Goal: Task Accomplishment & Management: Use online tool/utility

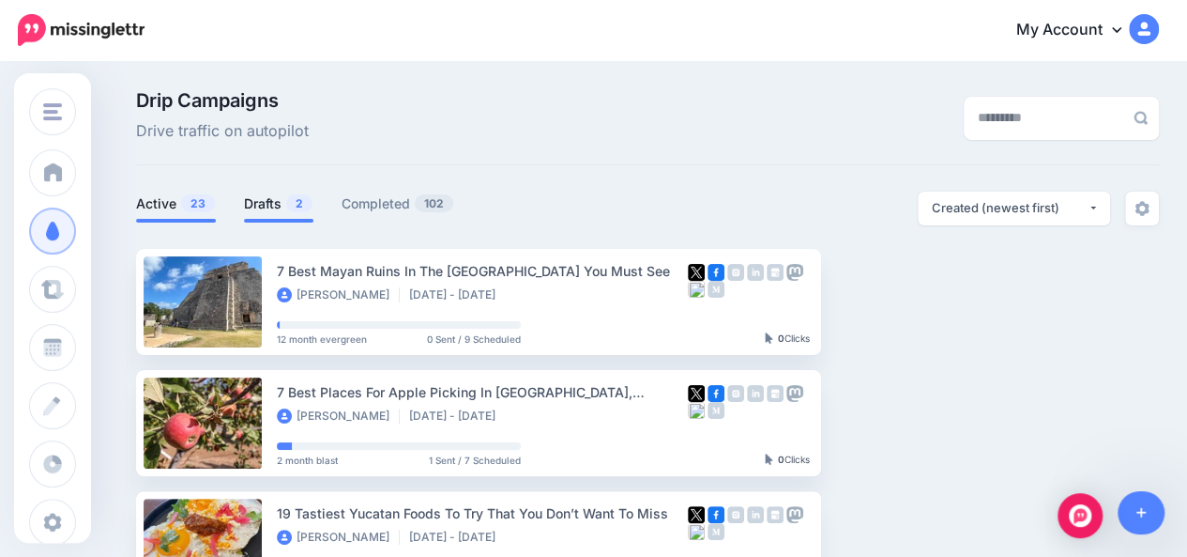
click at [271, 206] on link "Drafts 2" at bounding box center [278, 203] width 69 height 23
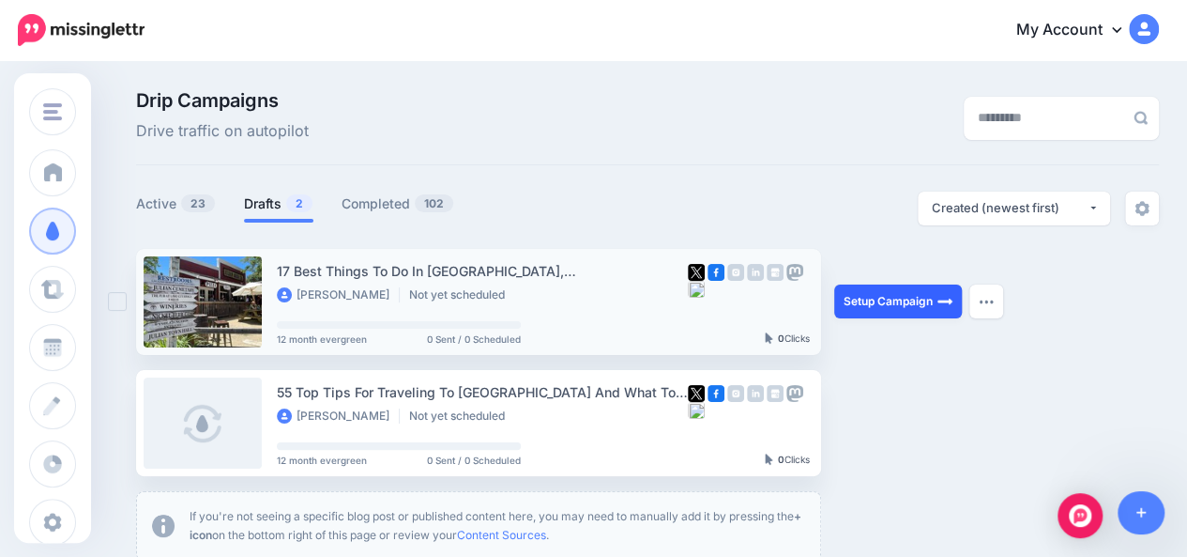
click at [868, 310] on link "Setup Campaign" at bounding box center [898, 301] width 128 height 34
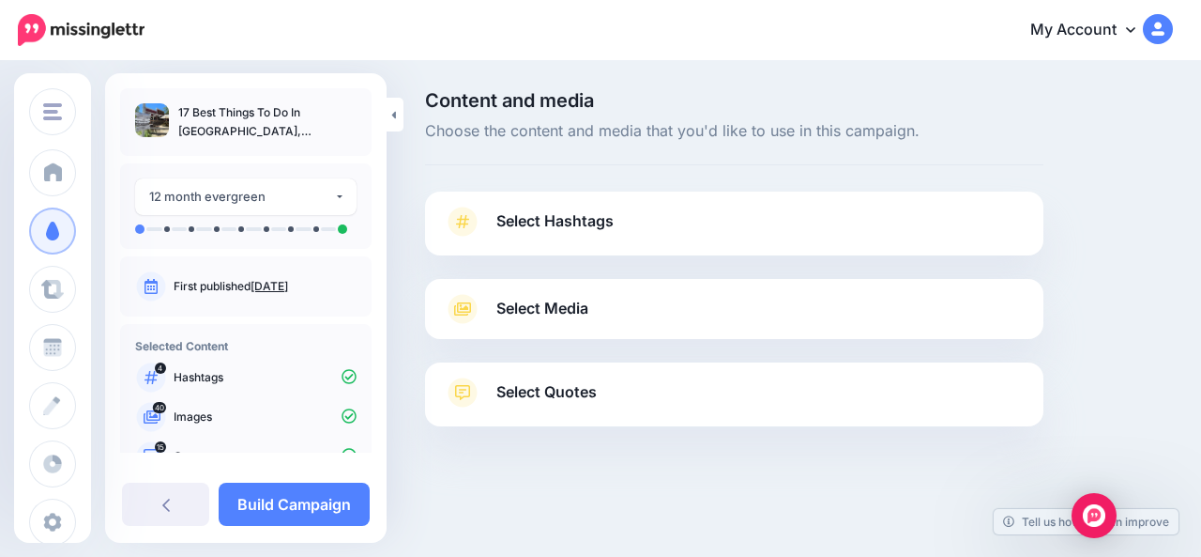
click at [813, 224] on link "Select Hashtags" at bounding box center [734, 230] width 581 height 49
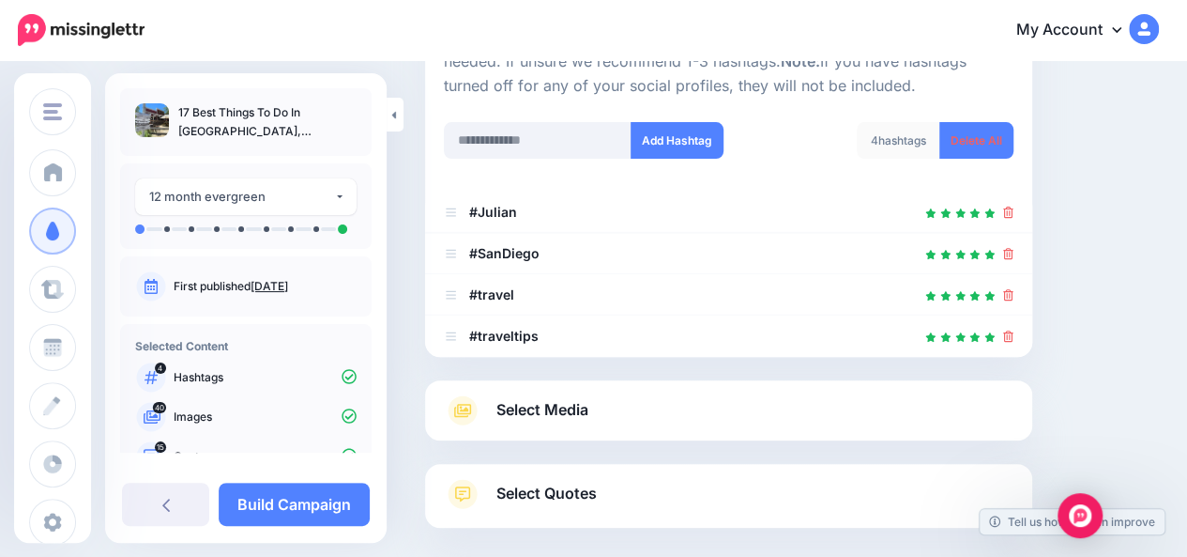
scroll to position [247, 0]
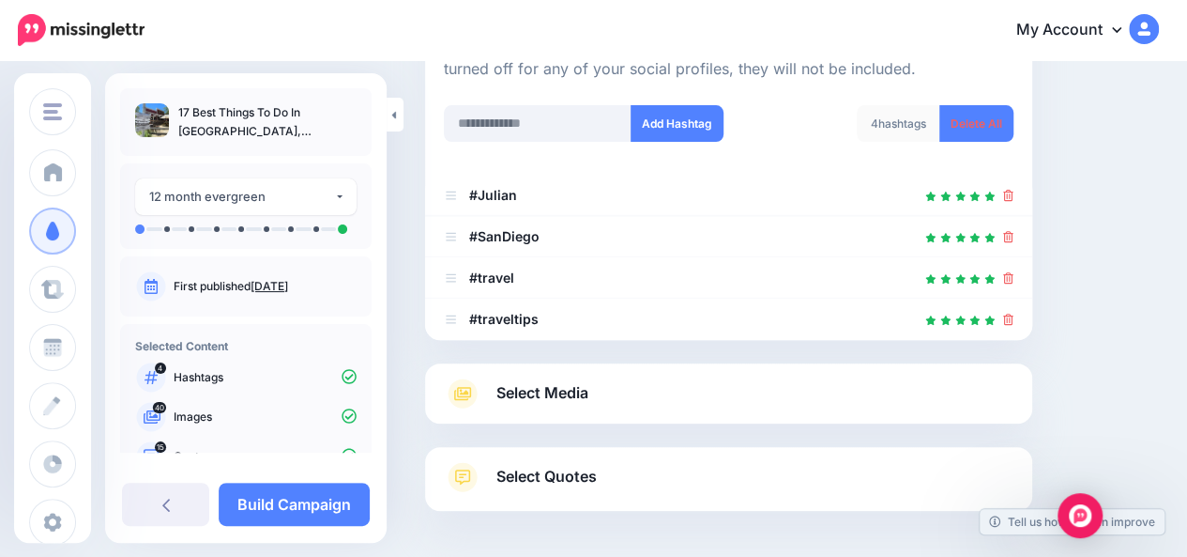
click at [931, 393] on link "Select Media" at bounding box center [729, 393] width 570 height 30
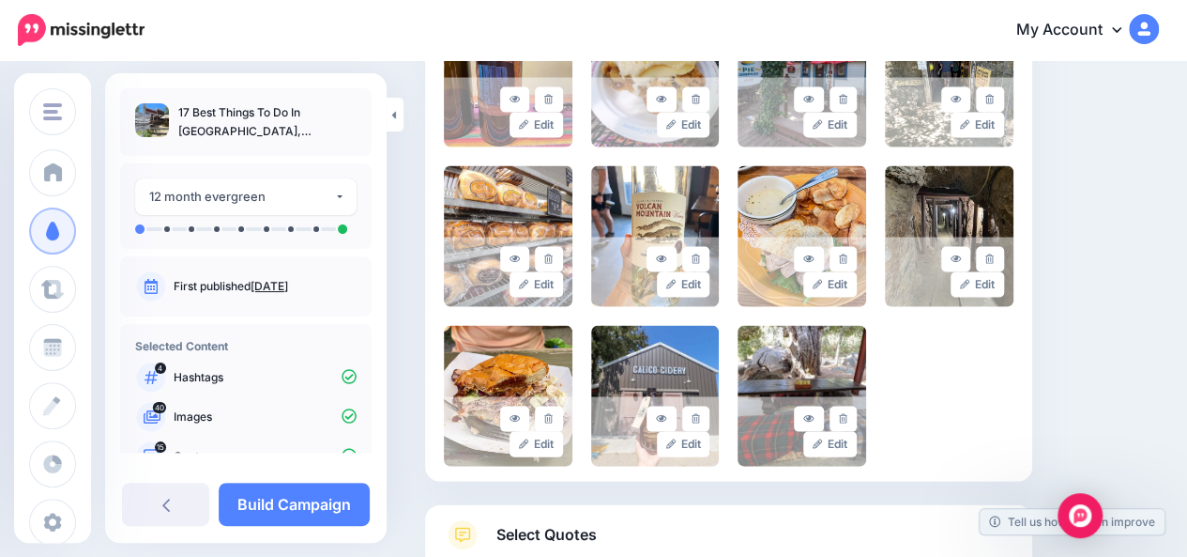
scroll to position [1916, 0]
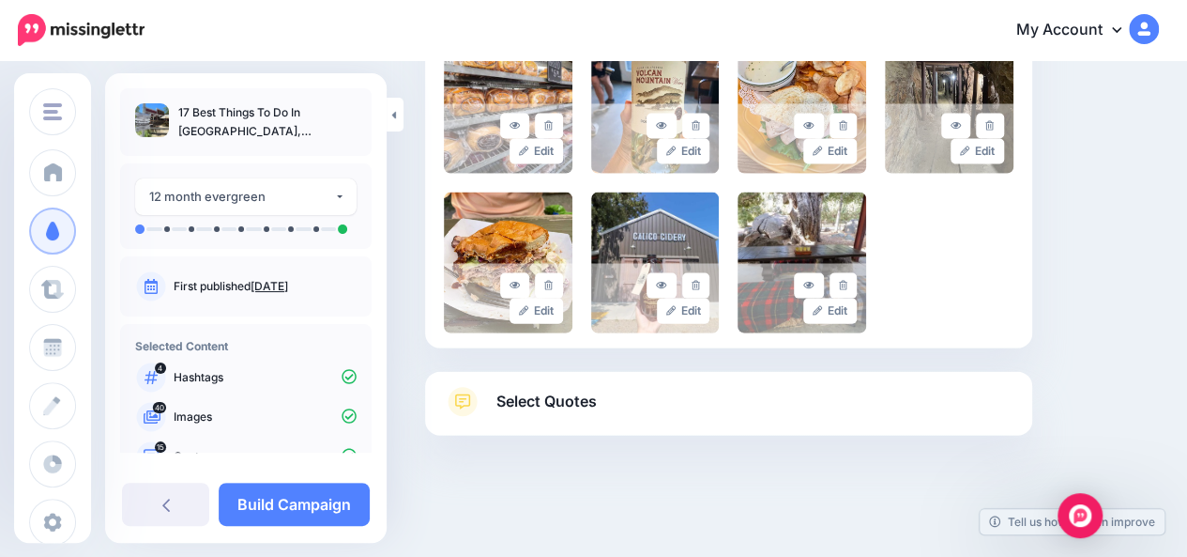
click at [937, 410] on link "Select Quotes" at bounding box center [729, 411] width 570 height 49
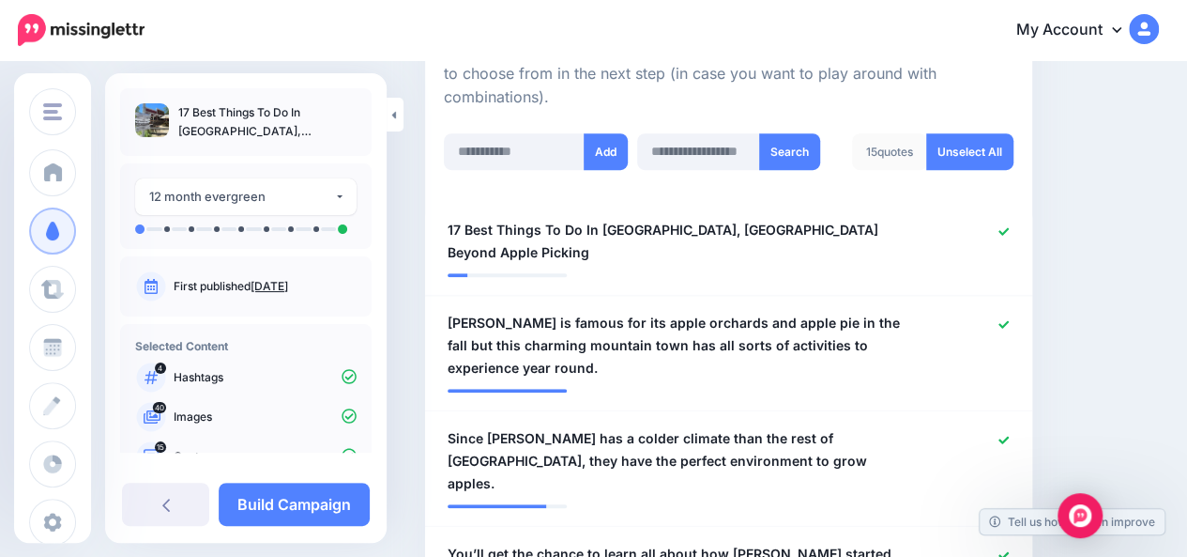
scroll to position [478, 0]
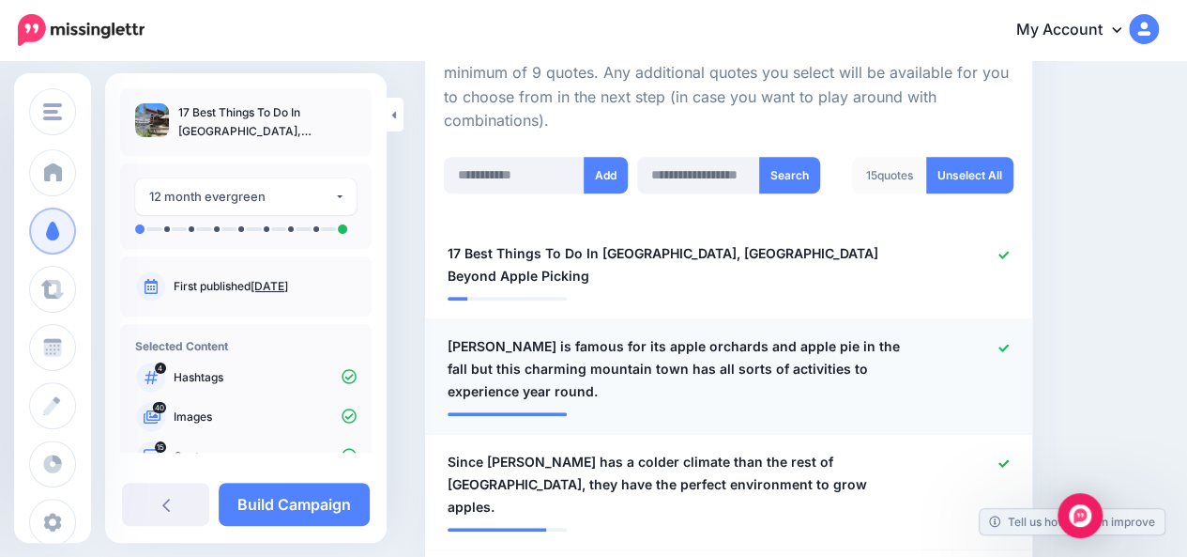
click at [490, 346] on span "Julian is famous for its apple orchards and apple pie in the fall but this char…" at bounding box center [680, 369] width 464 height 68
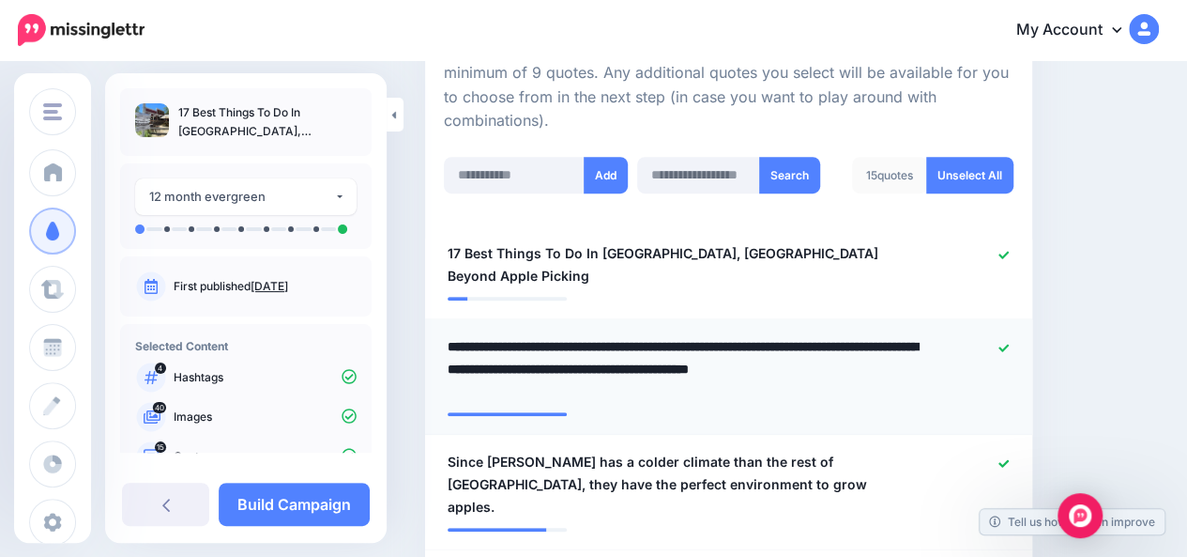
click at [490, 346] on textarea "**********" at bounding box center [684, 369] width 473 height 68
type textarea "**********"
click at [1010, 450] on div at bounding box center [974, 484] width 99 height 68
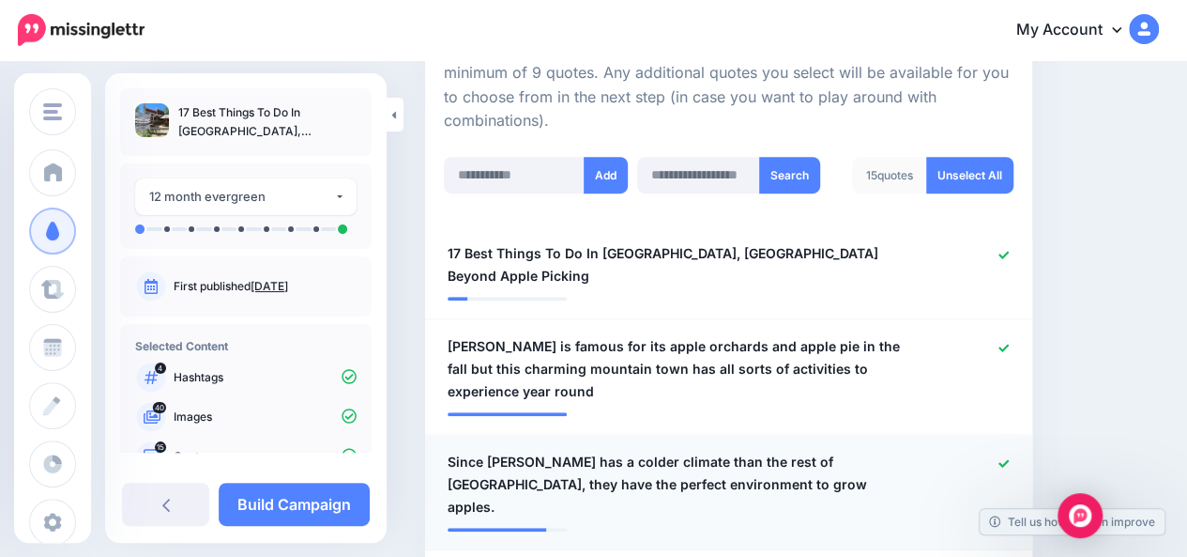
click at [1009, 458] on icon at bounding box center [1004, 463] width 10 height 10
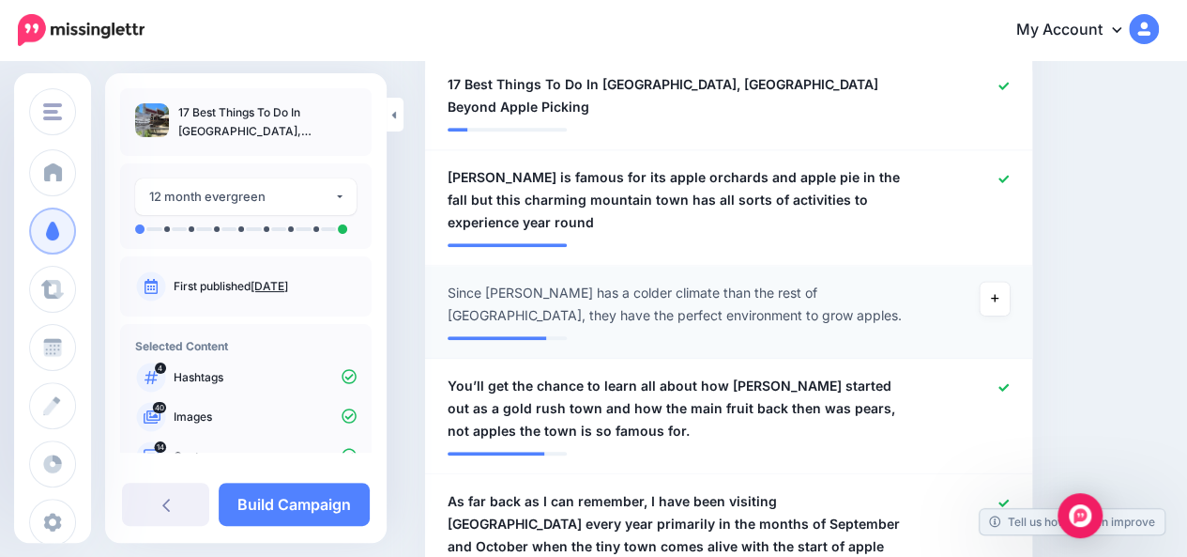
scroll to position [665, 0]
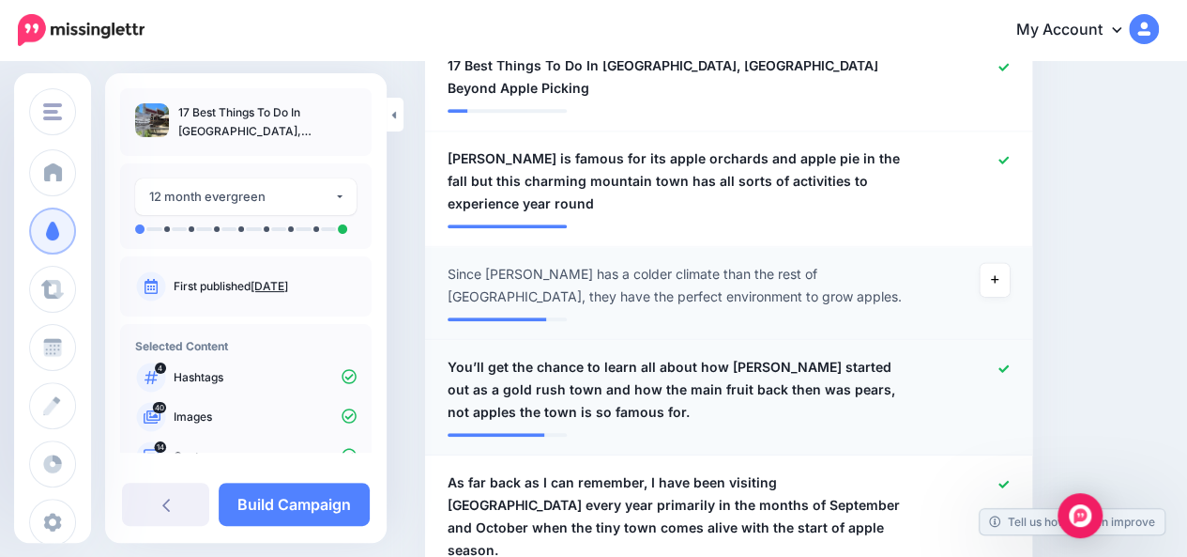
click at [649, 356] on span "You’ll get the chance to learn all about how Julian started out as a gold rush …" at bounding box center [680, 390] width 464 height 68
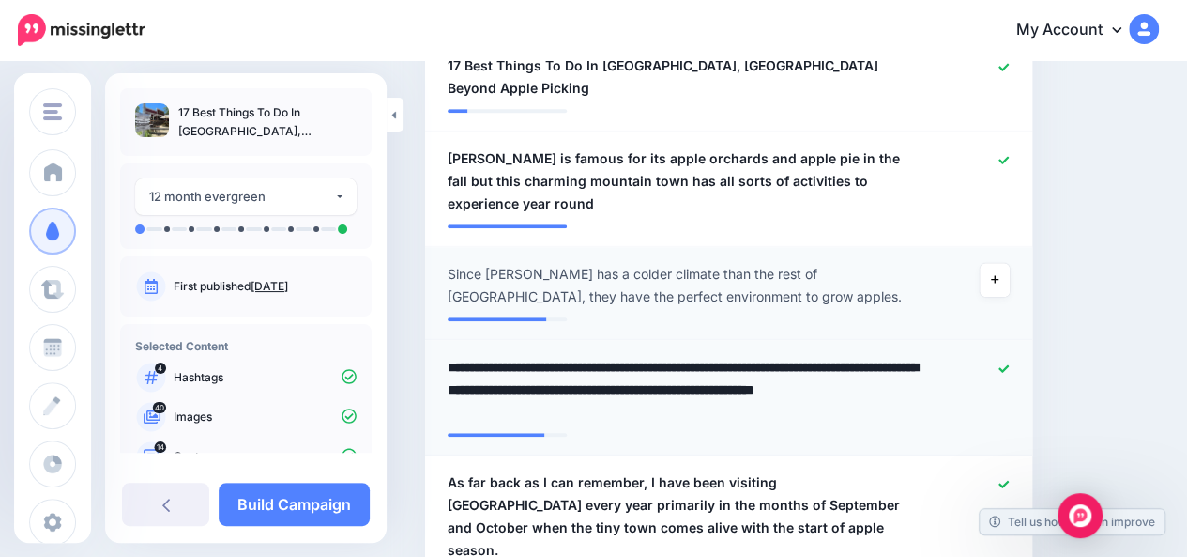
click at [649, 356] on textarea "**********" at bounding box center [684, 390] width 473 height 68
click at [601, 363] on textarea "**********" at bounding box center [684, 390] width 473 height 68
click at [486, 356] on textarea "**********" at bounding box center [684, 390] width 473 height 68
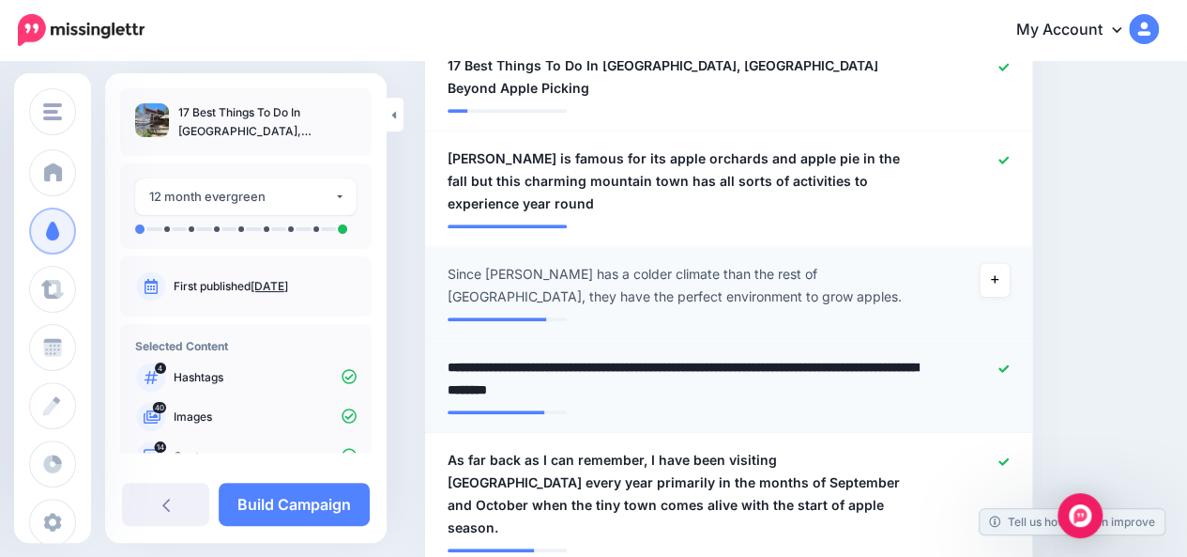
type textarea "**********"
click at [1009, 456] on icon at bounding box center [1004, 461] width 10 height 10
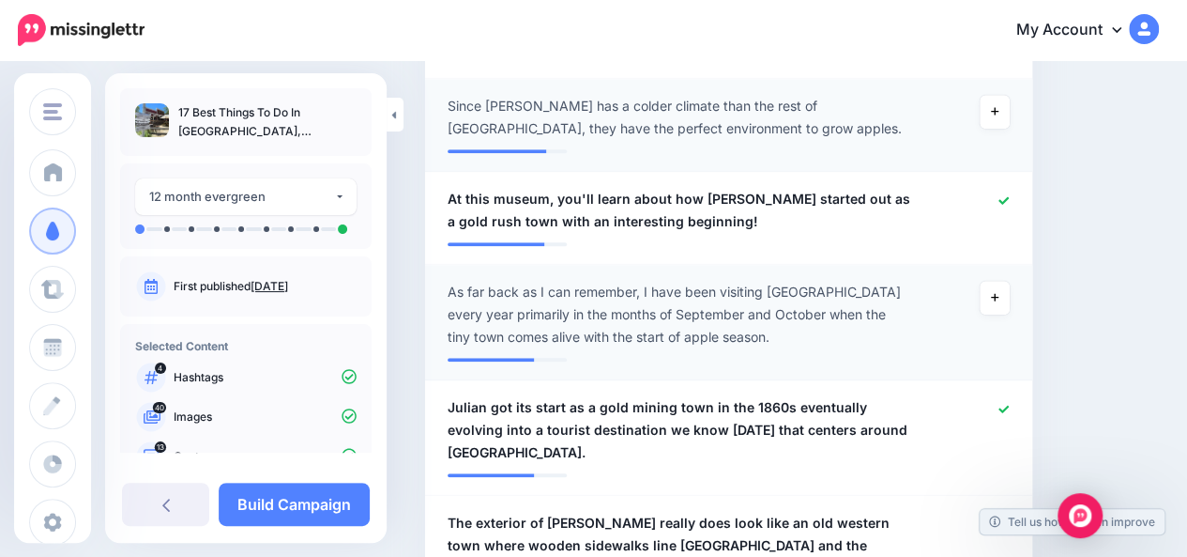
scroll to position [853, 0]
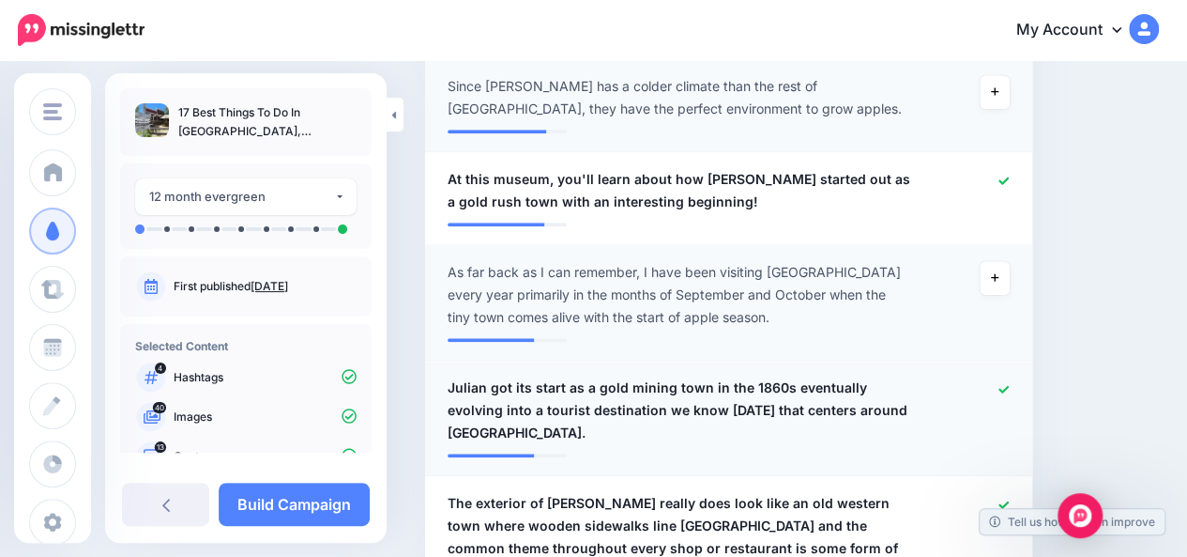
click at [908, 376] on span "Julian got its start as a gold mining town in the 1860s eventually evolving int…" at bounding box center [680, 410] width 464 height 68
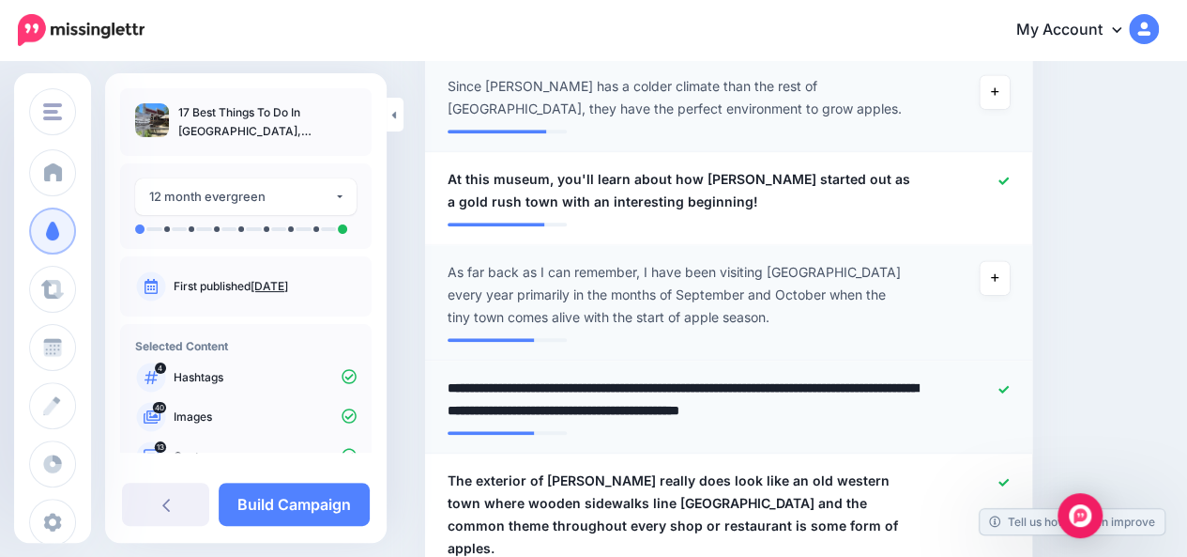
click at [908, 376] on textarea "**********" at bounding box center [684, 398] width 473 height 45
type textarea "**********"
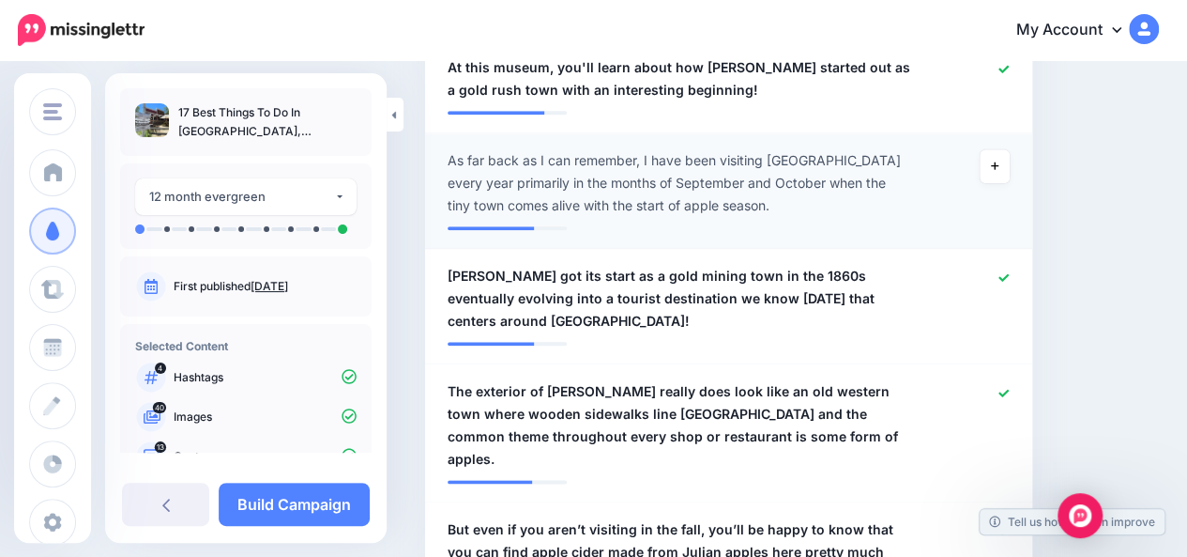
scroll to position [966, 0]
click at [1009, 525] on icon at bounding box center [1004, 530] width 10 height 10
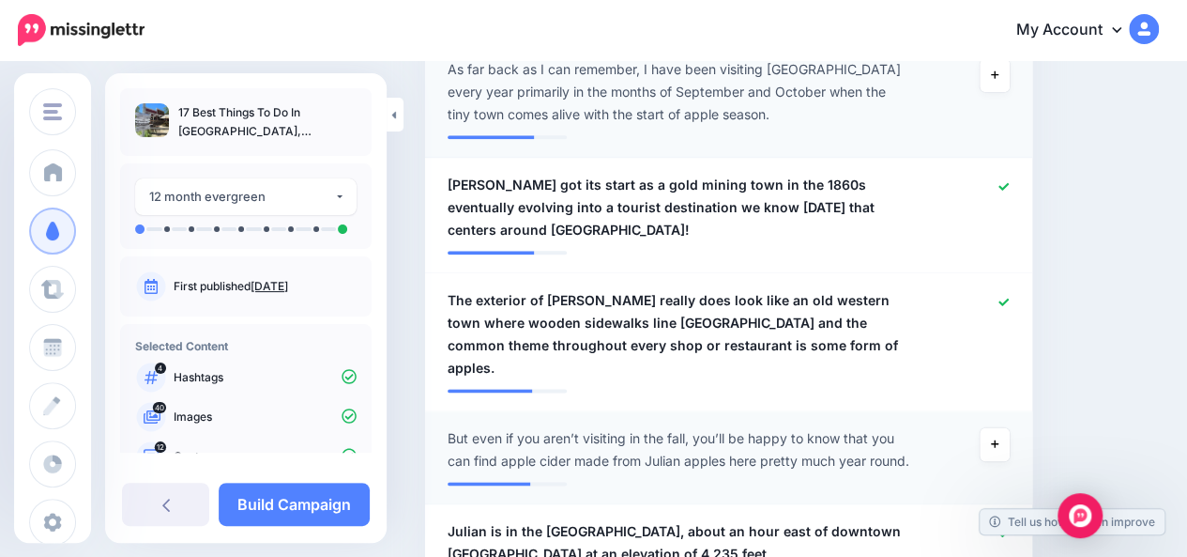
scroll to position [1078, 0]
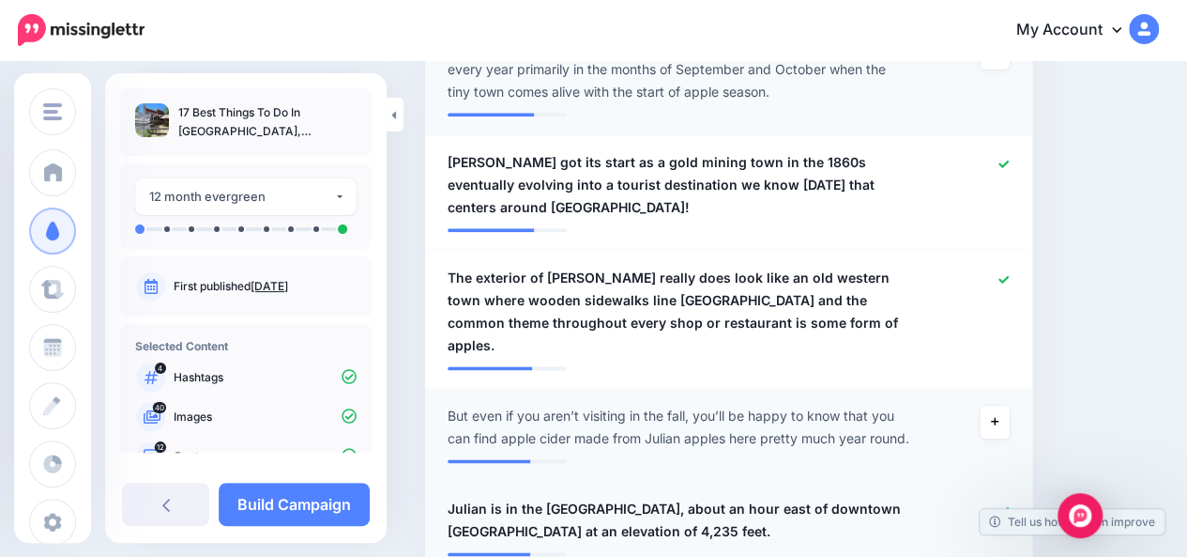
click at [680, 497] on span "Julian is in the Cuyamaca Mountains, about an hour east of downtown San Diego a…" at bounding box center [680, 519] width 464 height 45
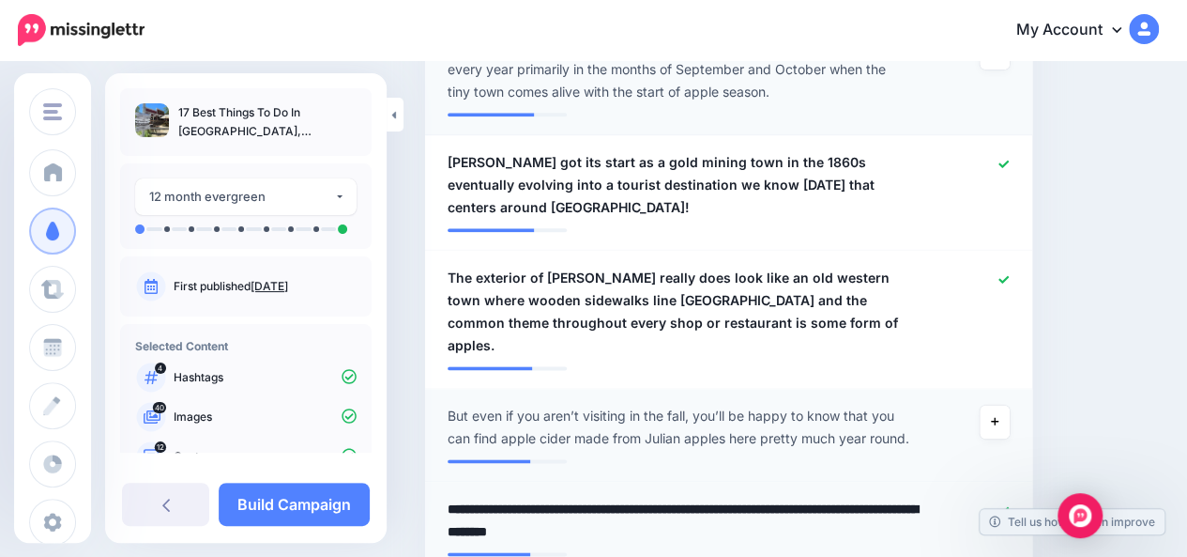
click at [680, 497] on textarea "**********" at bounding box center [684, 519] width 473 height 45
click at [509, 497] on textarea "**********" at bounding box center [684, 519] width 473 height 45
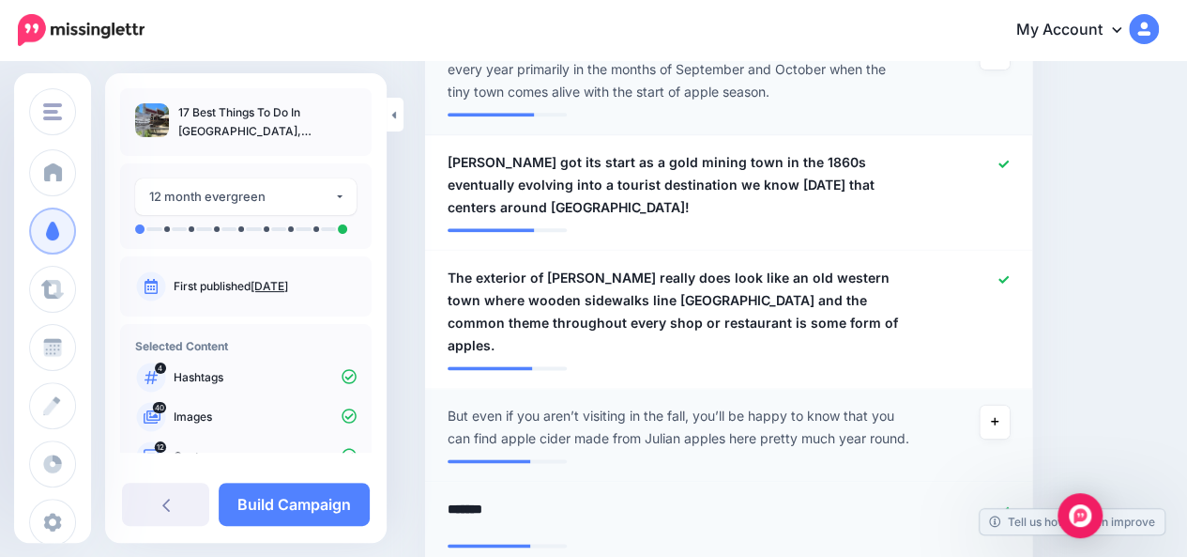
click at [452, 497] on textarea "**********" at bounding box center [684, 515] width 473 height 37
type textarea "**********"
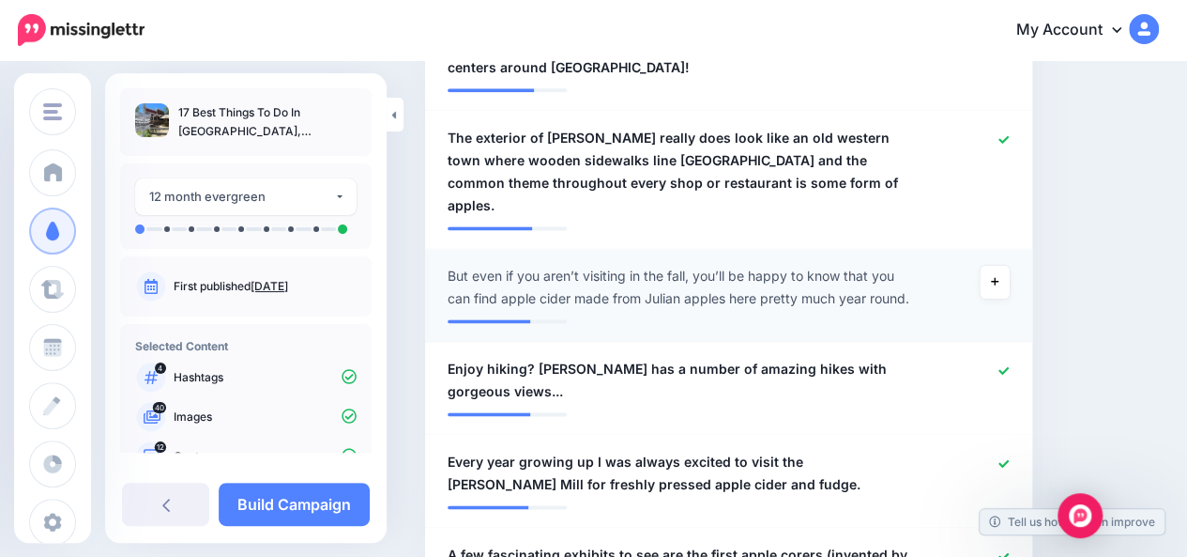
scroll to position [1228, 0]
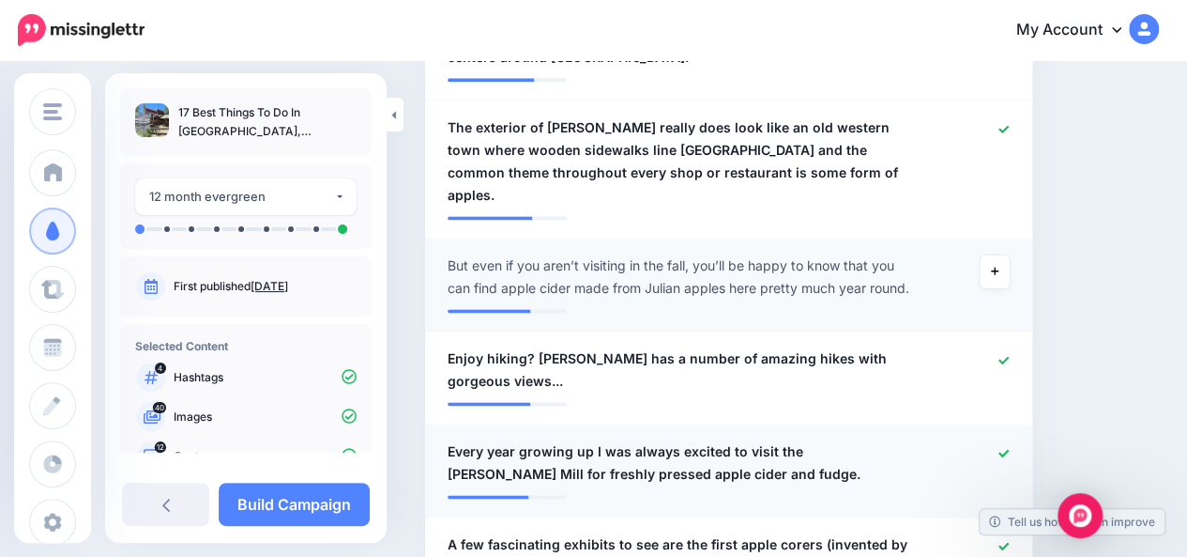
click at [1009, 449] on icon at bounding box center [1004, 453] width 10 height 8
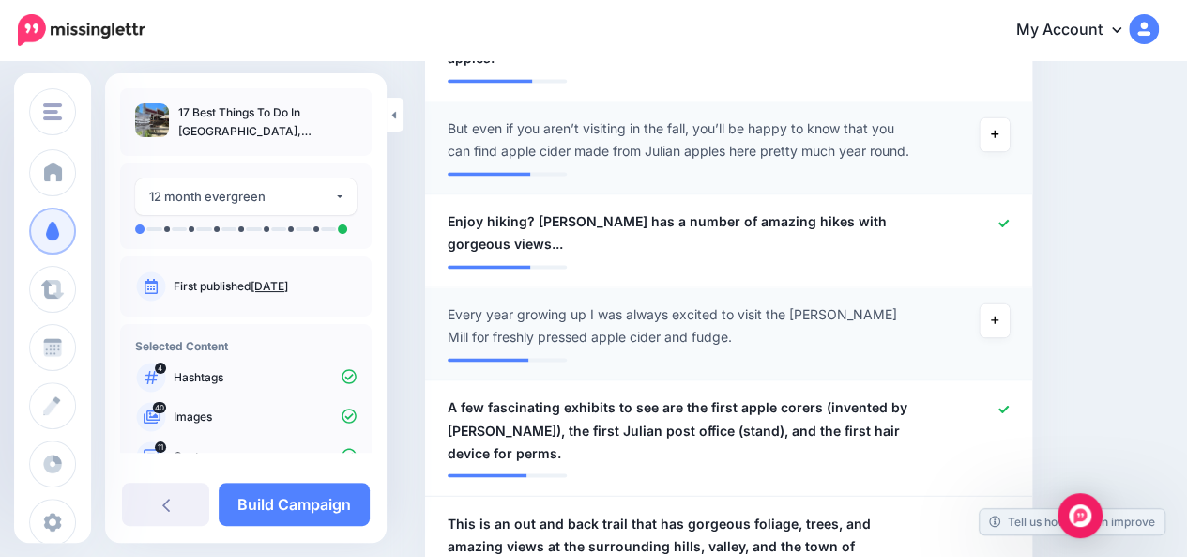
scroll to position [1379, 0]
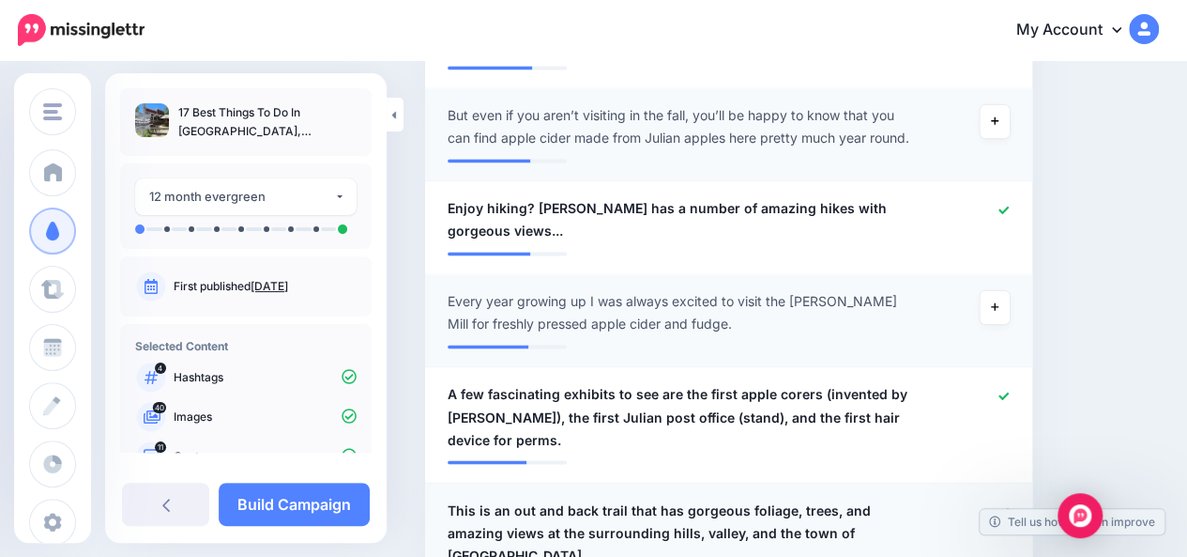
click at [512, 498] on span "This is an out and back trail that has gorgeous foliage, trees, and amazing vie…" at bounding box center [680, 532] width 464 height 68
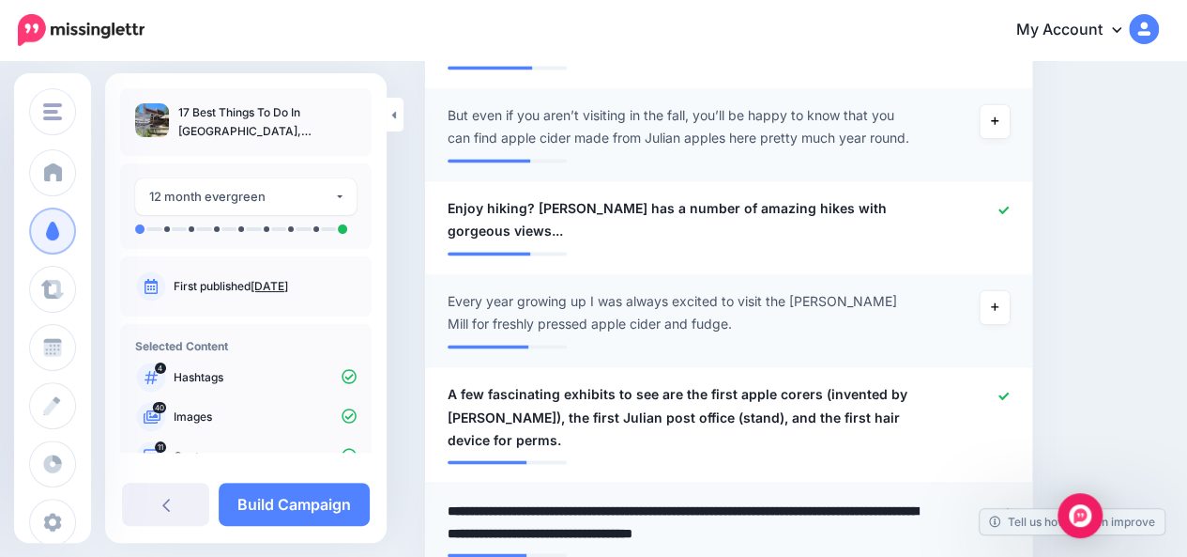
click at [512, 498] on textarea "**********" at bounding box center [684, 520] width 473 height 45
click at [561, 498] on textarea "**********" at bounding box center [684, 520] width 473 height 45
click at [713, 498] on textarea "**********" at bounding box center [684, 520] width 473 height 45
click at [805, 498] on textarea "**********" at bounding box center [684, 520] width 473 height 45
click at [713, 498] on textarea "**********" at bounding box center [684, 520] width 473 height 45
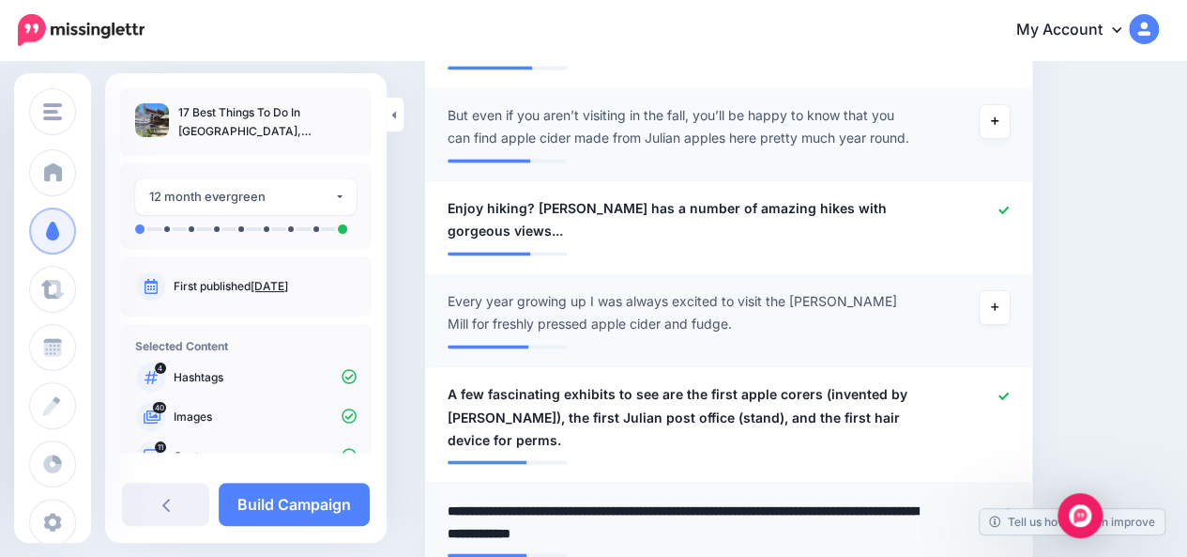
type textarea "**********"
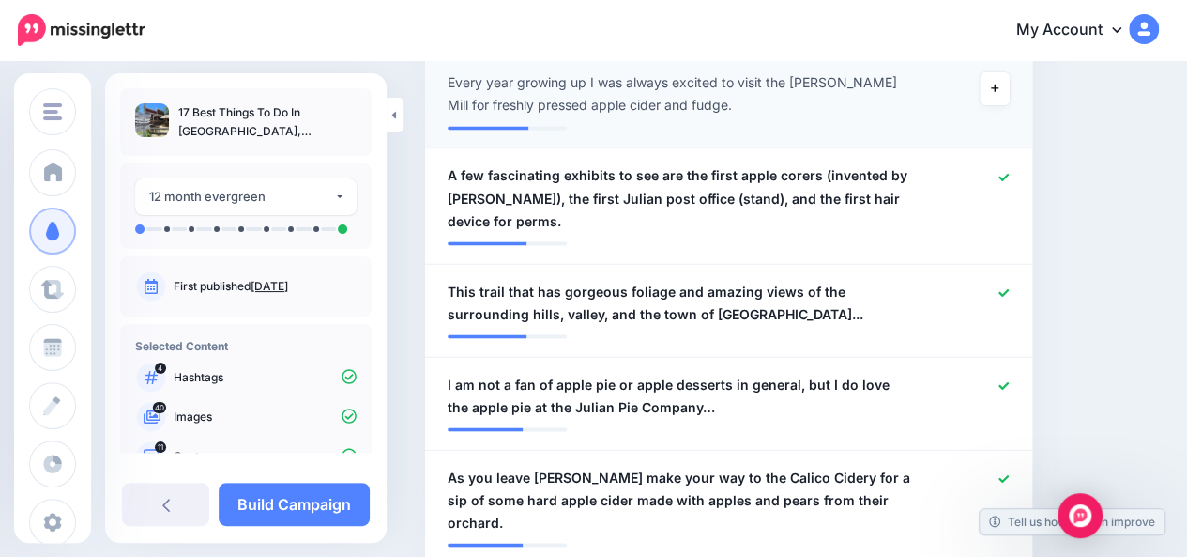
scroll to position [1604, 0]
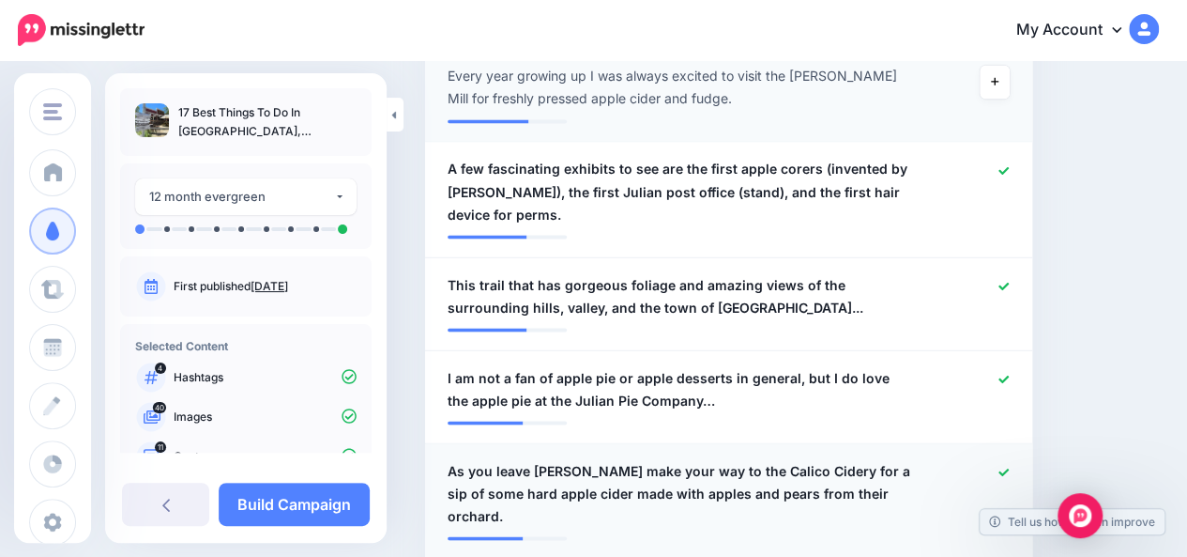
click at [711, 459] on span "As you leave Julian make your way to the Calico Cidery for a sip of some hard a…" at bounding box center [680, 493] width 464 height 68
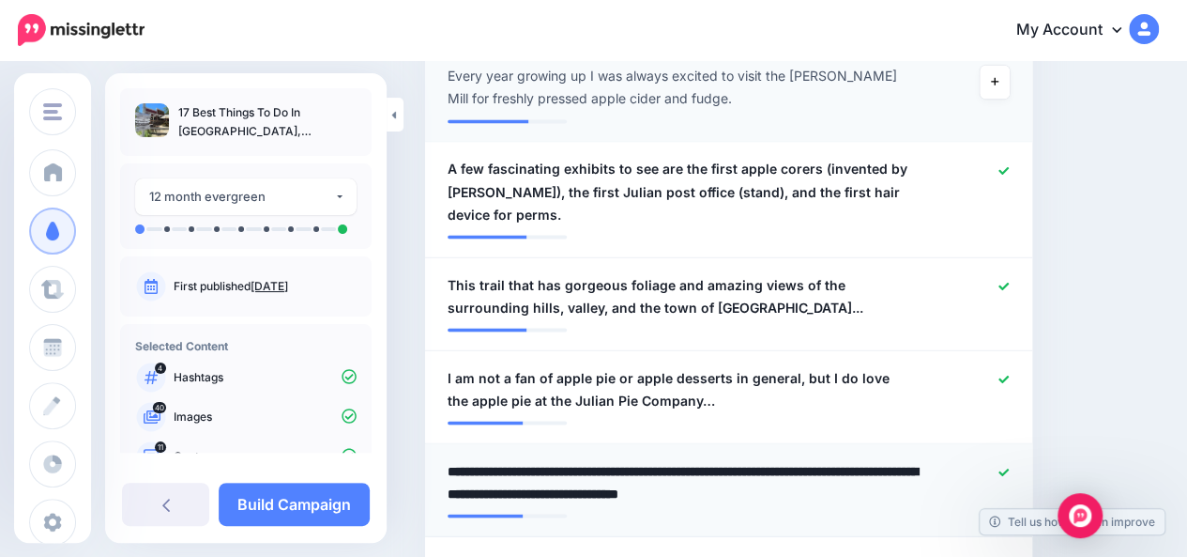
click at [711, 459] on textarea "**********" at bounding box center [684, 481] width 473 height 45
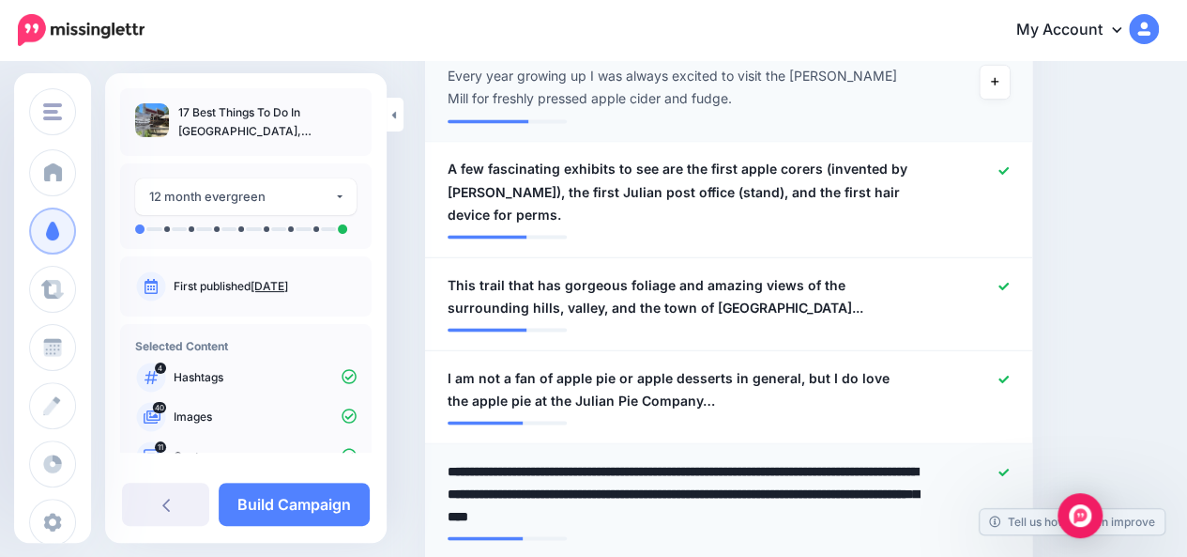
click at [825, 459] on textarea "**********" at bounding box center [684, 493] width 473 height 68
type textarea "**********"
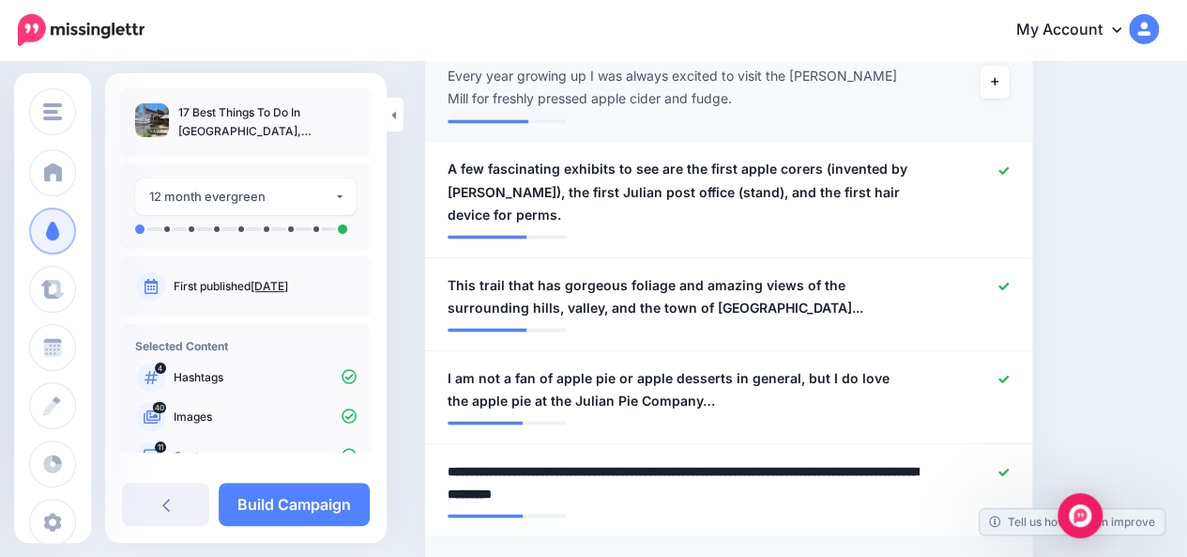
click at [1009, 556] on icon at bounding box center [1004, 564] width 10 height 10
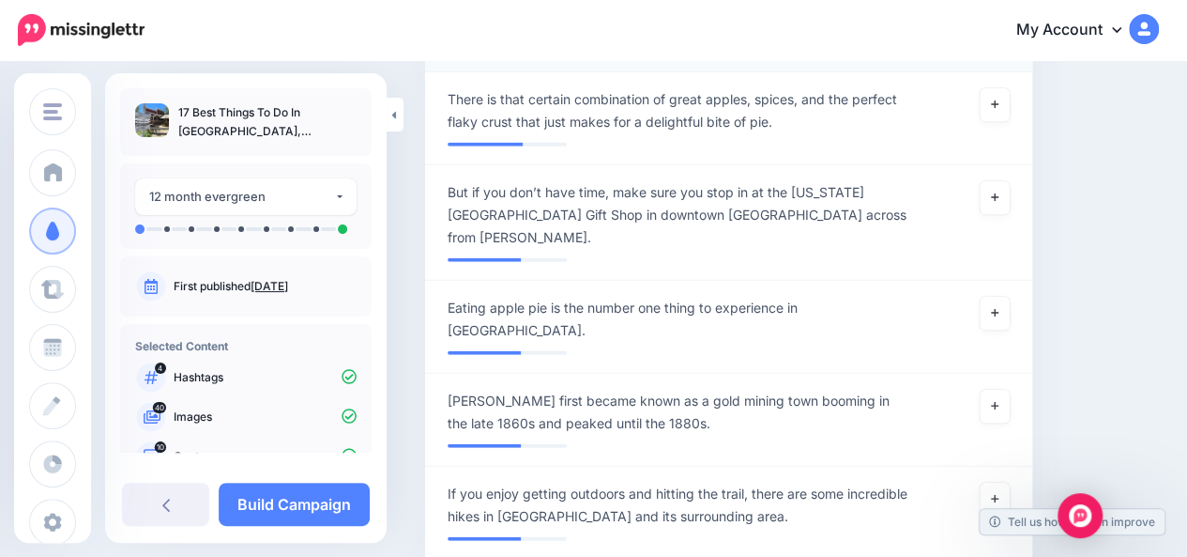
scroll to position [2205, 0]
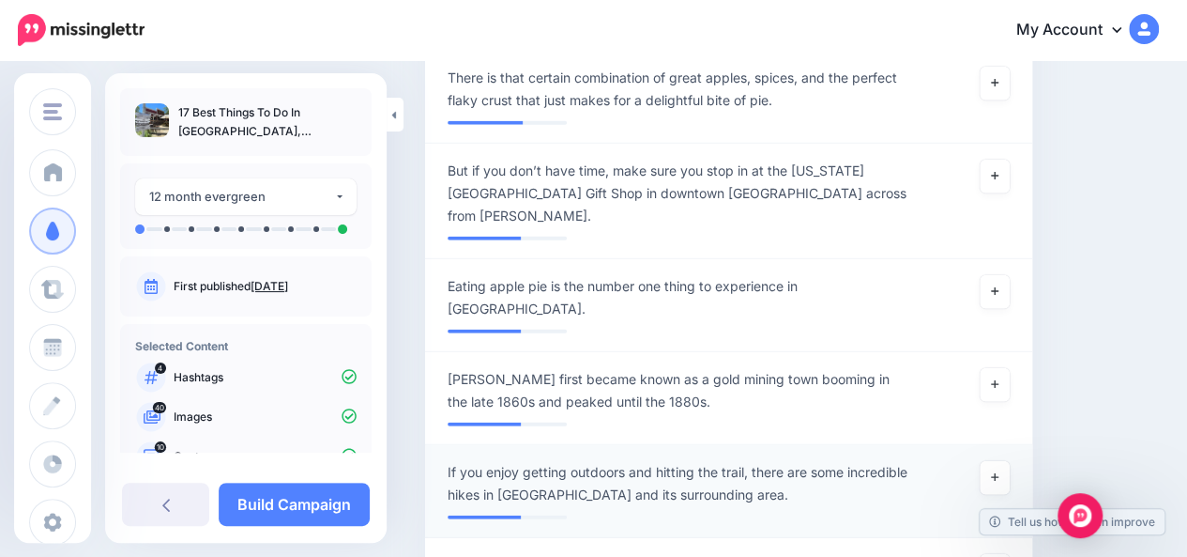
click at [850, 461] on span "If you enjoy getting outdoors and hitting the trail, there are some incredible …" at bounding box center [680, 483] width 464 height 45
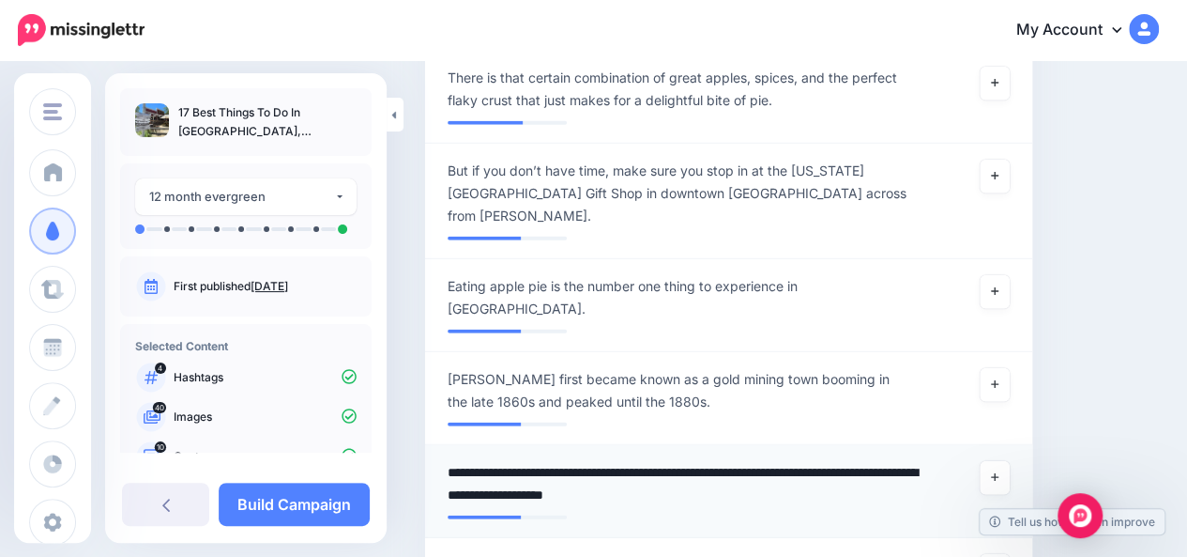
click at [850, 461] on textarea "**********" at bounding box center [684, 483] width 473 height 45
type textarea "**********"
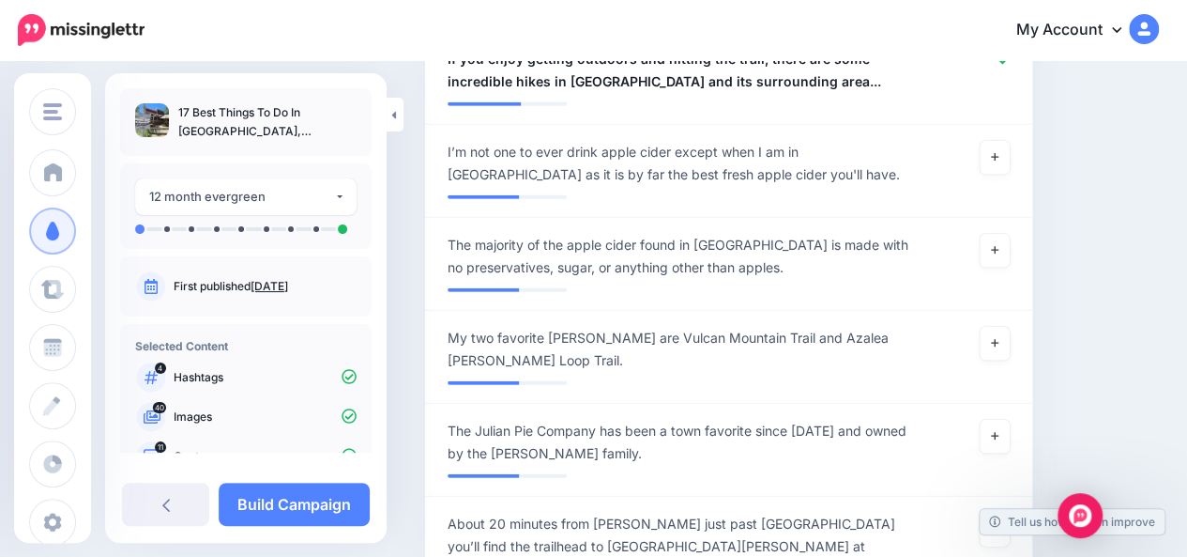
scroll to position [2655, 0]
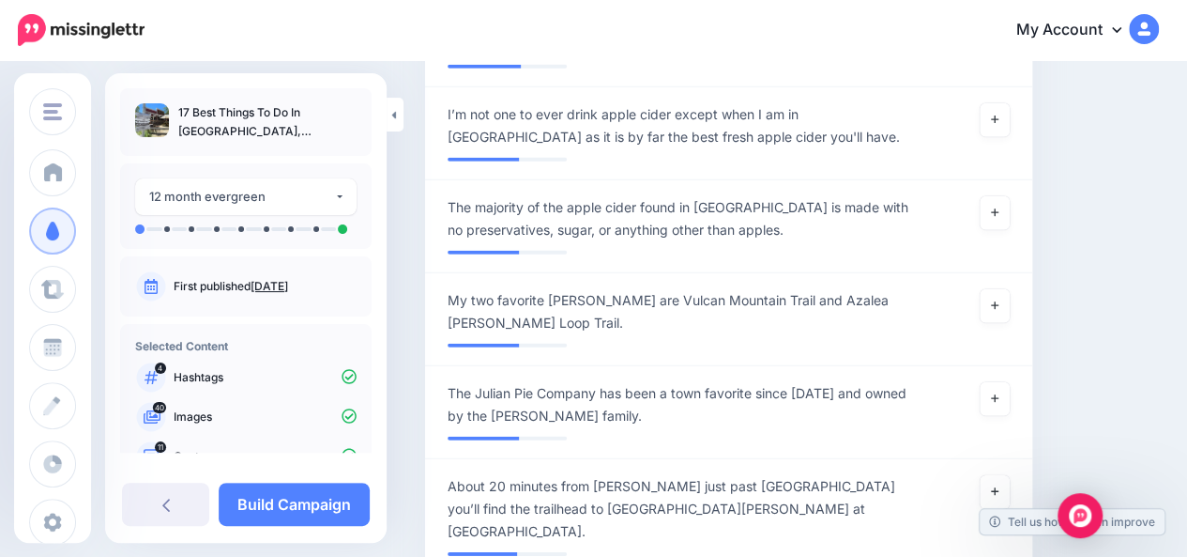
type textarea "**********"
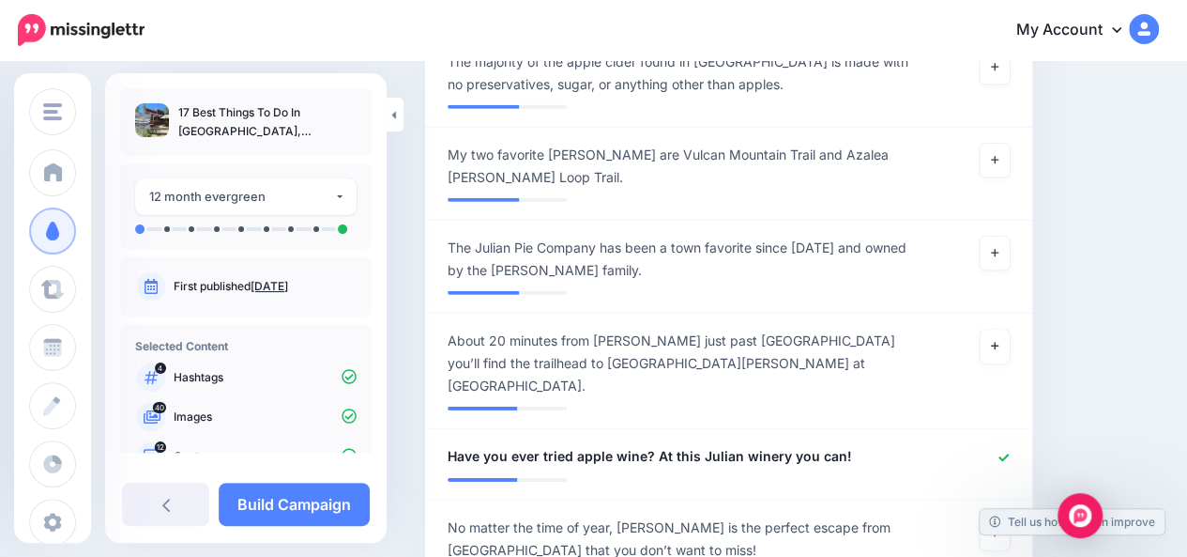
scroll to position [2805, 0]
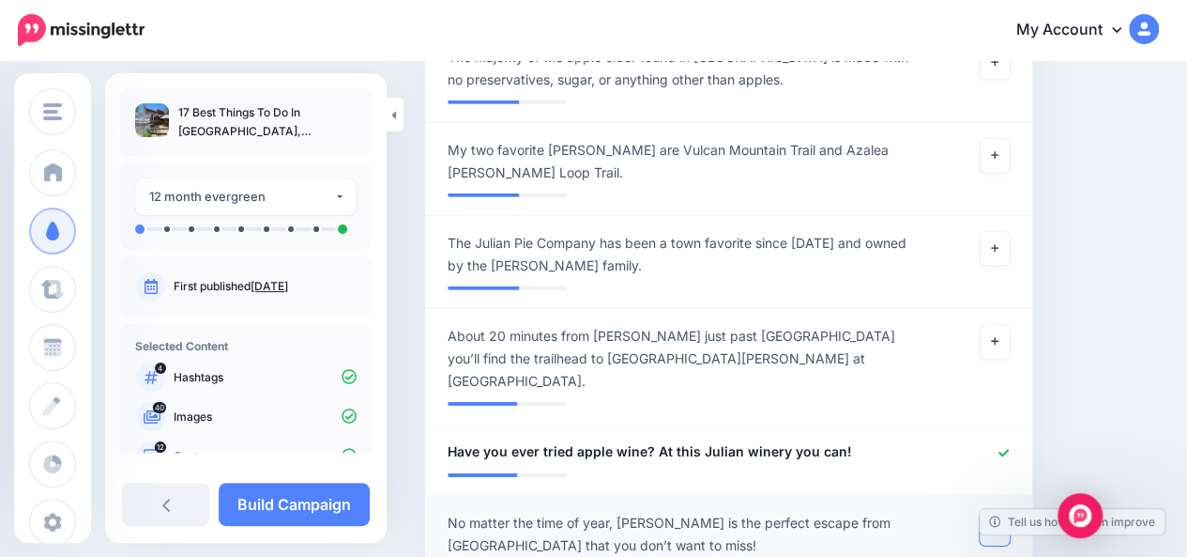
click at [1006, 511] on link at bounding box center [995, 528] width 30 height 34
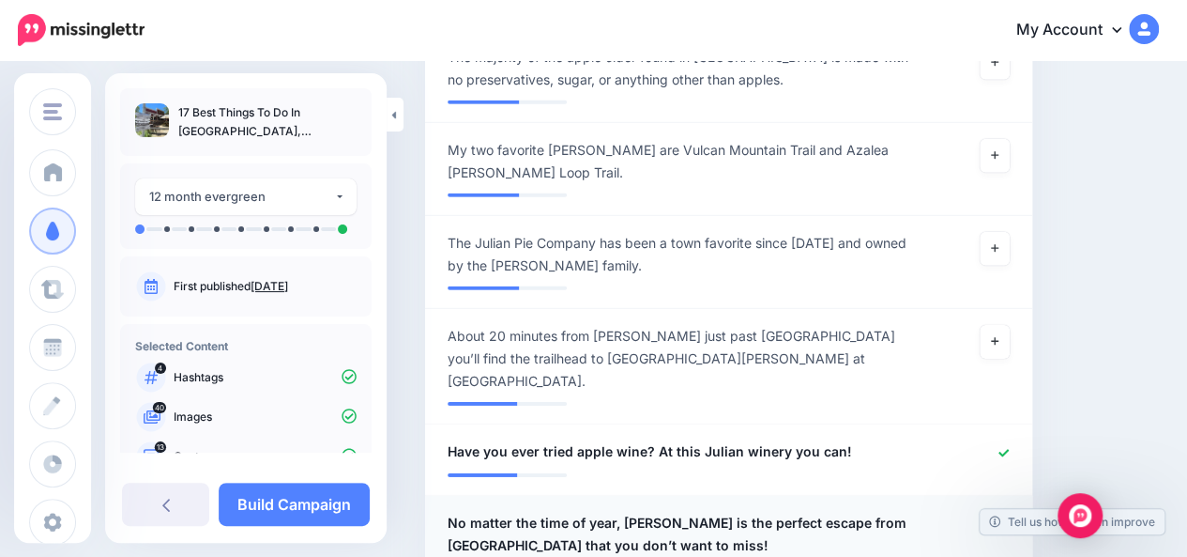
click at [752, 511] on span "No matter the time of year, Julian is the perfect escape from San Diego that yo…" at bounding box center [680, 533] width 464 height 45
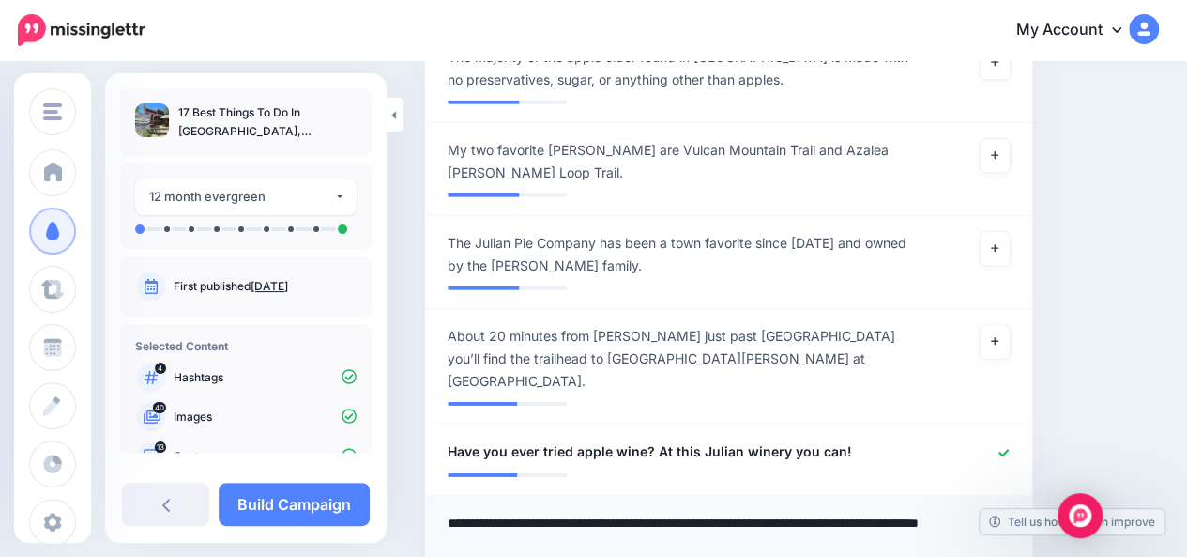
click at [749, 511] on textarea "**********" at bounding box center [684, 533] width 473 height 45
type textarea "**********"
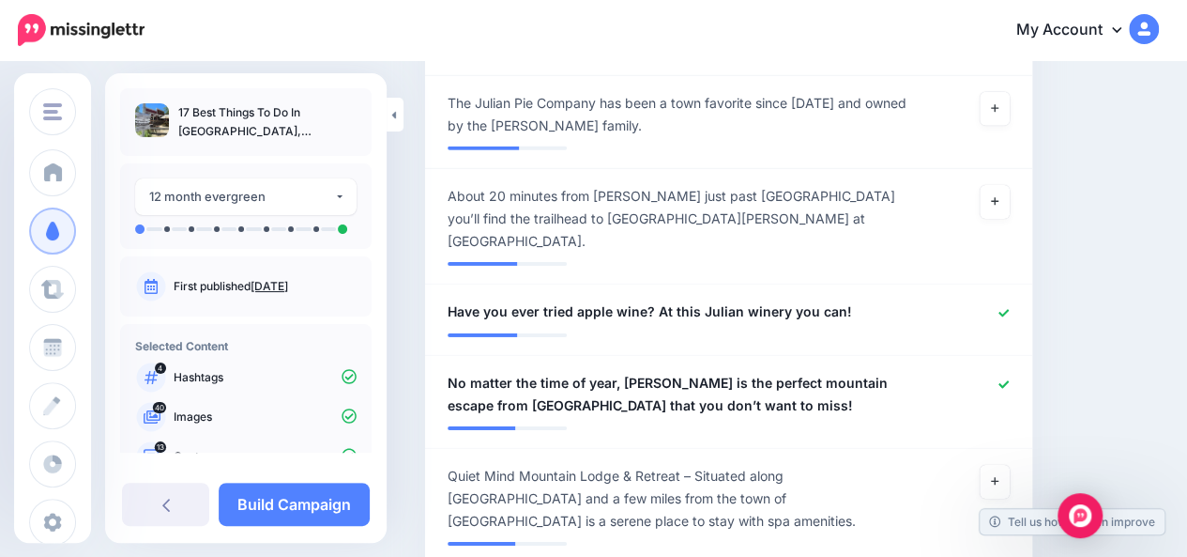
scroll to position [2955, 0]
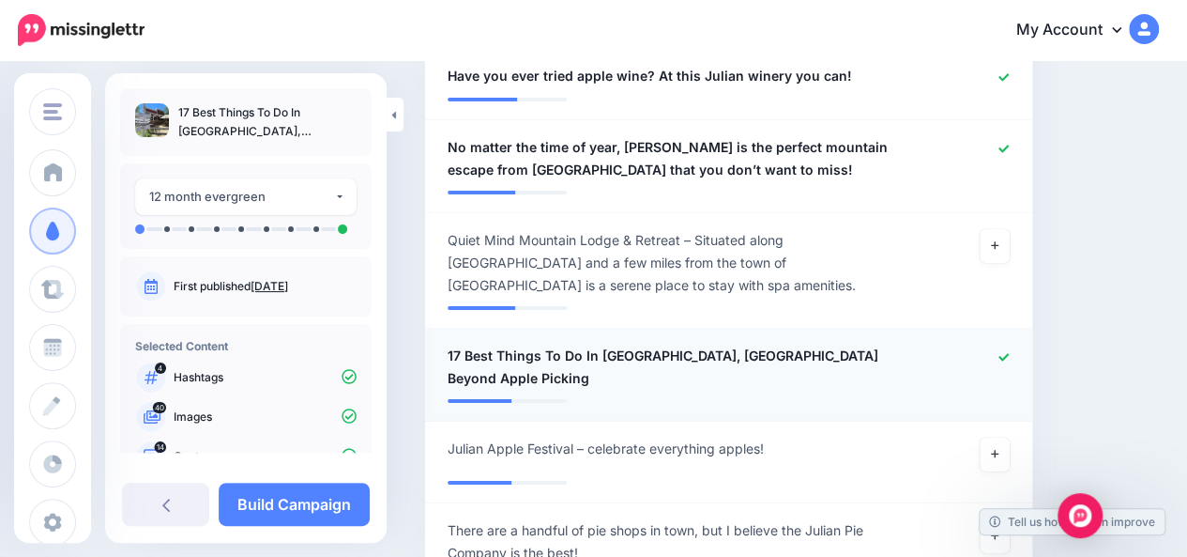
scroll to position [3218, 0]
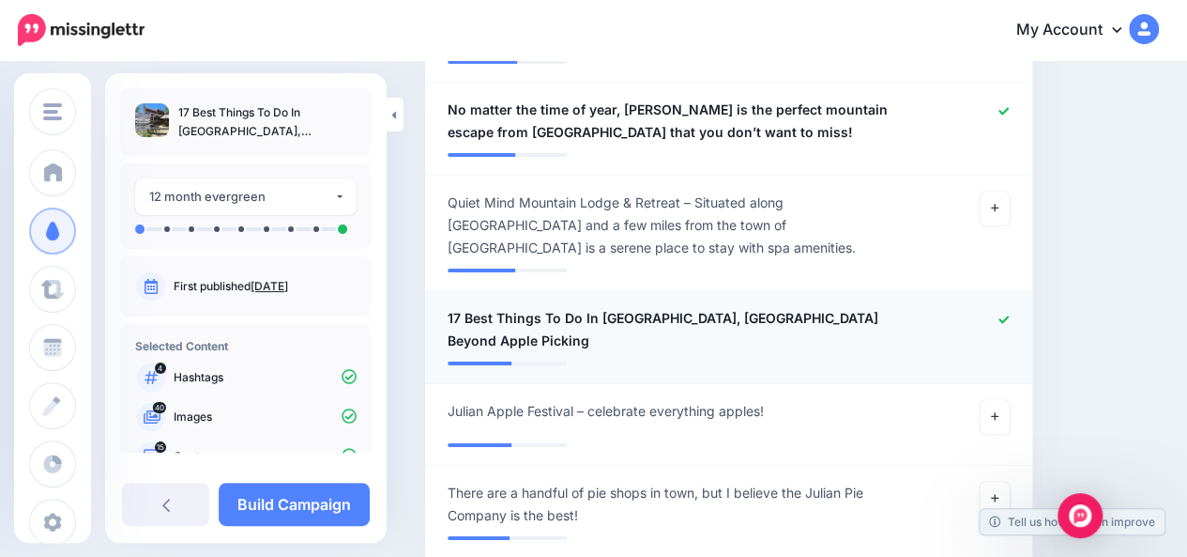
paste textarea "***"
type textarea "**********"
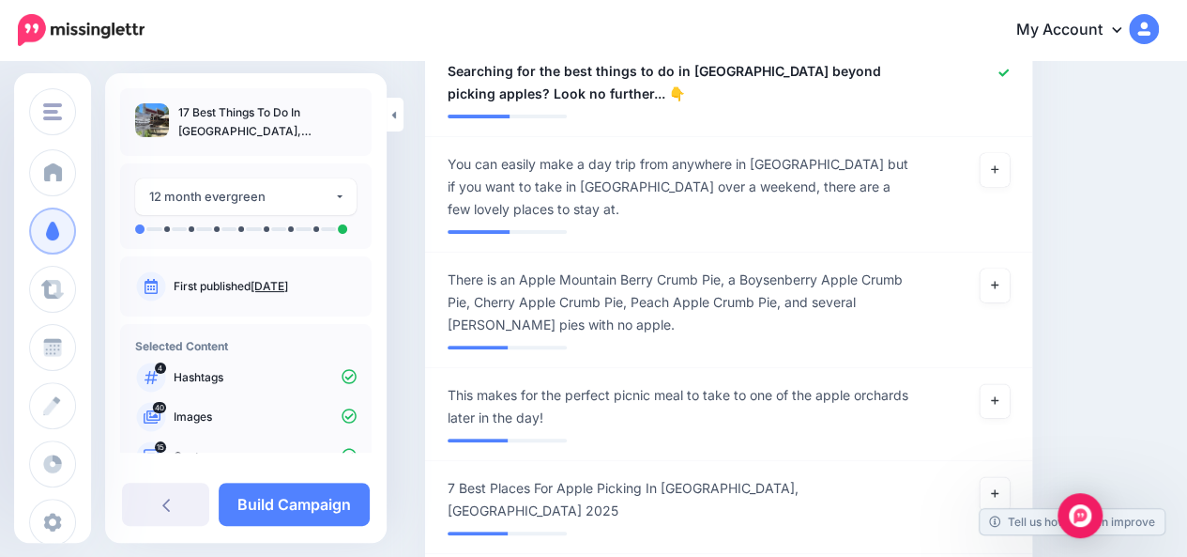
scroll to position [3744, 0]
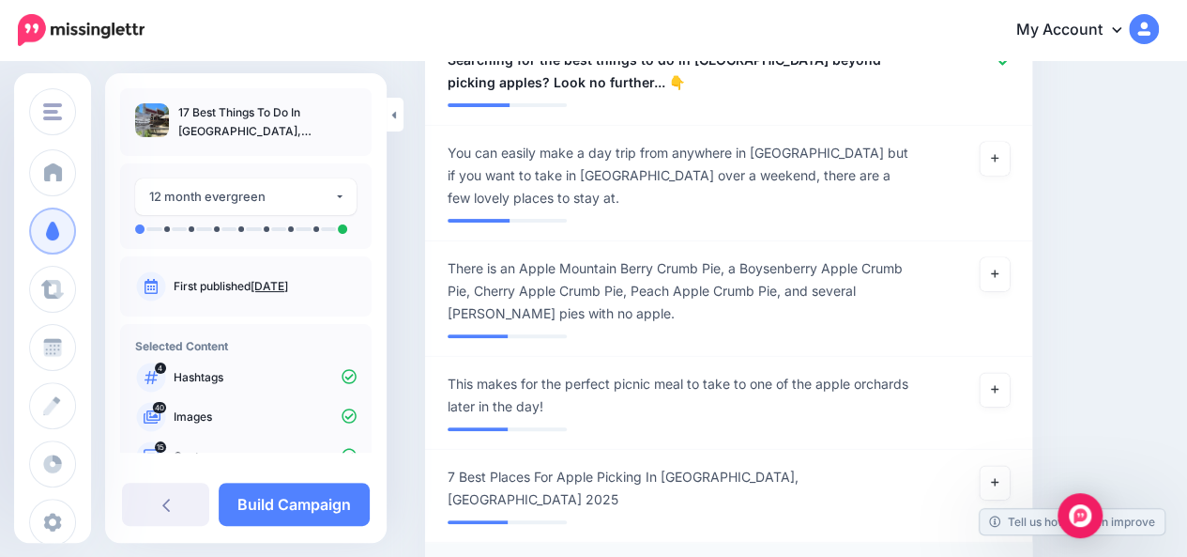
type textarea "**********"
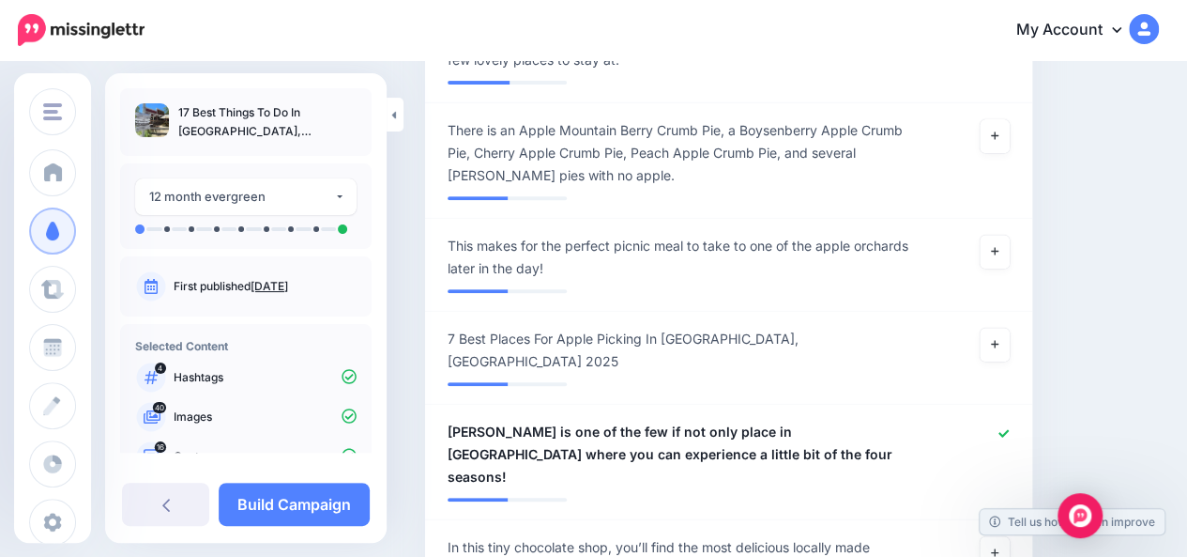
scroll to position [3894, 0]
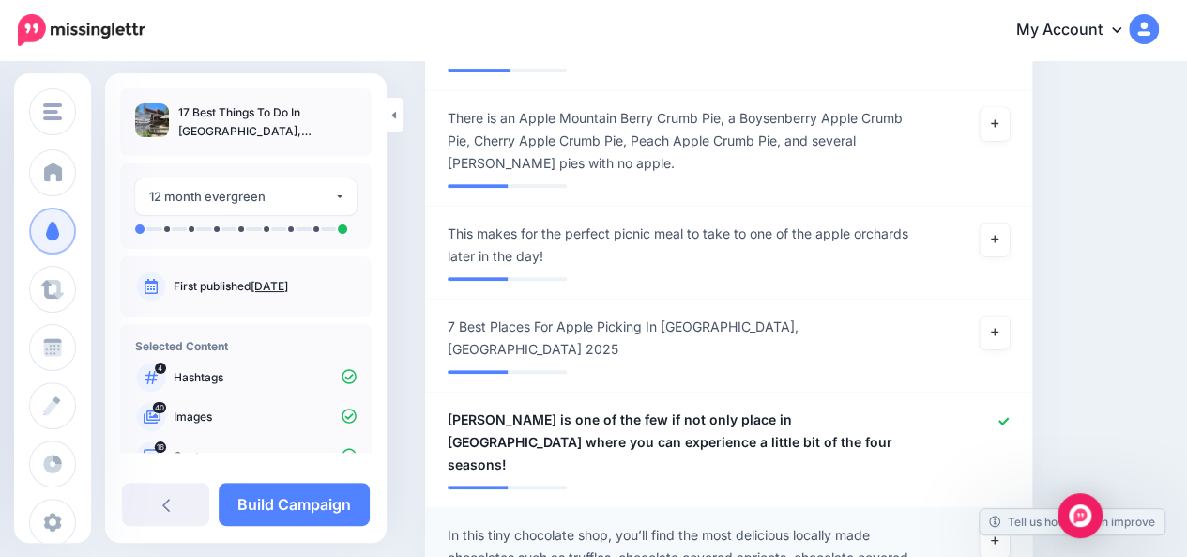
click at [646, 524] on span "In this tiny chocolate shop, you’ll find the most delicious locally made chocol…" at bounding box center [680, 558] width 464 height 68
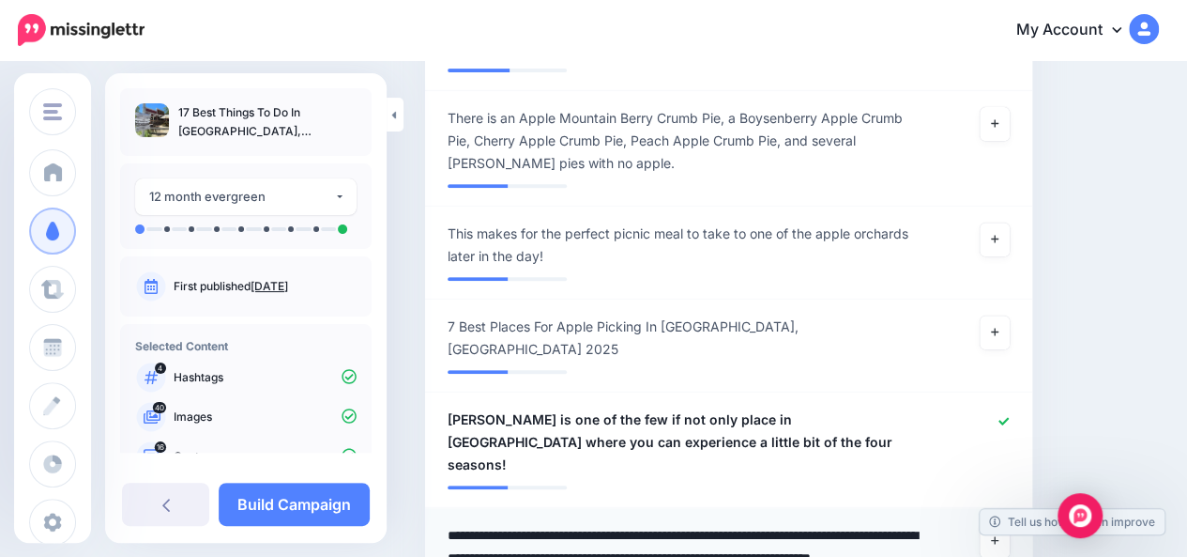
click at [646, 524] on textarea "**********" at bounding box center [684, 558] width 473 height 68
type textarea "**********"
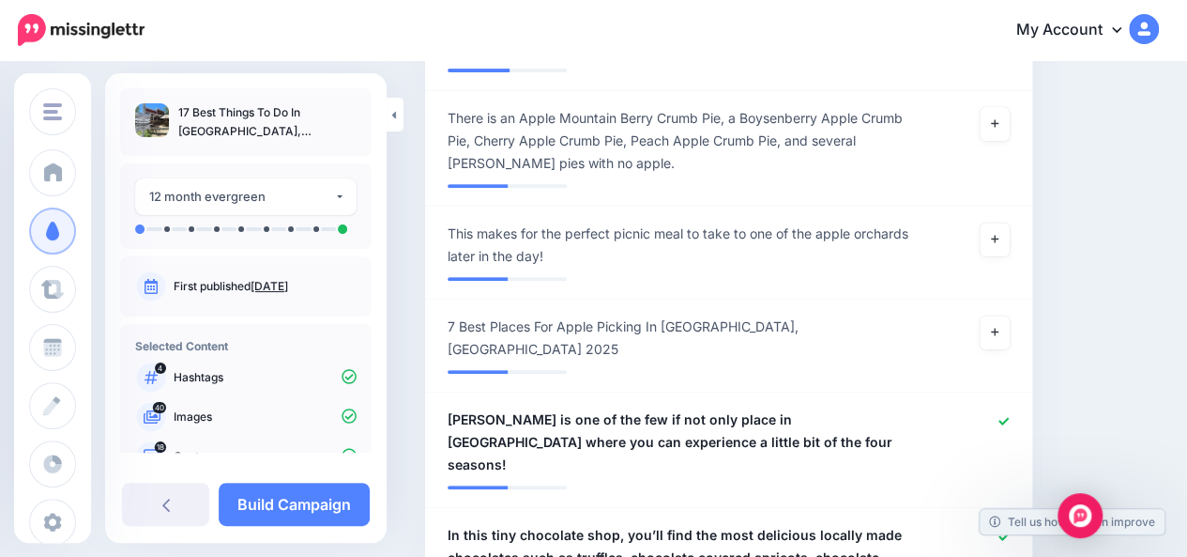
paste textarea "***"
type textarea "**********"
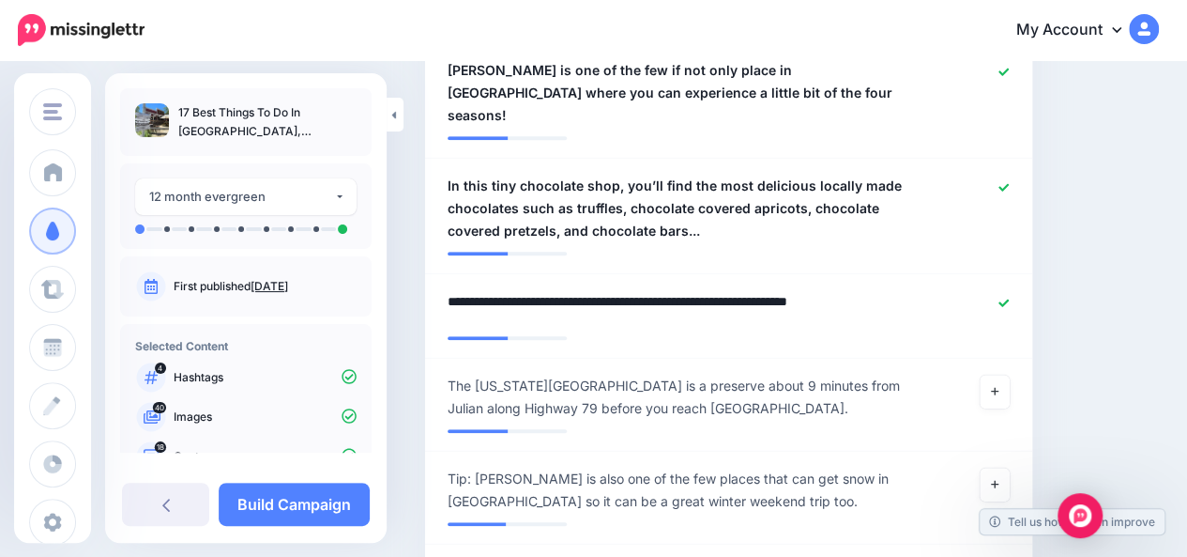
scroll to position [4306, 0]
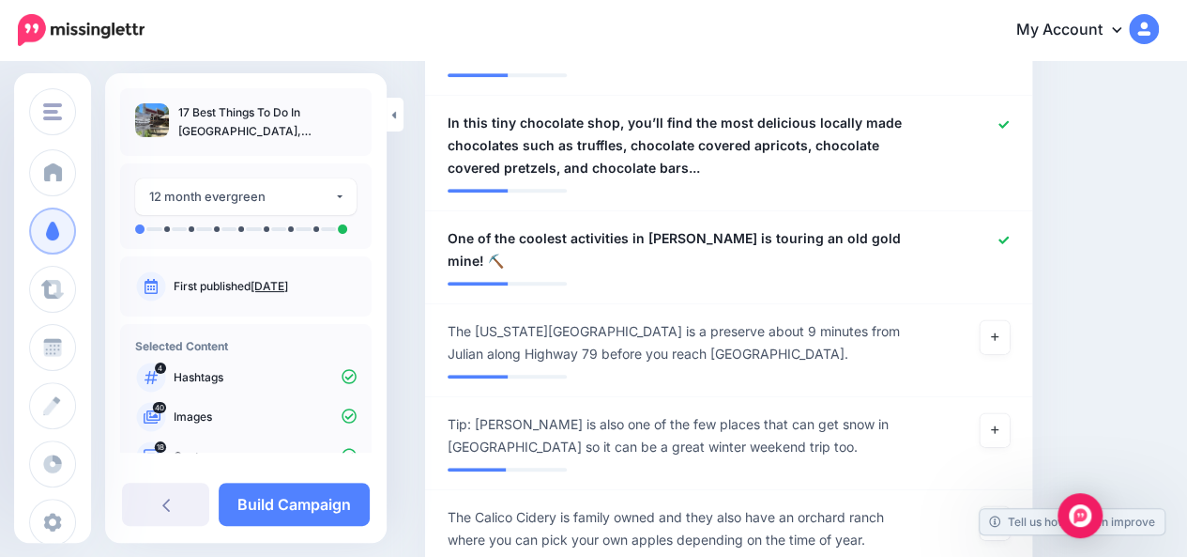
type textarea "**********"
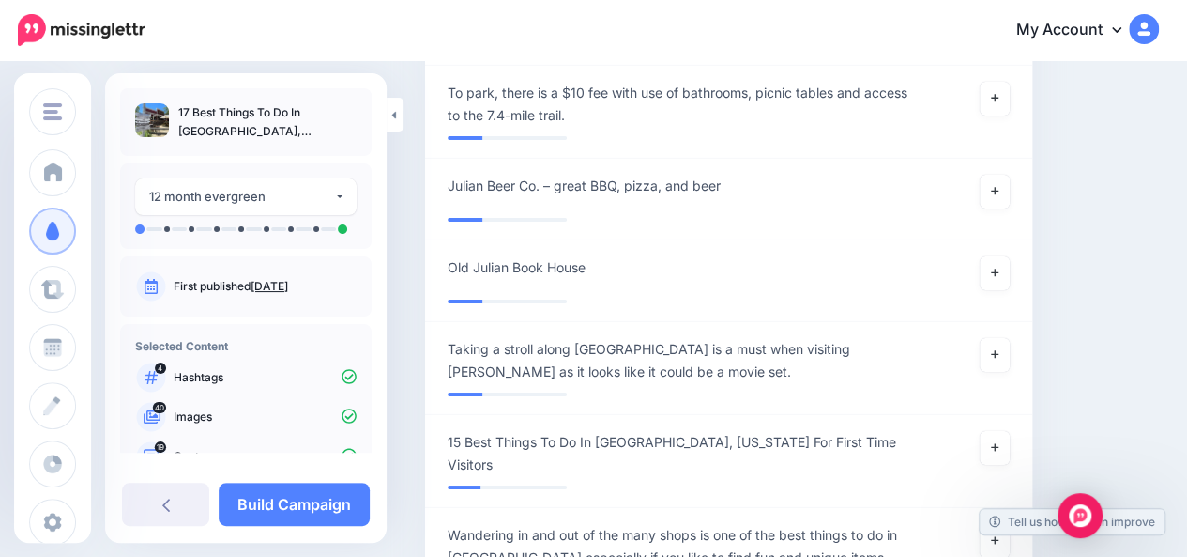
scroll to position [10917, 0]
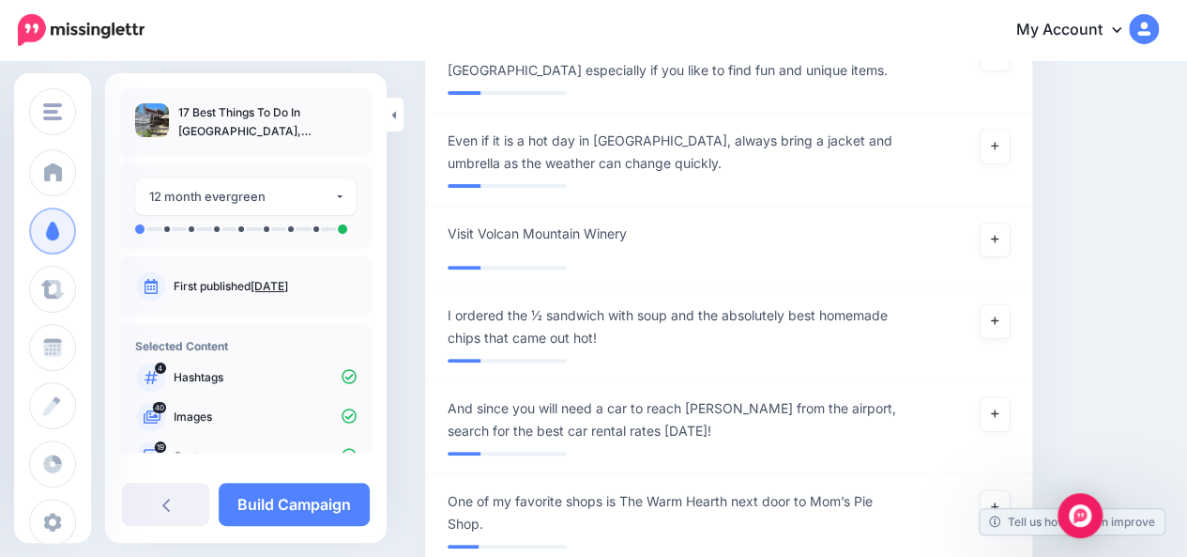
type textarea "**********"
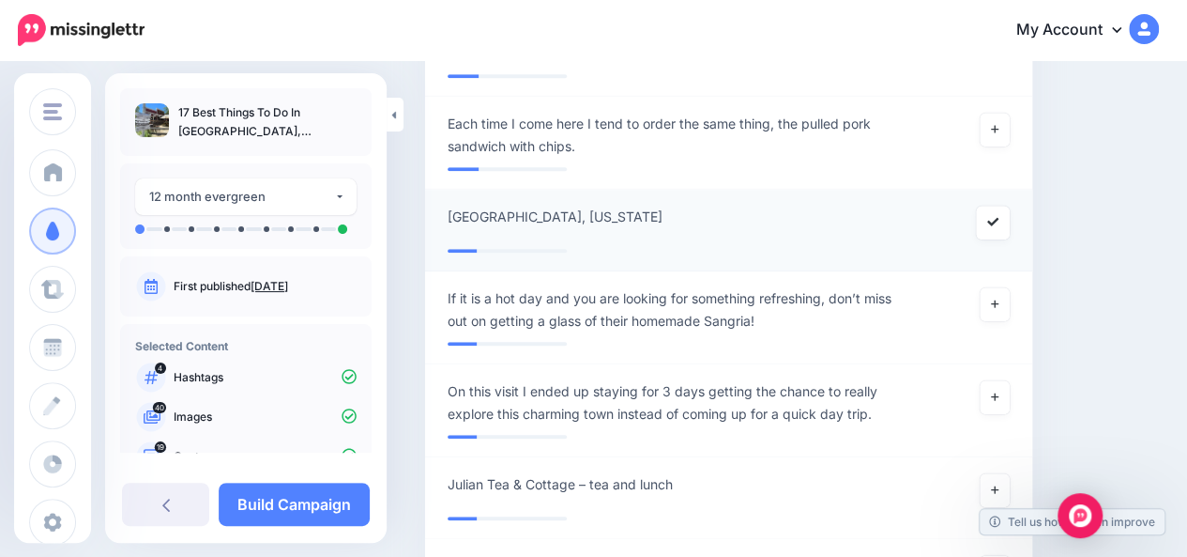
scroll to position [11542, 0]
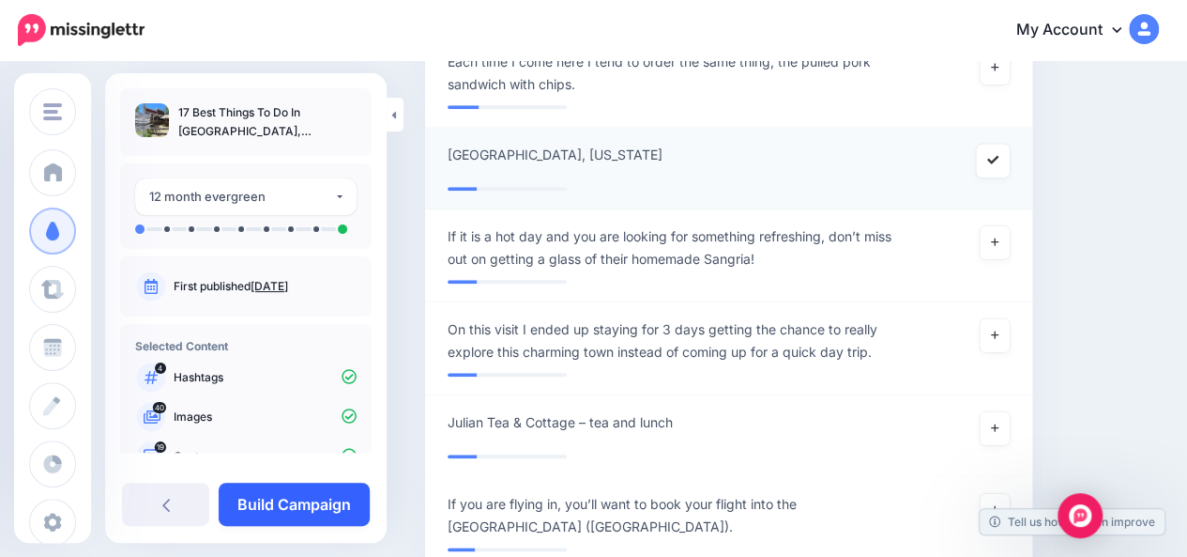
click at [311, 505] on link "Build Campaign" at bounding box center [294, 503] width 151 height 43
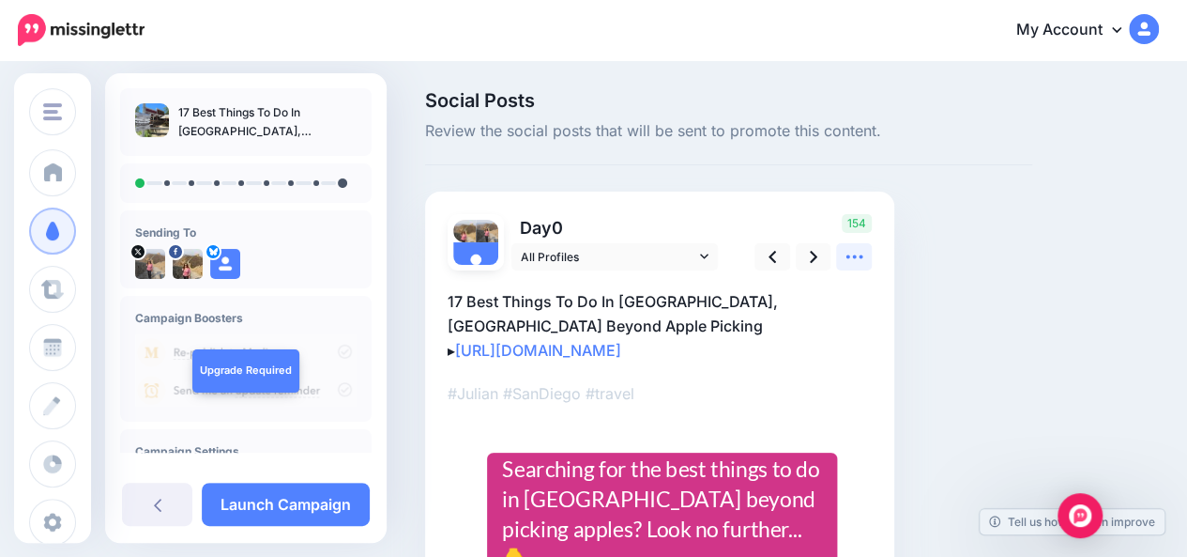
click at [850, 257] on icon at bounding box center [855, 257] width 20 height 20
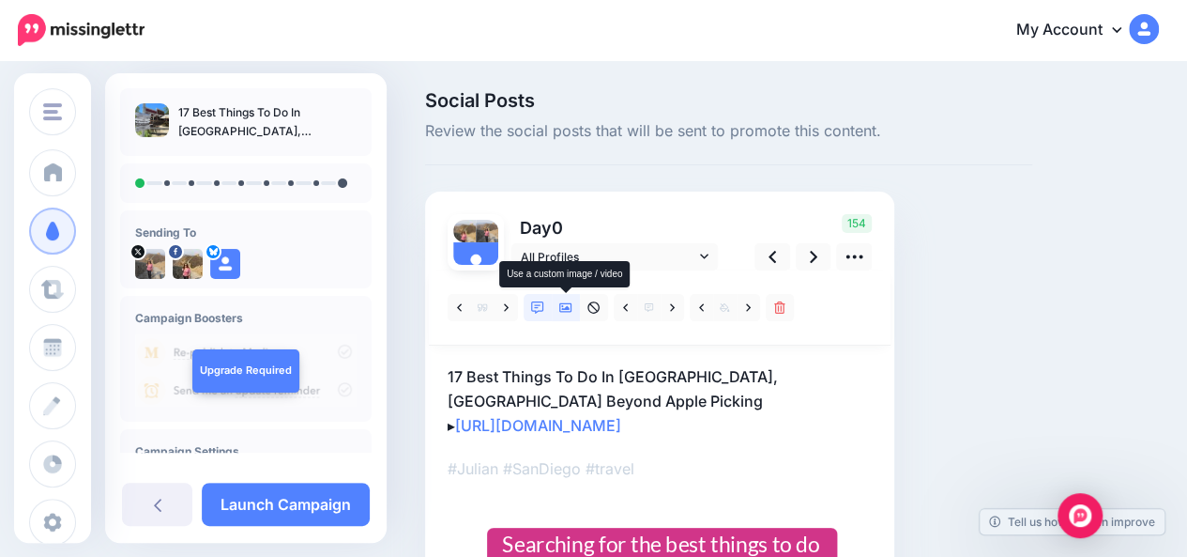
click at [574, 310] on link at bounding box center [566, 307] width 28 height 27
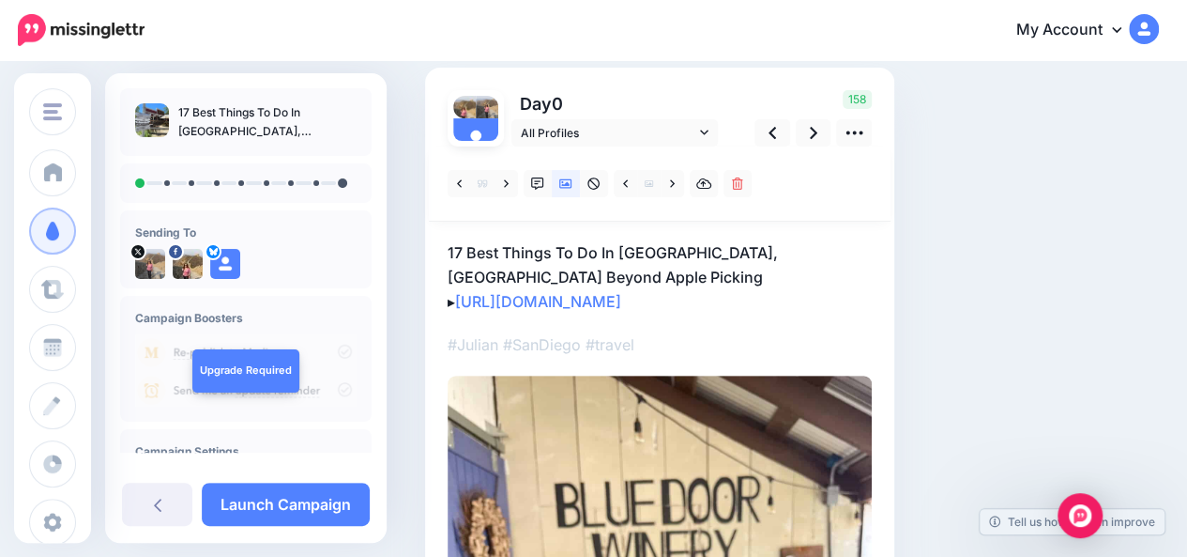
scroll to position [128, 0]
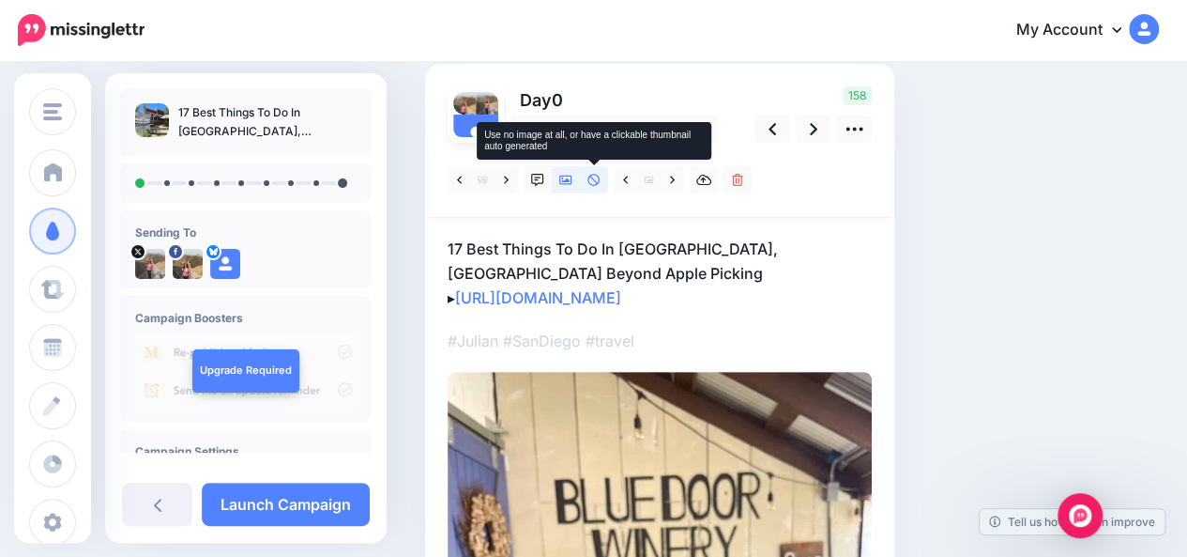
click at [594, 183] on icon at bounding box center [594, 180] width 13 height 13
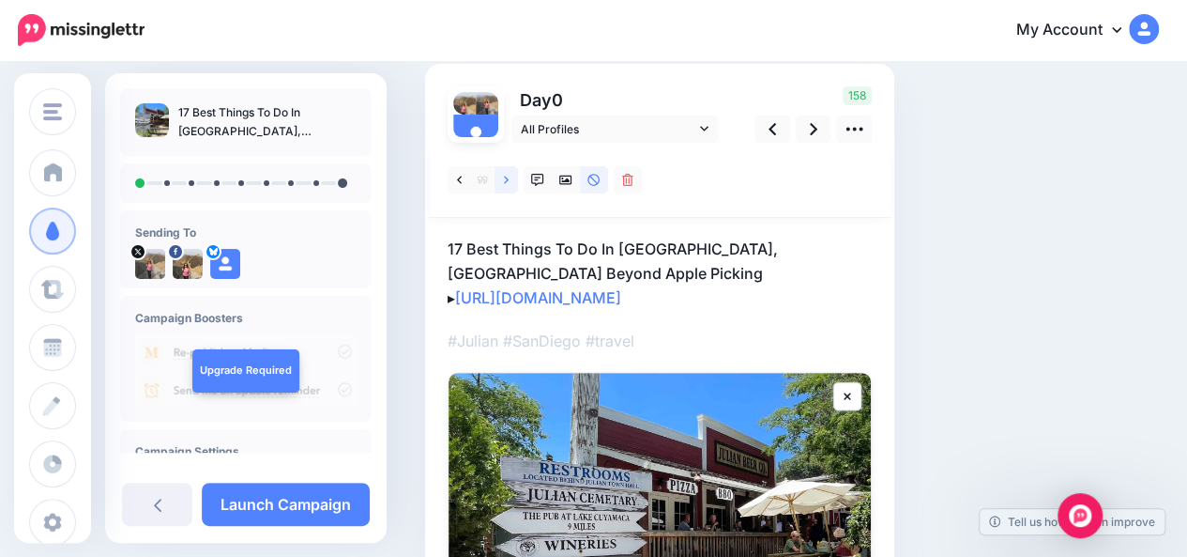
click at [506, 180] on icon at bounding box center [506, 179] width 5 height 8
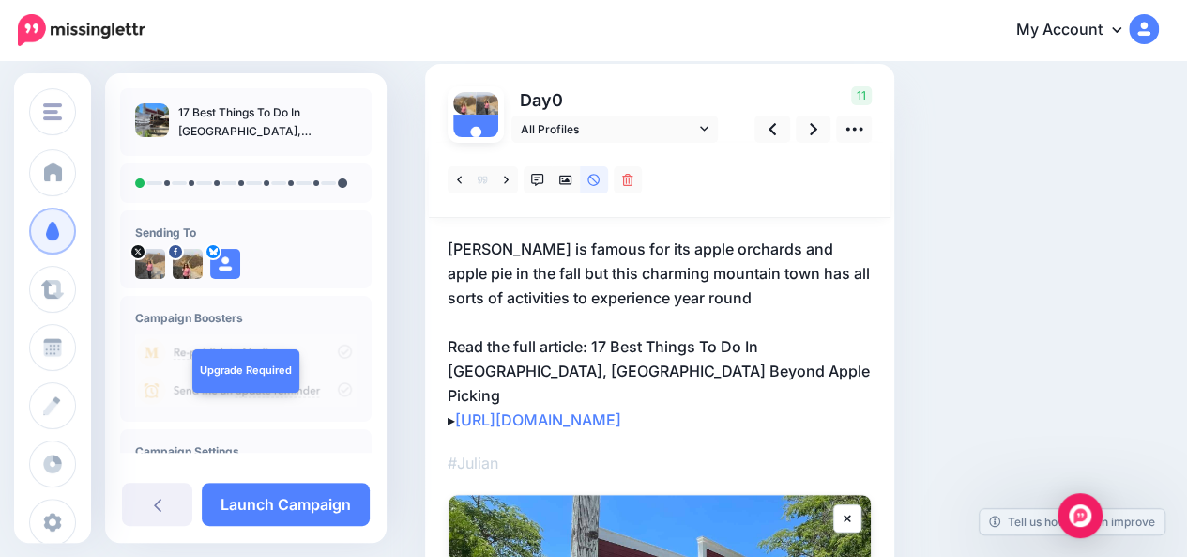
click at [702, 297] on p "[PERSON_NAME] is famous for its apple orchards and apple pie in the fall but th…" at bounding box center [660, 334] width 424 height 195
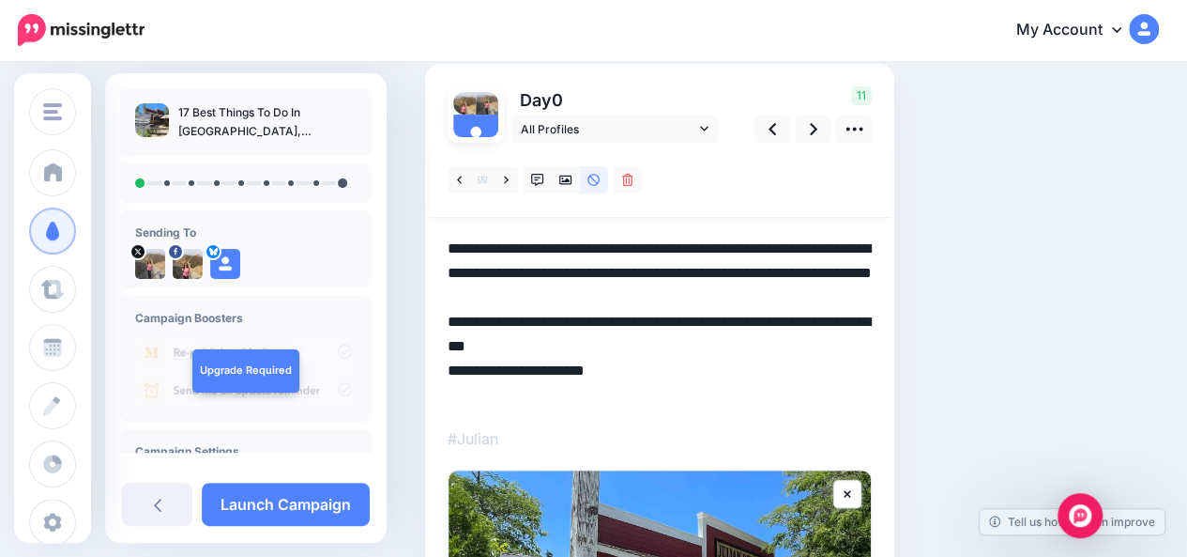
click at [702, 297] on textarea "**********" at bounding box center [660, 322] width 424 height 171
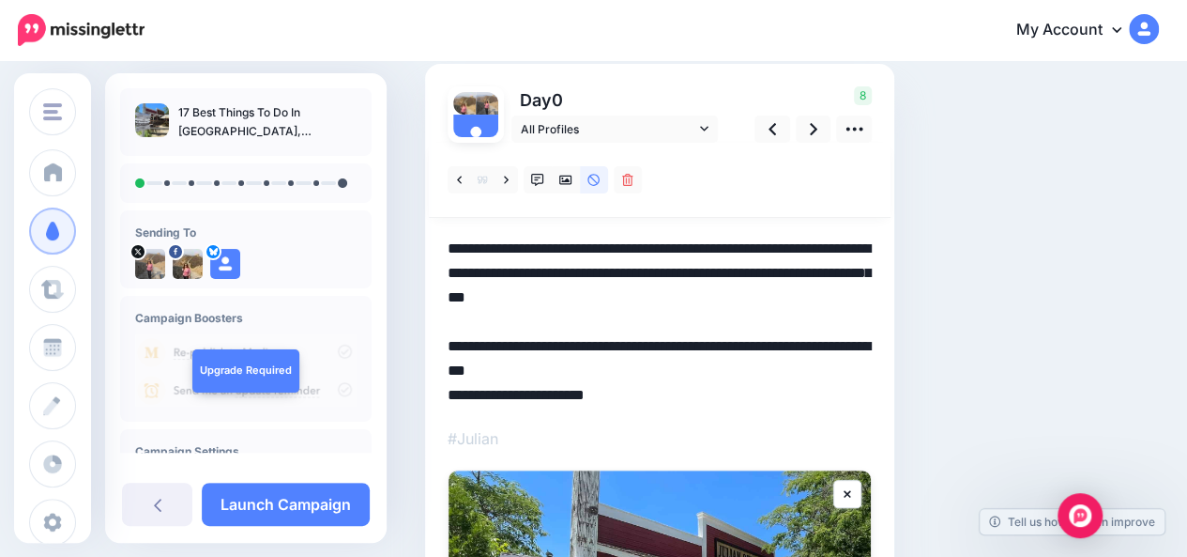
click at [625, 372] on textarea "**********" at bounding box center [660, 322] width 424 height 171
click at [595, 343] on textarea "**********" at bounding box center [660, 322] width 424 height 171
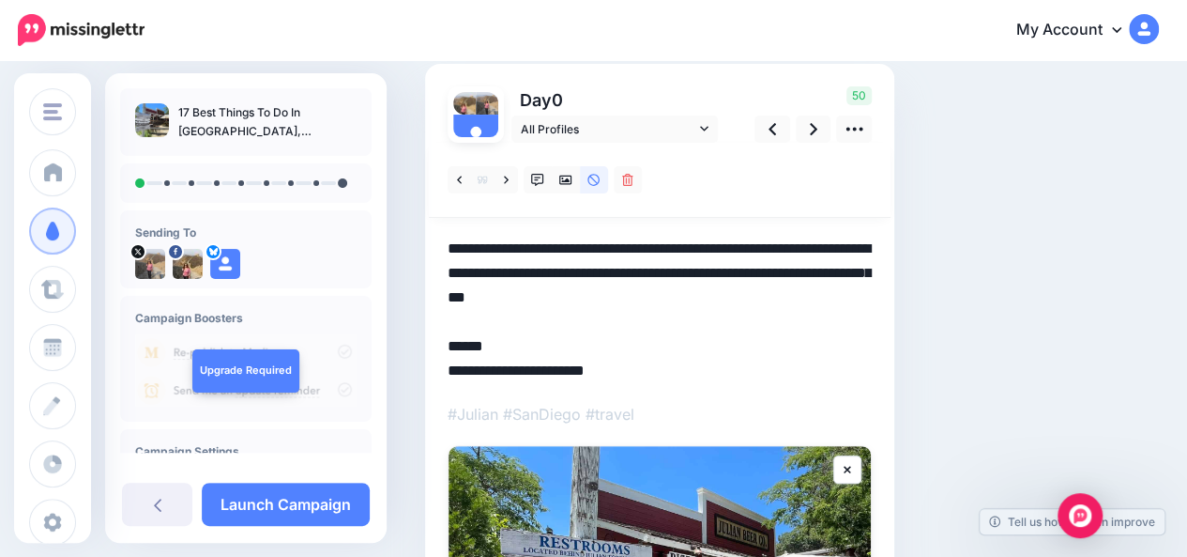
click at [450, 365] on textarea "**********" at bounding box center [660, 310] width 424 height 146
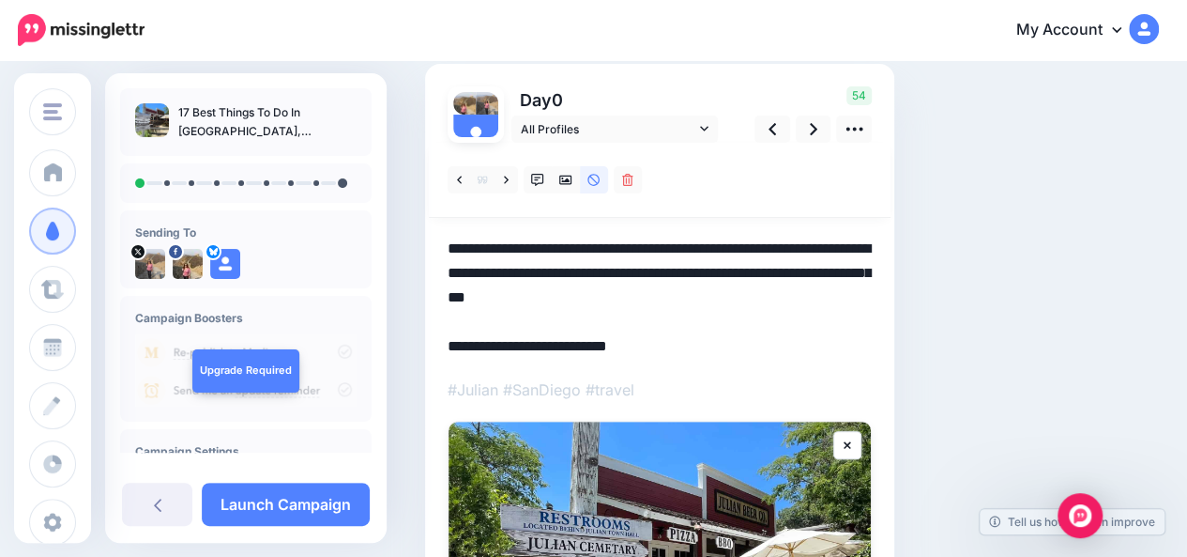
type textarea "**********"
click at [976, 254] on div "Social Posts Review the social posts that will be sent to promote this content.…" at bounding box center [728, 425] width 635 height 925
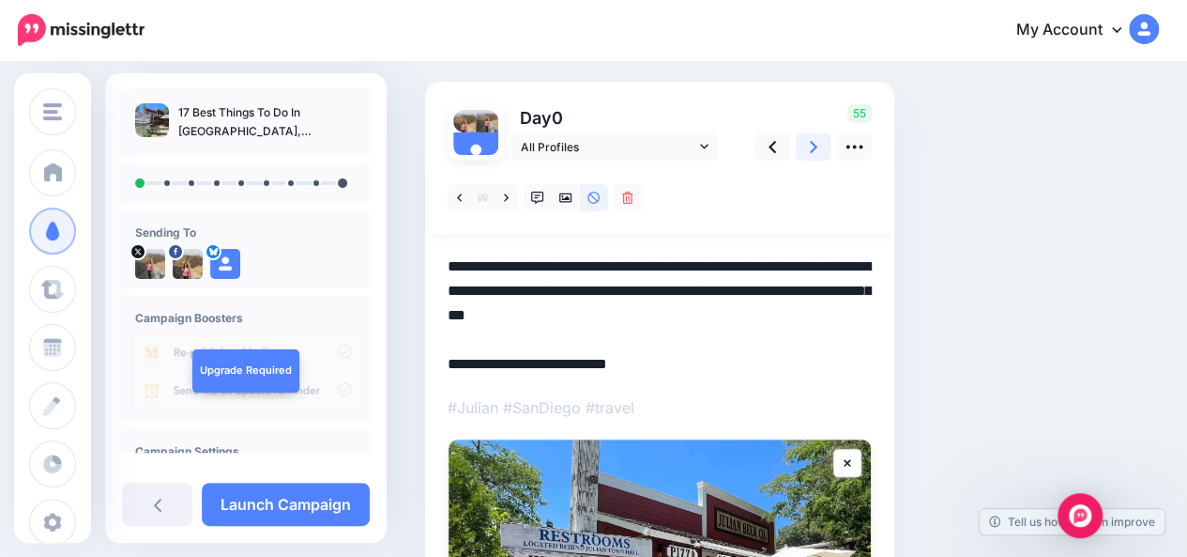
click at [823, 151] on link at bounding box center [814, 146] width 36 height 27
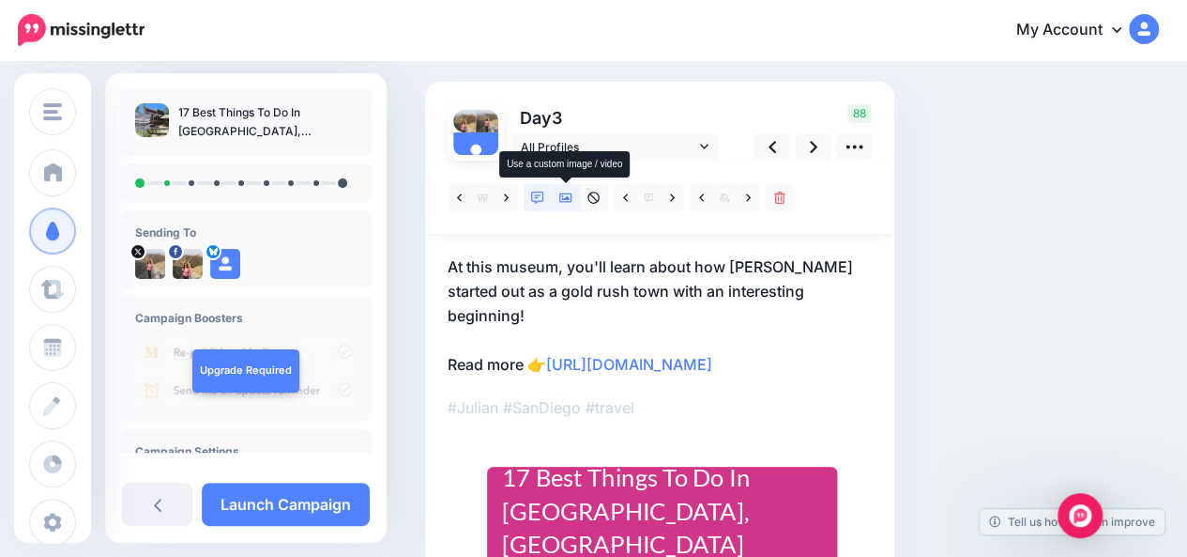
click at [565, 197] on icon at bounding box center [565, 197] width 13 height 9
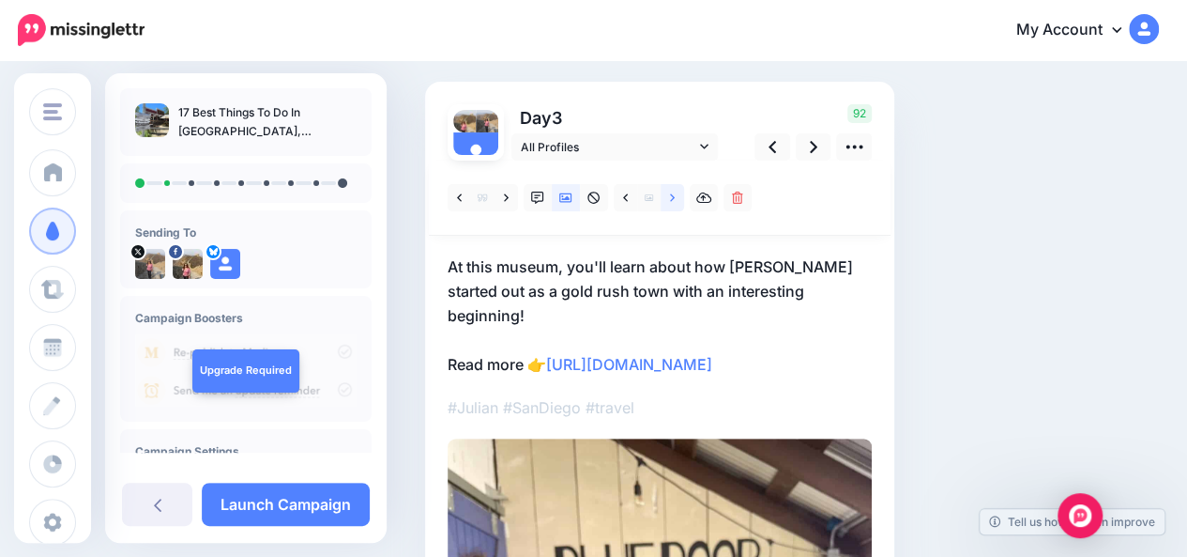
click at [672, 202] on icon at bounding box center [672, 197] width 5 height 13
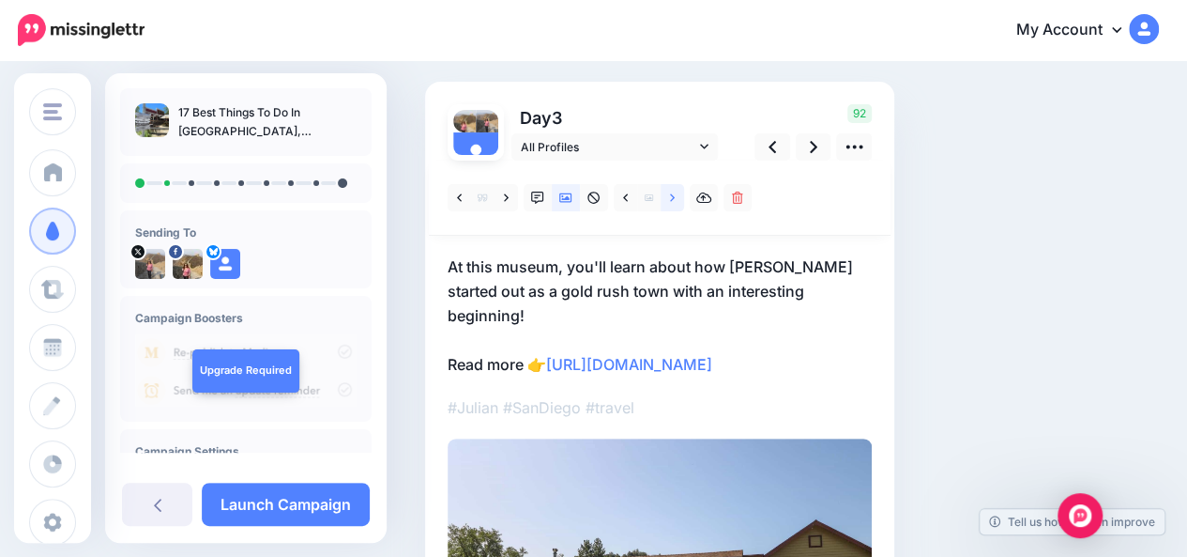
click at [672, 202] on icon at bounding box center [672, 197] width 5 height 13
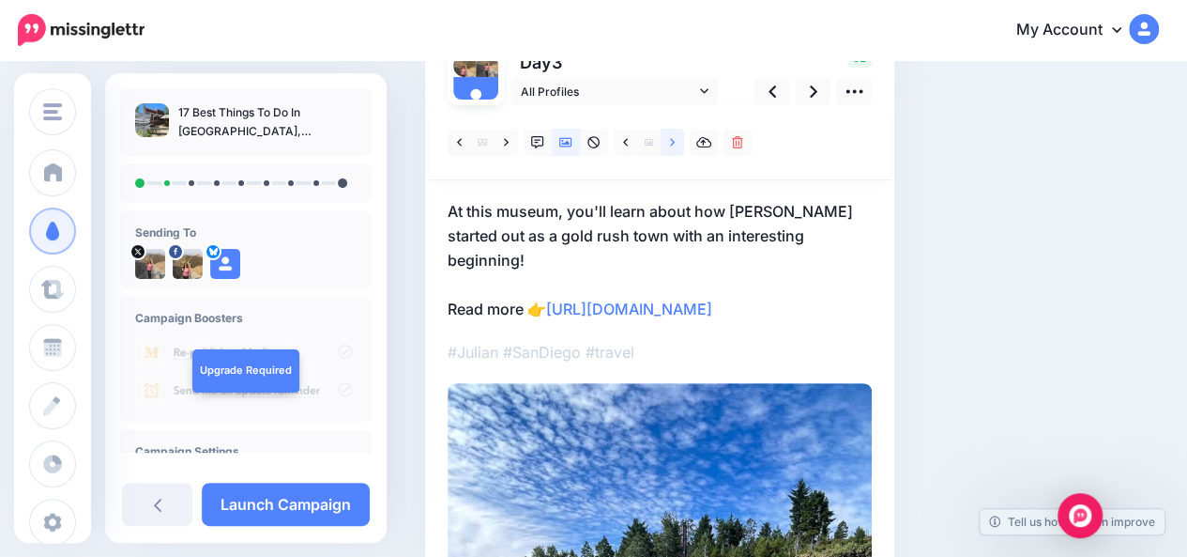
scroll to position [189, 0]
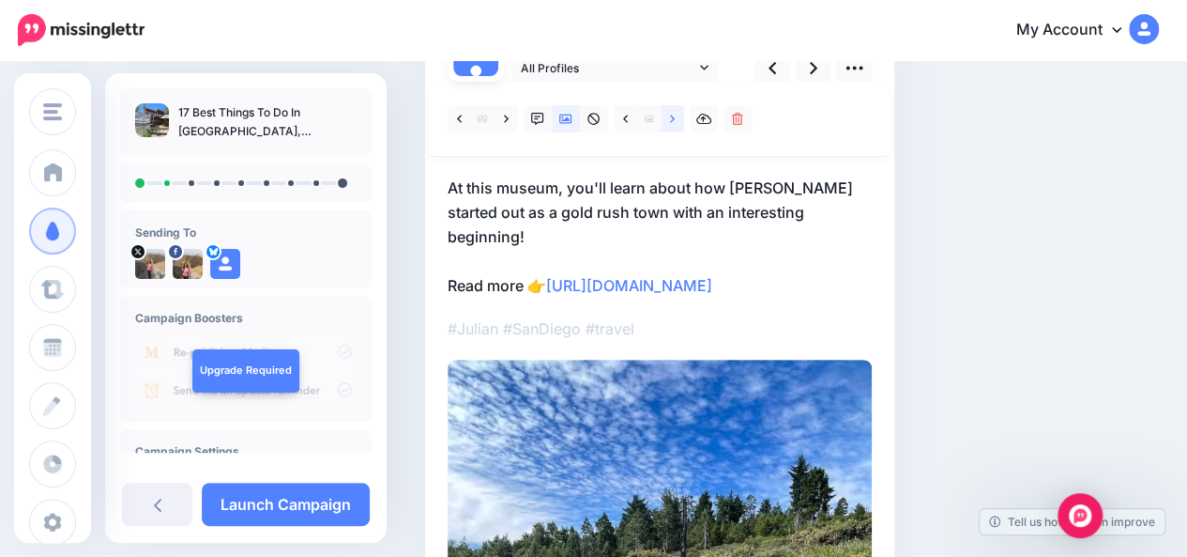
click at [670, 120] on icon at bounding box center [672, 119] width 5 height 13
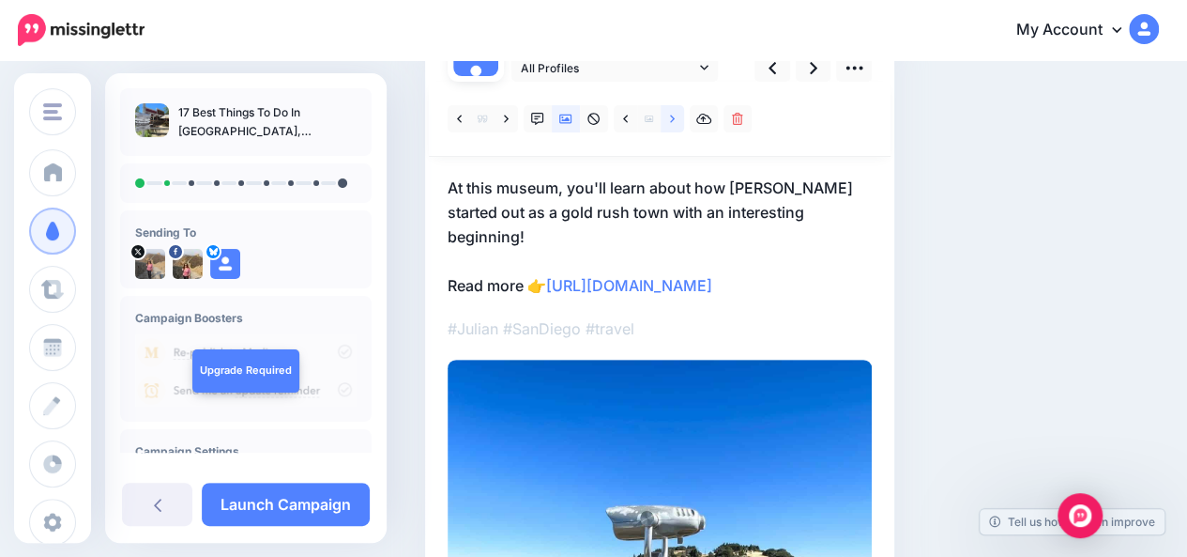
click at [670, 120] on icon at bounding box center [672, 119] width 5 height 13
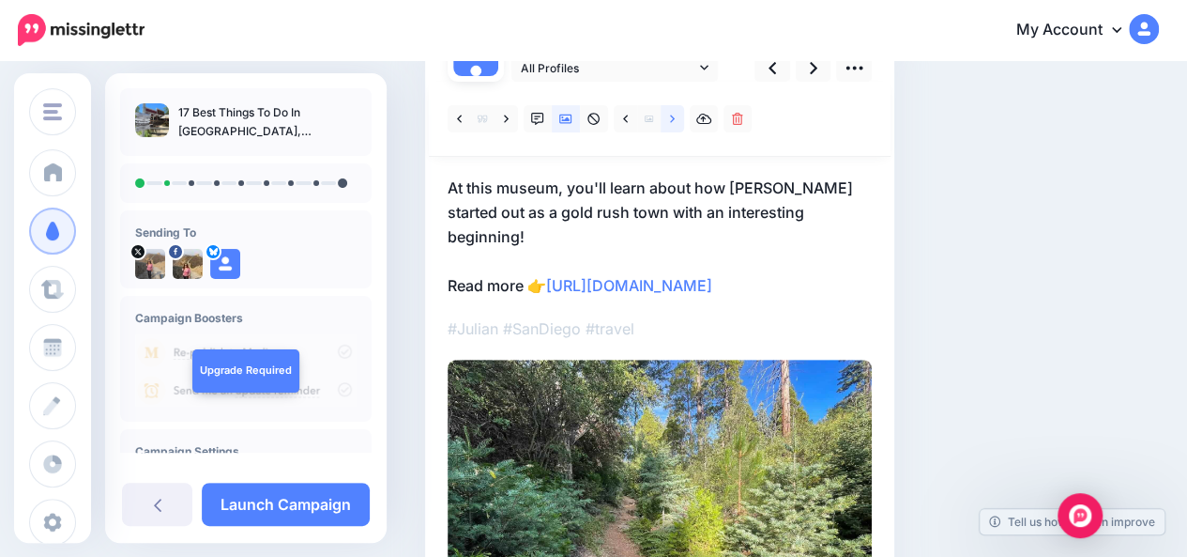
click at [670, 120] on icon at bounding box center [672, 119] width 5 height 13
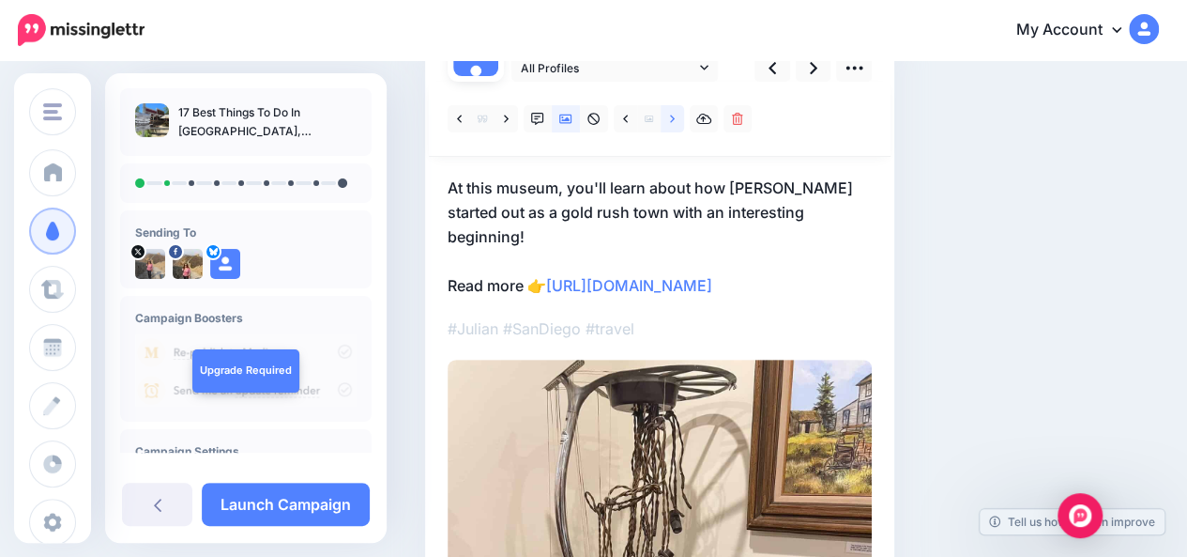
click at [670, 120] on icon at bounding box center [672, 119] width 5 height 13
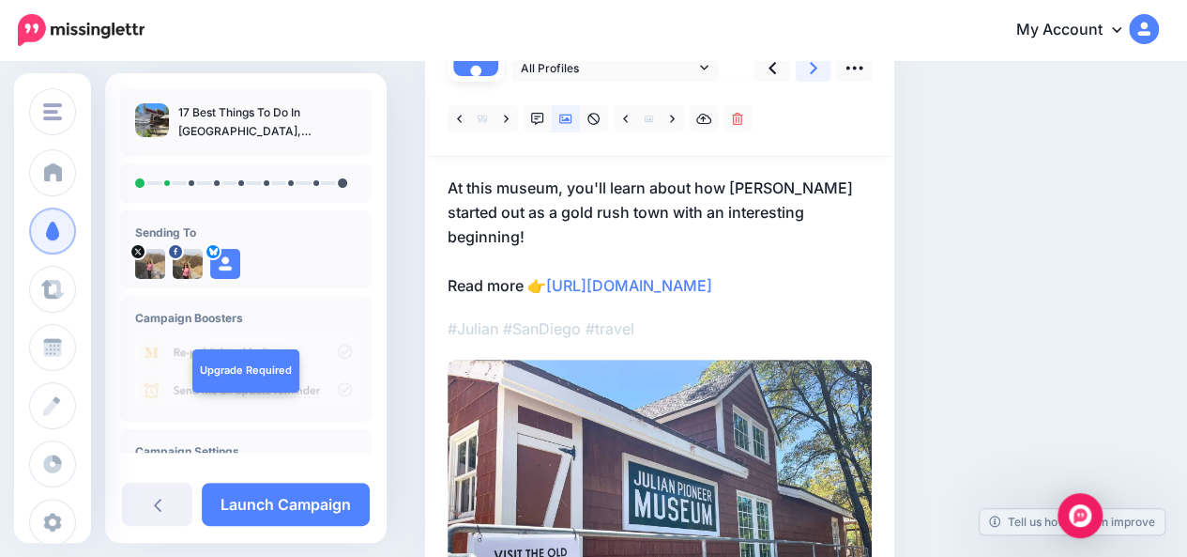
click at [815, 71] on icon at bounding box center [814, 68] width 8 height 20
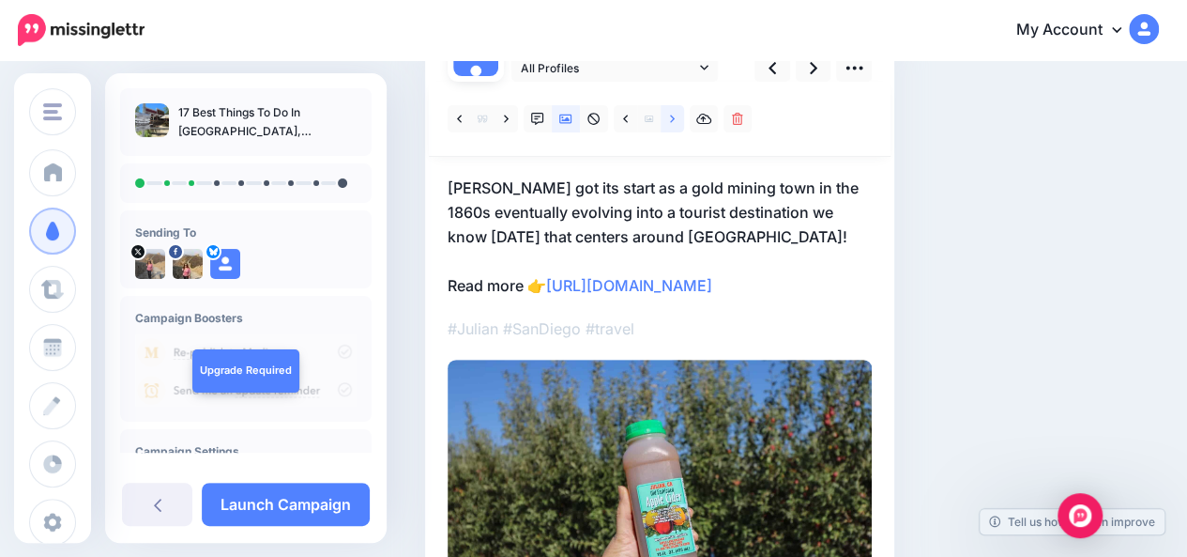
click at [679, 117] on link at bounding box center [672, 118] width 23 height 27
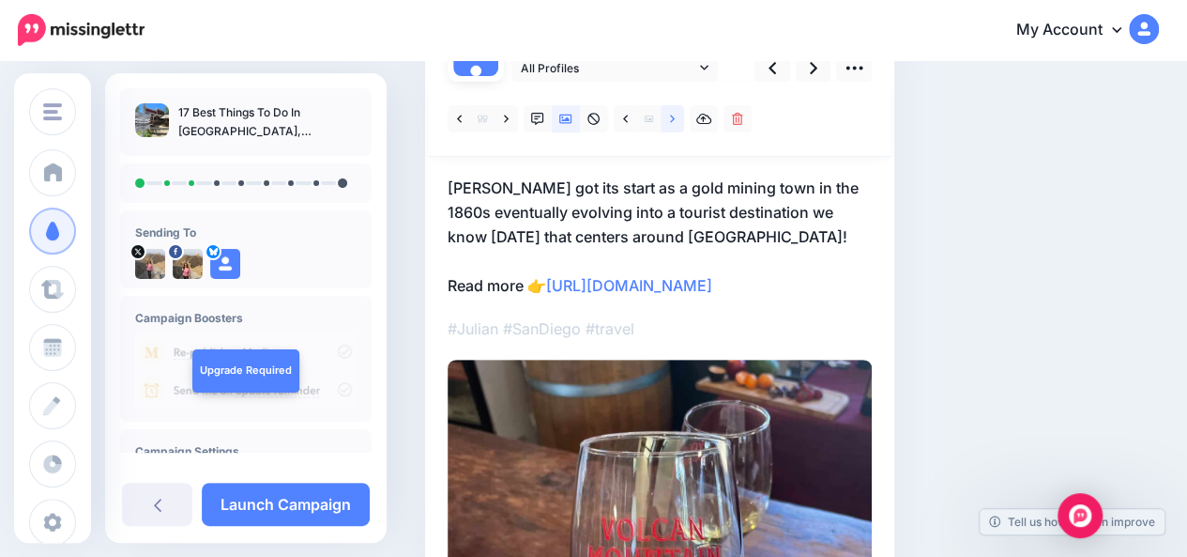
click at [679, 117] on link at bounding box center [672, 118] width 23 height 27
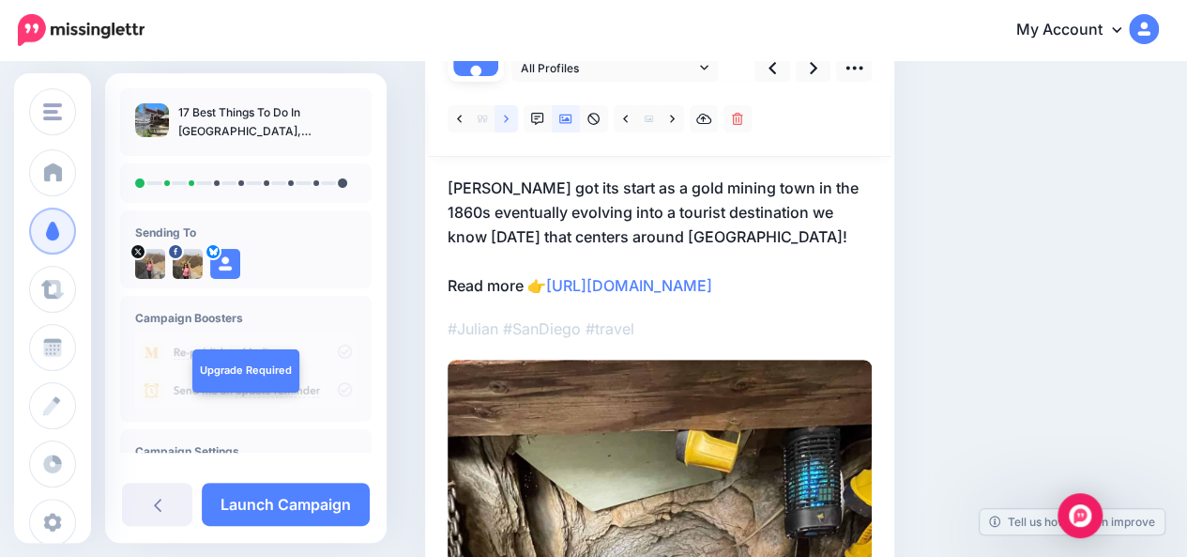
click at [509, 116] on link at bounding box center [506, 118] width 23 height 27
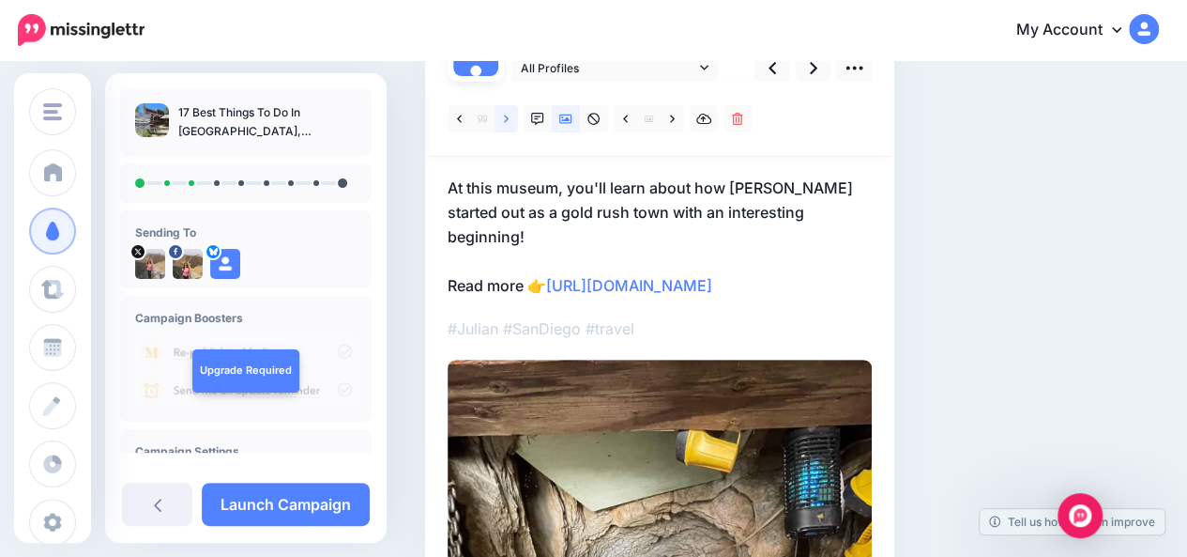
click at [509, 116] on link at bounding box center [506, 118] width 23 height 27
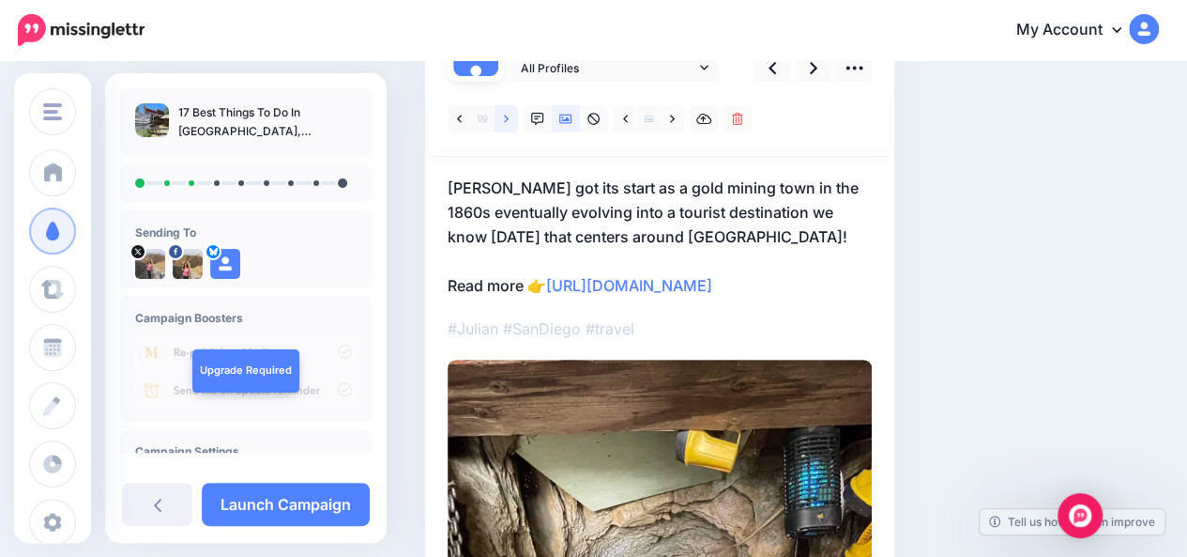
click at [509, 116] on link at bounding box center [506, 118] width 23 height 27
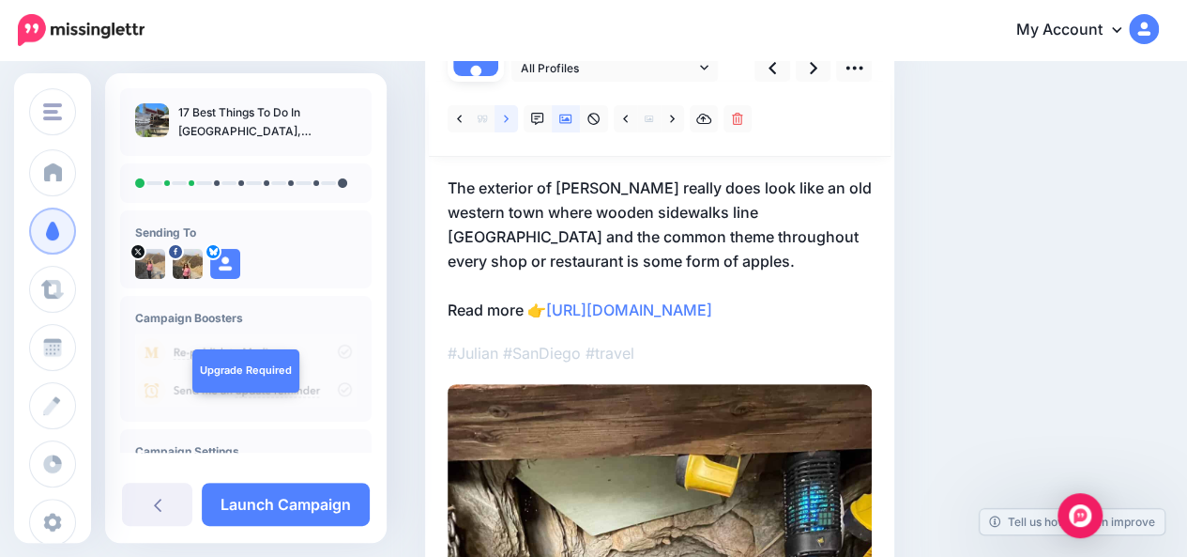
click at [509, 116] on link at bounding box center [506, 118] width 23 height 27
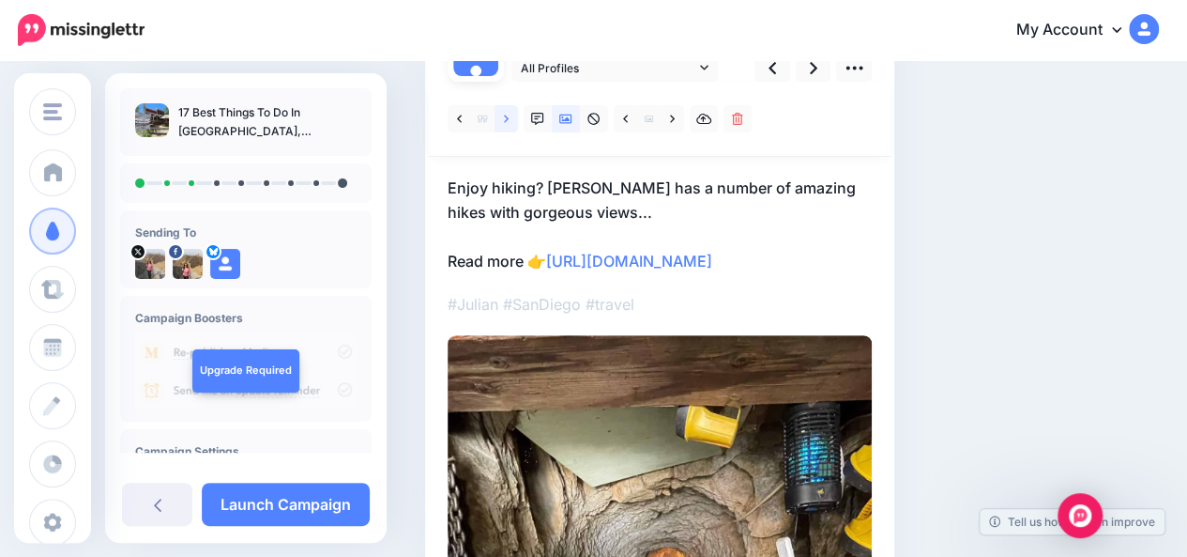
click at [509, 116] on link at bounding box center [506, 118] width 23 height 27
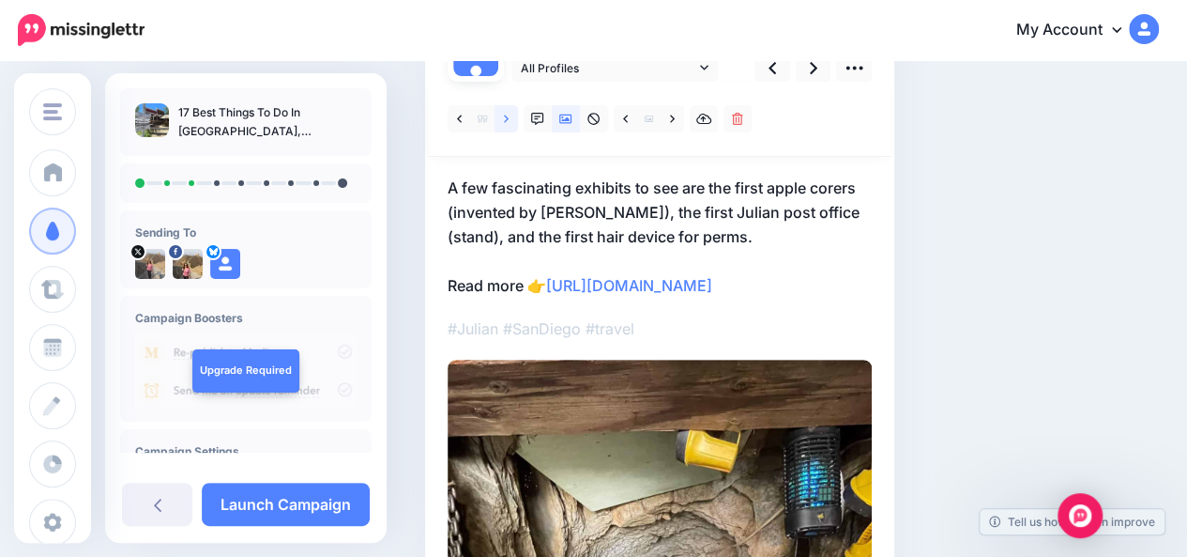
click at [509, 116] on link at bounding box center [506, 118] width 23 height 27
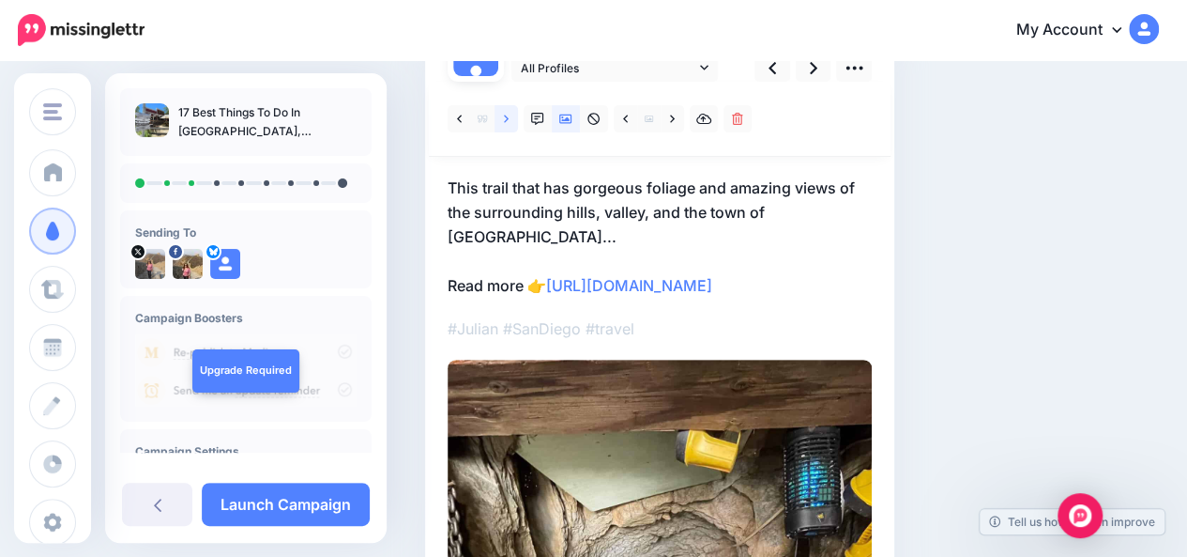
click at [509, 116] on link at bounding box center [506, 118] width 23 height 27
click at [460, 118] on icon at bounding box center [459, 119] width 5 height 13
click at [679, 126] on link at bounding box center [672, 118] width 23 height 27
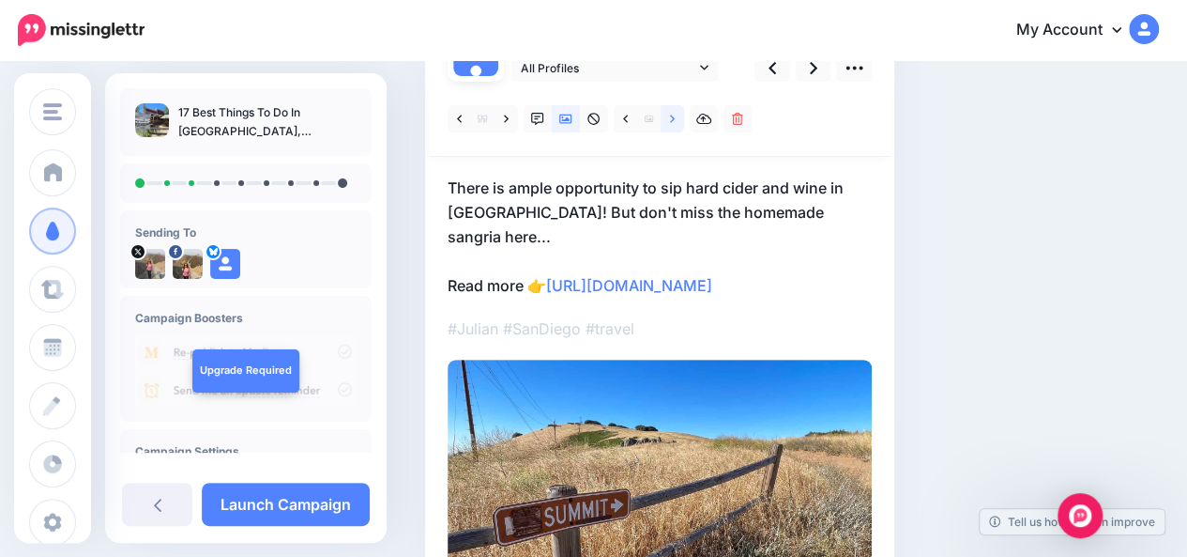
click at [679, 126] on link at bounding box center [672, 118] width 23 height 27
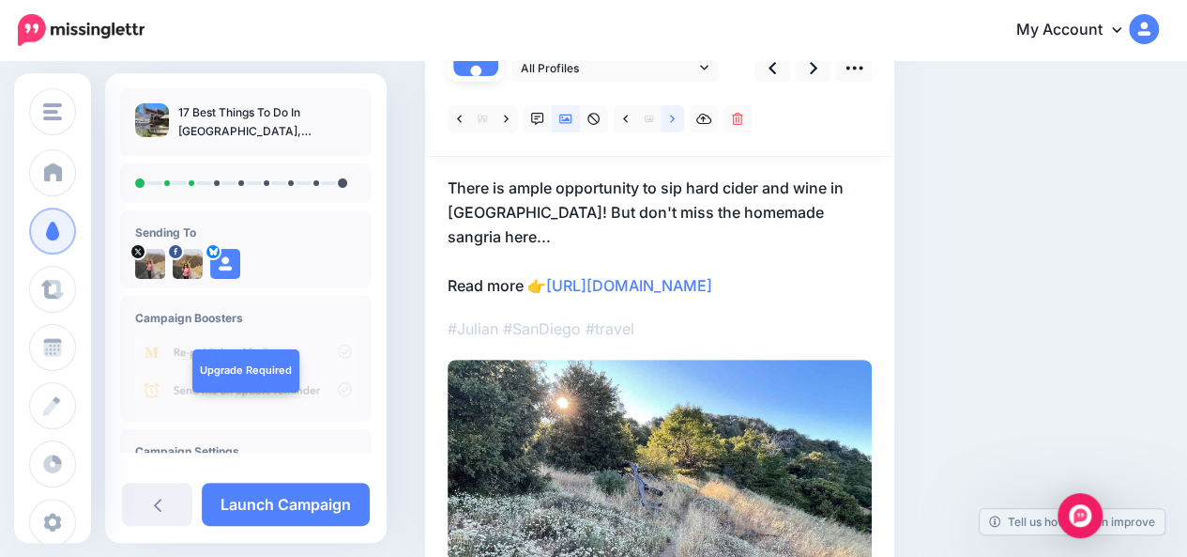
click at [679, 126] on link at bounding box center [672, 118] width 23 height 27
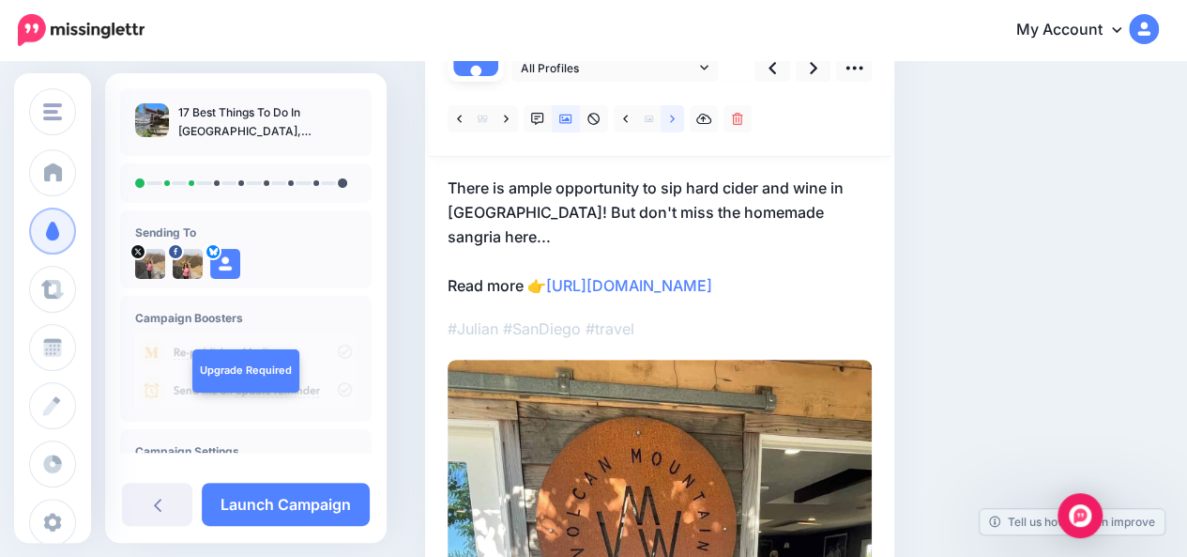
click at [679, 126] on link at bounding box center [672, 118] width 23 height 27
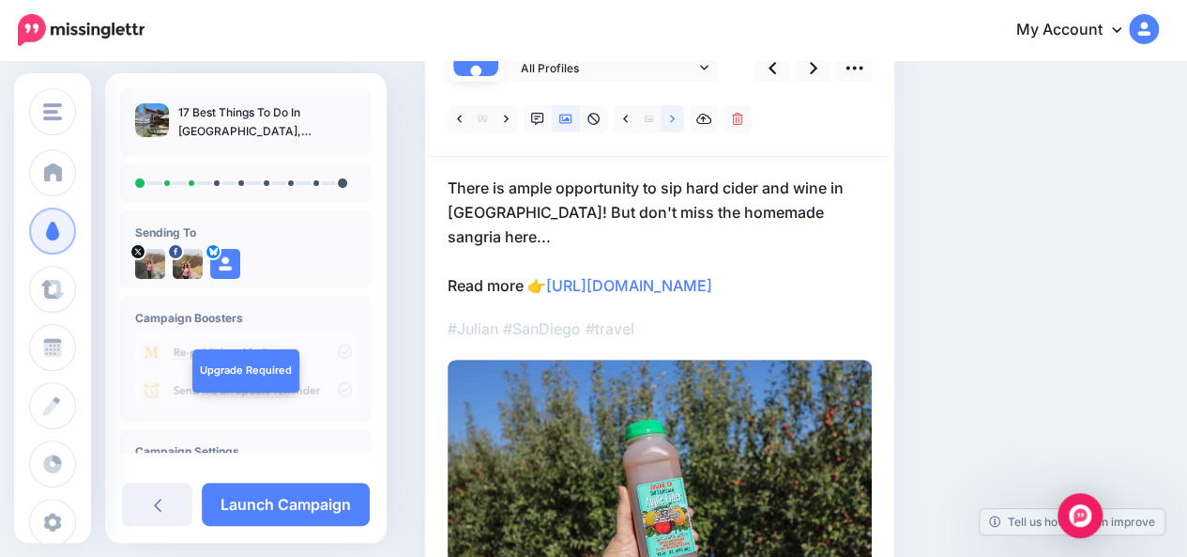
click at [679, 126] on link at bounding box center [672, 118] width 23 height 27
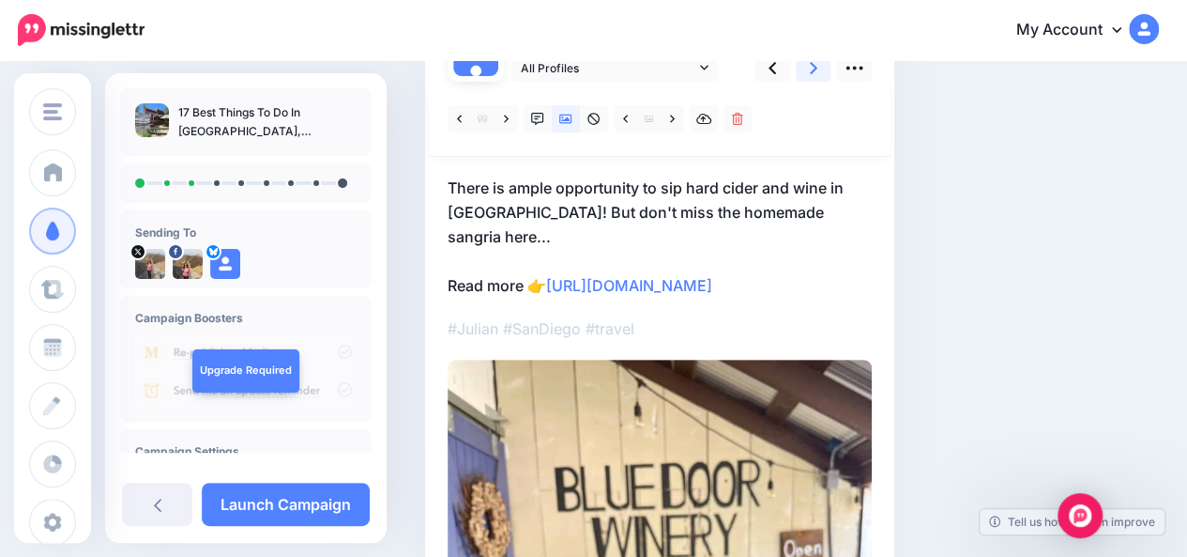
click at [808, 77] on link at bounding box center [814, 67] width 36 height 27
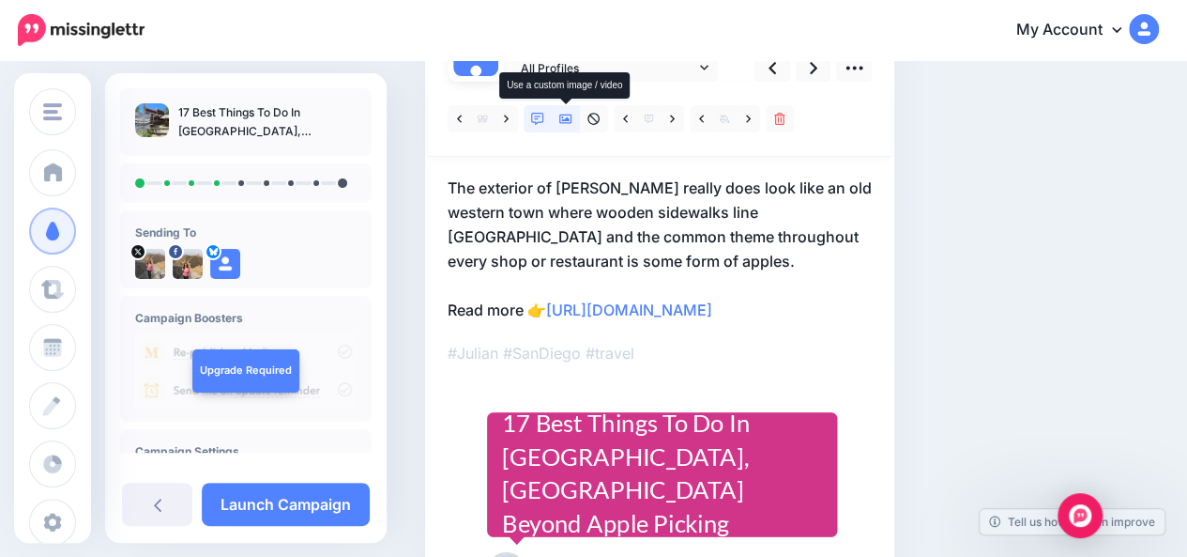
click at [569, 113] on icon at bounding box center [565, 119] width 13 height 13
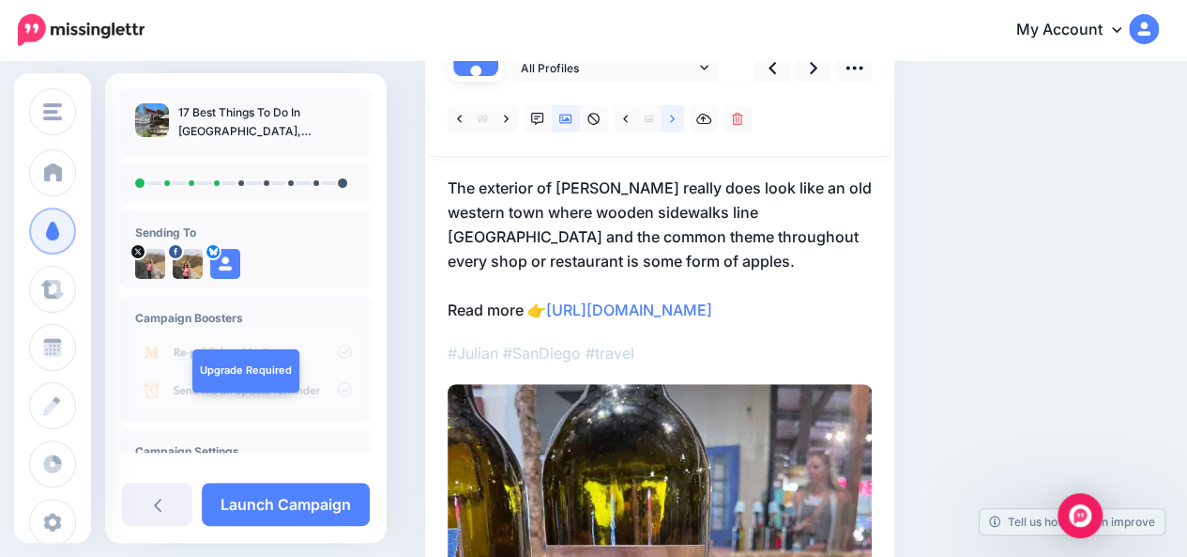
click at [670, 114] on icon at bounding box center [672, 119] width 5 height 13
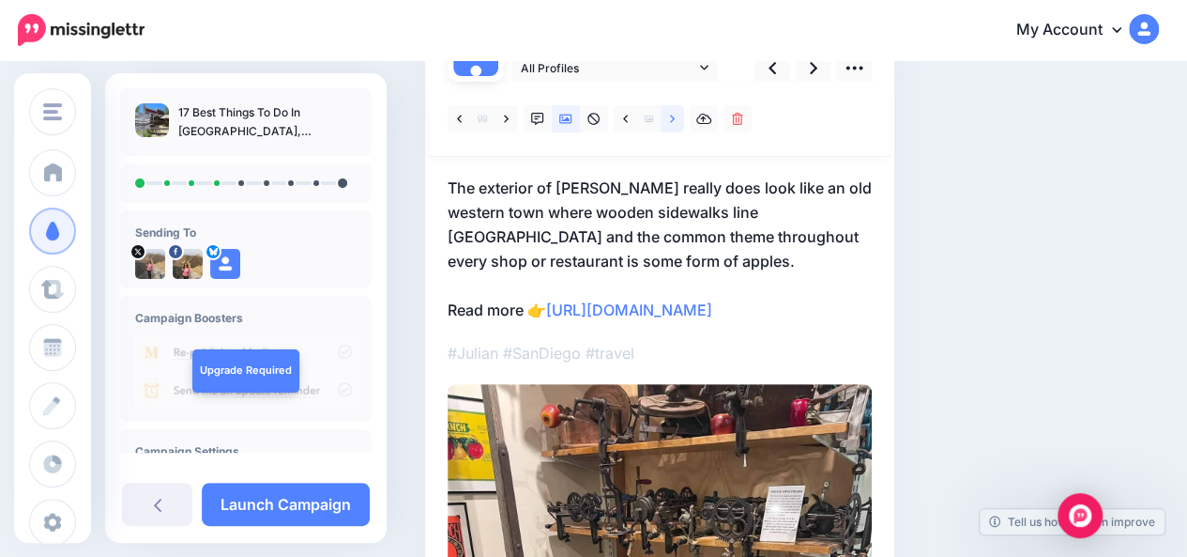
click at [670, 114] on icon at bounding box center [672, 119] width 5 height 13
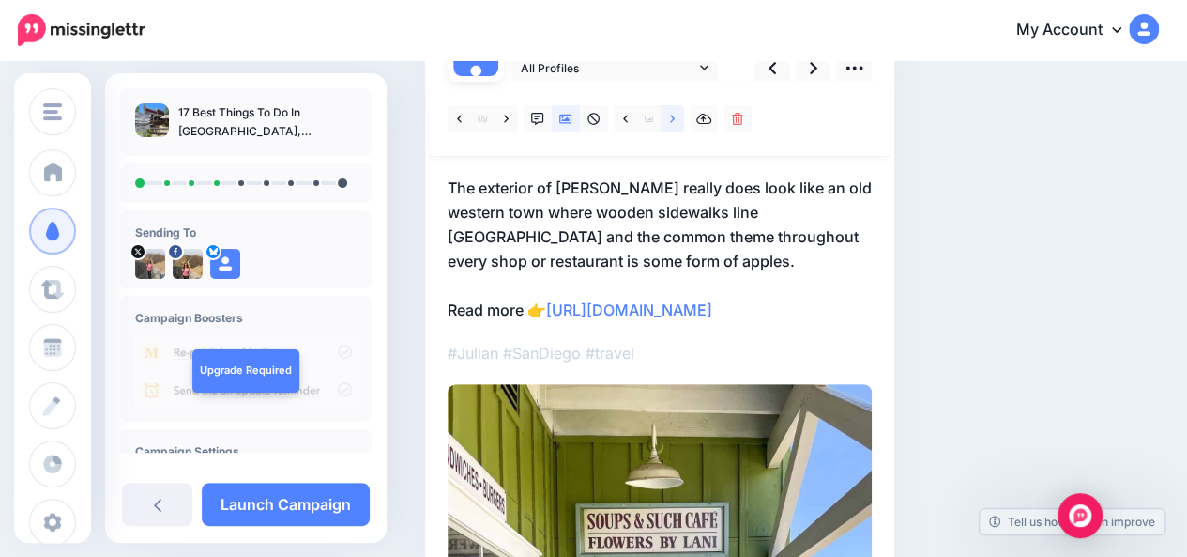
click at [670, 114] on icon at bounding box center [672, 119] width 5 height 13
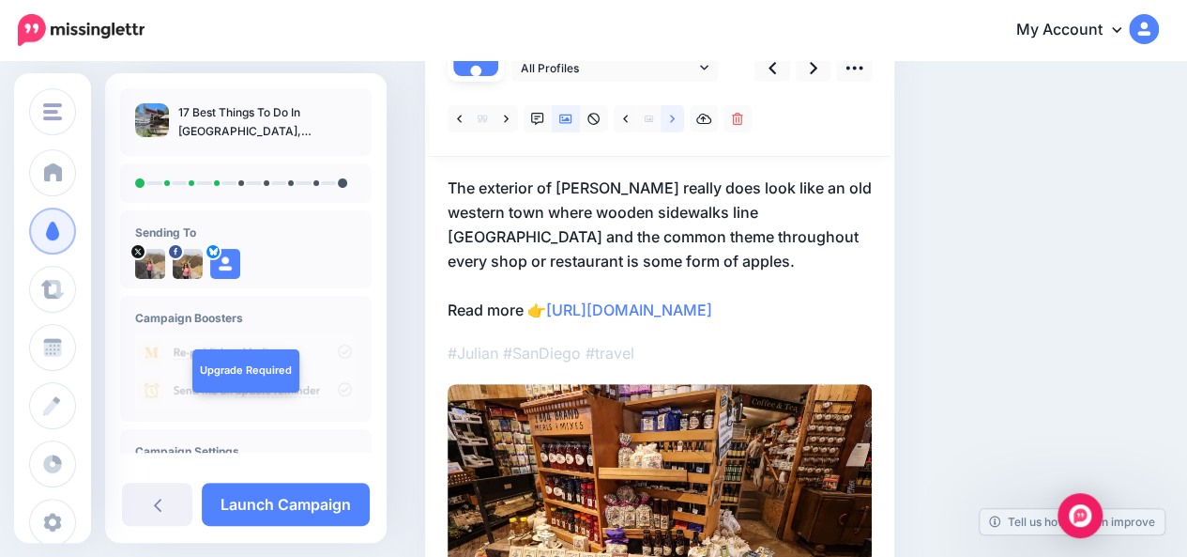
click at [670, 114] on icon at bounding box center [672, 119] width 5 height 13
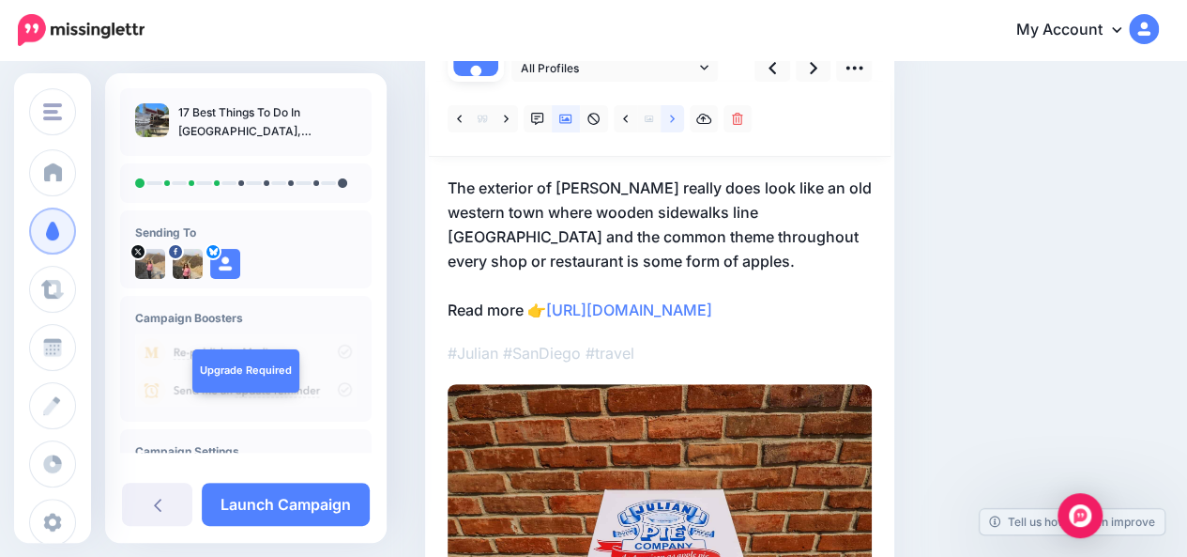
click at [670, 114] on icon at bounding box center [672, 119] width 5 height 13
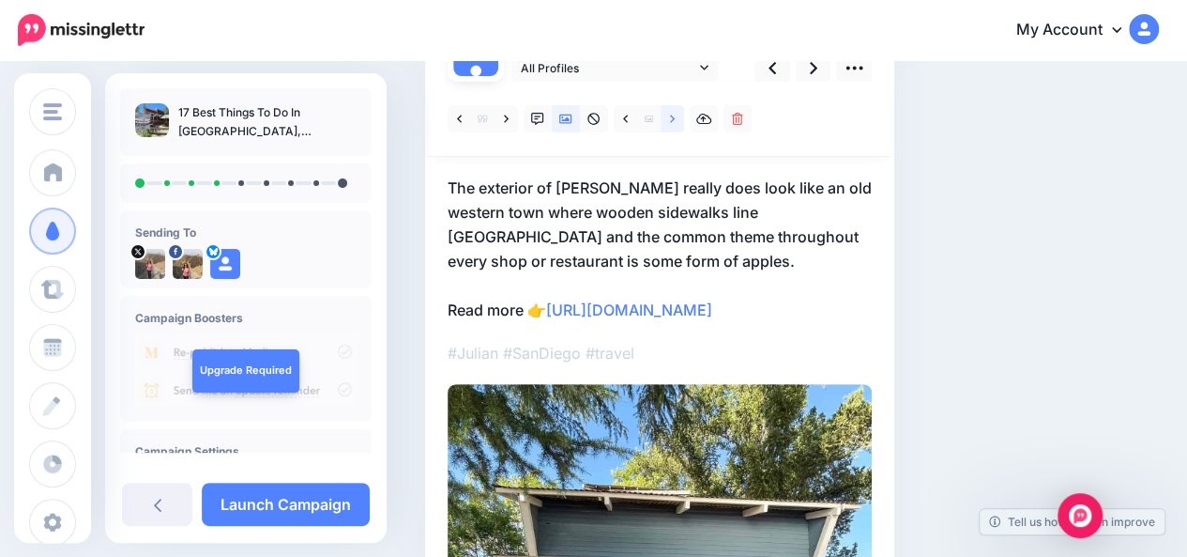
click at [670, 114] on icon at bounding box center [672, 119] width 5 height 13
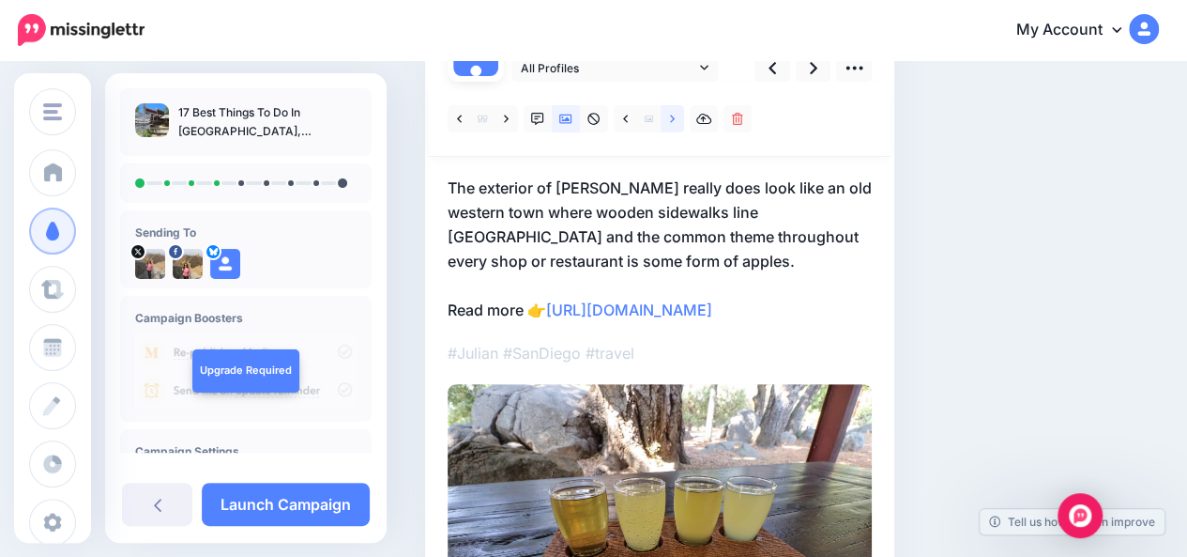
click at [670, 114] on icon at bounding box center [672, 119] width 5 height 13
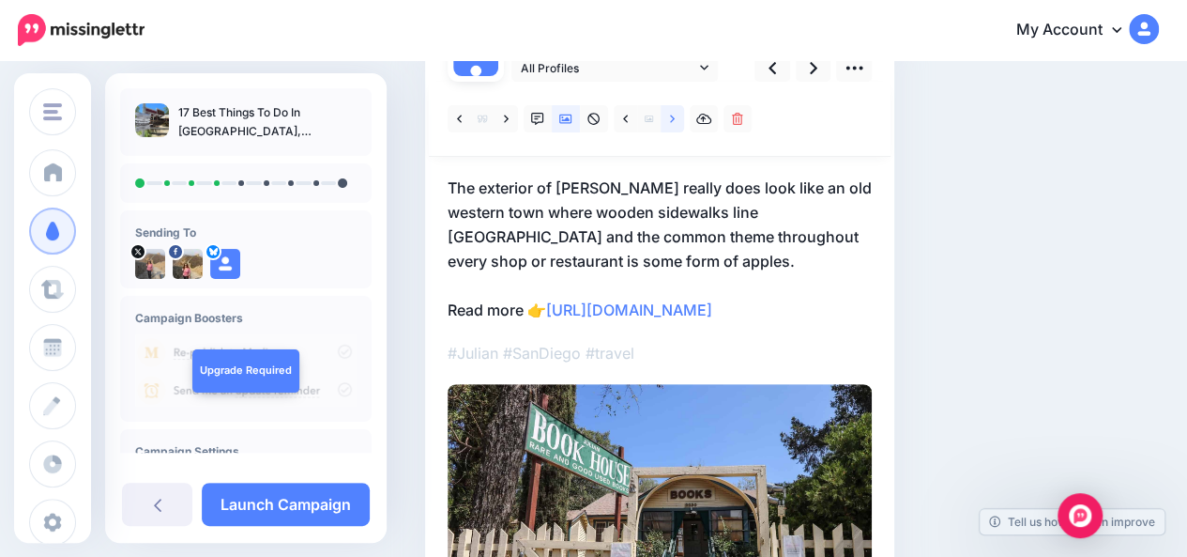
click at [670, 114] on icon at bounding box center [672, 119] width 5 height 13
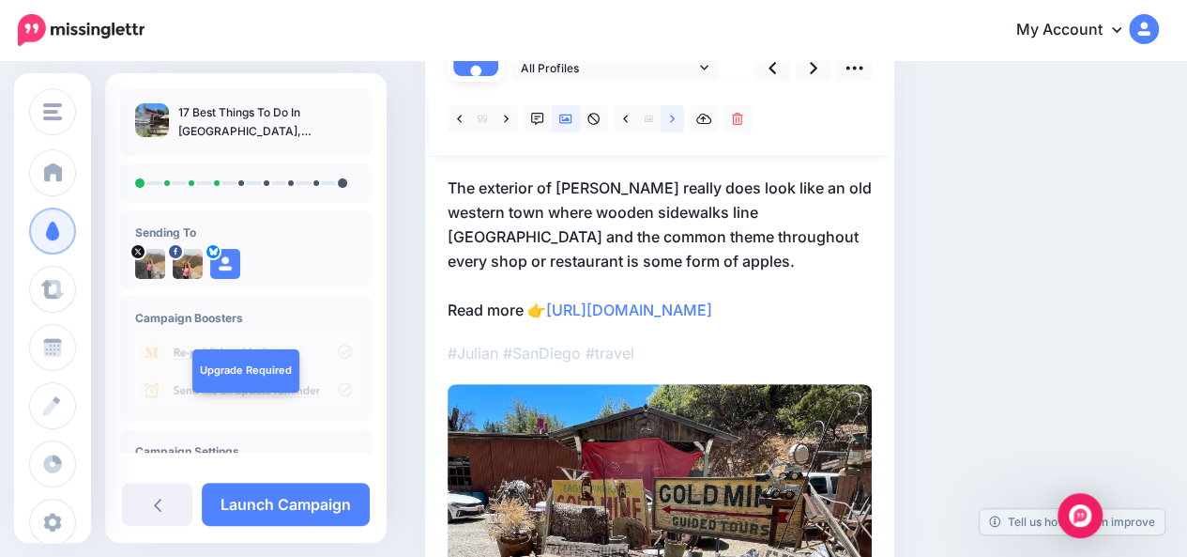
click at [670, 114] on icon at bounding box center [672, 119] width 5 height 13
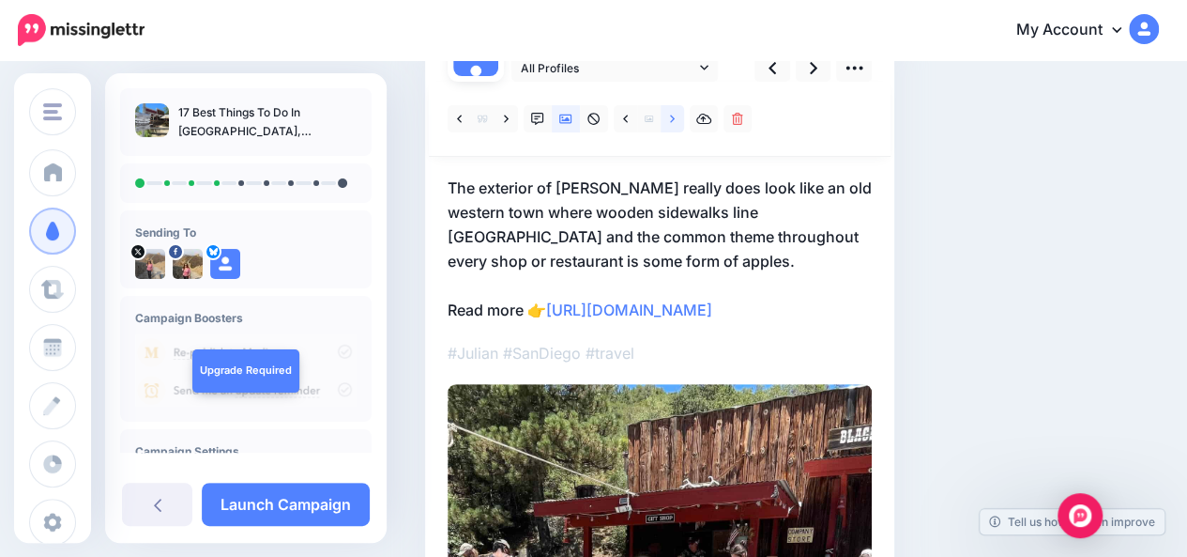
click at [670, 114] on icon at bounding box center [672, 119] width 5 height 13
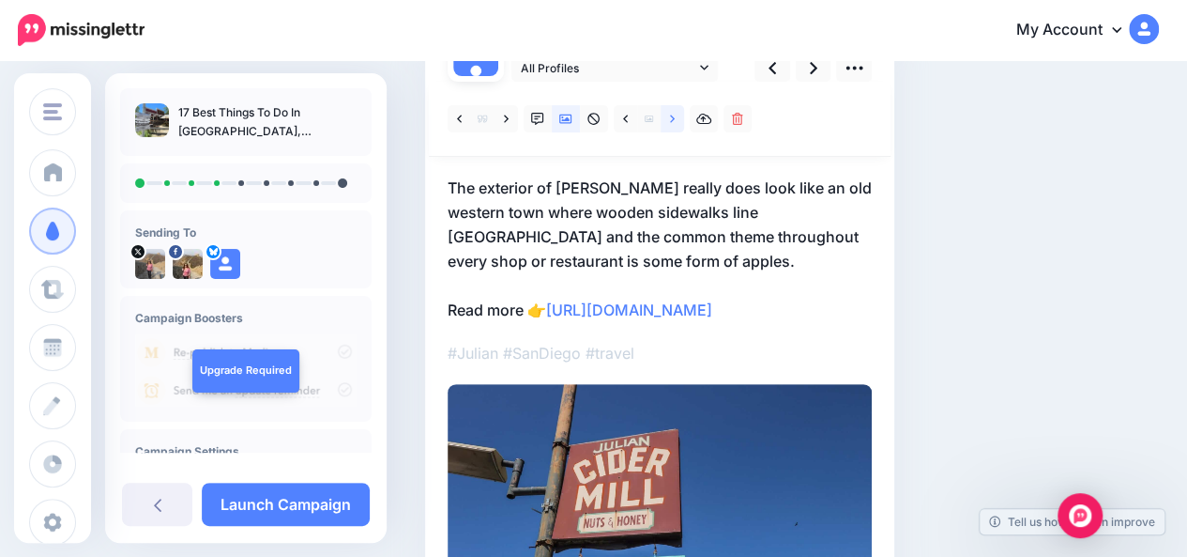
click at [670, 114] on icon at bounding box center [672, 119] width 5 height 13
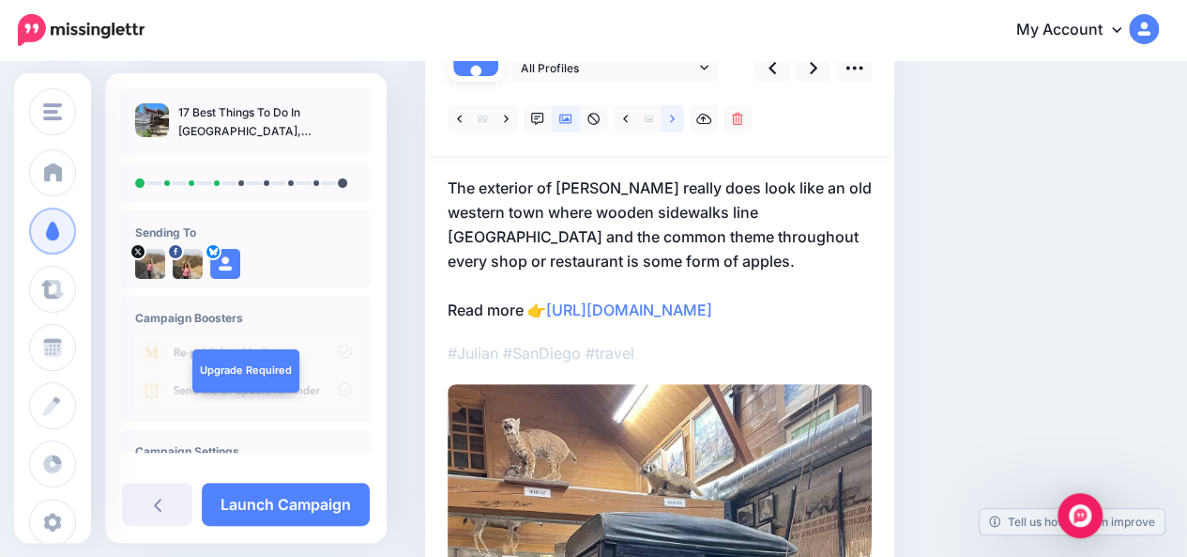
click at [670, 114] on icon at bounding box center [672, 119] width 5 height 13
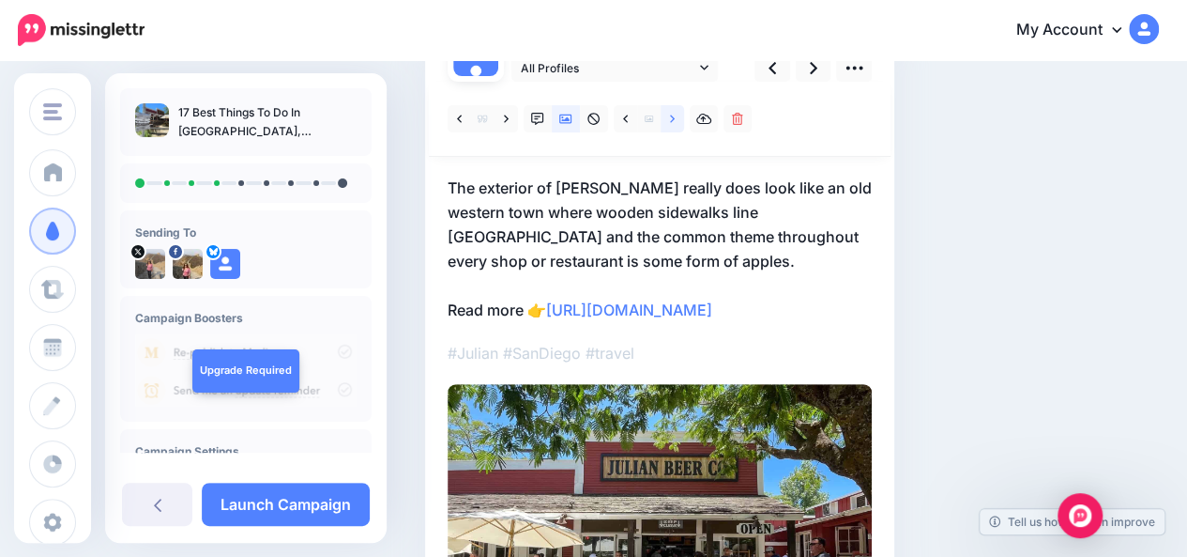
click at [670, 114] on icon at bounding box center [672, 119] width 5 height 13
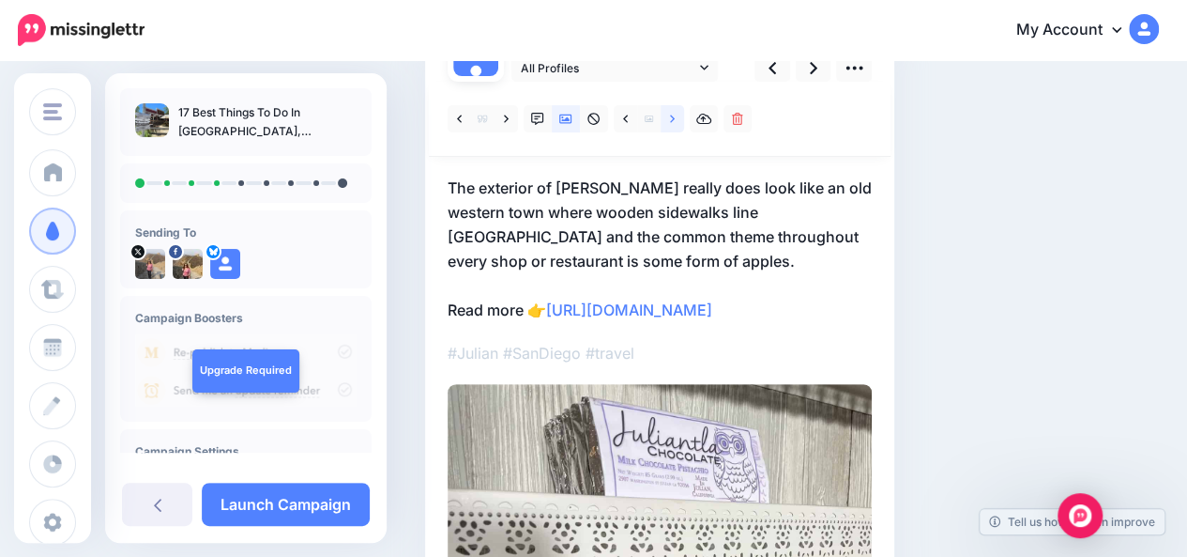
click at [670, 114] on icon at bounding box center [672, 119] width 5 height 13
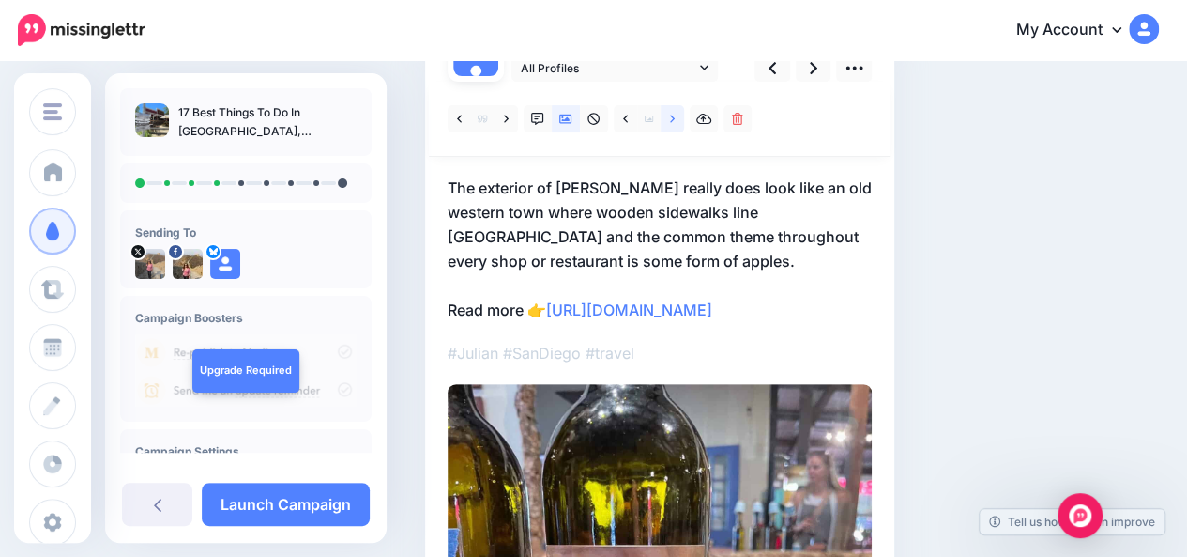
click at [670, 114] on icon at bounding box center [672, 119] width 5 height 13
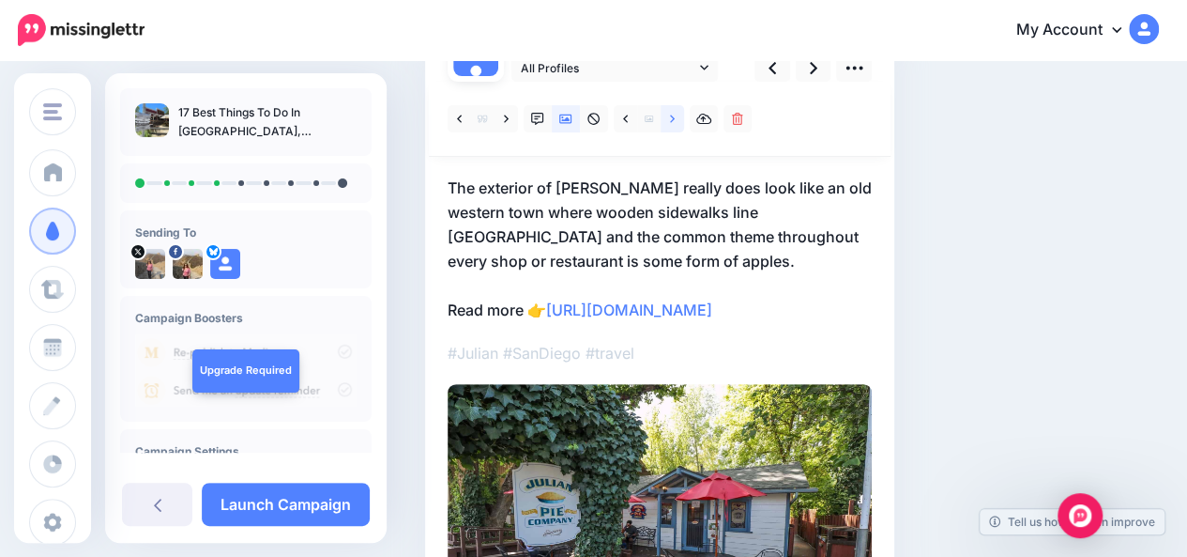
click at [670, 114] on icon at bounding box center [672, 119] width 5 height 13
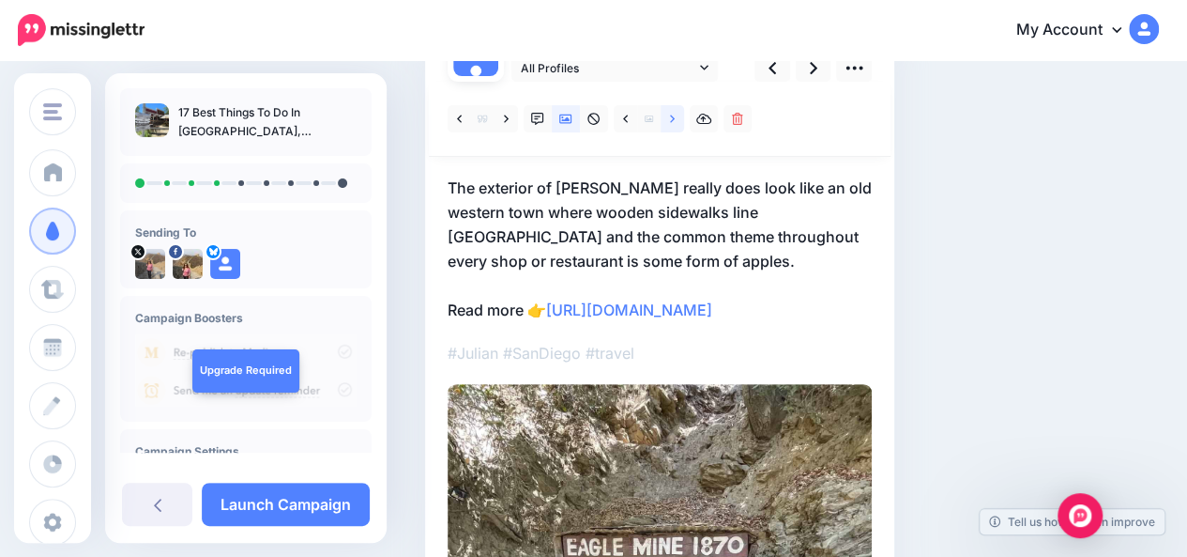
click at [670, 114] on icon at bounding box center [672, 119] width 5 height 13
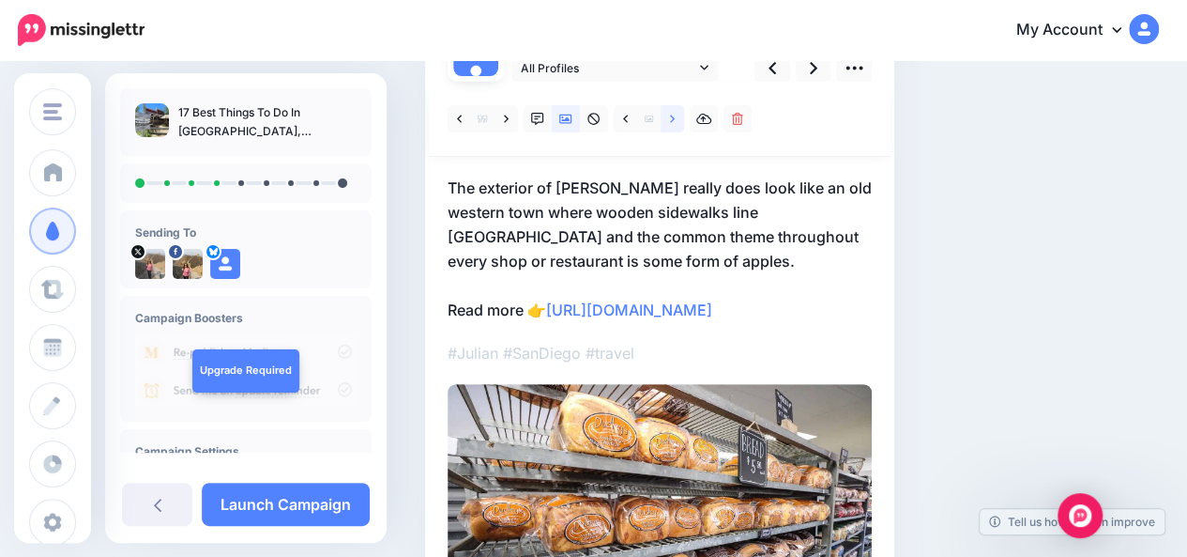
click at [672, 114] on icon at bounding box center [672, 119] width 5 height 13
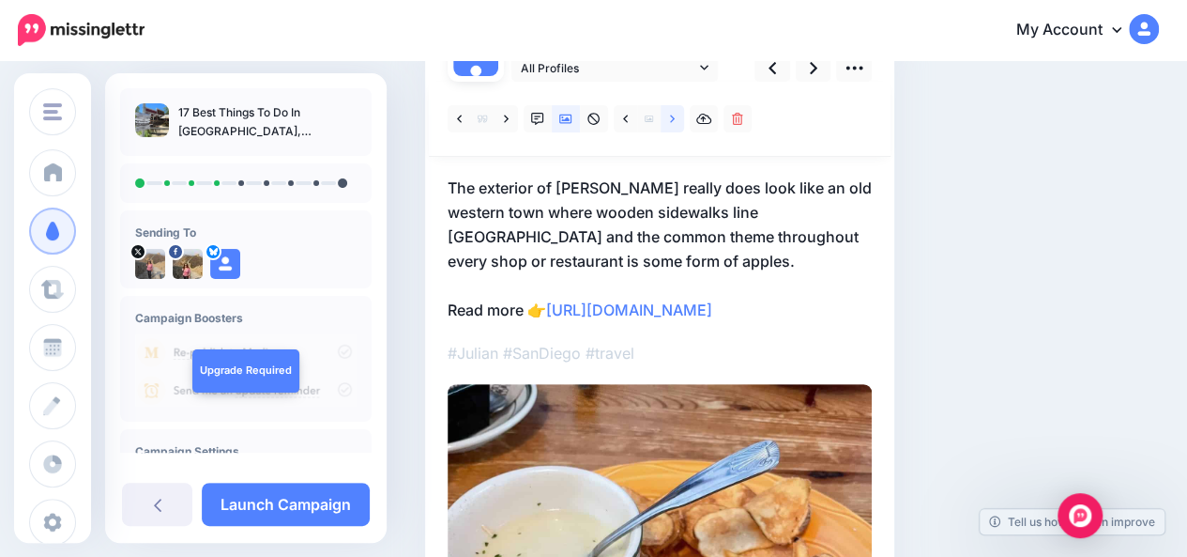
click at [672, 114] on icon at bounding box center [672, 119] width 5 height 13
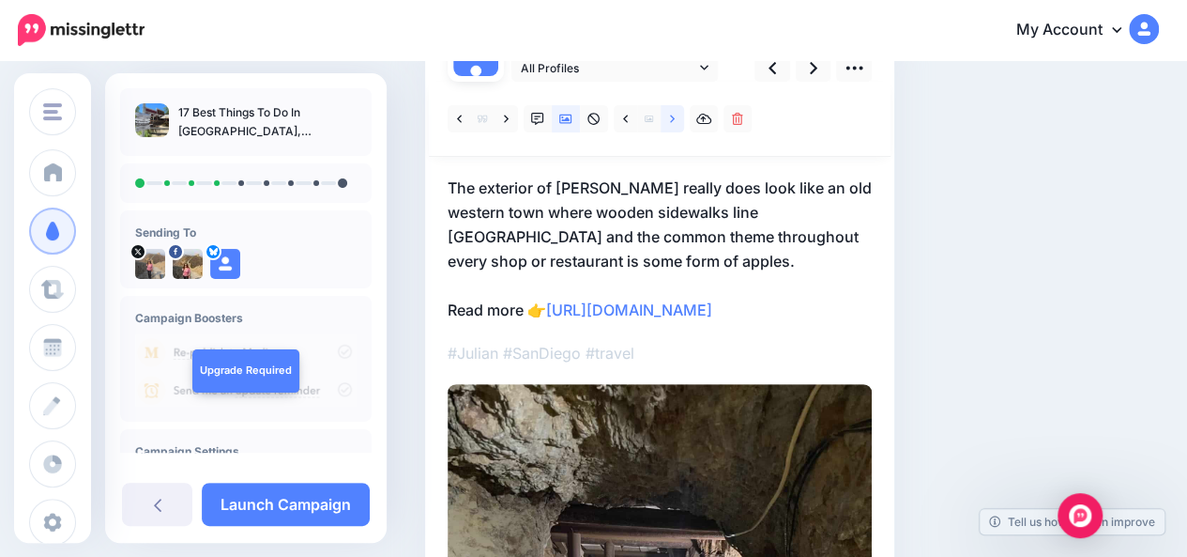
click at [672, 114] on icon at bounding box center [672, 119] width 5 height 13
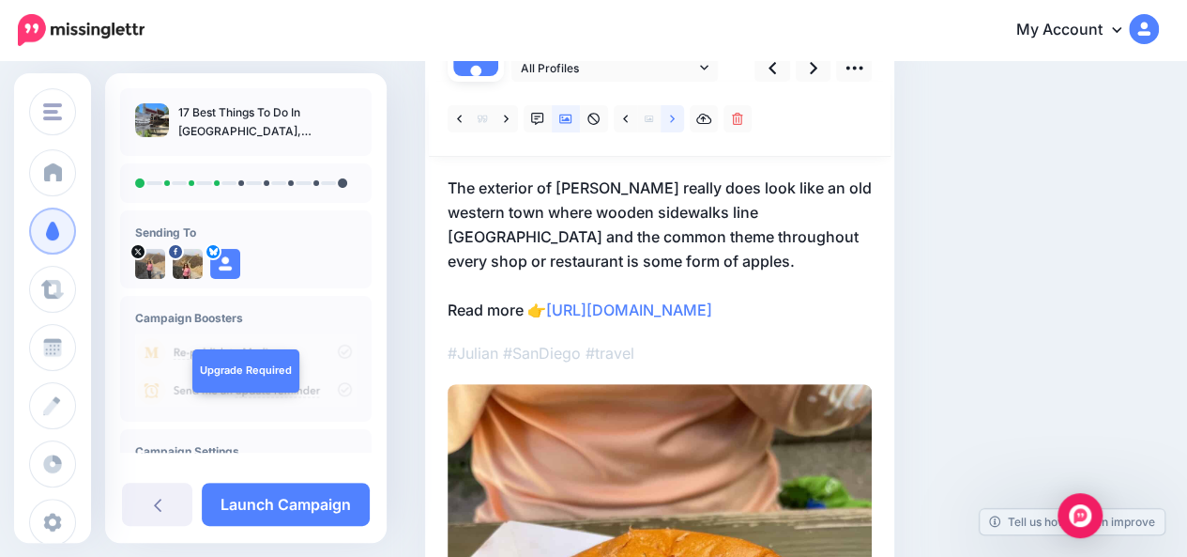
click at [672, 114] on icon at bounding box center [672, 119] width 5 height 13
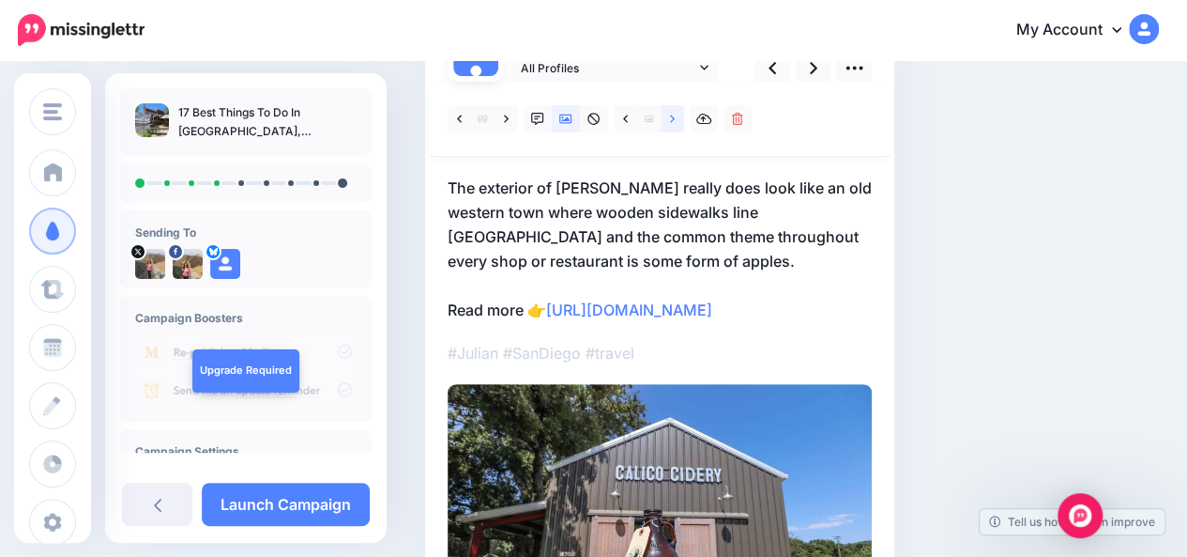
click at [672, 114] on icon at bounding box center [672, 119] width 5 height 13
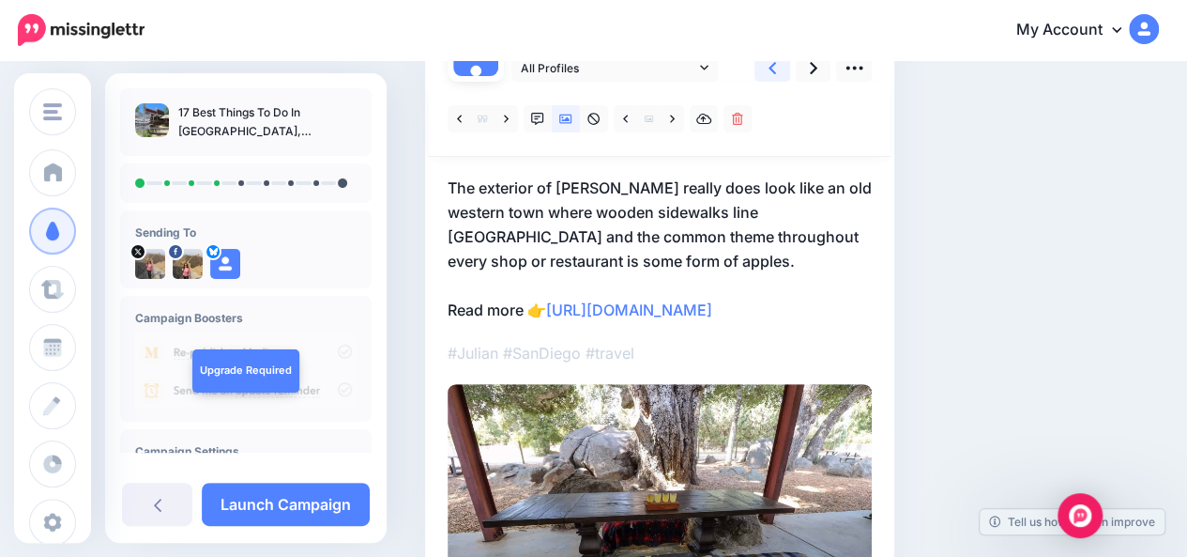
click at [771, 71] on icon at bounding box center [773, 68] width 8 height 20
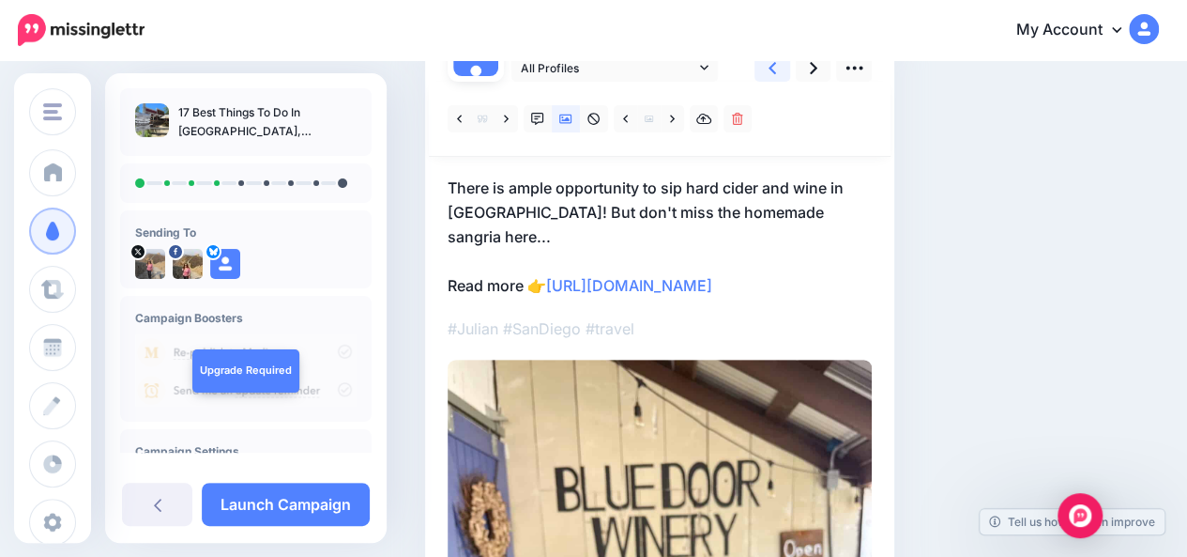
click at [771, 71] on icon at bounding box center [773, 68] width 8 height 20
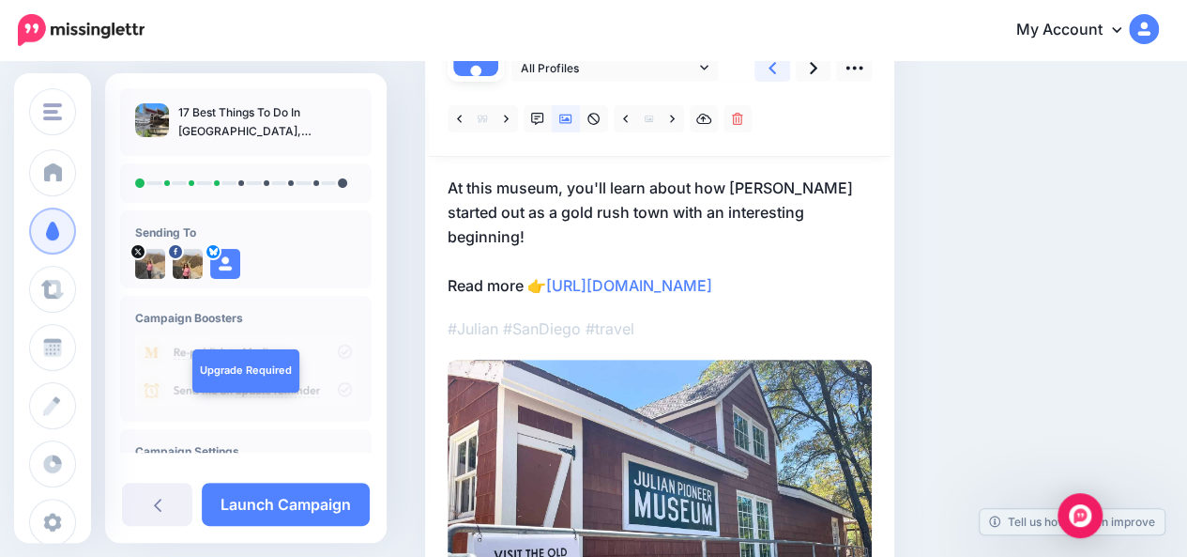
click at [771, 71] on icon at bounding box center [773, 68] width 8 height 20
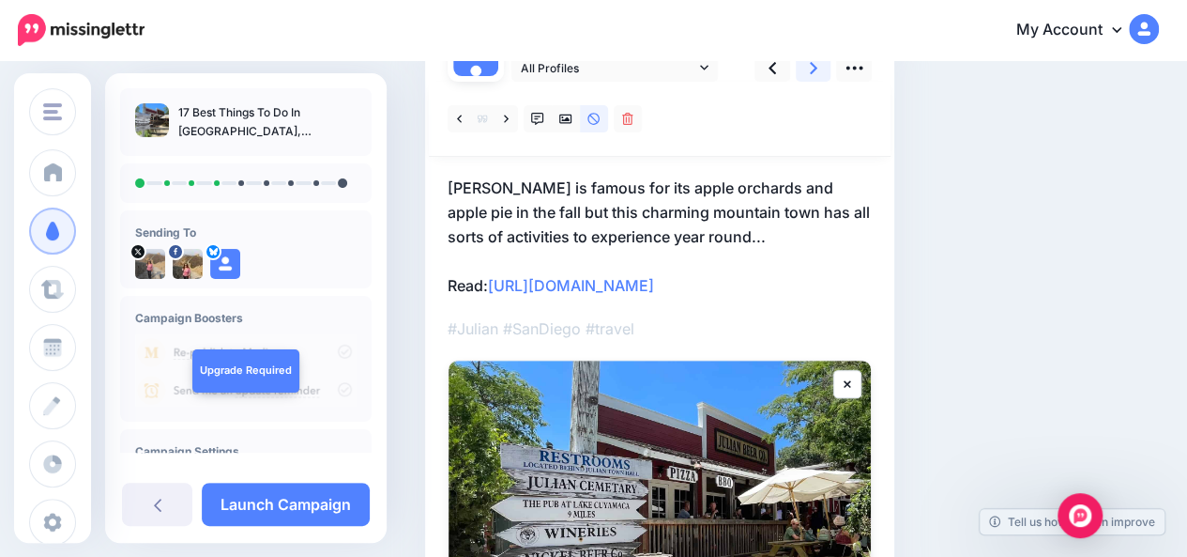
click at [810, 74] on icon at bounding box center [814, 68] width 8 height 20
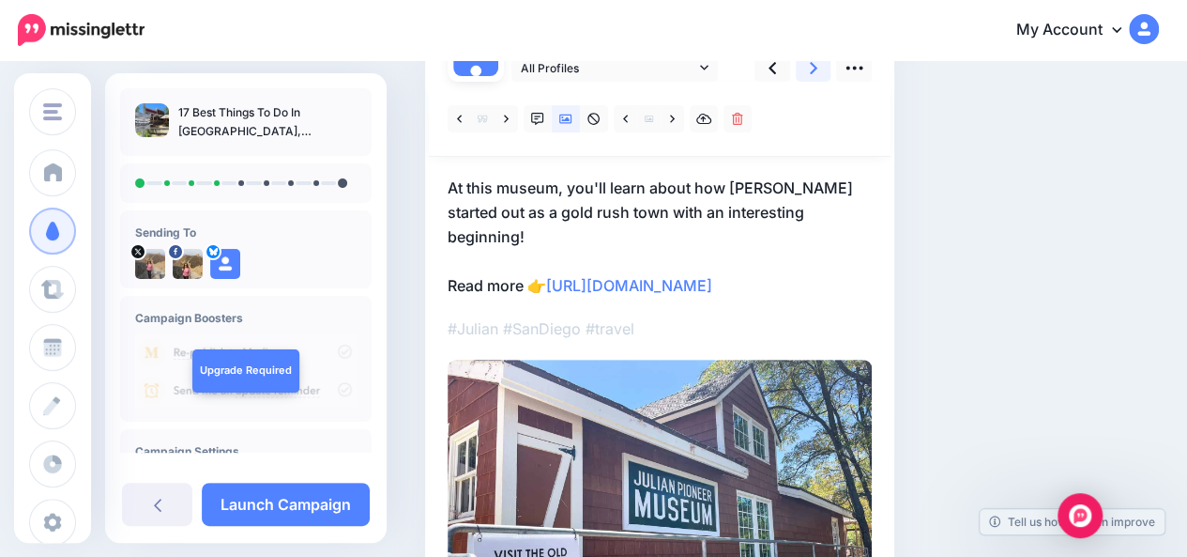
click at [810, 74] on icon at bounding box center [814, 68] width 8 height 20
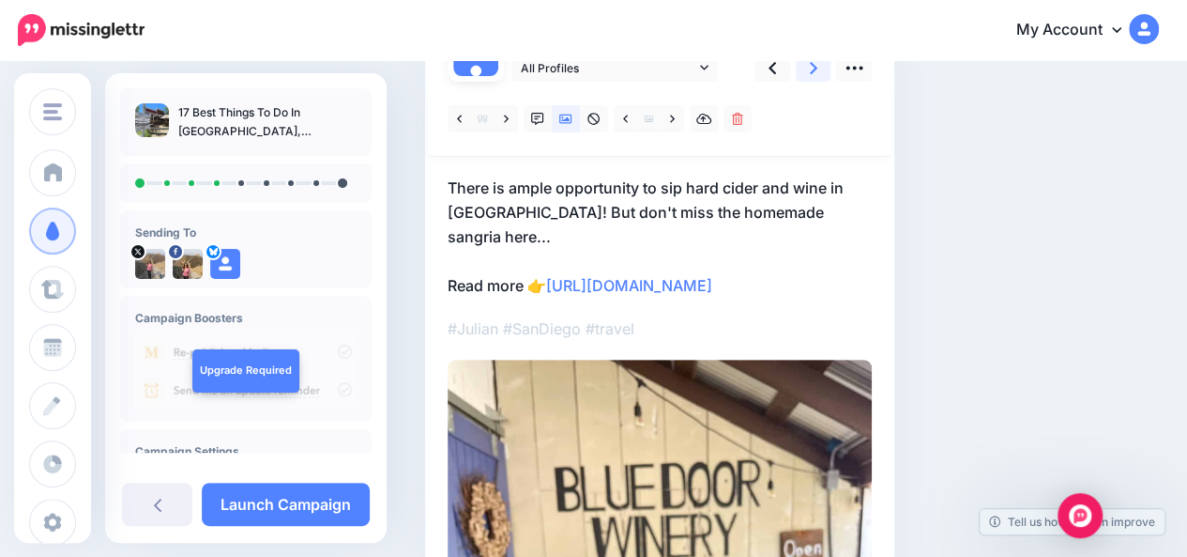
click at [810, 74] on icon at bounding box center [814, 68] width 8 height 20
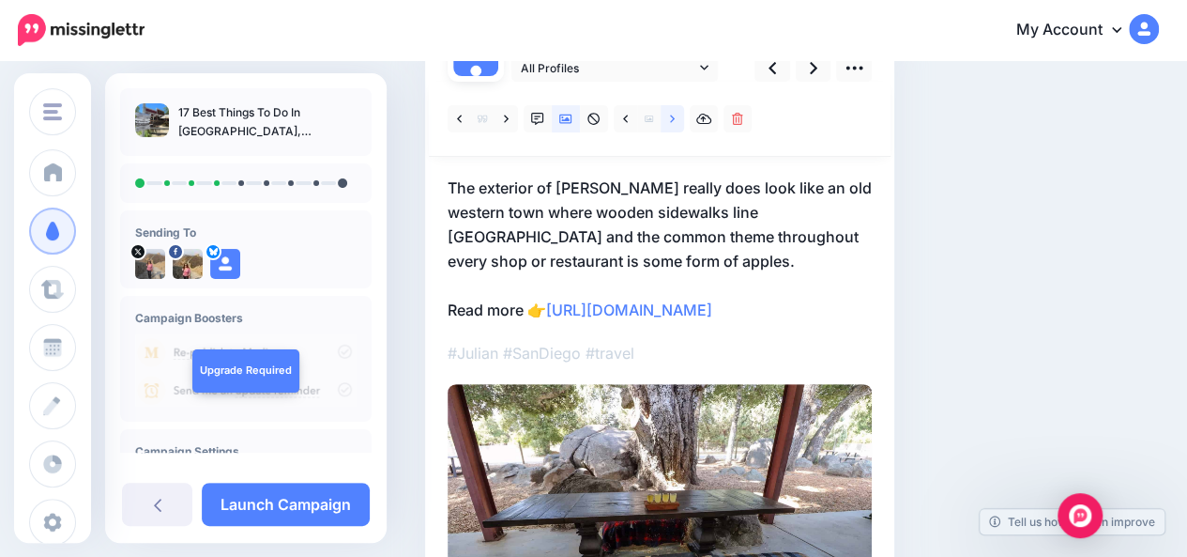
click at [679, 122] on link at bounding box center [672, 118] width 23 height 27
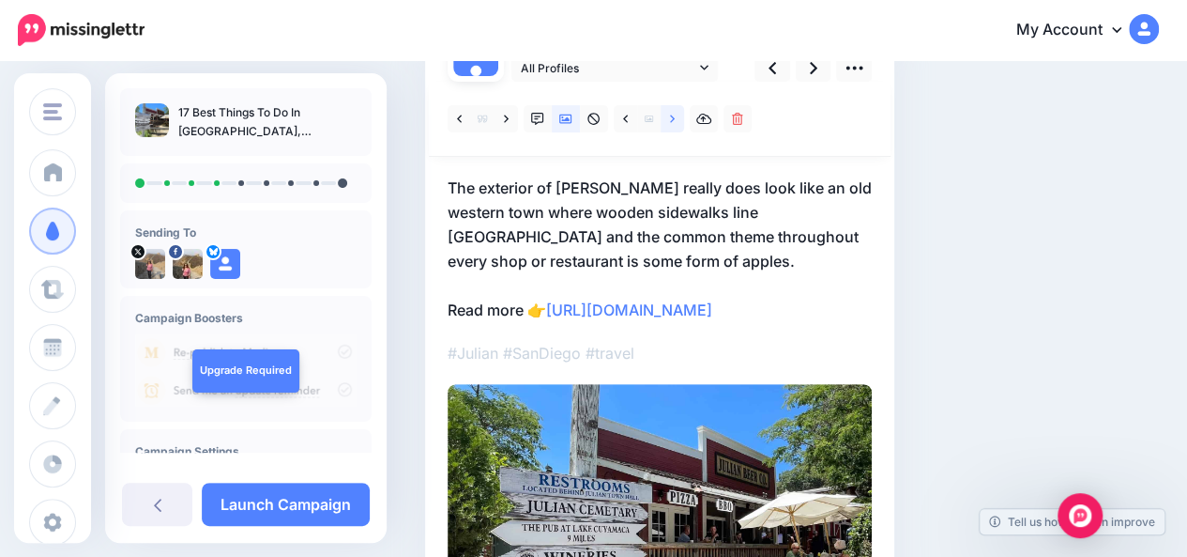
click at [679, 122] on link at bounding box center [672, 118] width 23 height 27
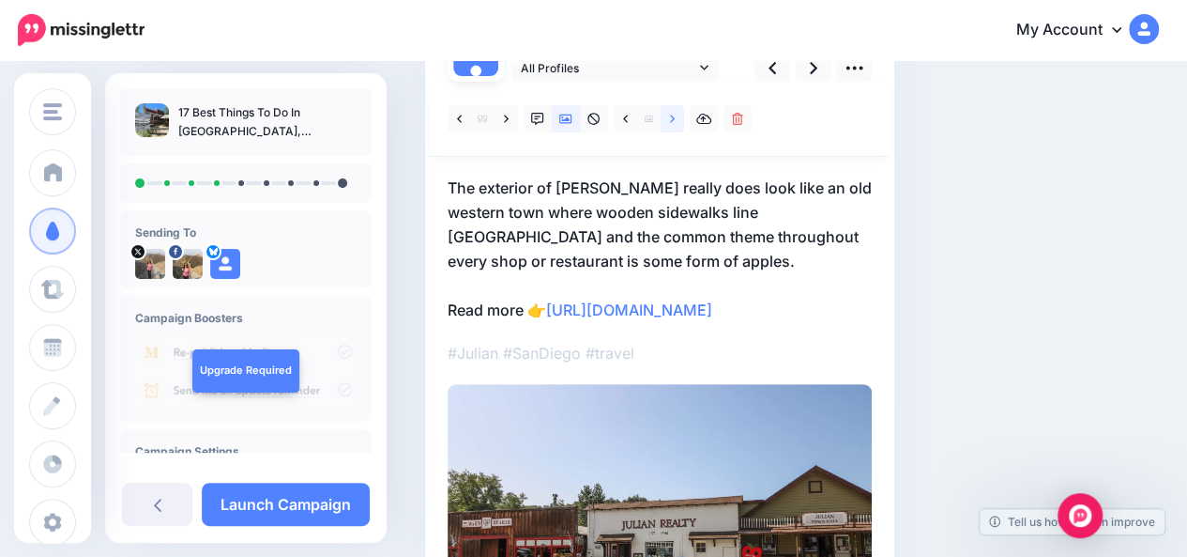
click at [679, 122] on link at bounding box center [672, 118] width 23 height 27
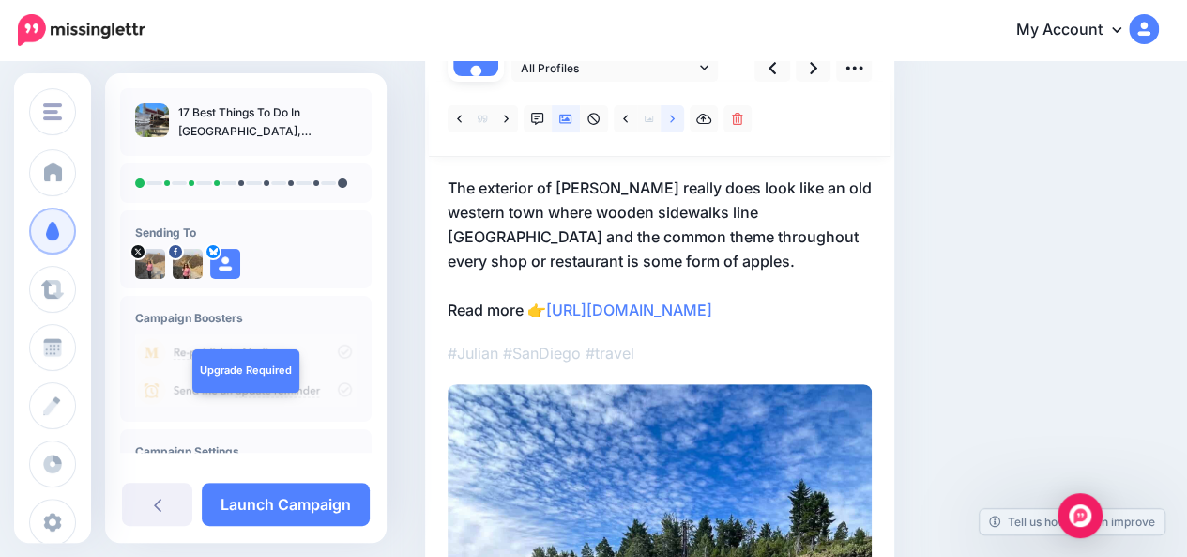
click at [679, 122] on link at bounding box center [672, 118] width 23 height 27
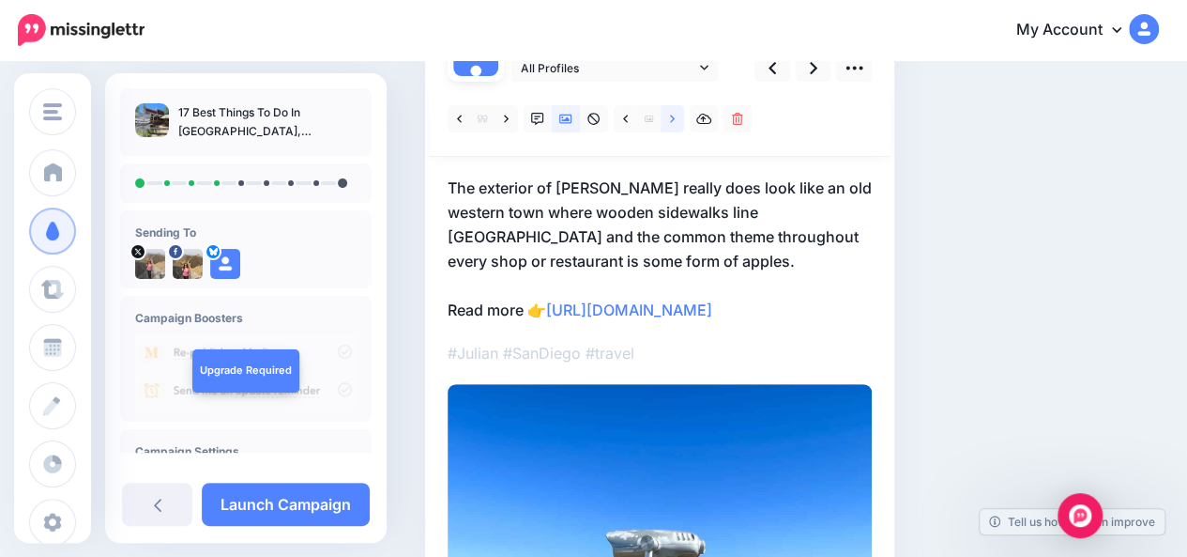
click at [679, 122] on link at bounding box center [672, 118] width 23 height 27
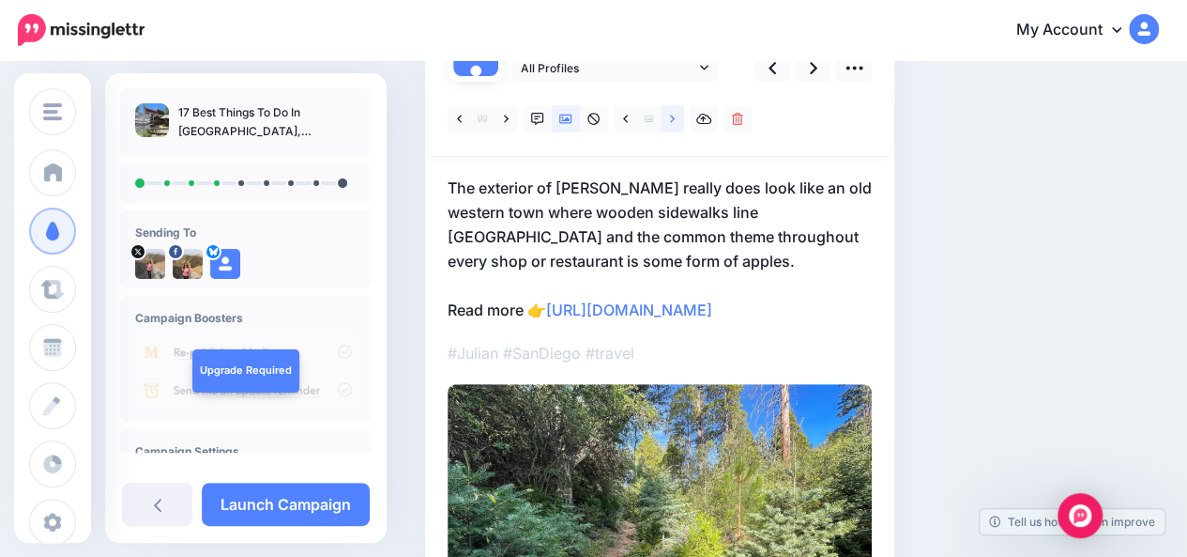
click at [679, 122] on link at bounding box center [672, 118] width 23 height 27
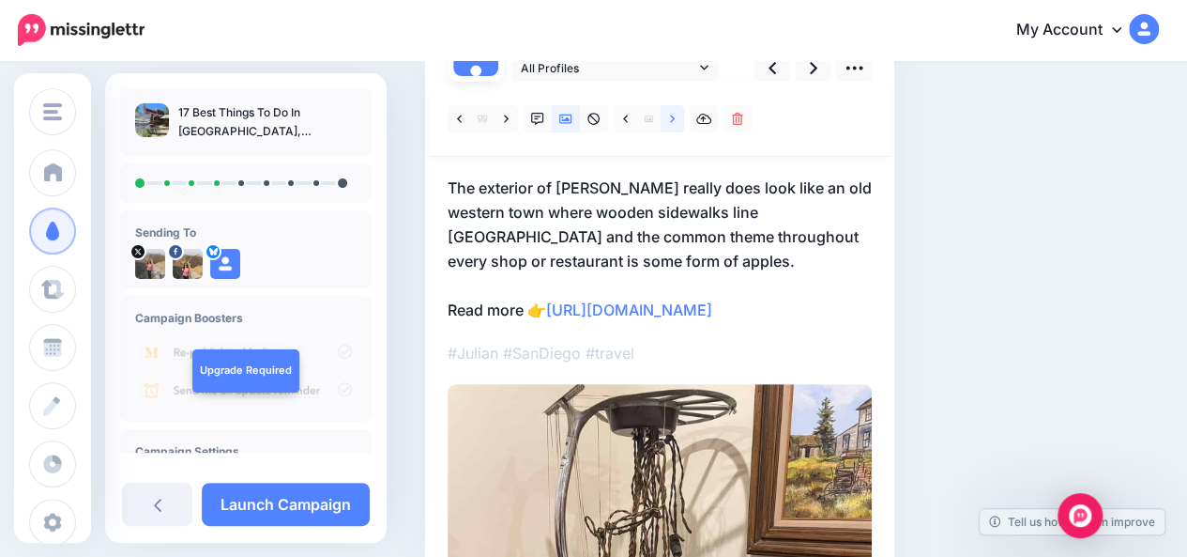
click at [679, 122] on link at bounding box center [672, 118] width 23 height 27
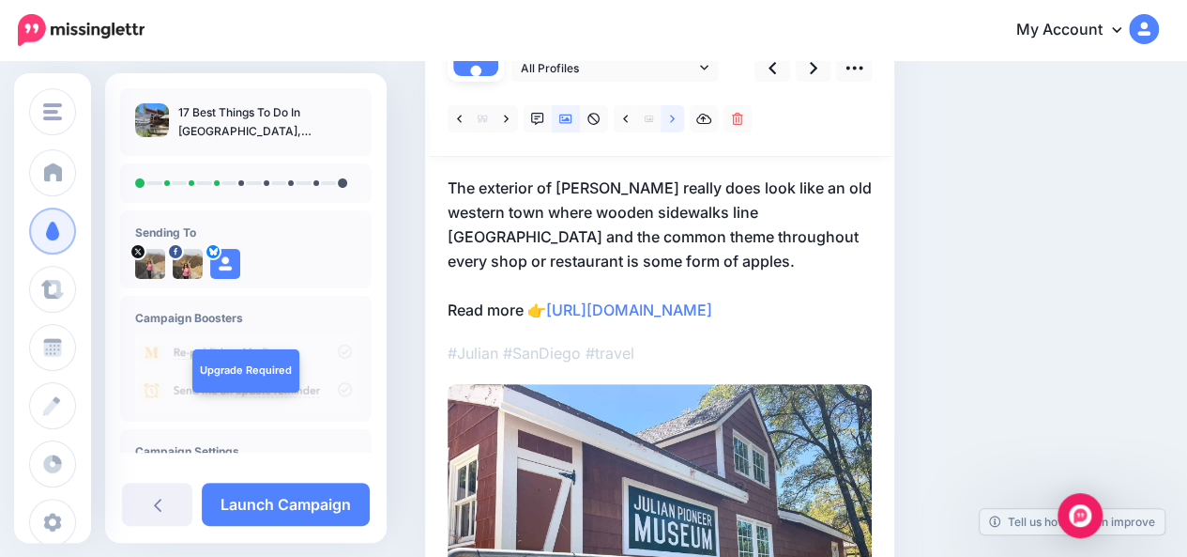
click at [679, 122] on link at bounding box center [672, 118] width 23 height 27
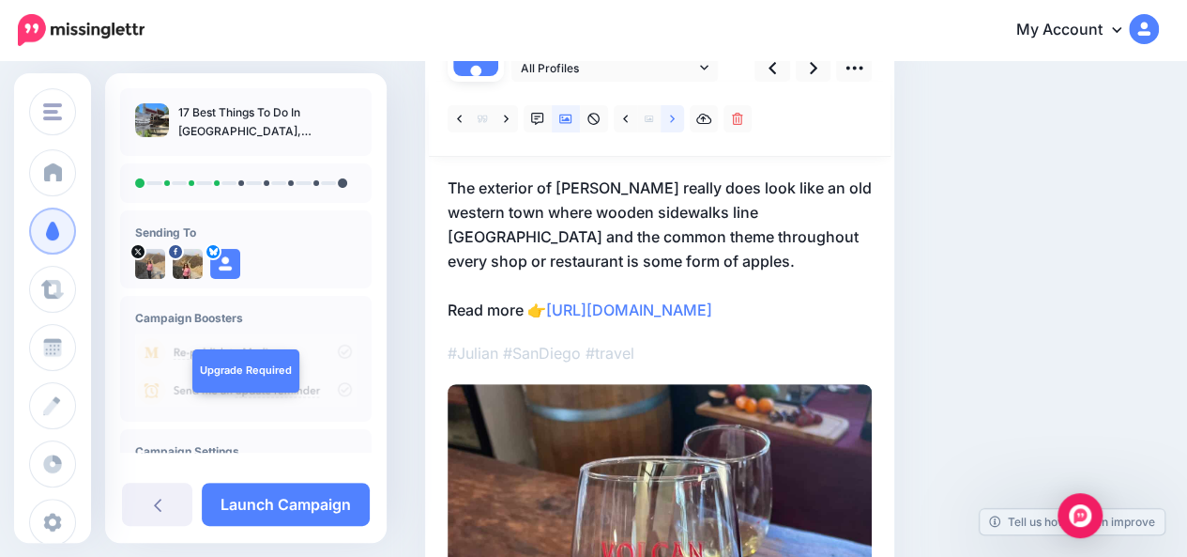
click at [679, 122] on link at bounding box center [672, 118] width 23 height 27
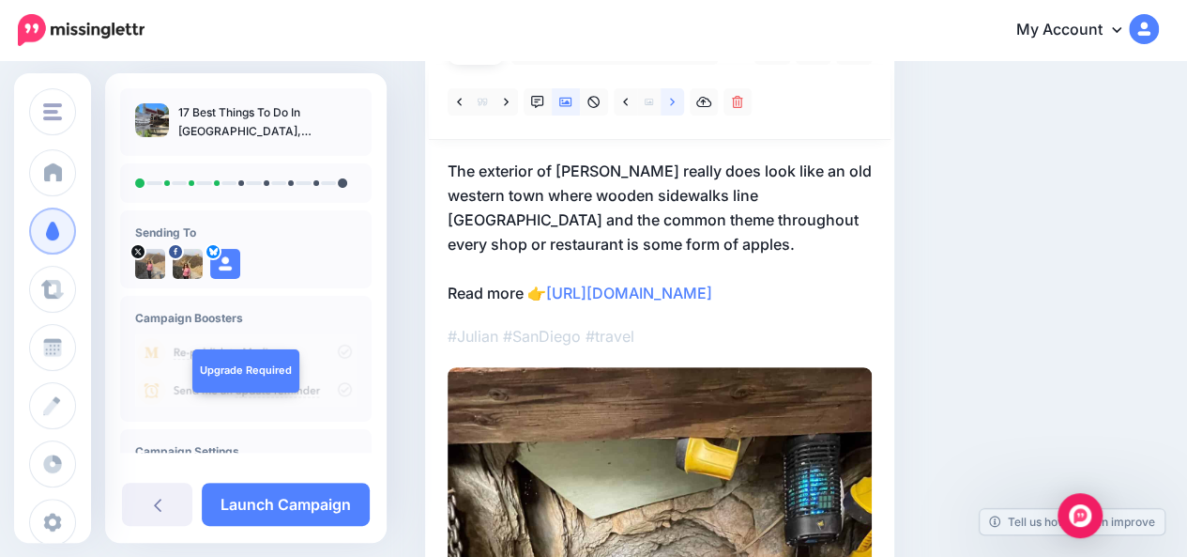
scroll to position [205, 0]
click at [508, 106] on icon at bounding box center [506, 103] width 5 height 13
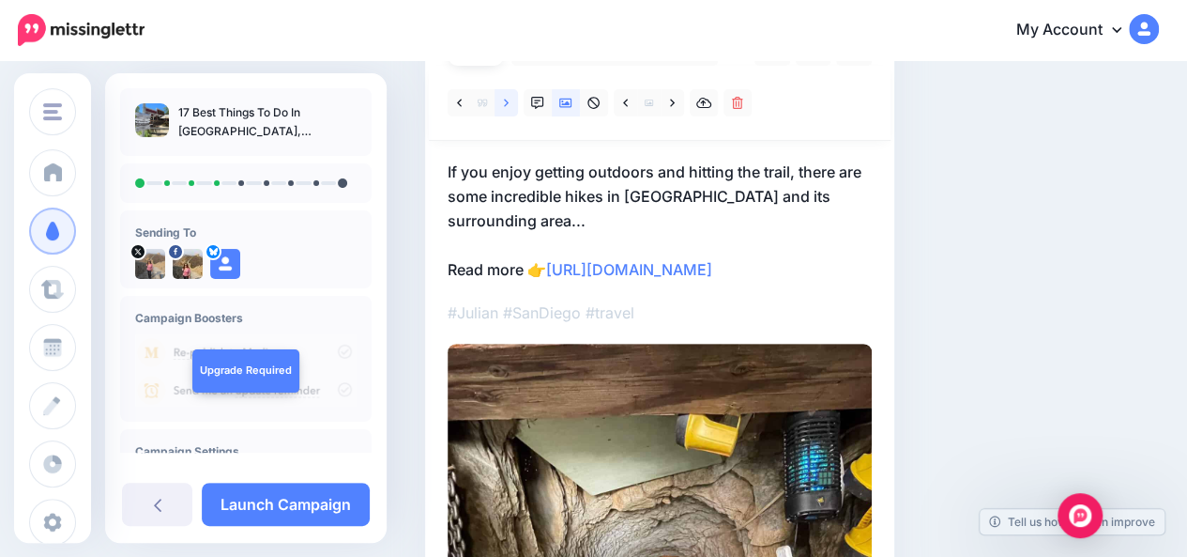
click at [508, 106] on icon at bounding box center [506, 103] width 5 height 13
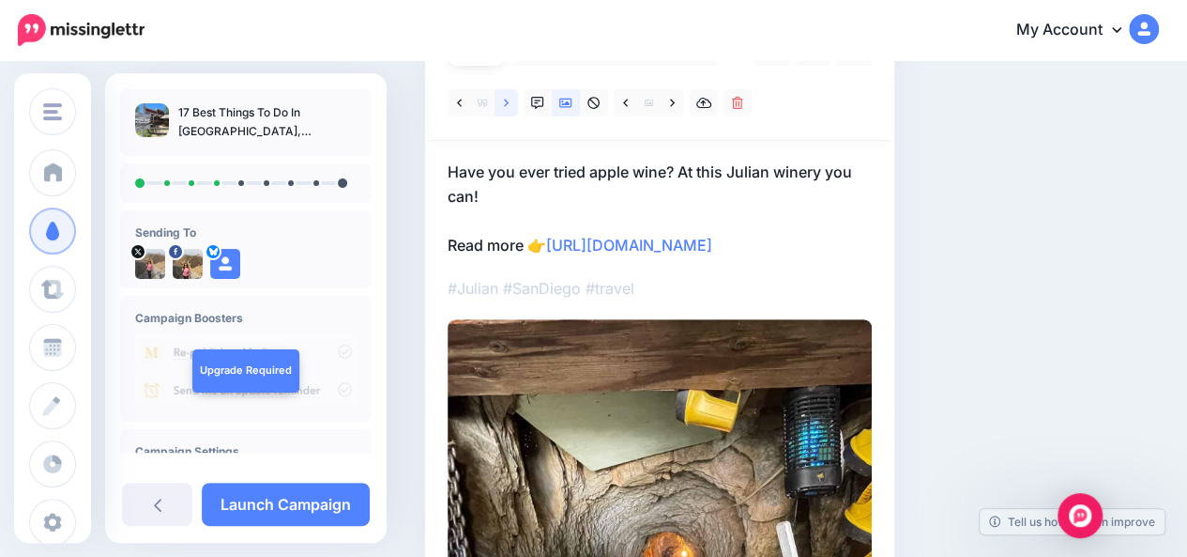
click at [508, 106] on icon at bounding box center [506, 103] width 5 height 13
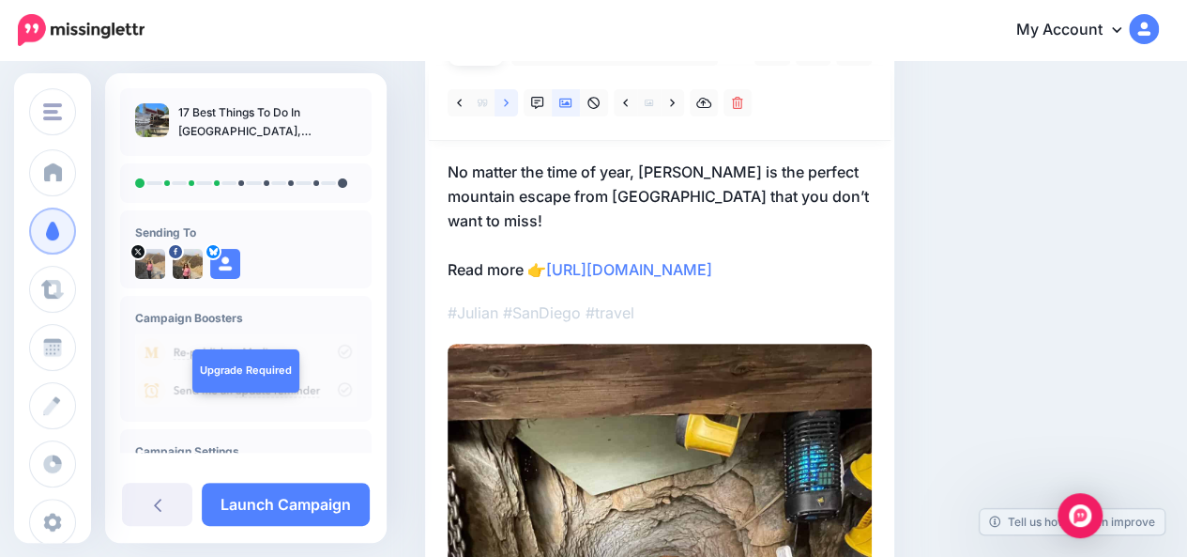
click at [508, 106] on icon at bounding box center [506, 103] width 5 height 13
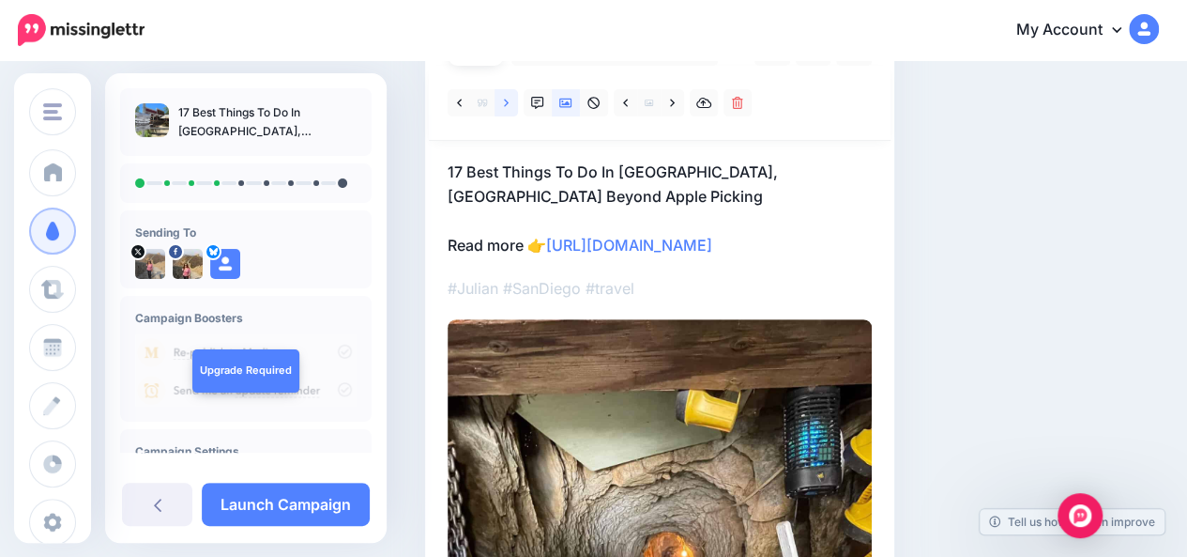
click at [508, 106] on icon at bounding box center [506, 103] width 5 height 13
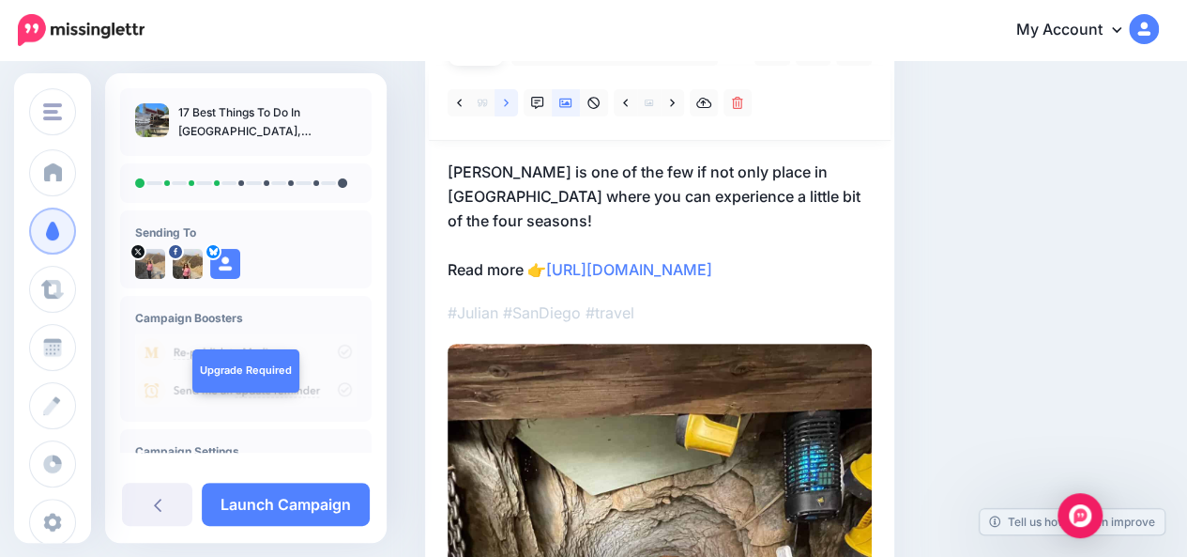
click at [508, 106] on icon at bounding box center [506, 103] width 5 height 13
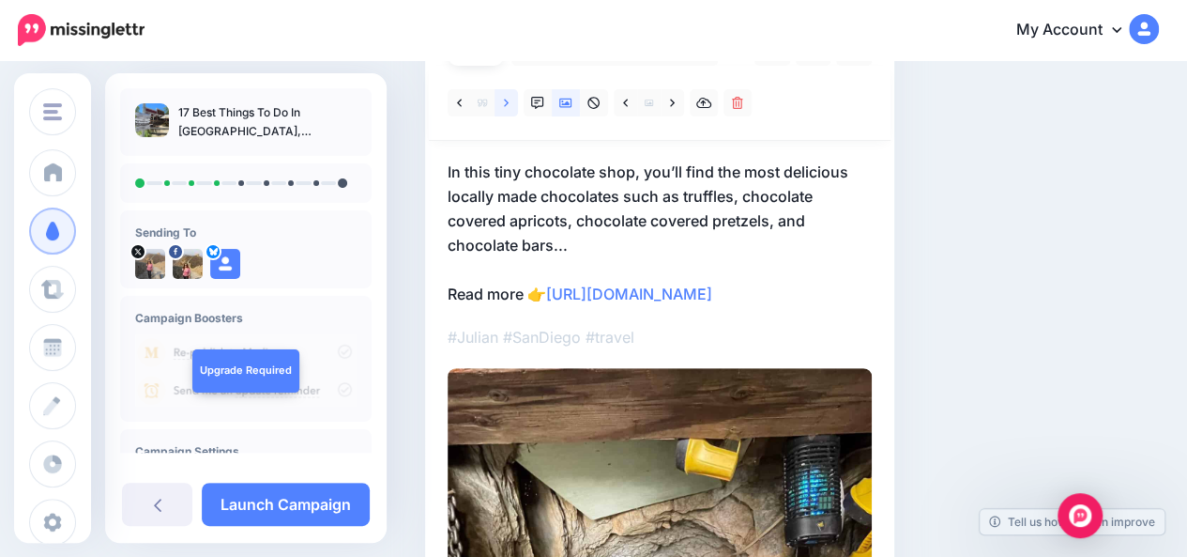
click at [508, 106] on icon at bounding box center [506, 103] width 5 height 13
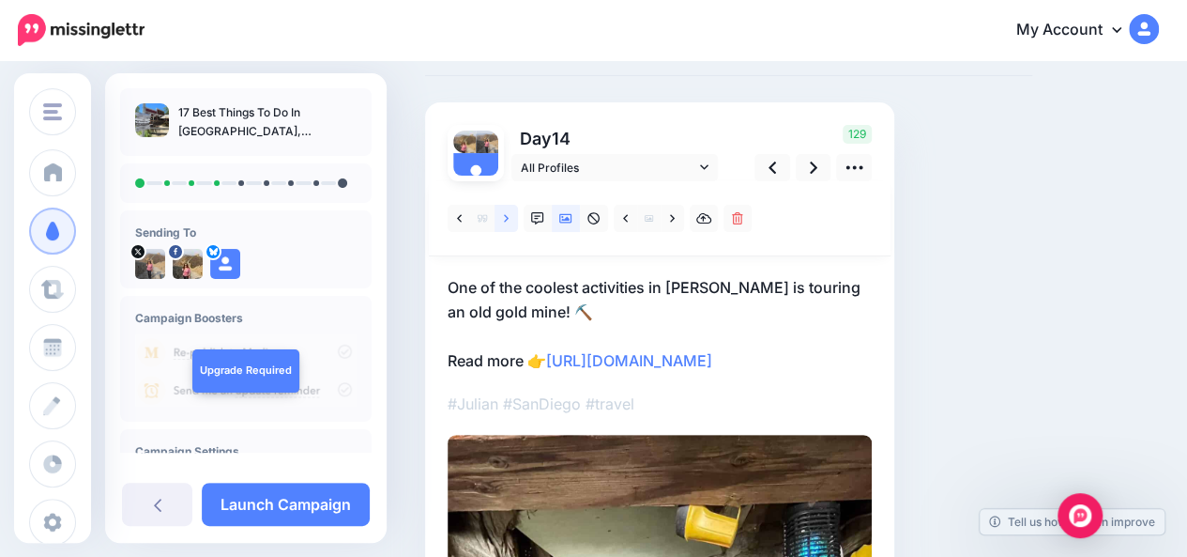
scroll to position [84, 0]
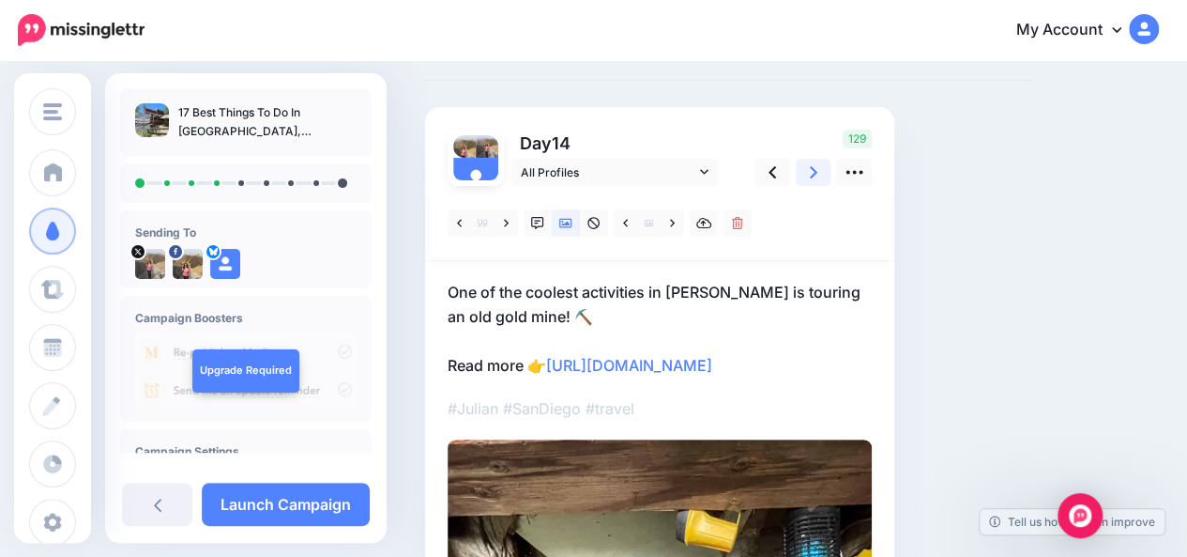
click at [813, 172] on icon at bounding box center [814, 172] width 8 height 20
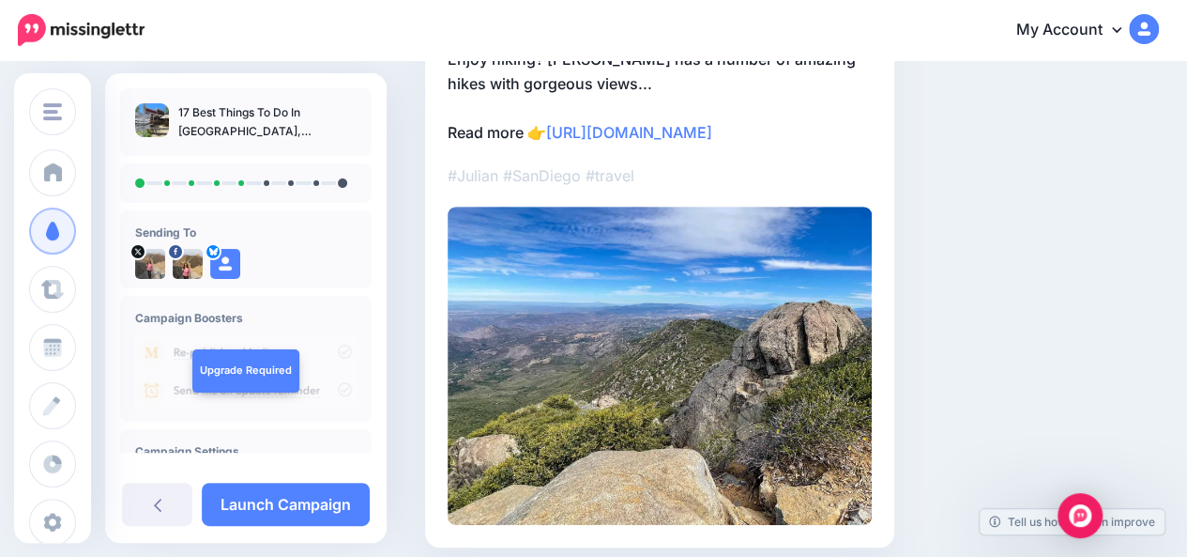
scroll to position [86, 0]
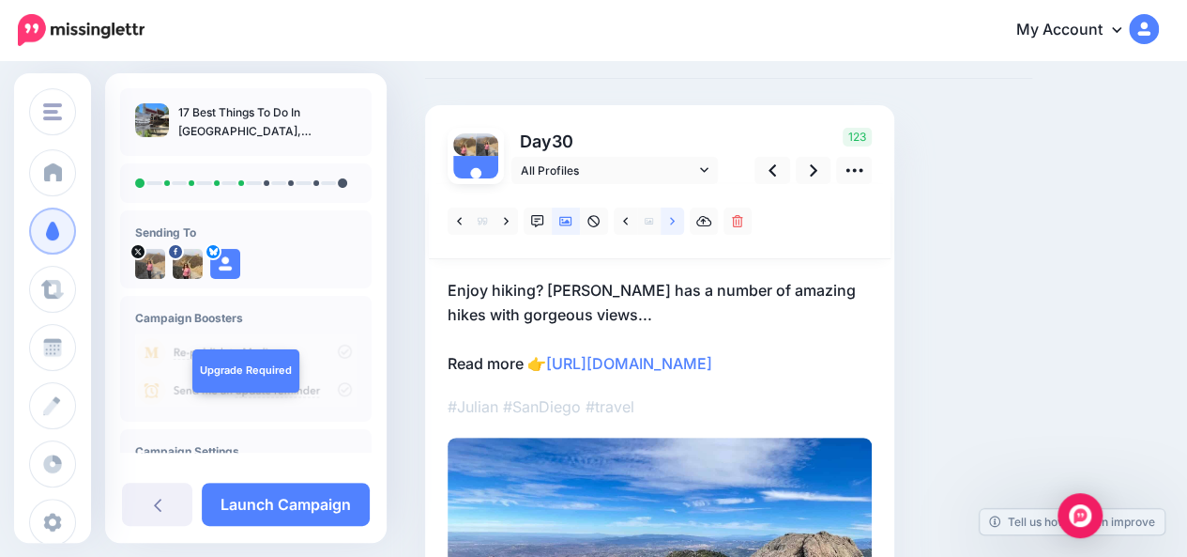
click at [677, 223] on link at bounding box center [672, 220] width 23 height 27
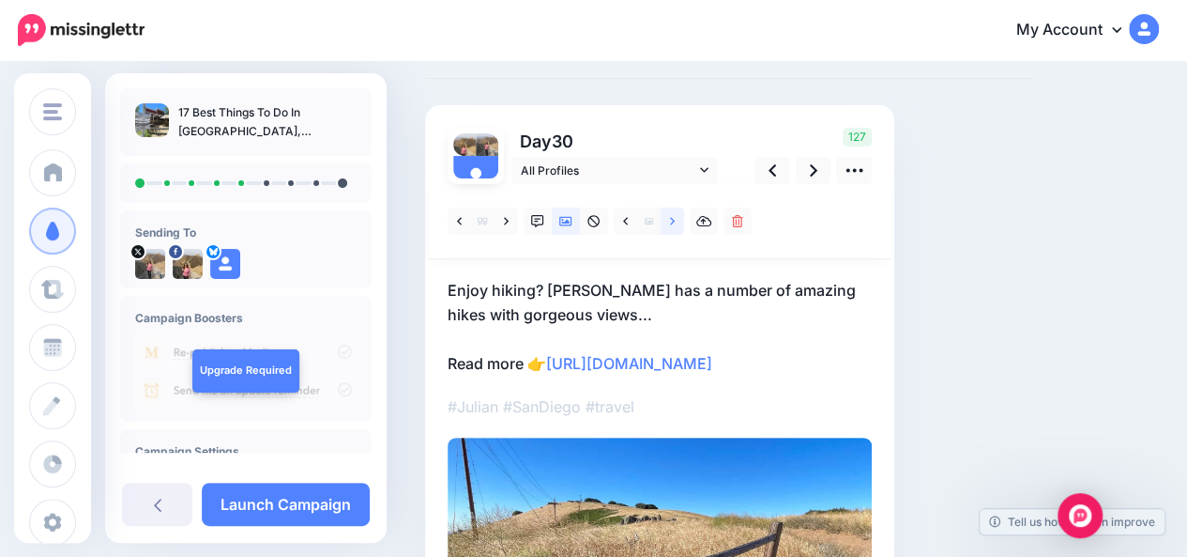
click at [677, 223] on link at bounding box center [672, 220] width 23 height 27
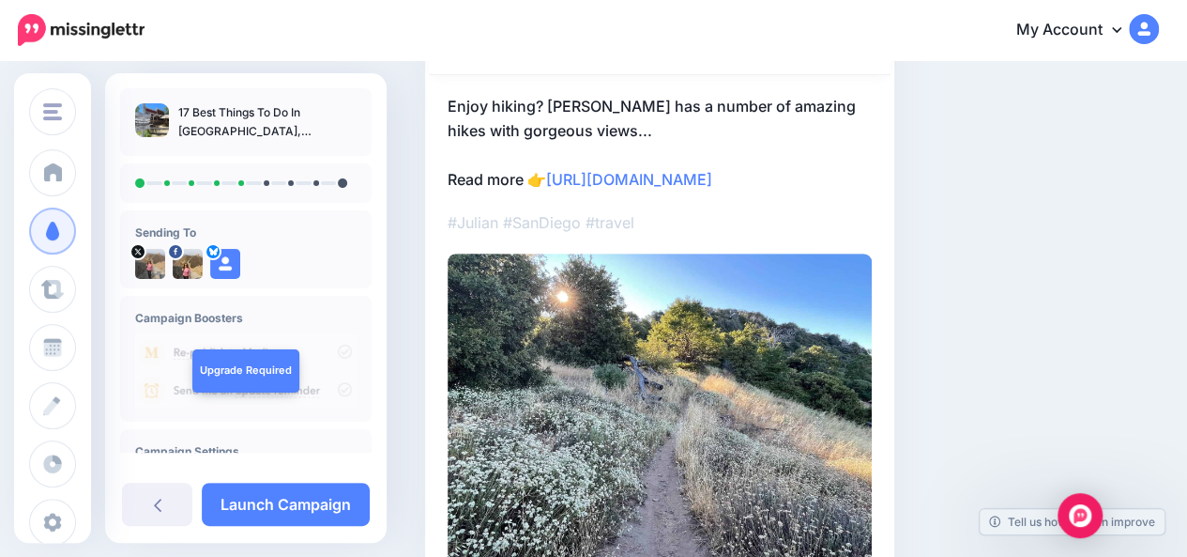
scroll to position [273, 0]
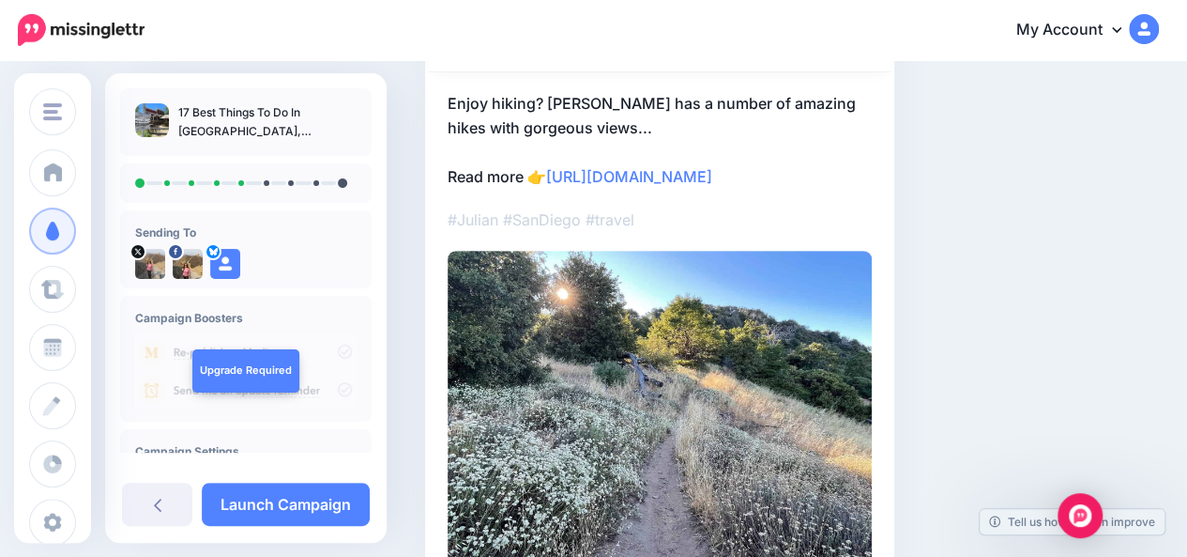
click at [1173, 322] on div "Social Posts Review the social posts that will be sent to promote this content.…" at bounding box center [792, 233] width 762 height 830
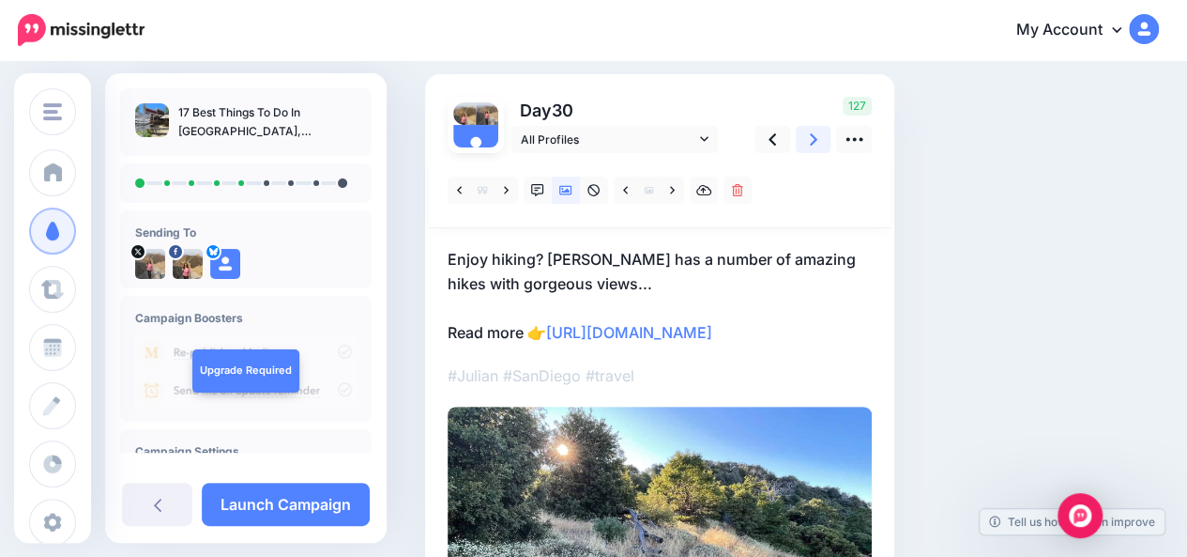
click at [813, 142] on icon at bounding box center [814, 139] width 8 height 12
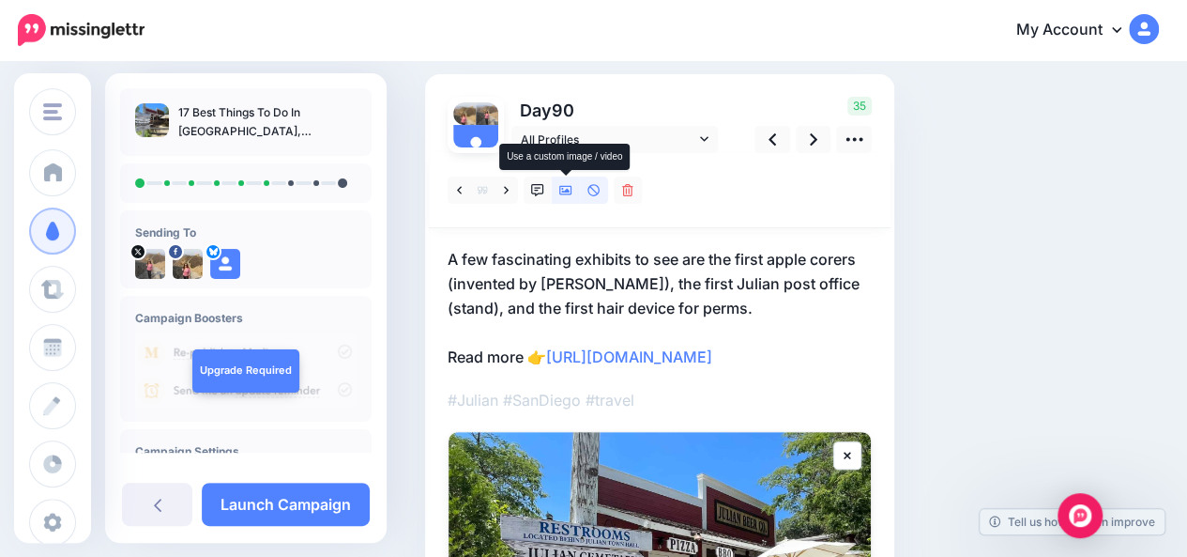
click at [569, 189] on icon at bounding box center [565, 190] width 13 height 13
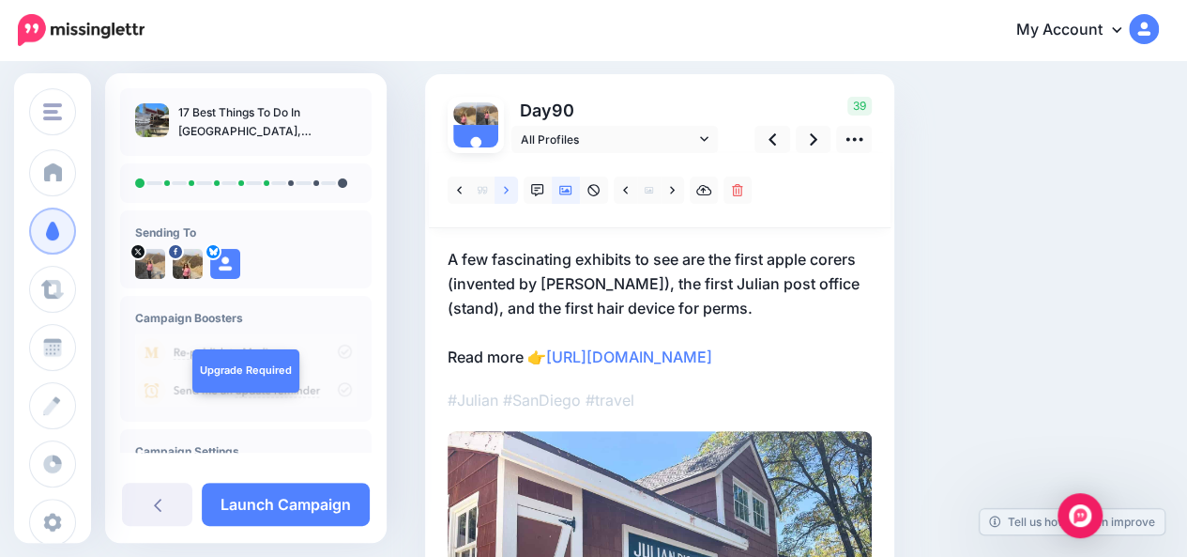
click at [509, 192] on link at bounding box center [506, 189] width 23 height 27
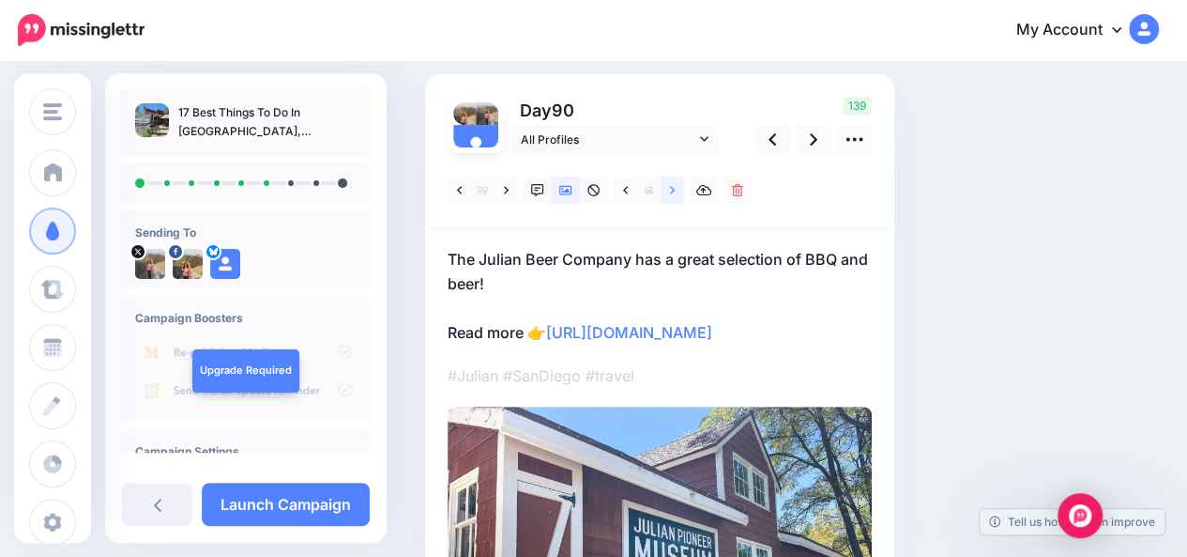
click at [675, 192] on link at bounding box center [672, 189] width 23 height 27
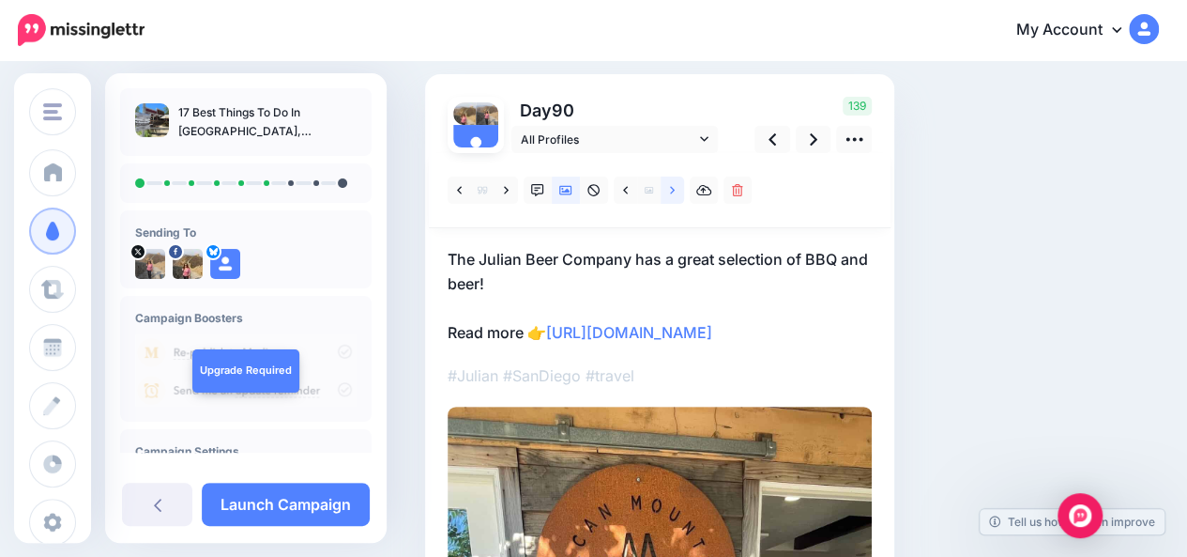
click at [675, 192] on link at bounding box center [672, 189] width 23 height 27
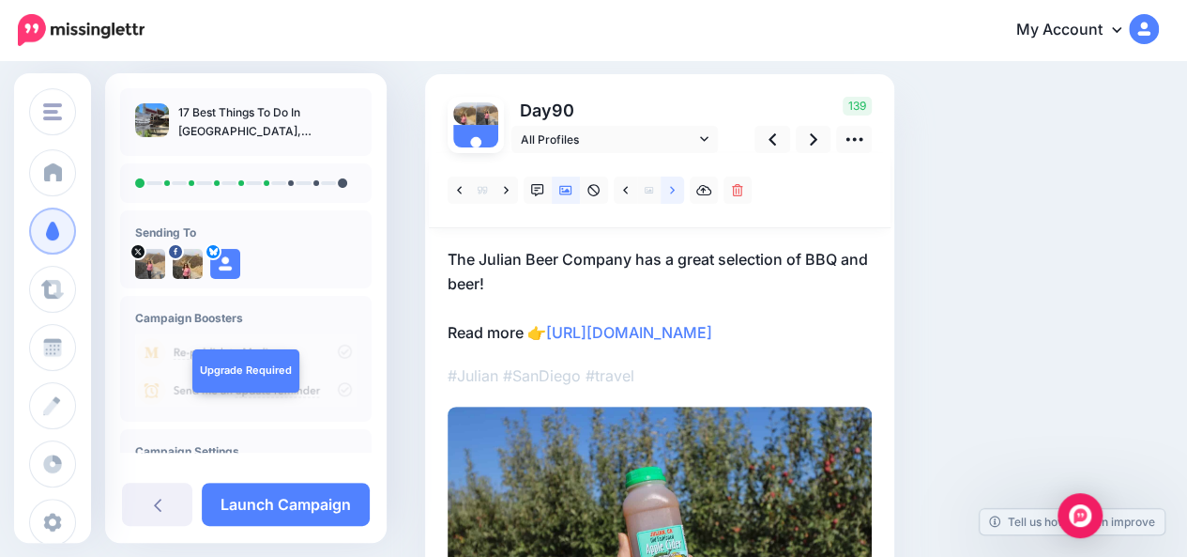
click at [675, 192] on link at bounding box center [672, 189] width 23 height 27
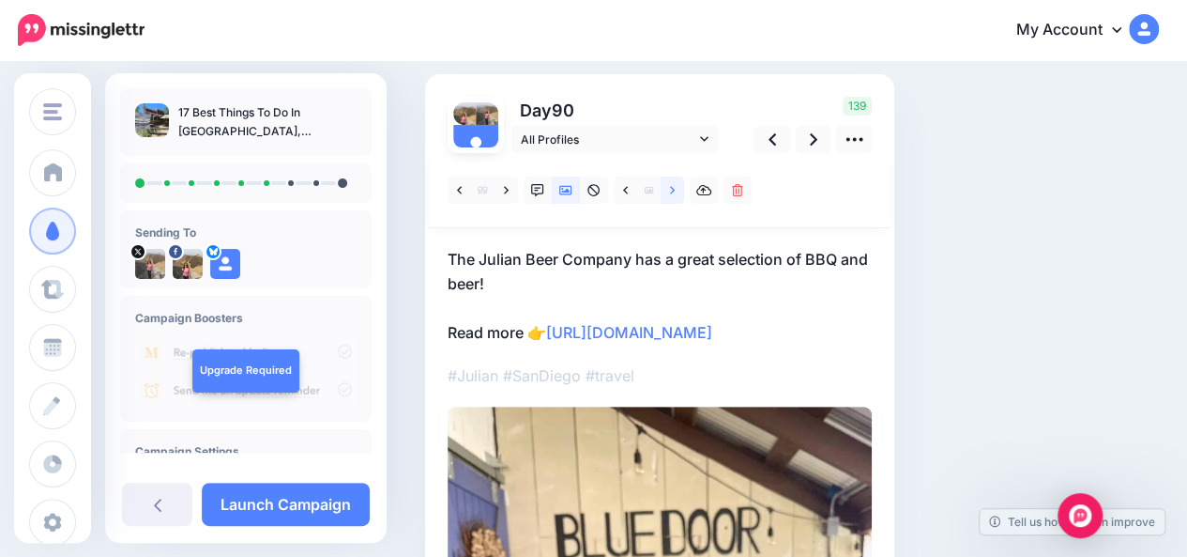
click at [675, 192] on link at bounding box center [672, 189] width 23 height 27
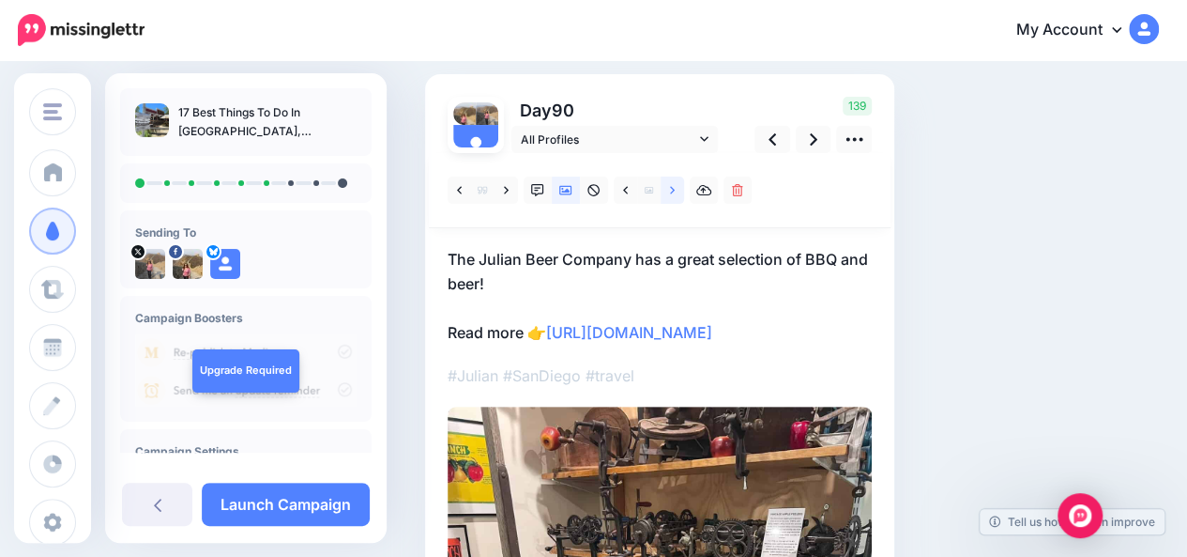
click at [675, 192] on link at bounding box center [672, 189] width 23 height 27
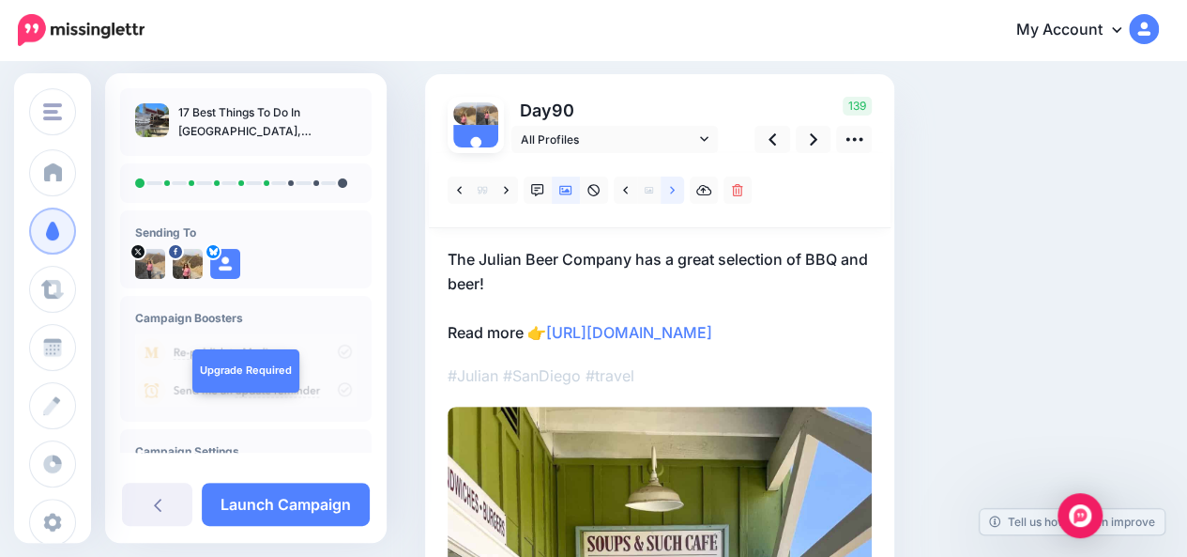
click at [675, 192] on link at bounding box center [672, 189] width 23 height 27
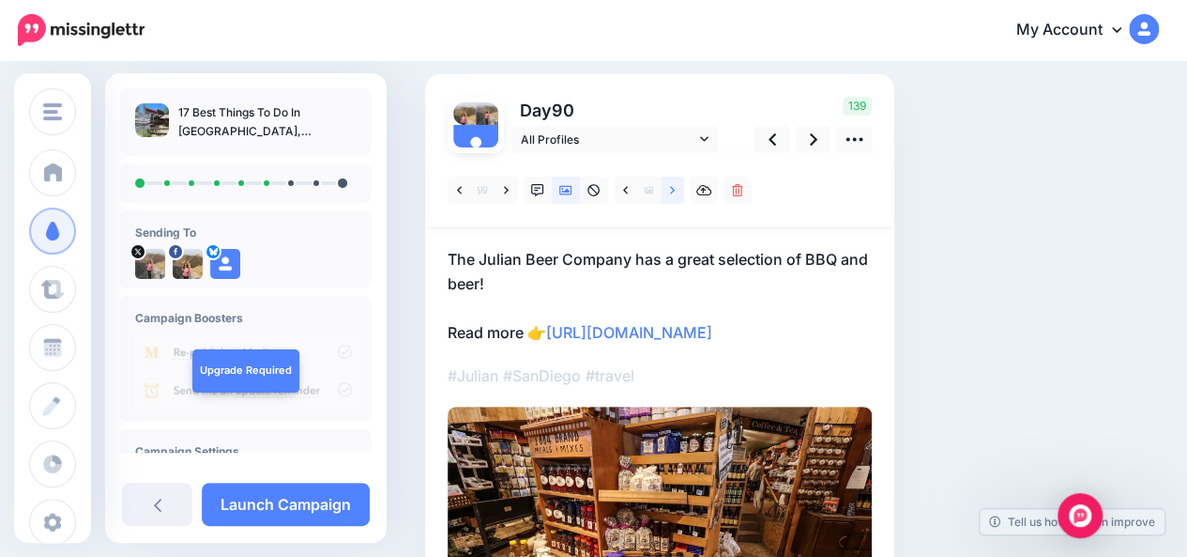
click at [675, 192] on link at bounding box center [672, 189] width 23 height 27
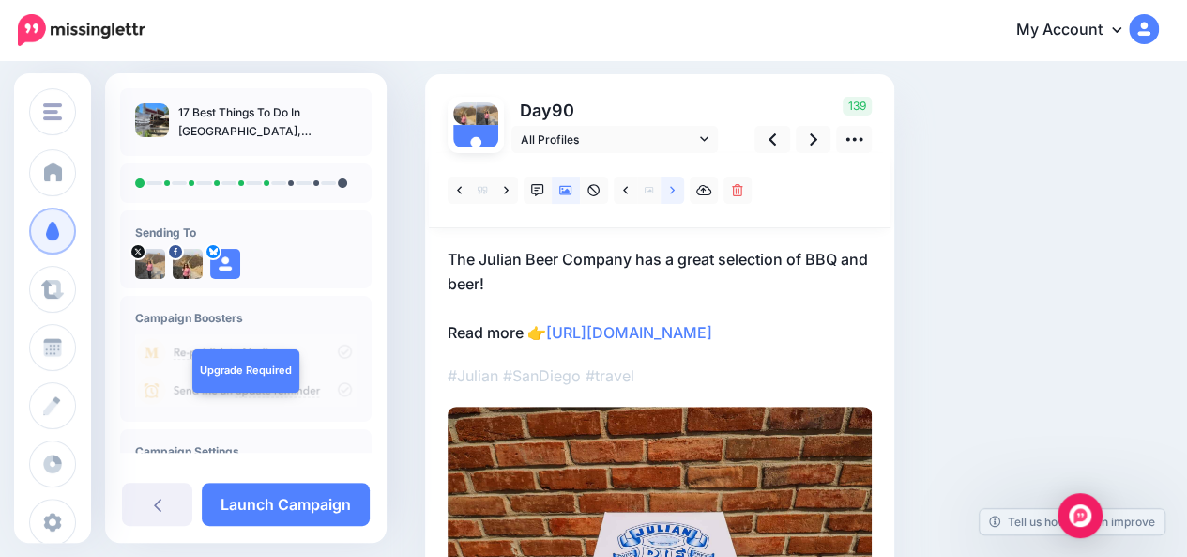
click at [675, 192] on link at bounding box center [672, 189] width 23 height 27
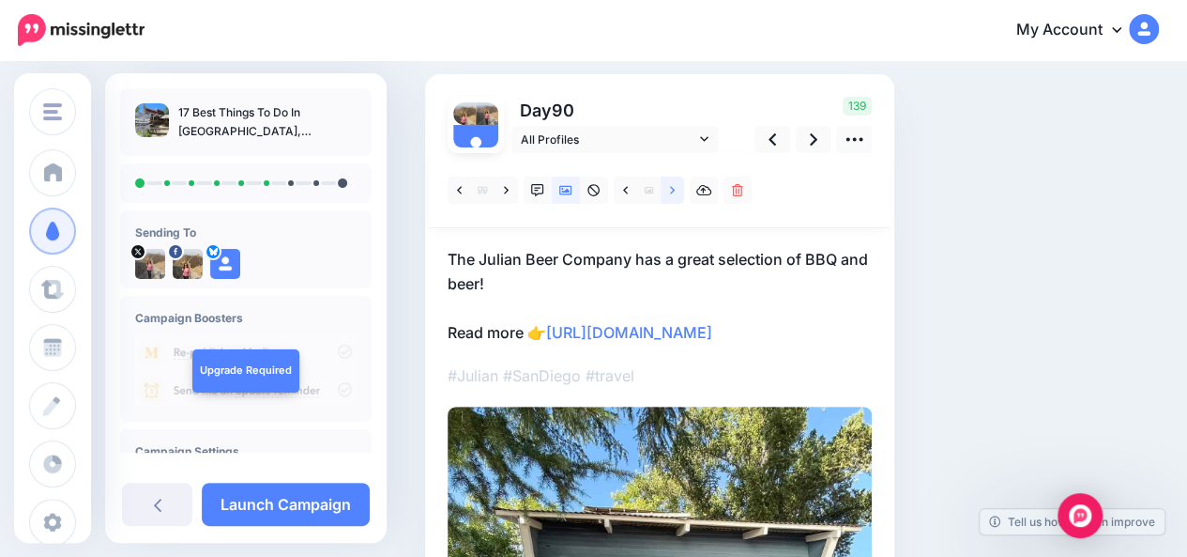
click at [675, 192] on link at bounding box center [672, 189] width 23 height 27
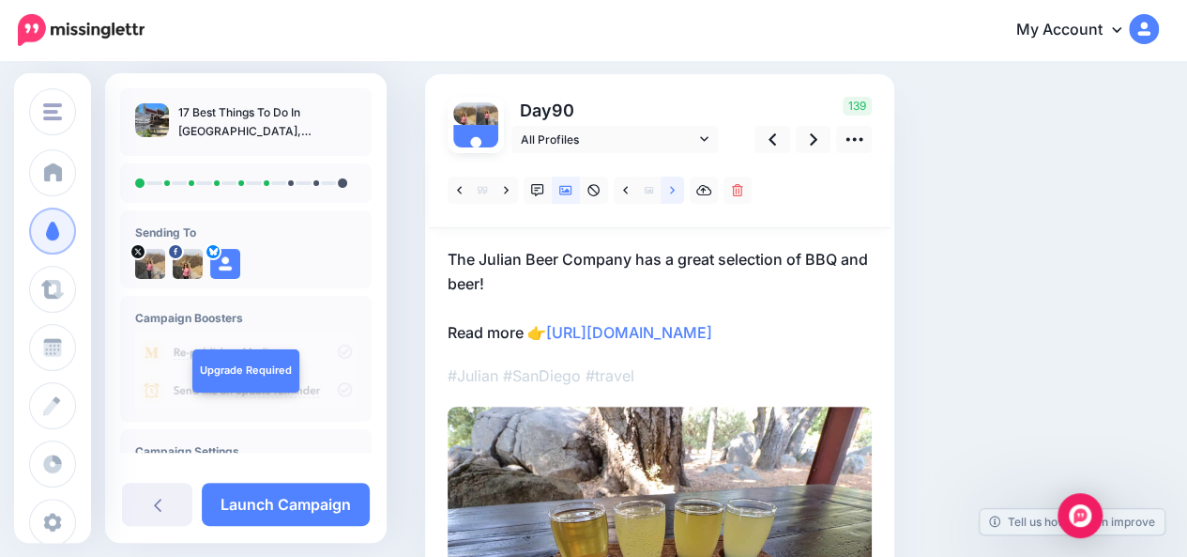
click at [675, 192] on link at bounding box center [672, 189] width 23 height 27
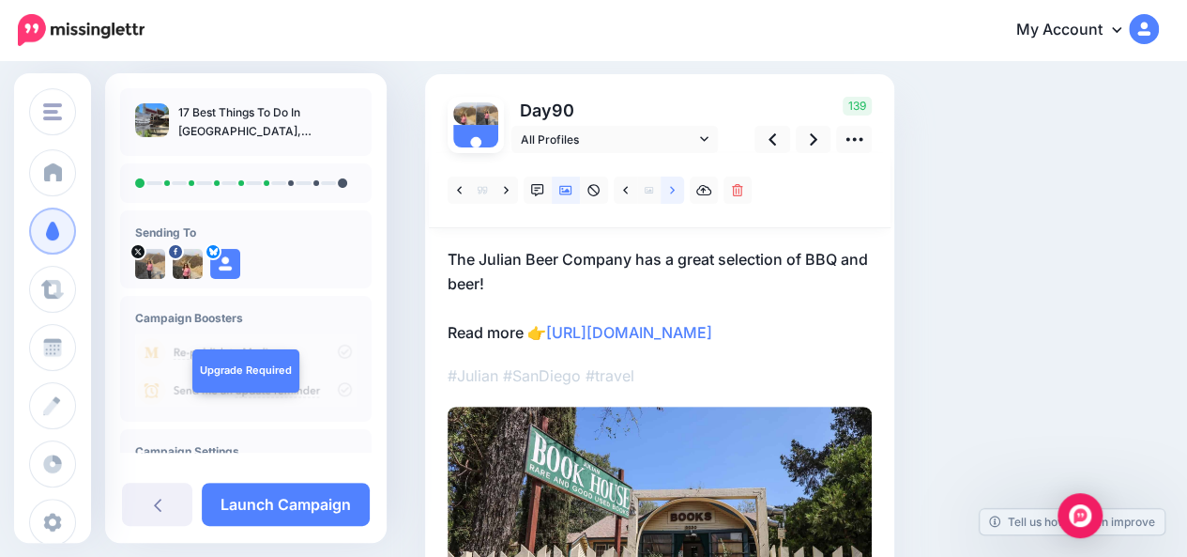
click at [675, 192] on link at bounding box center [672, 189] width 23 height 27
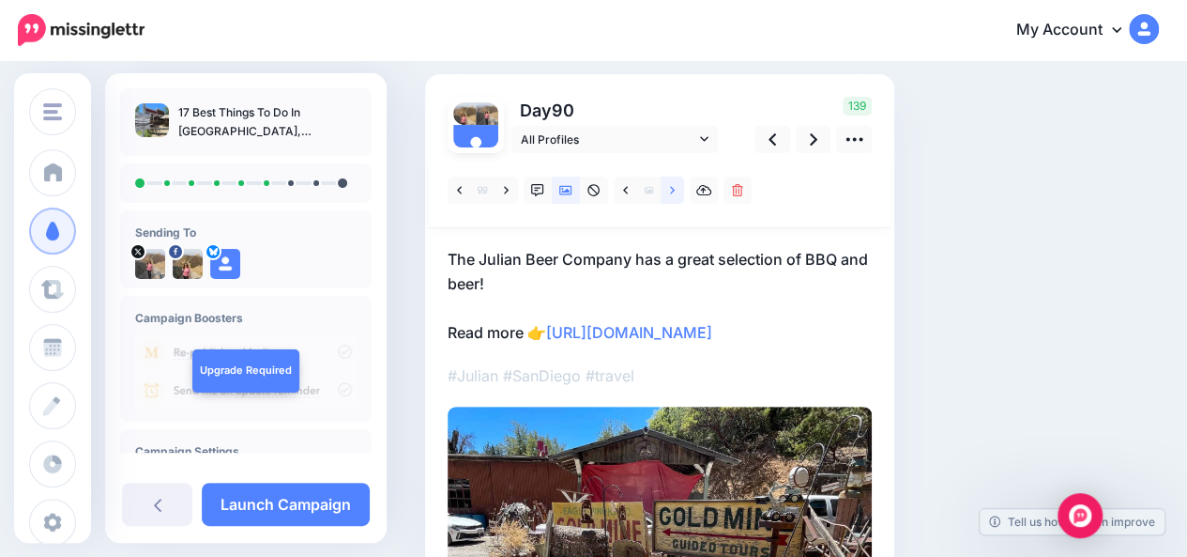
click at [675, 192] on link at bounding box center [672, 189] width 23 height 27
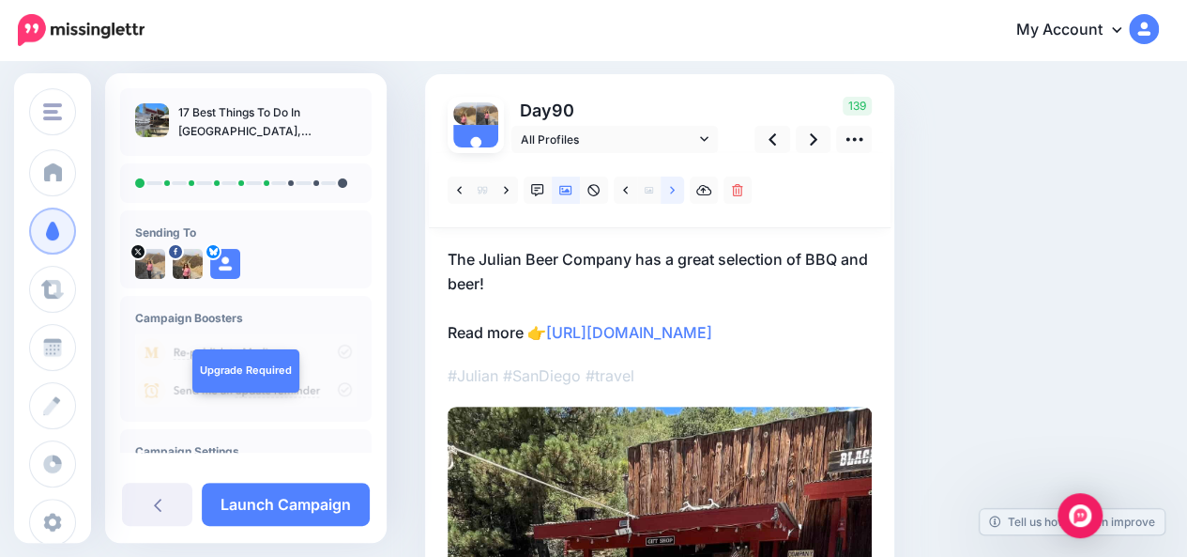
click at [675, 192] on link at bounding box center [672, 189] width 23 height 27
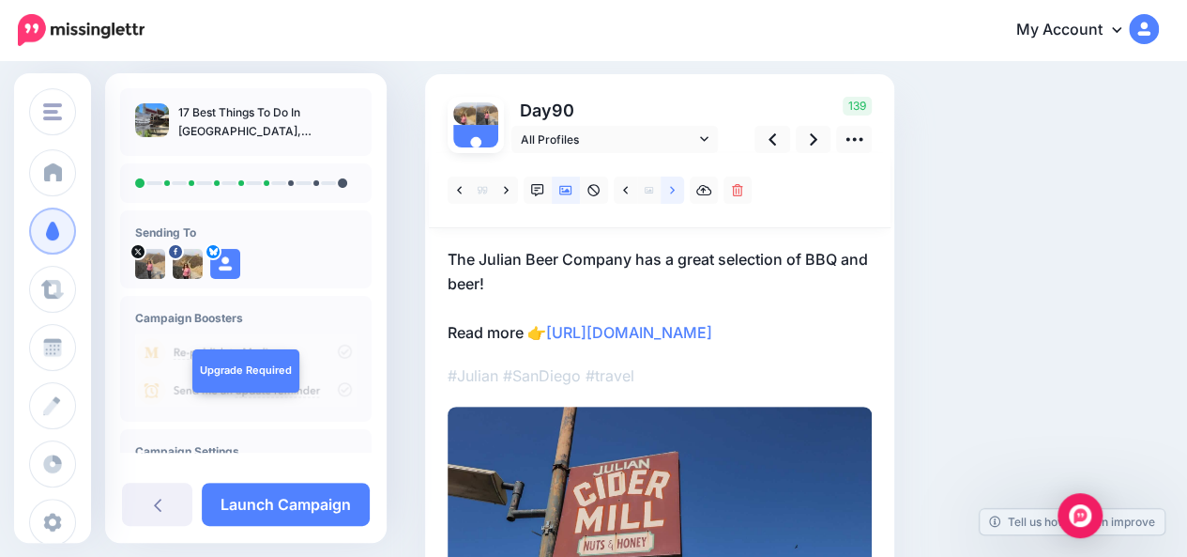
click at [675, 192] on link at bounding box center [672, 189] width 23 height 27
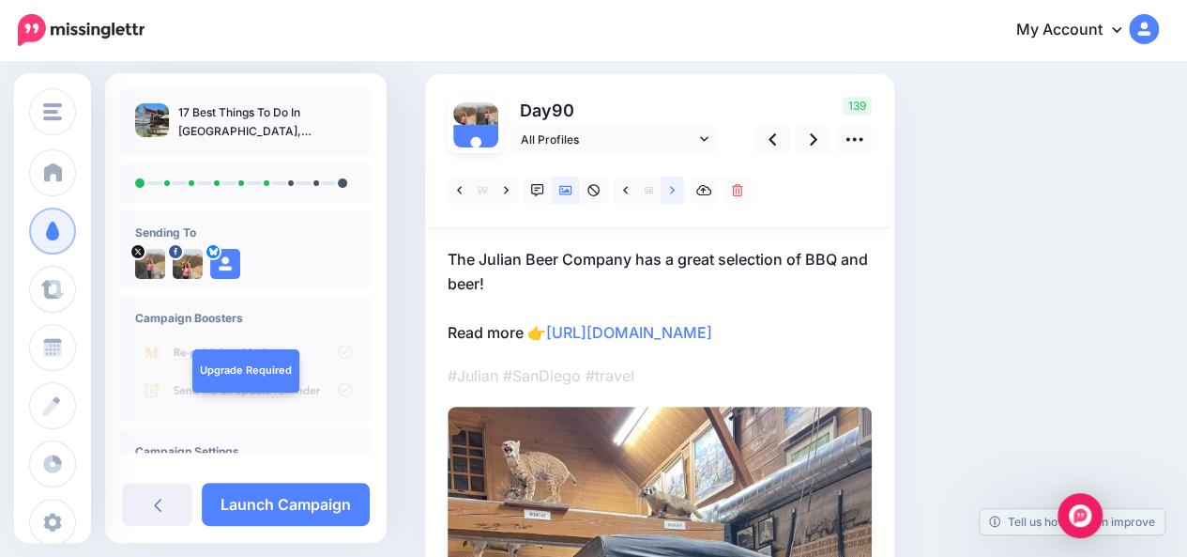
click at [675, 192] on link at bounding box center [672, 189] width 23 height 27
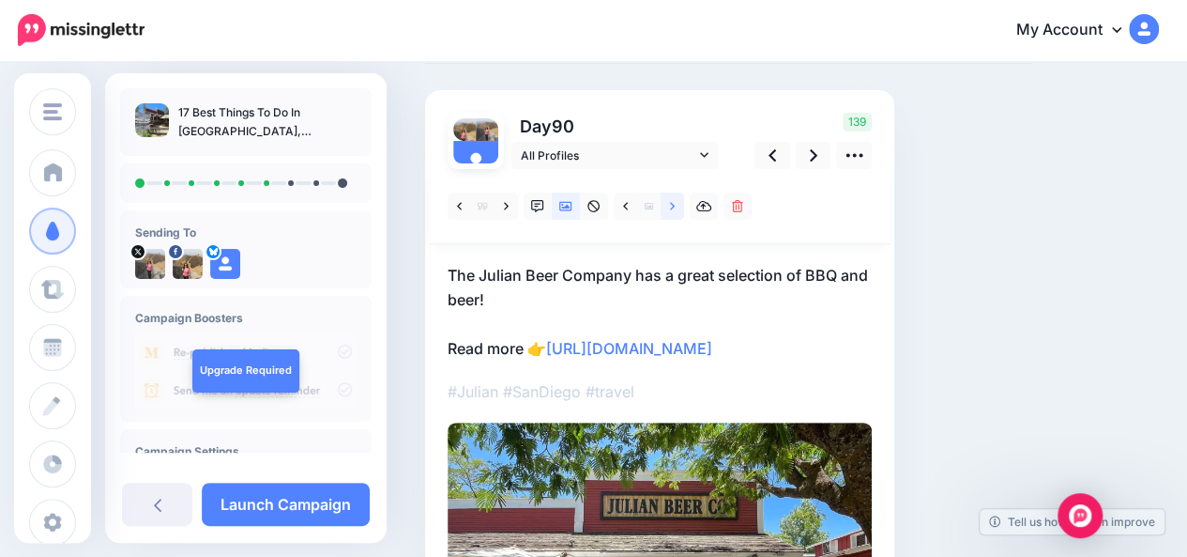
scroll to position [98, 0]
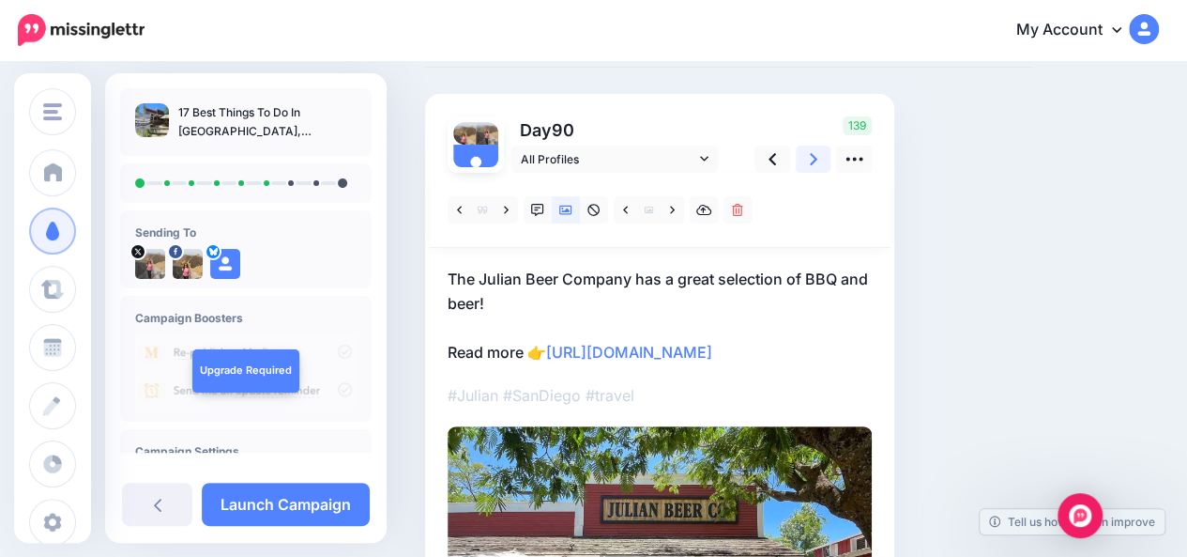
click at [813, 162] on icon at bounding box center [814, 159] width 8 height 12
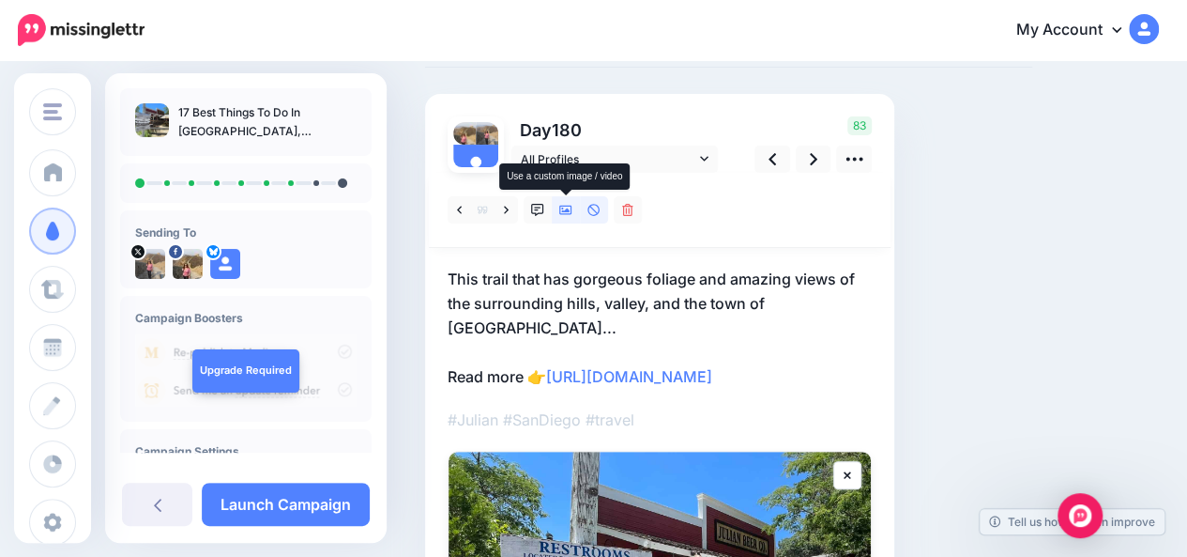
click at [565, 210] on icon at bounding box center [565, 210] width 13 height 9
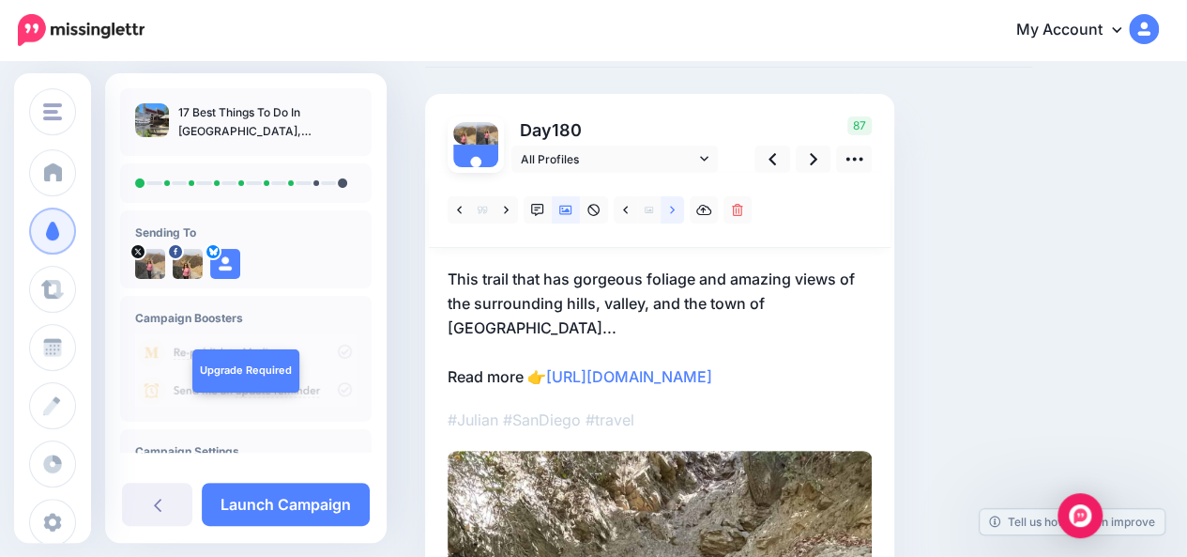
click at [680, 217] on link at bounding box center [672, 209] width 23 height 27
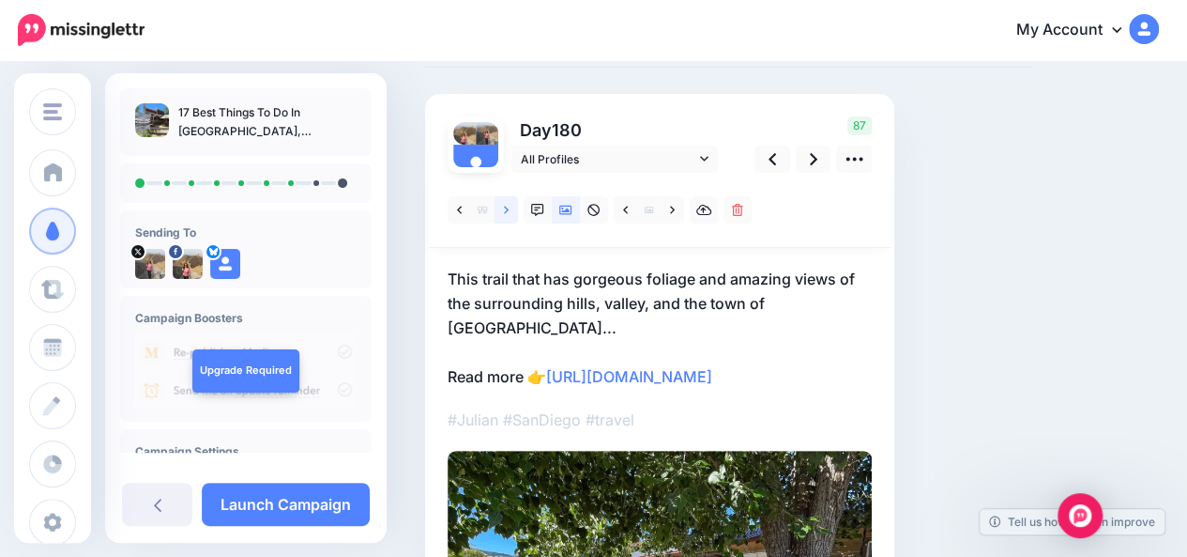
click at [509, 212] on link at bounding box center [506, 209] width 23 height 27
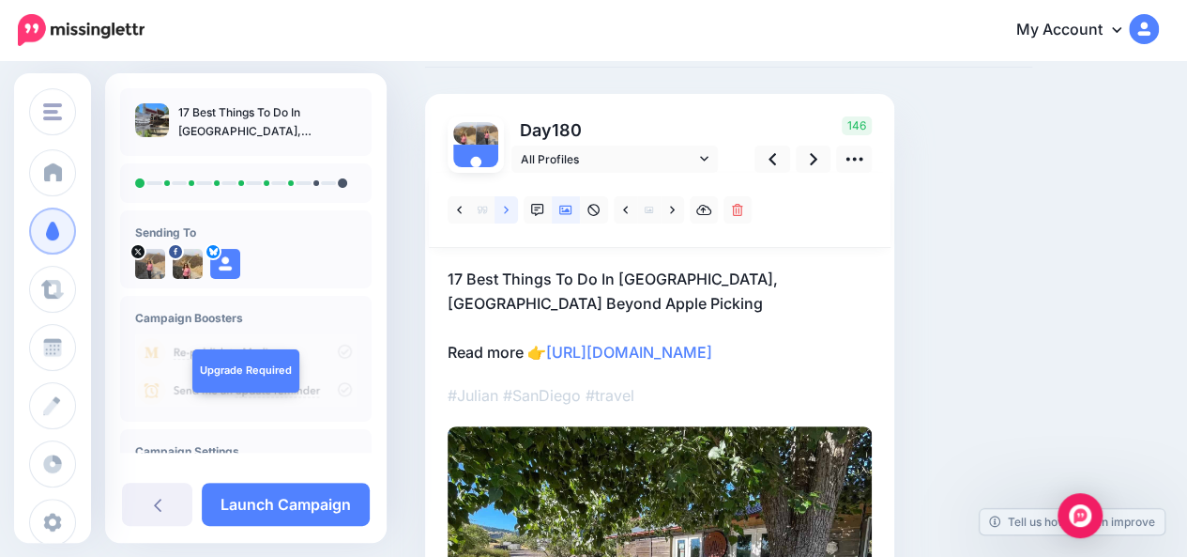
click at [509, 212] on link at bounding box center [506, 209] width 23 height 27
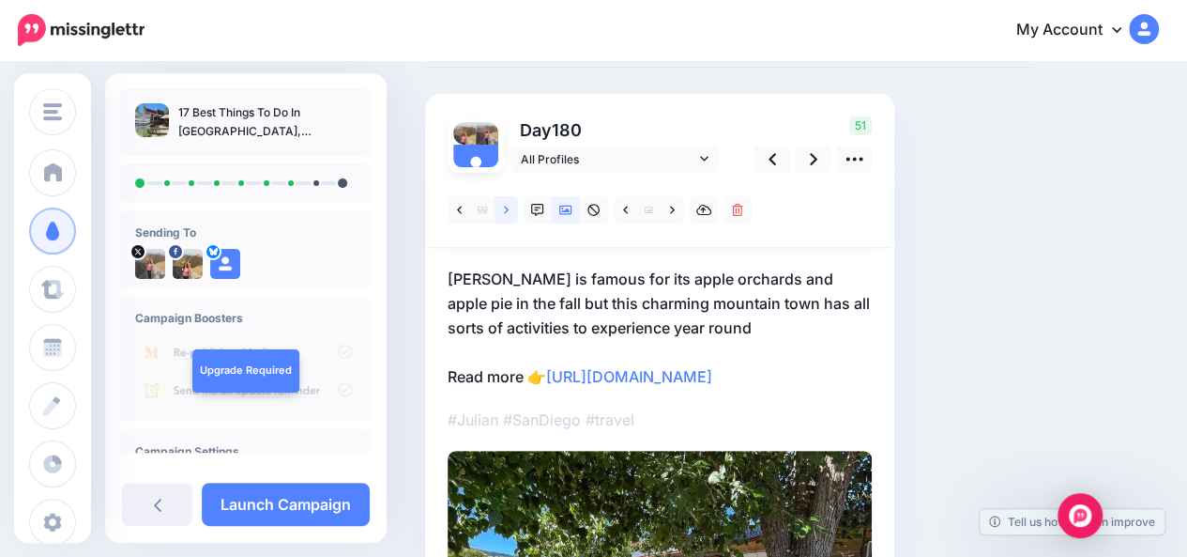
click at [509, 212] on link at bounding box center [506, 209] width 23 height 27
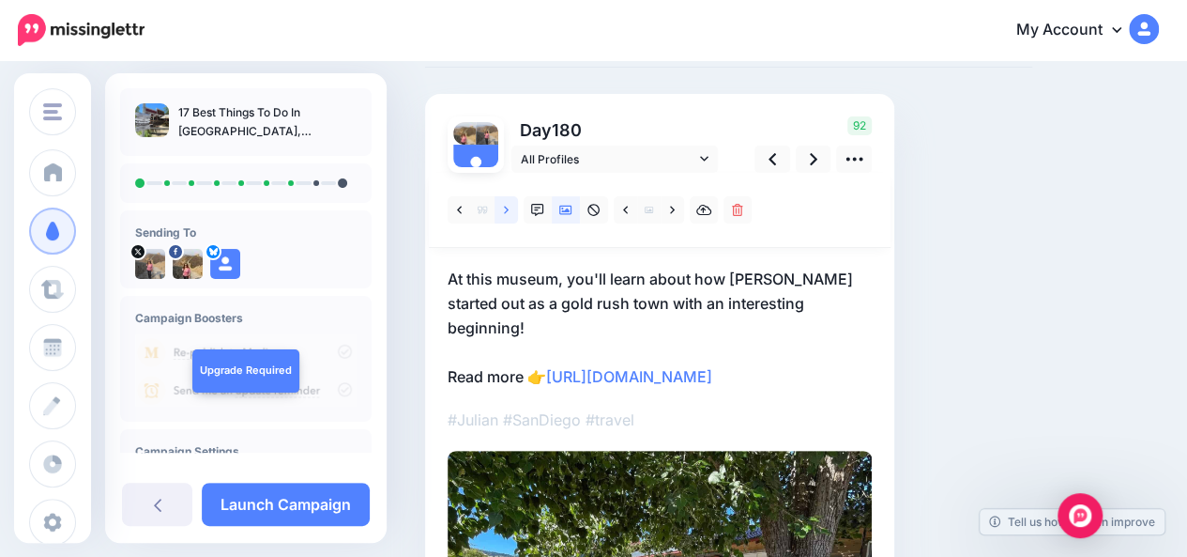
click at [509, 212] on link at bounding box center [506, 209] width 23 height 27
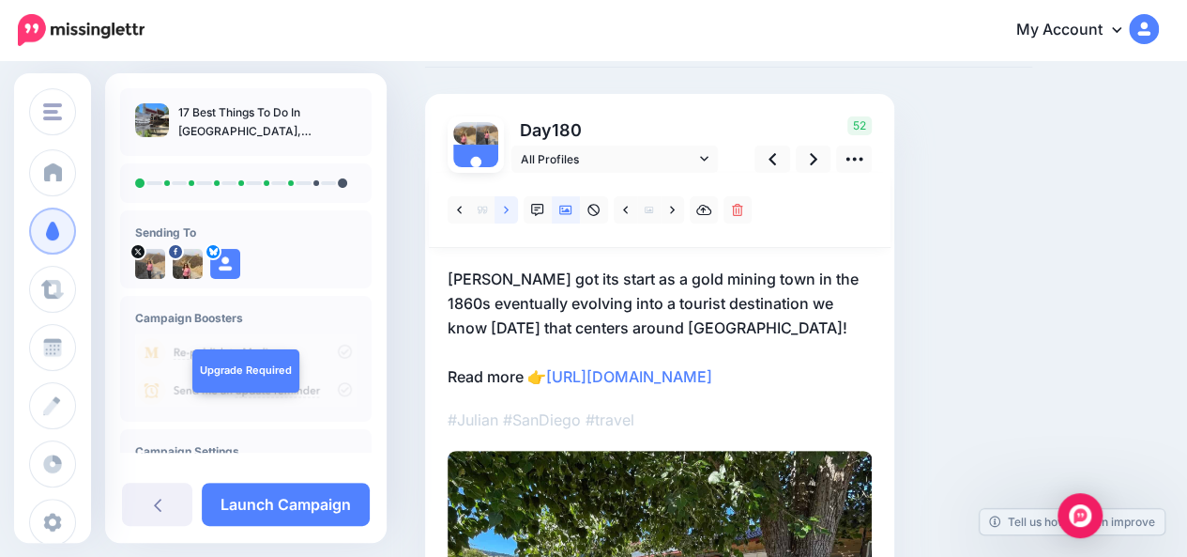
click at [509, 212] on link at bounding box center [506, 209] width 23 height 27
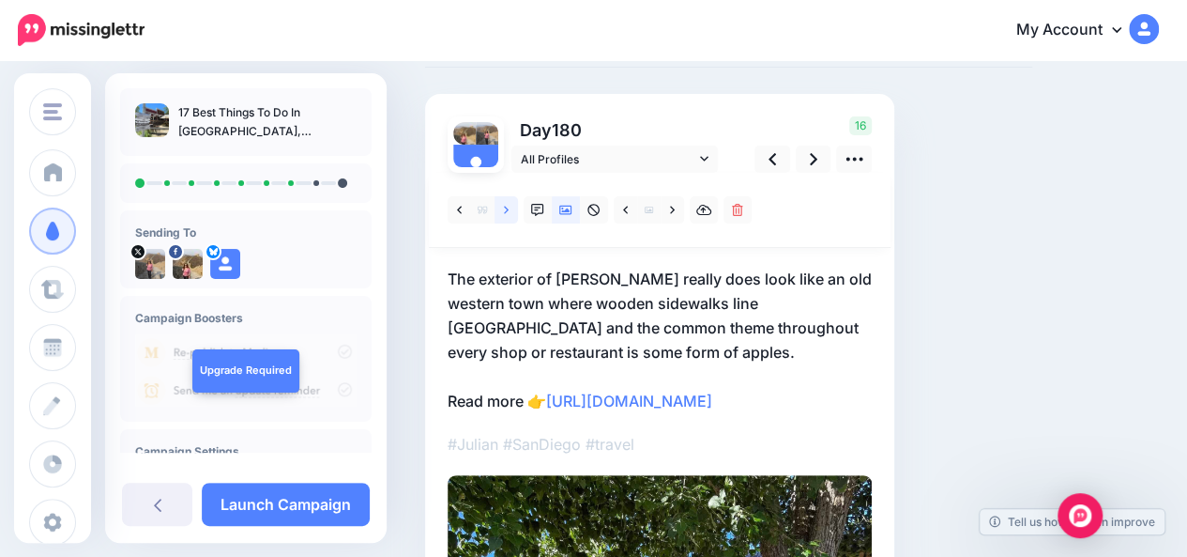
click at [509, 212] on link at bounding box center [506, 209] width 23 height 27
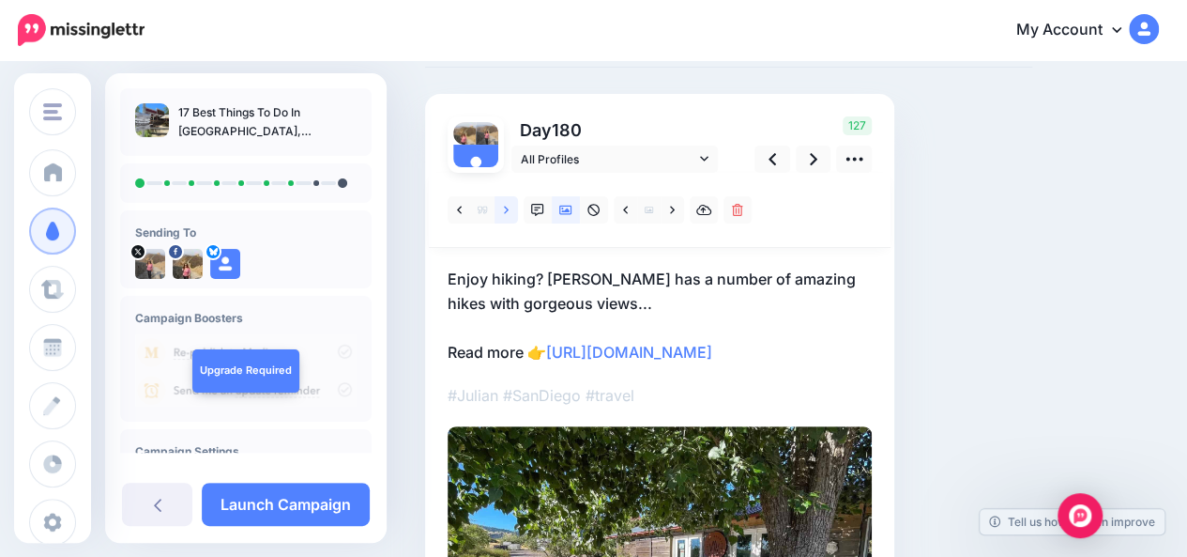
click at [509, 212] on link at bounding box center [506, 209] width 23 height 27
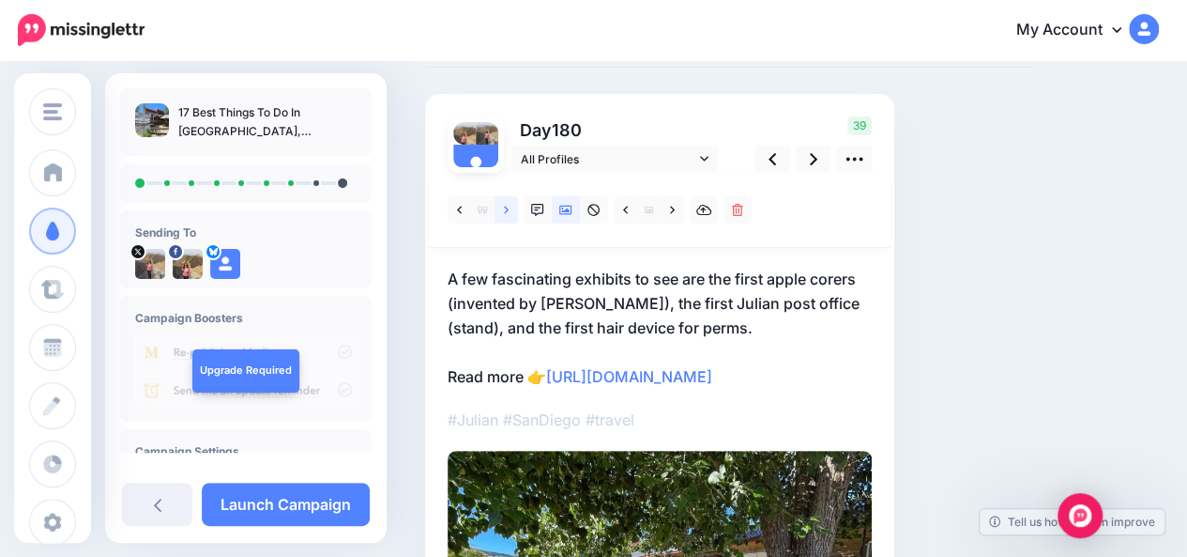
click at [509, 212] on link at bounding box center [506, 209] width 23 height 27
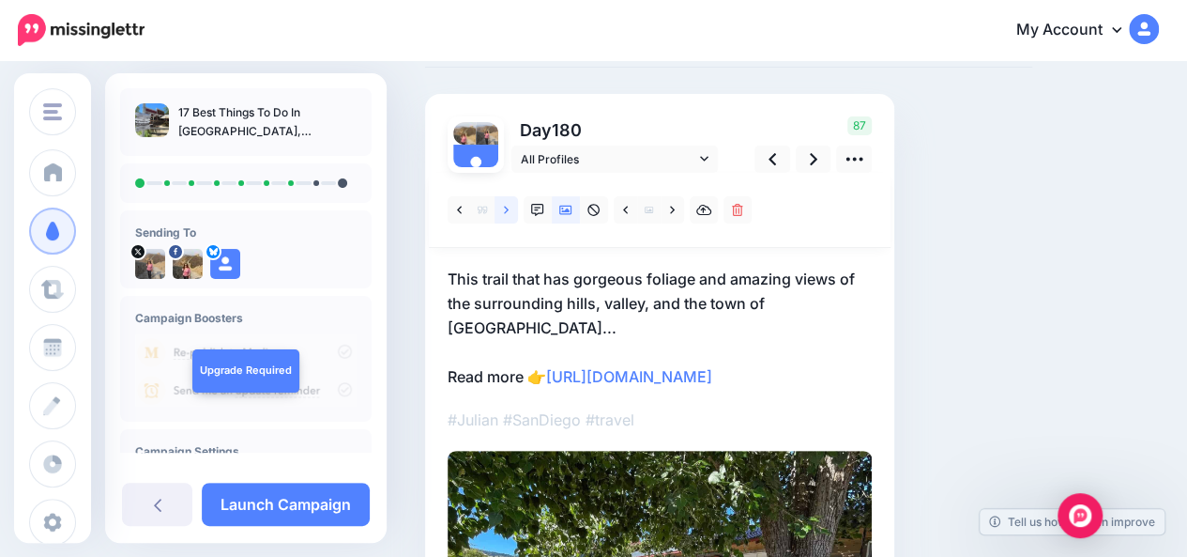
click at [509, 212] on link at bounding box center [506, 209] width 23 height 27
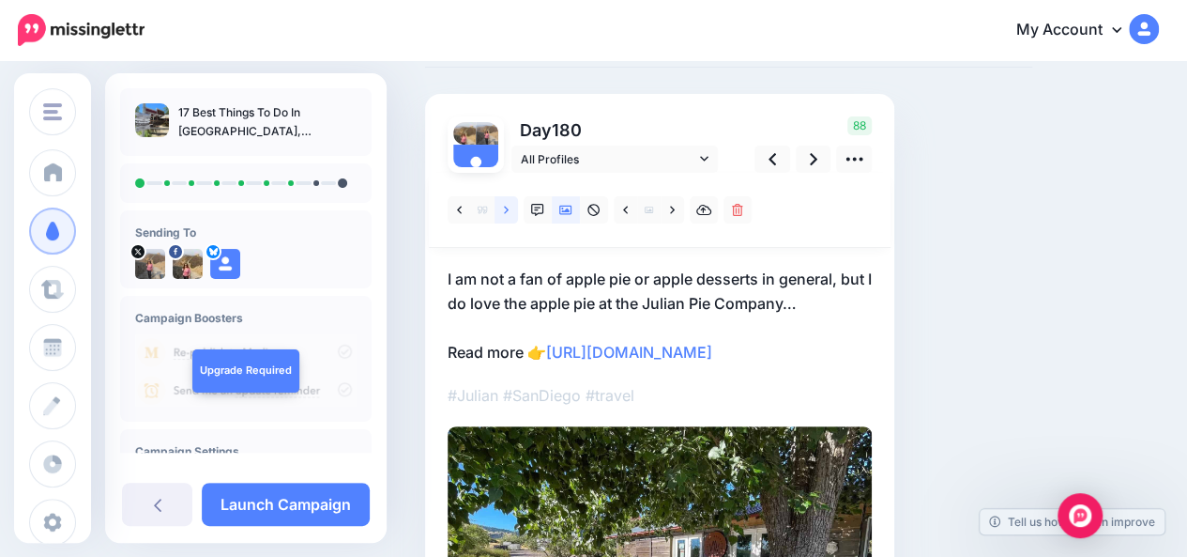
click at [509, 212] on link at bounding box center [506, 209] width 23 height 27
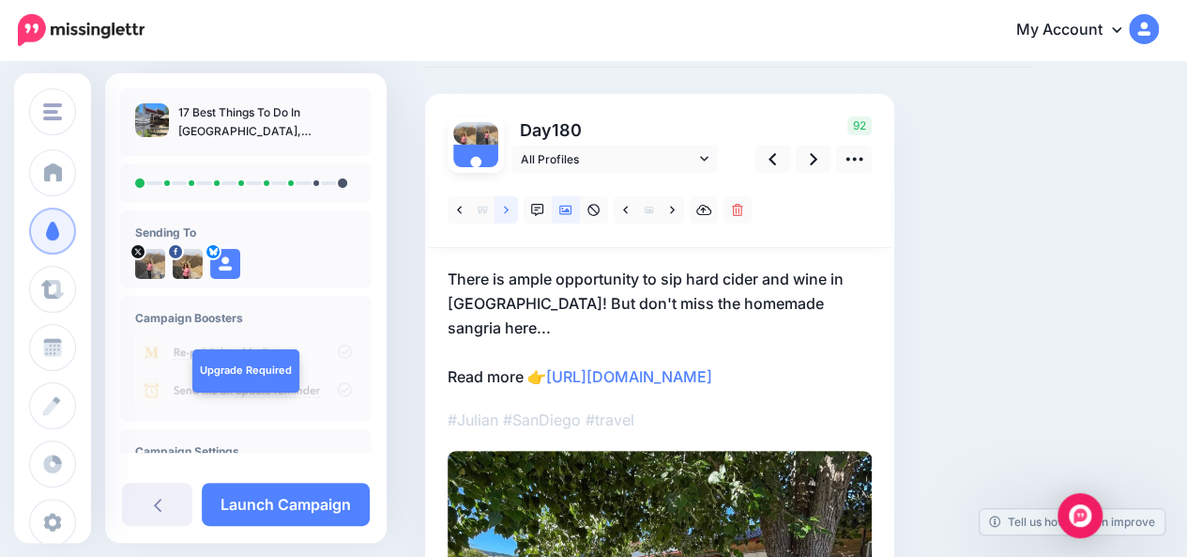
click at [509, 212] on link at bounding box center [506, 209] width 23 height 27
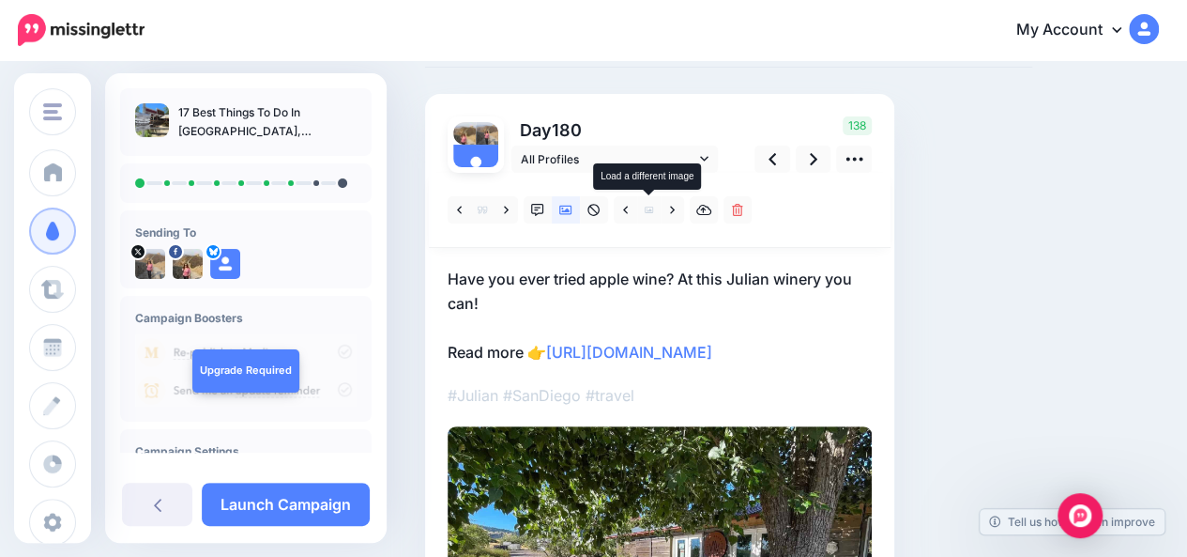
click at [657, 217] on span at bounding box center [648, 209] width 23 height 27
click at [678, 215] on link at bounding box center [672, 209] width 23 height 27
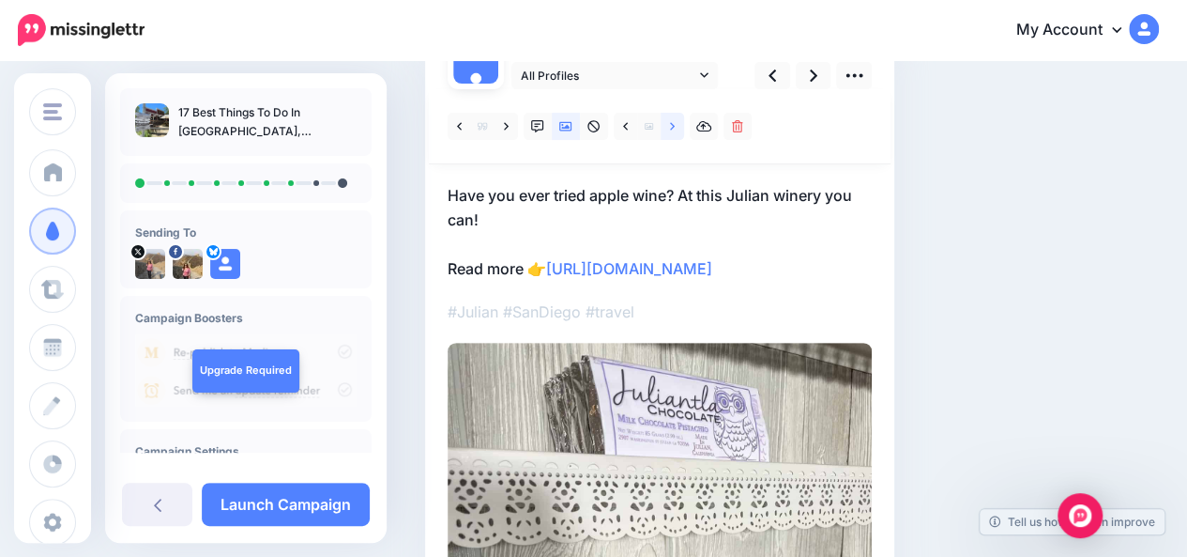
scroll to position [201, 0]
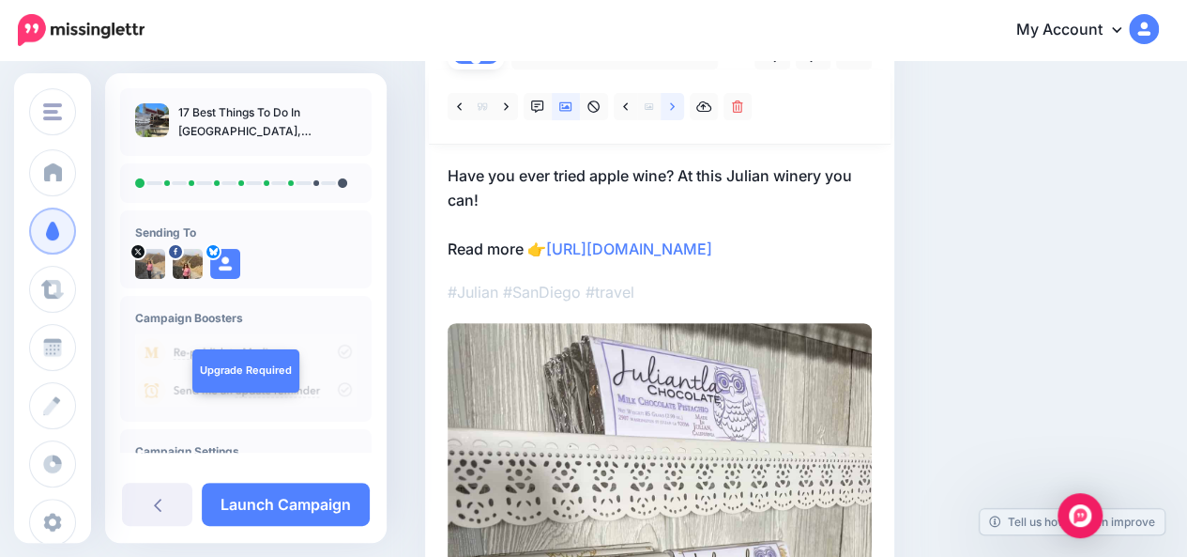
click at [672, 106] on icon at bounding box center [672, 106] width 5 height 8
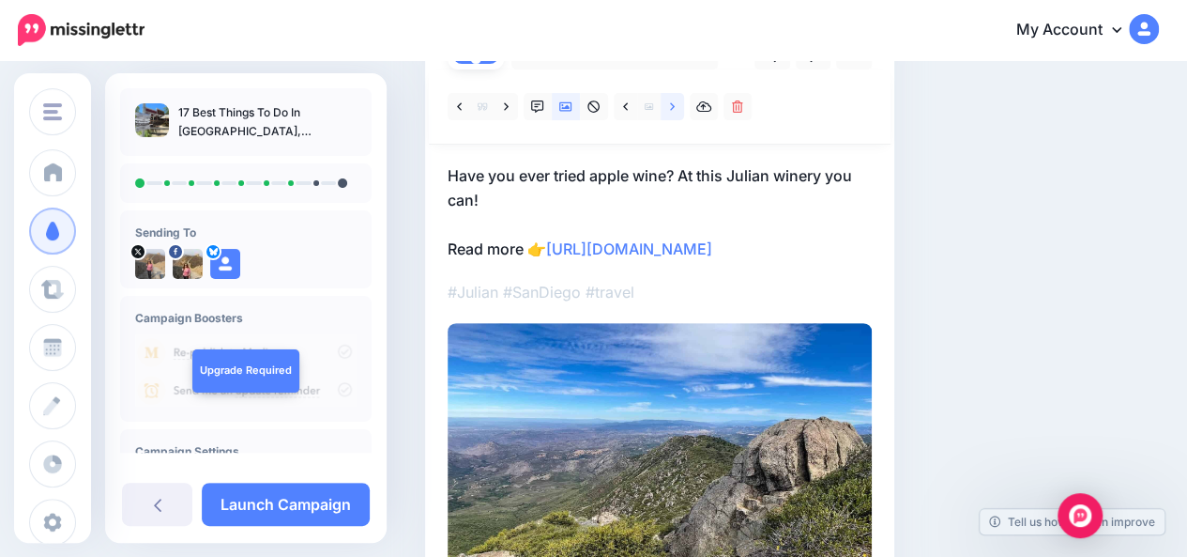
click at [672, 106] on icon at bounding box center [672, 106] width 5 height 8
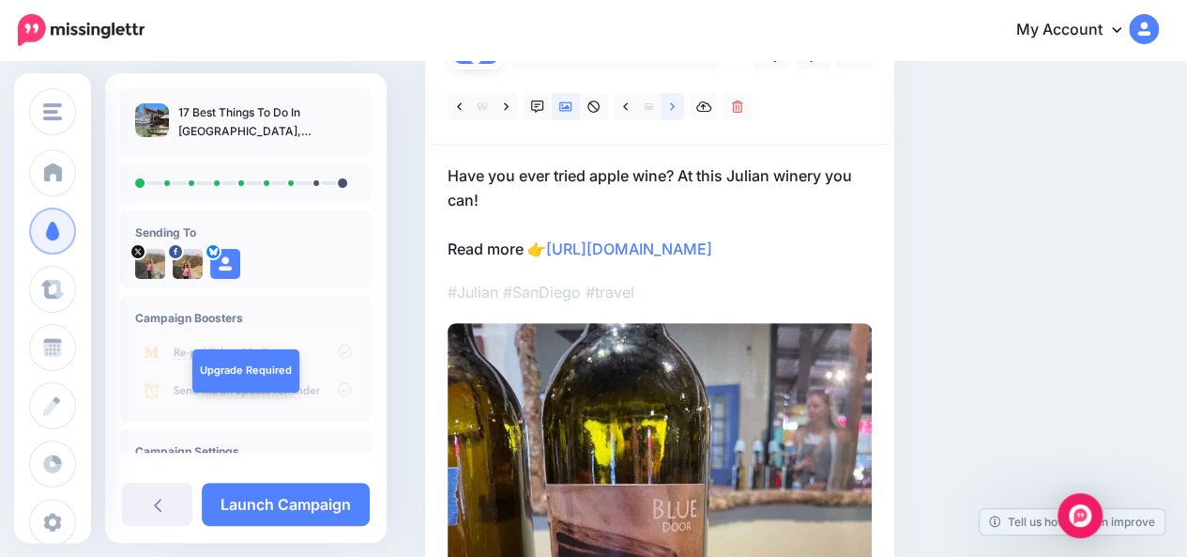
click at [672, 106] on icon at bounding box center [672, 106] width 5 height 8
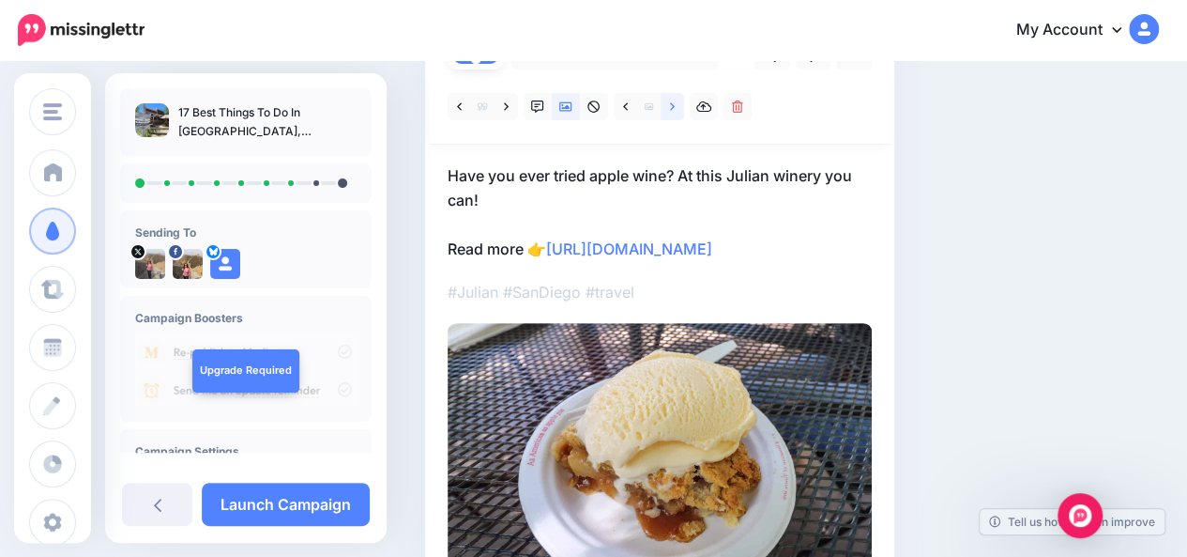
click at [672, 106] on icon at bounding box center [672, 106] width 5 height 8
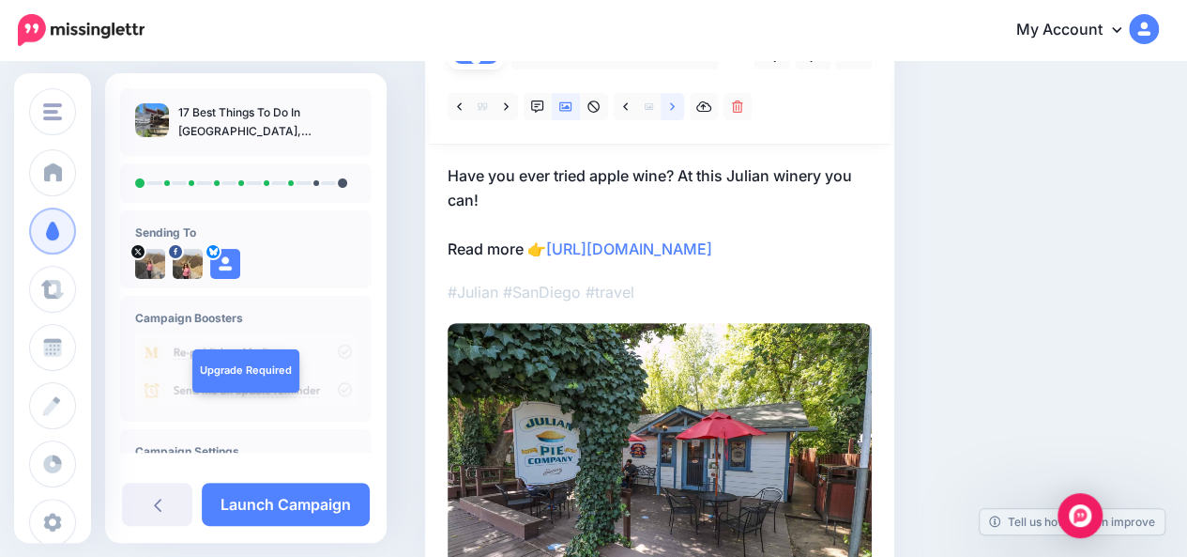
click at [672, 106] on icon at bounding box center [672, 106] width 5 height 8
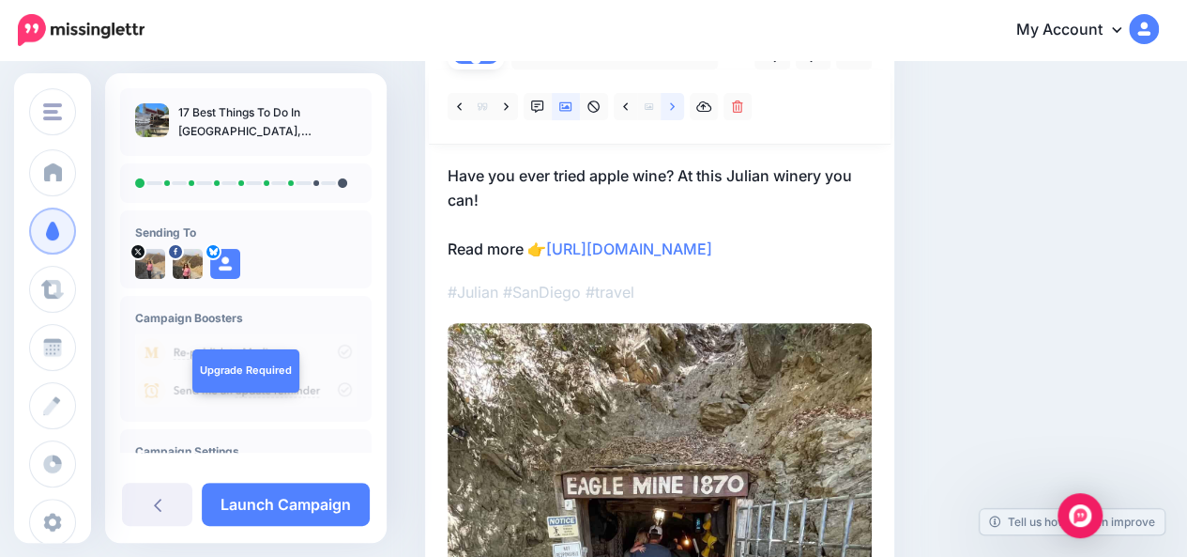
click at [672, 106] on icon at bounding box center [672, 106] width 5 height 8
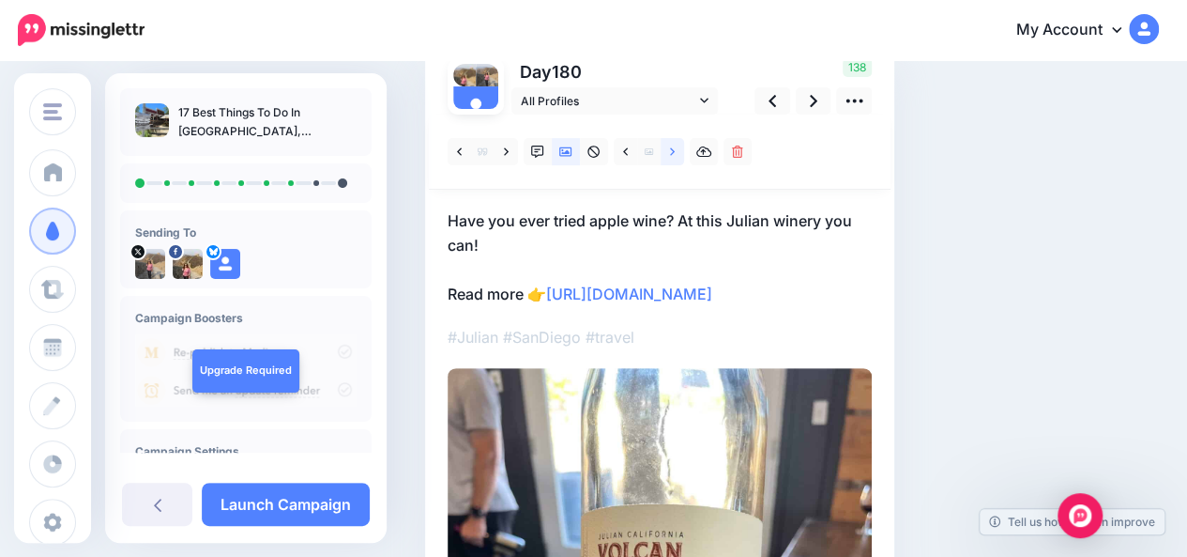
scroll to position [150, 0]
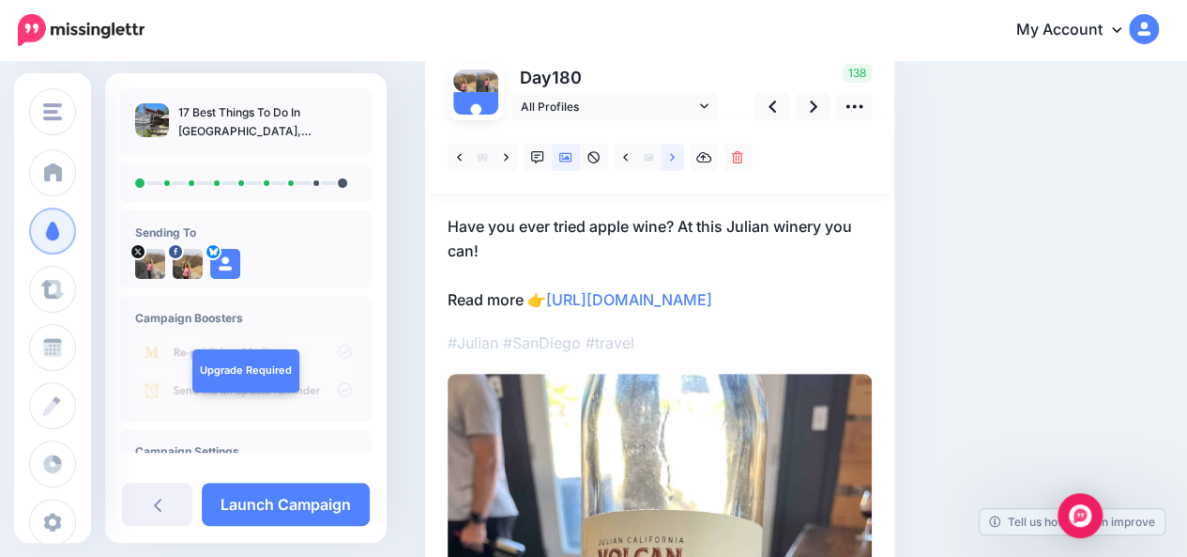
click at [676, 157] on link at bounding box center [672, 157] width 23 height 27
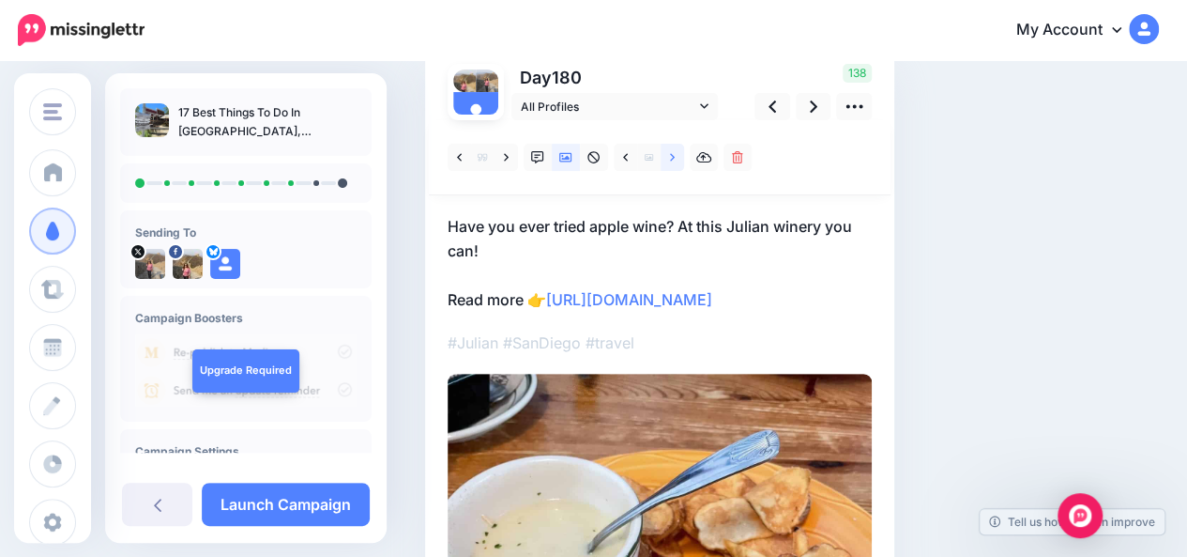
click at [667, 159] on link at bounding box center [672, 157] width 23 height 27
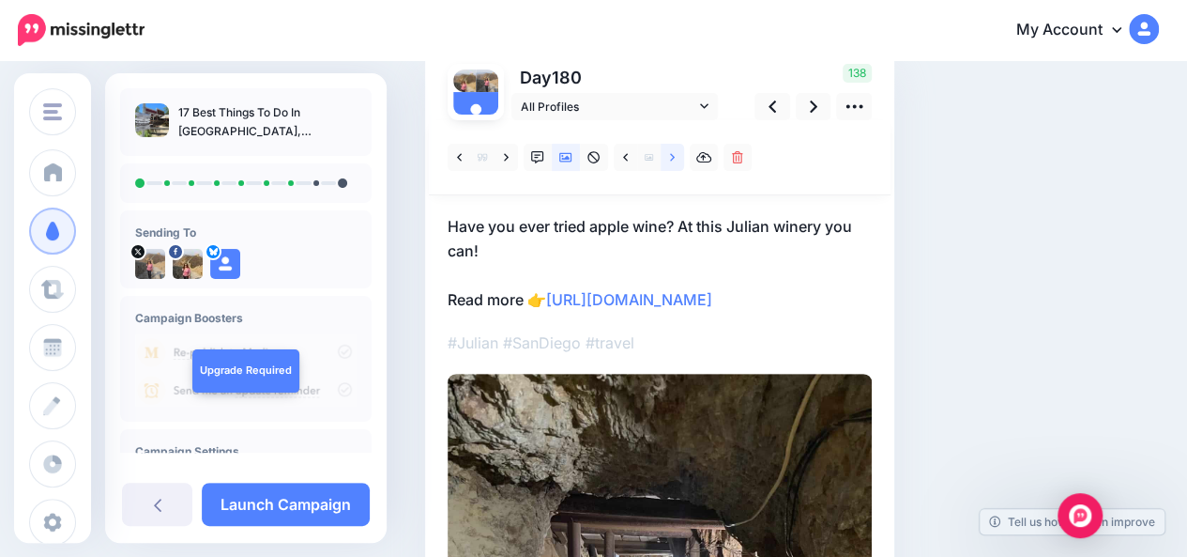
click at [667, 159] on link at bounding box center [672, 157] width 23 height 27
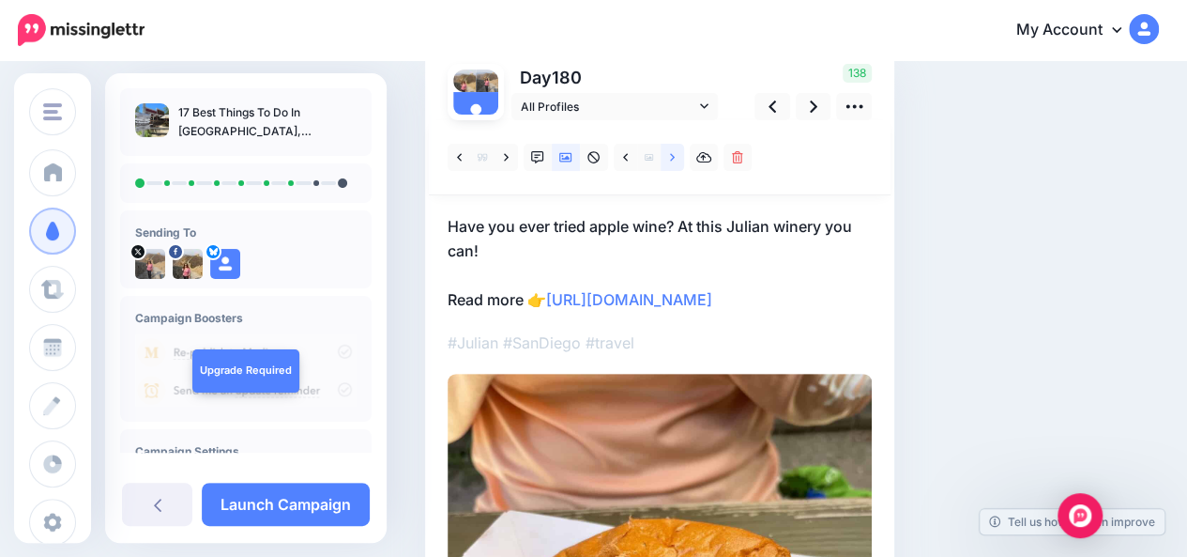
click at [667, 159] on link at bounding box center [672, 157] width 23 height 27
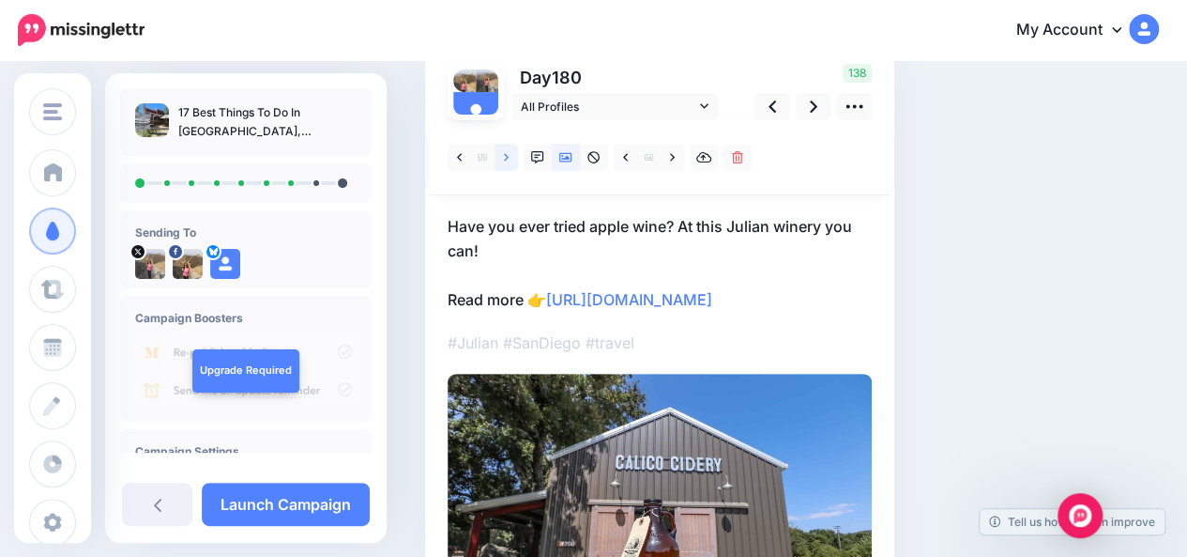
click at [506, 160] on icon at bounding box center [506, 157] width 5 height 13
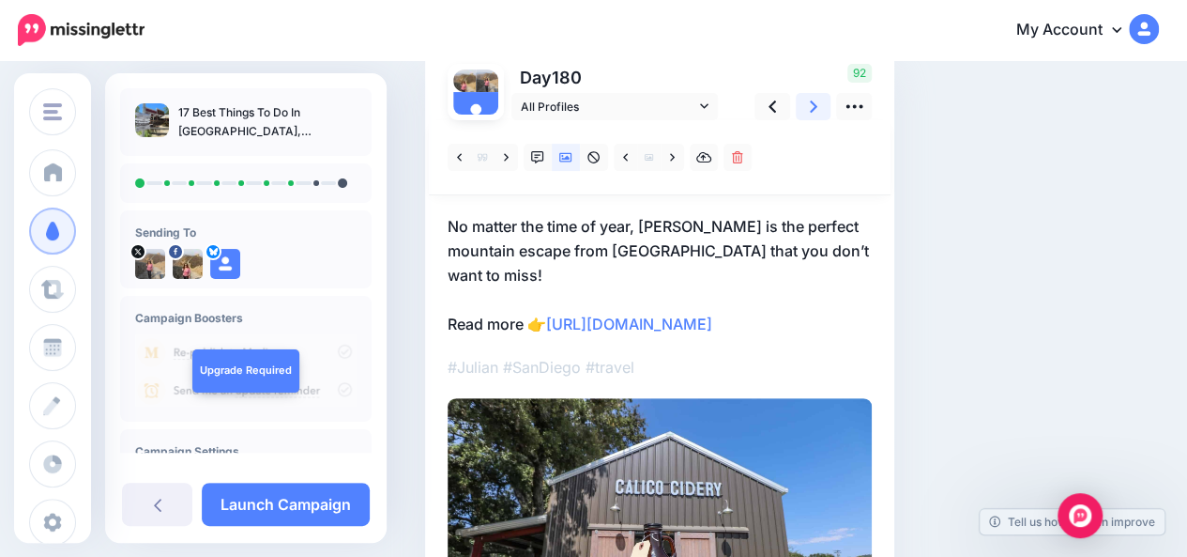
click at [803, 112] on link at bounding box center [814, 106] width 36 height 27
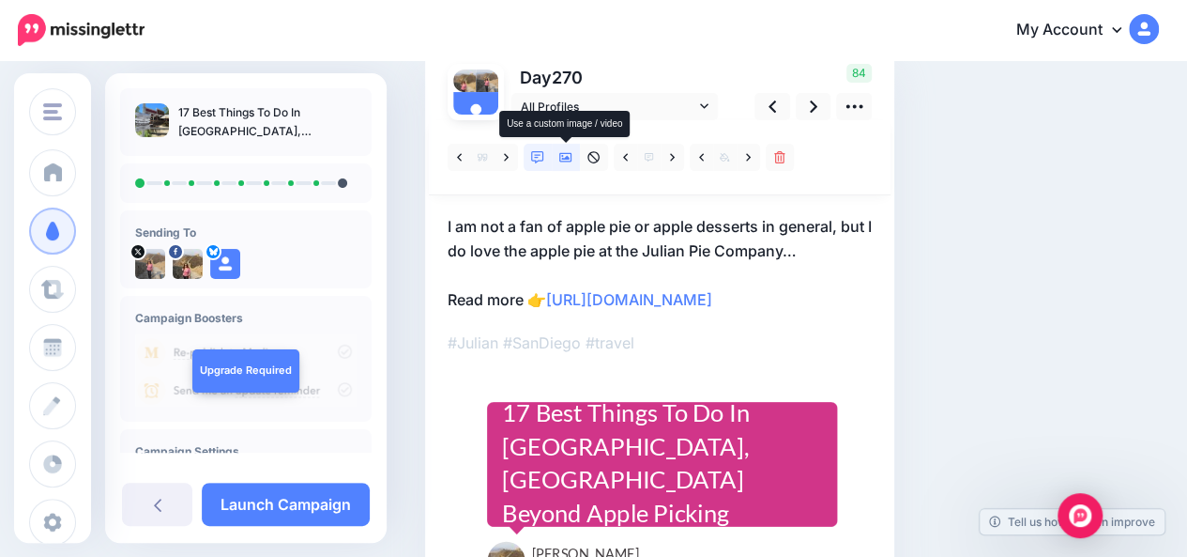
click at [565, 158] on icon at bounding box center [565, 157] width 13 height 9
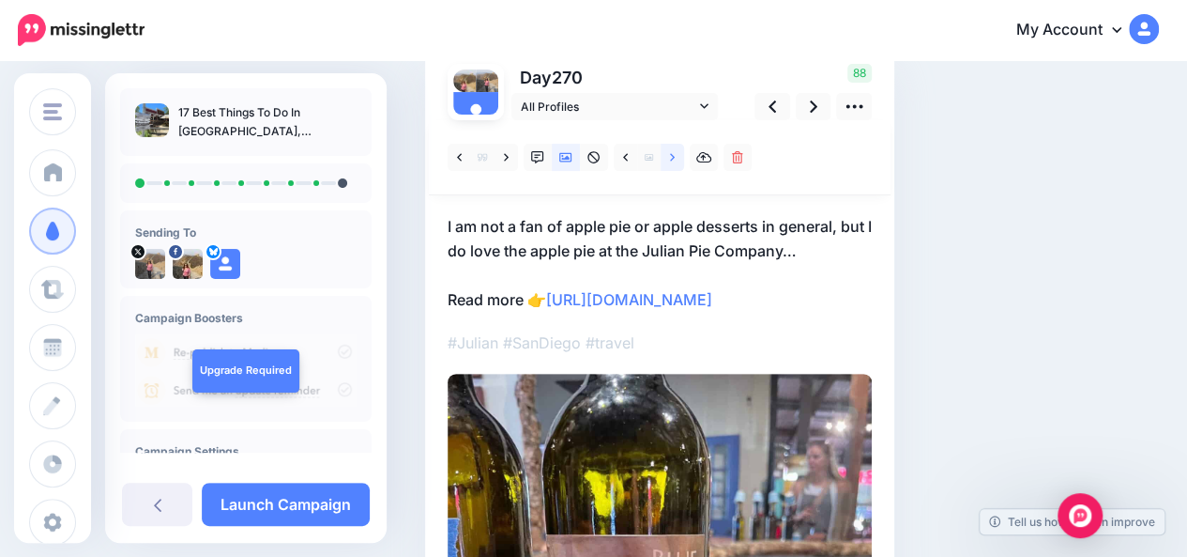
click at [674, 160] on icon at bounding box center [672, 157] width 5 height 13
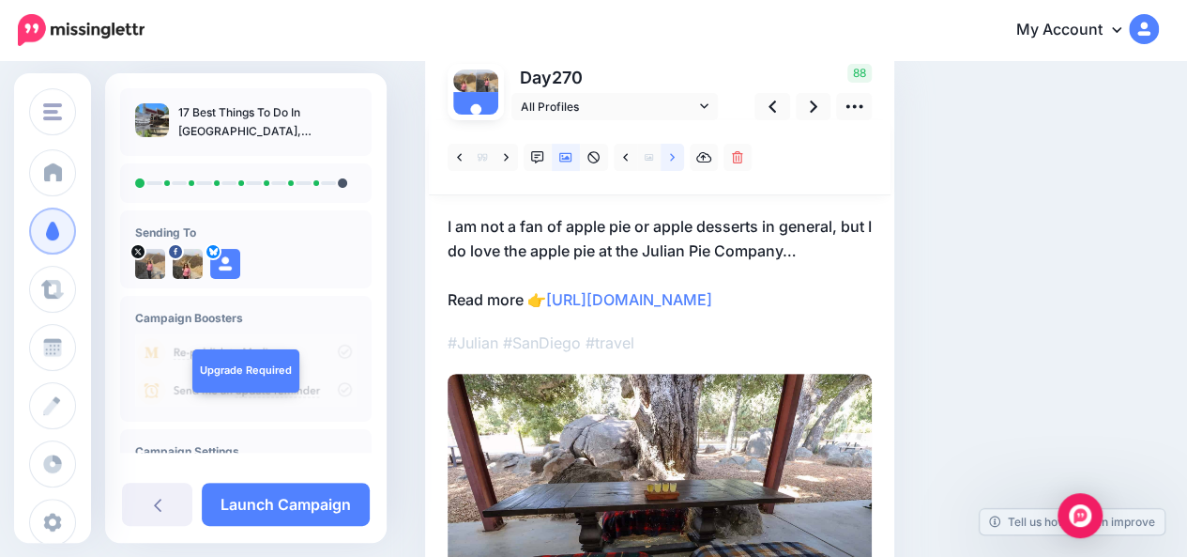
click at [674, 160] on icon at bounding box center [672, 157] width 5 height 13
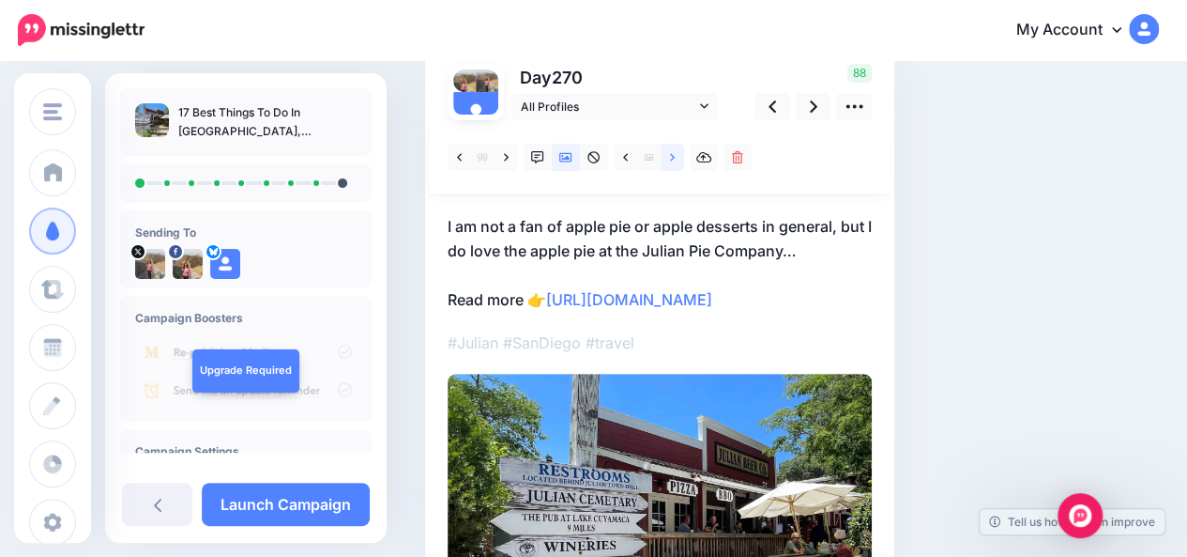
click at [675, 160] on link at bounding box center [672, 157] width 23 height 27
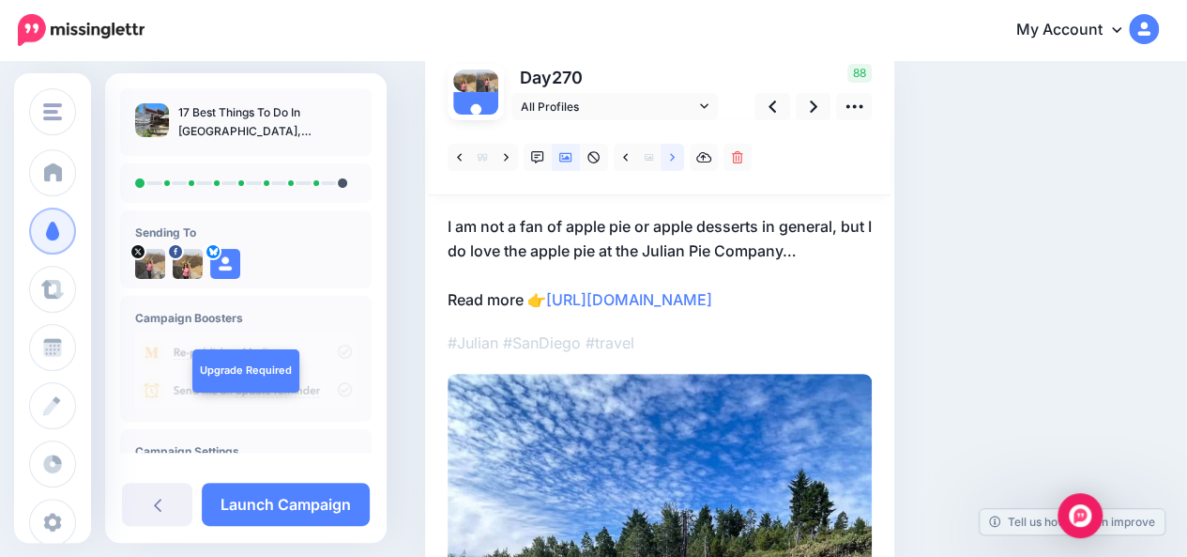
click at [675, 160] on link at bounding box center [672, 157] width 23 height 27
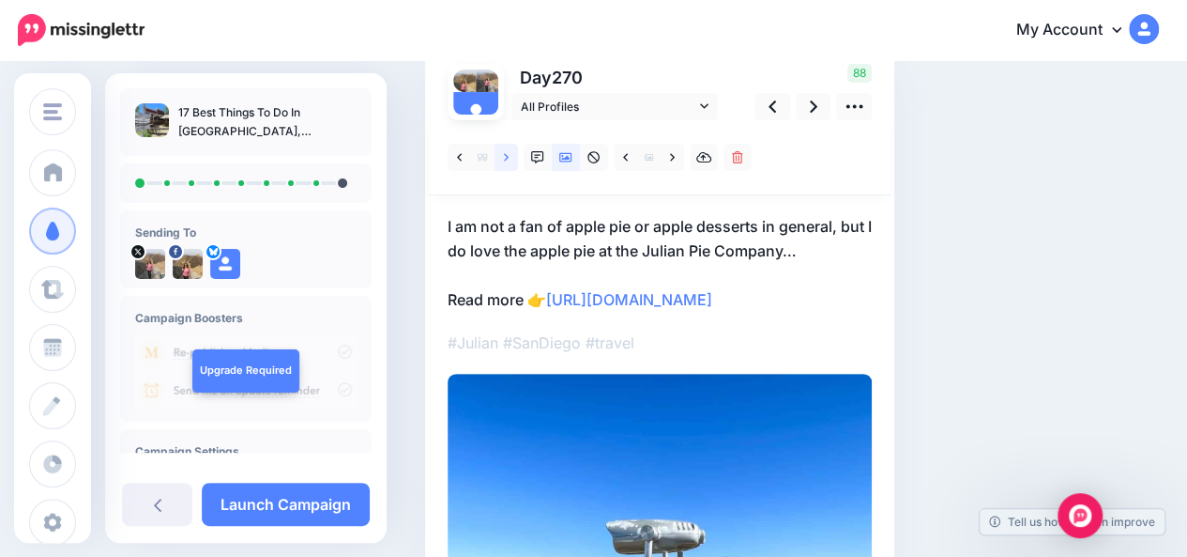
click at [511, 153] on link at bounding box center [506, 157] width 23 height 27
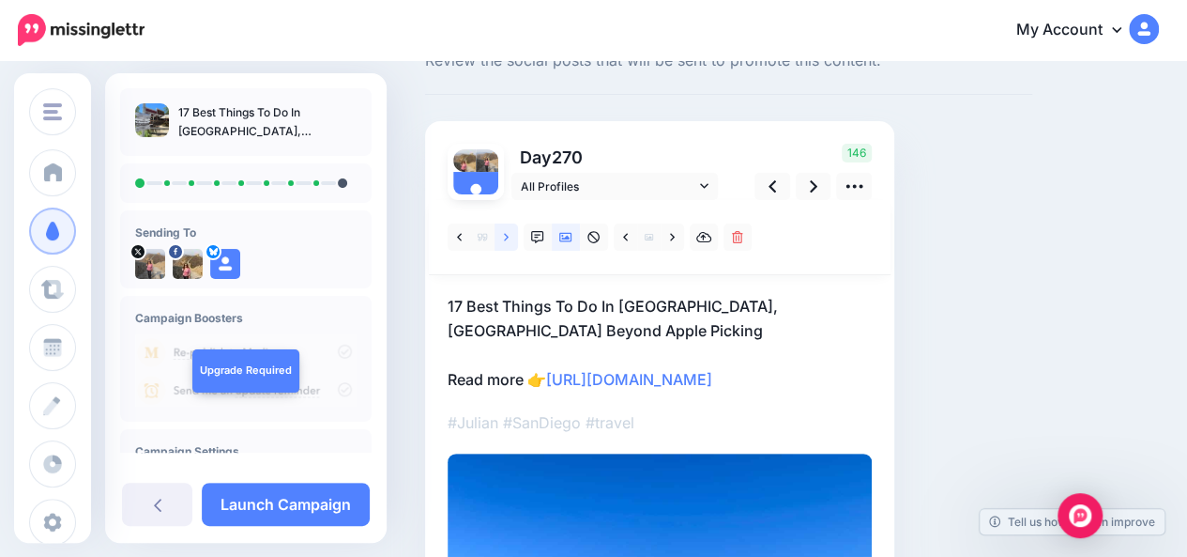
scroll to position [69, 0]
click at [813, 185] on icon at bounding box center [814, 187] width 8 height 12
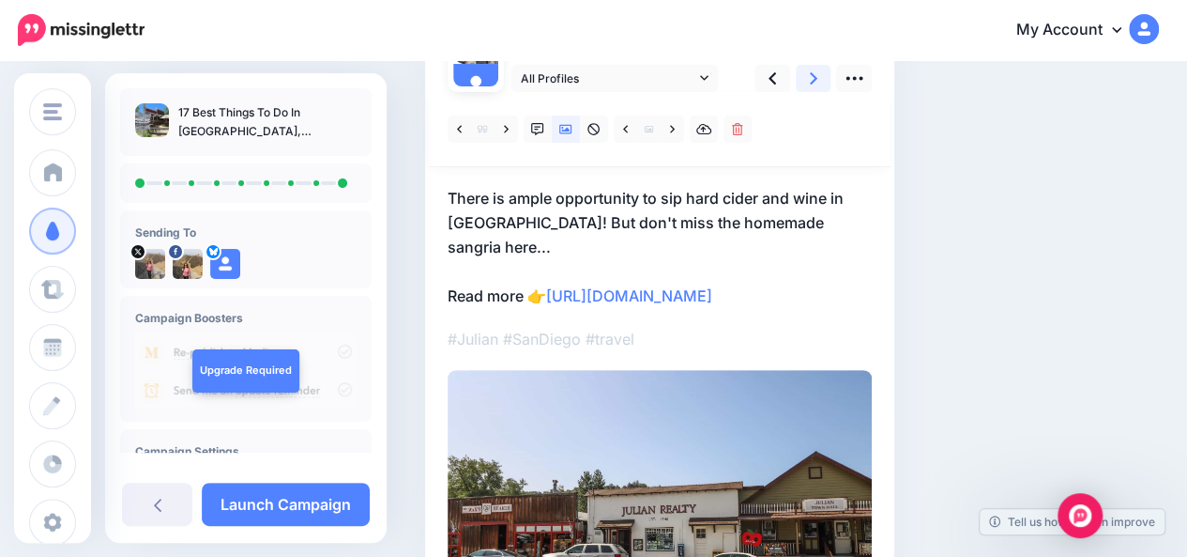
scroll to position [182, 0]
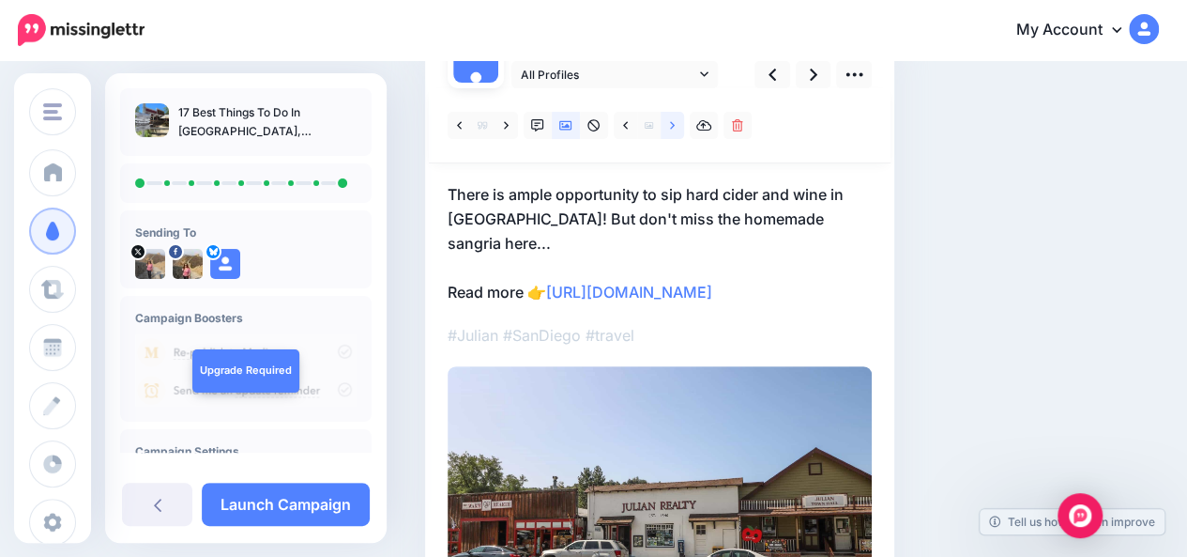
click at [675, 127] on link at bounding box center [672, 125] width 23 height 27
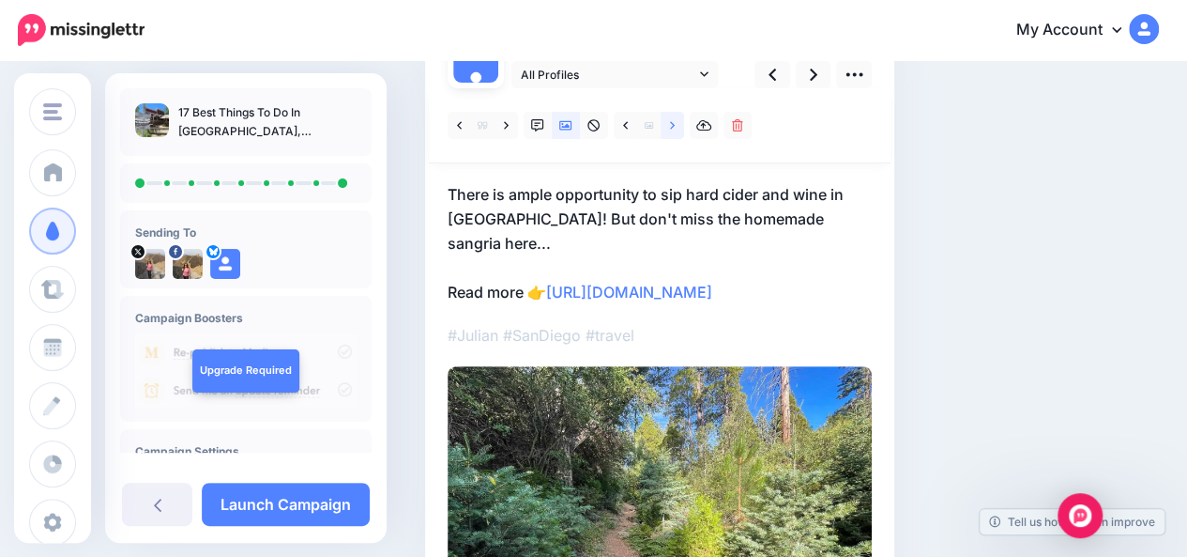
click at [675, 127] on link at bounding box center [672, 125] width 23 height 27
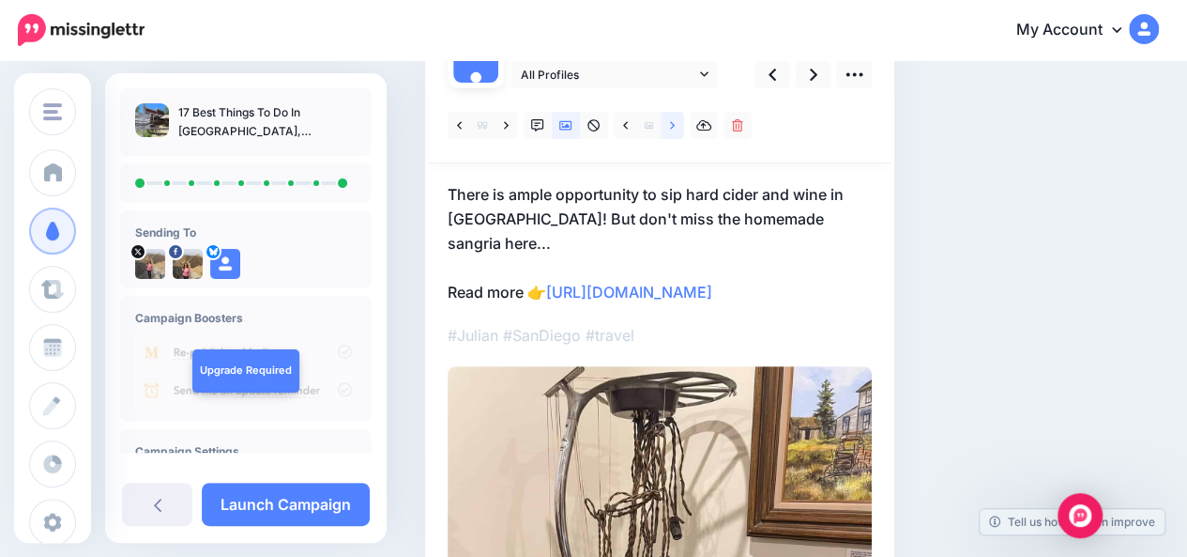
click at [675, 127] on link at bounding box center [672, 125] width 23 height 27
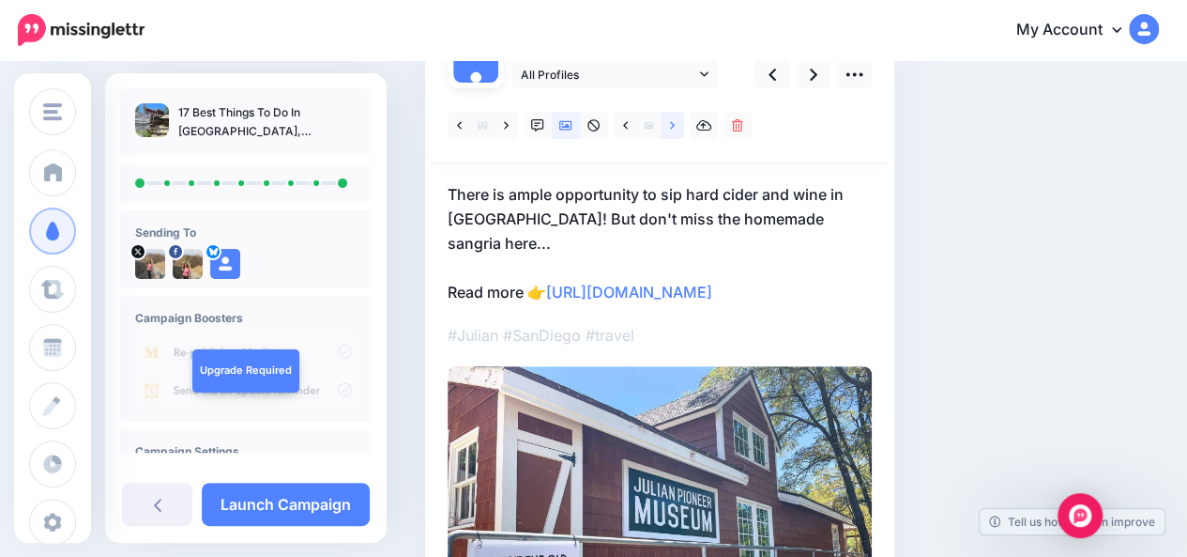
click at [675, 127] on link at bounding box center [672, 125] width 23 height 27
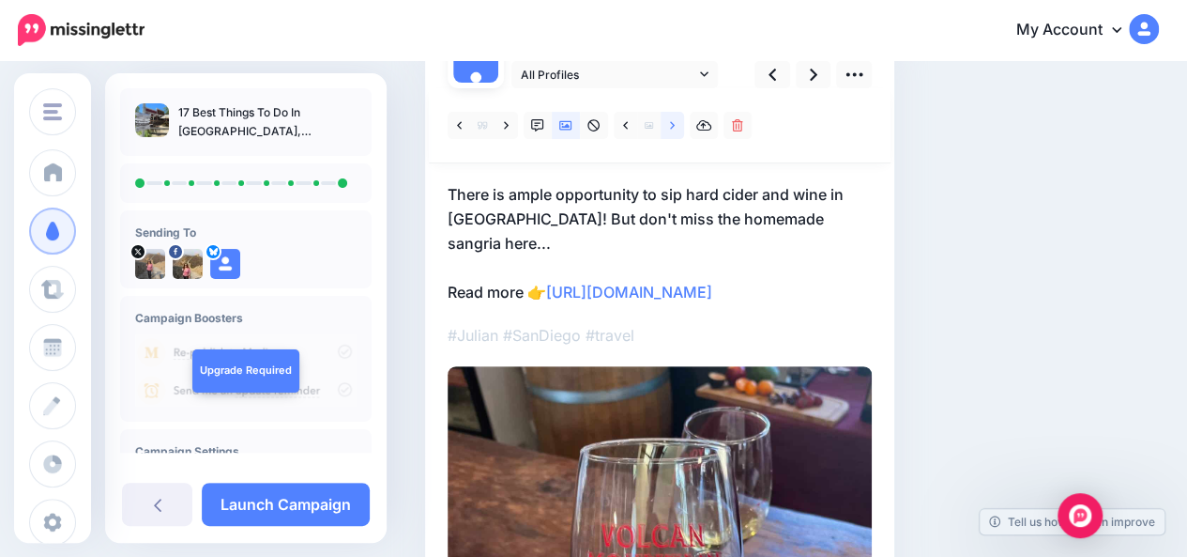
click at [675, 127] on link at bounding box center [672, 125] width 23 height 27
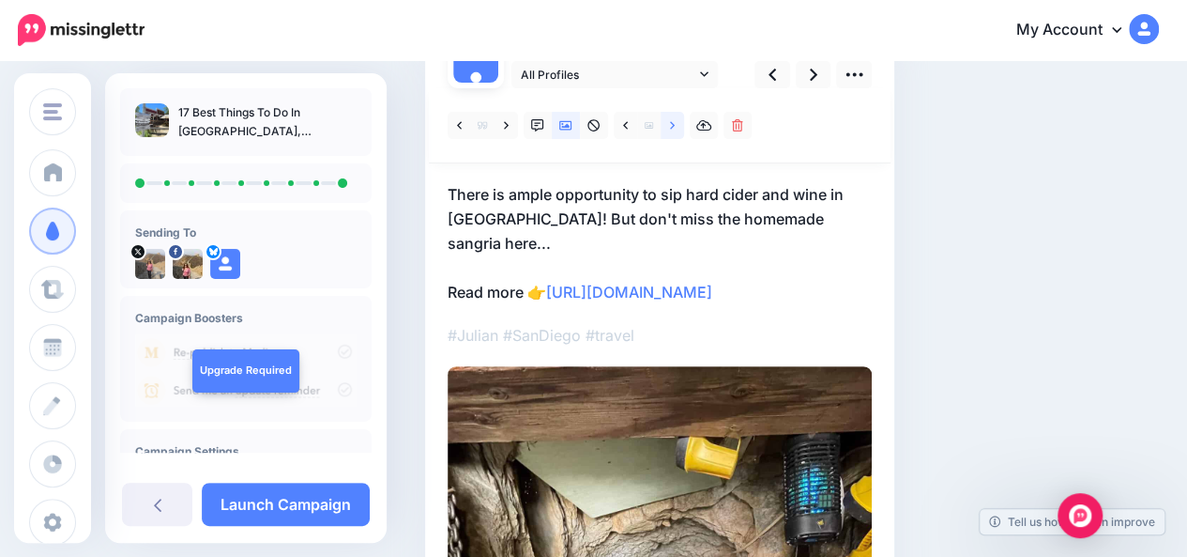
click at [675, 127] on link at bounding box center [672, 125] width 23 height 27
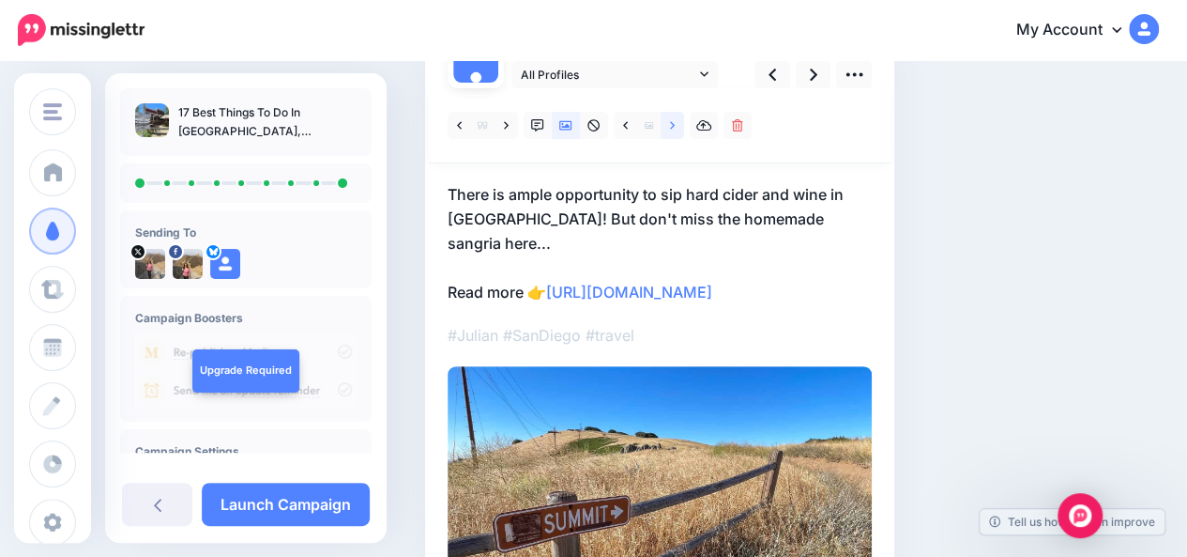
click at [675, 127] on link at bounding box center [672, 125] width 23 height 27
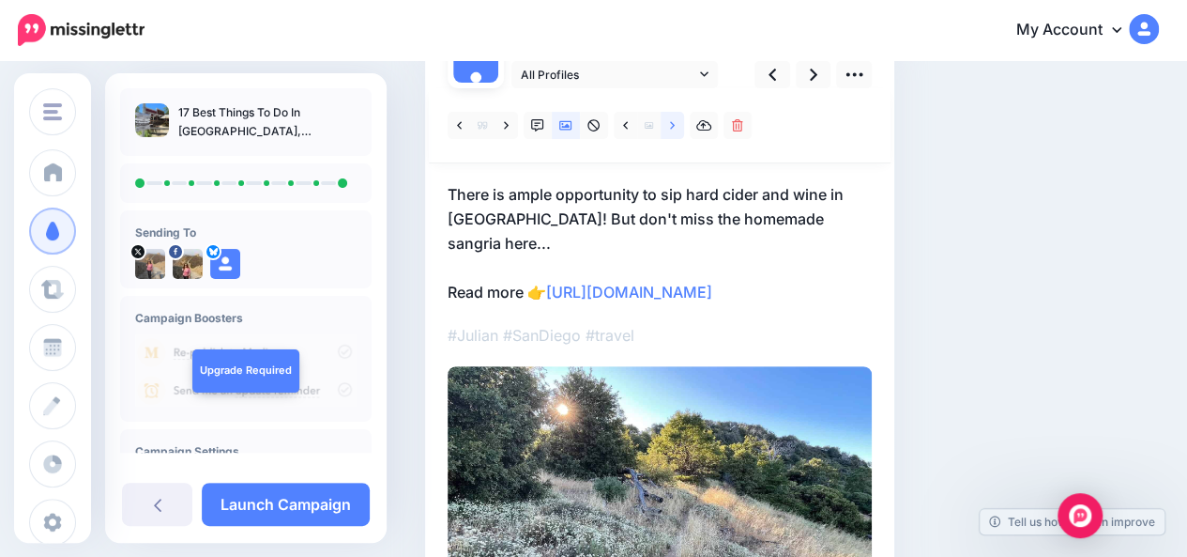
click at [675, 127] on link at bounding box center [672, 125] width 23 height 27
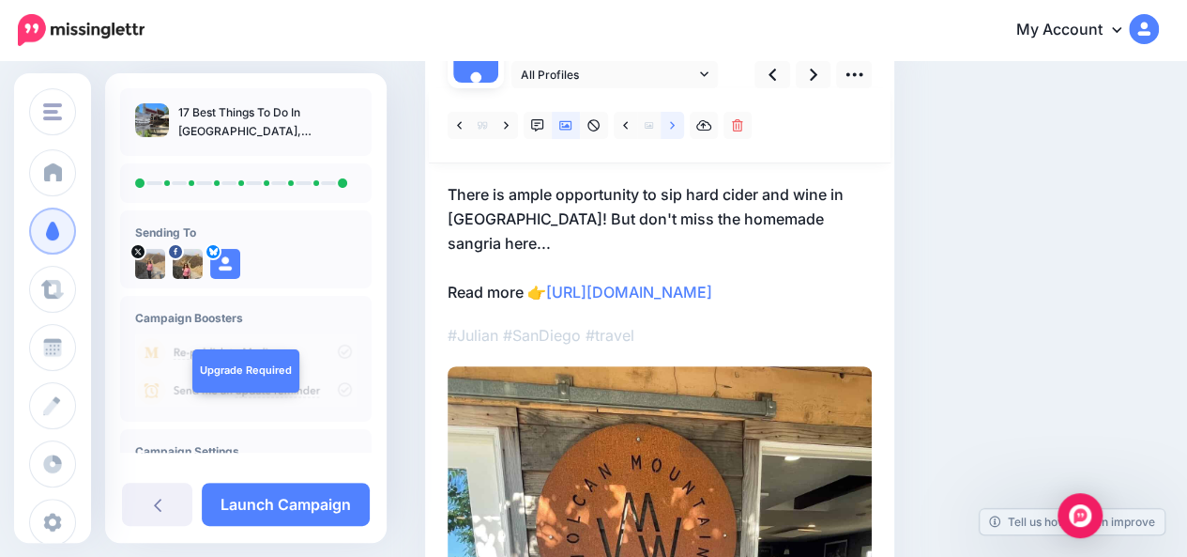
click at [675, 127] on link at bounding box center [672, 125] width 23 height 27
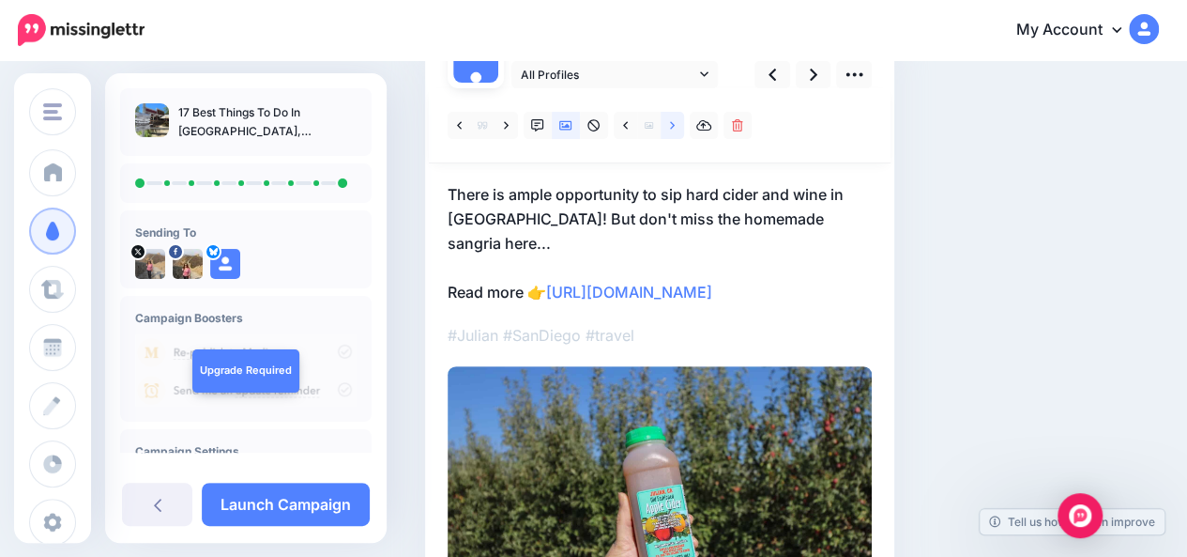
click at [675, 127] on link at bounding box center [672, 125] width 23 height 27
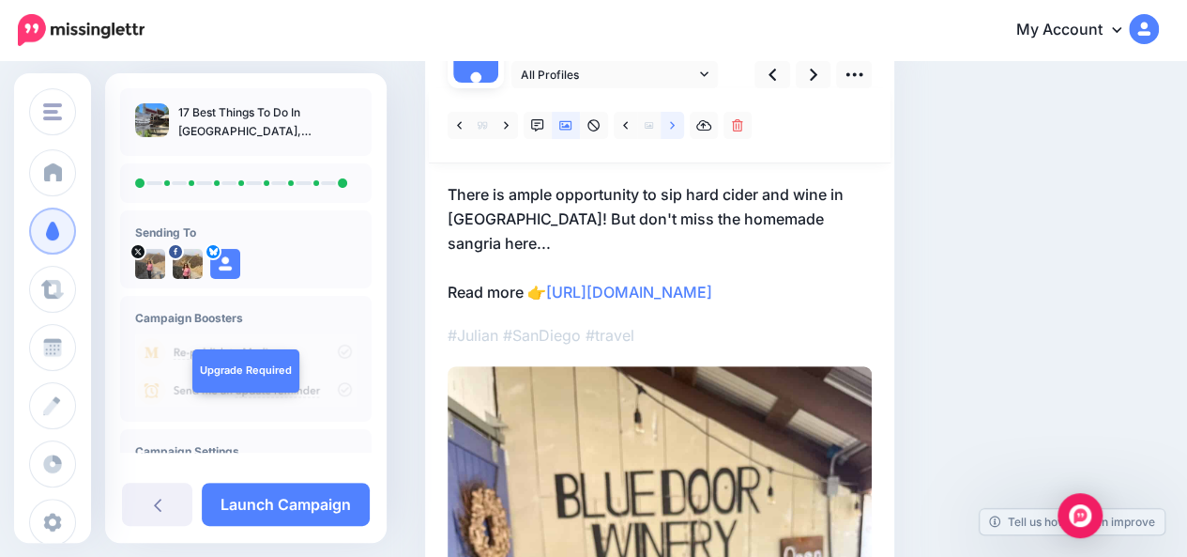
click at [675, 127] on link at bounding box center [672, 125] width 23 height 27
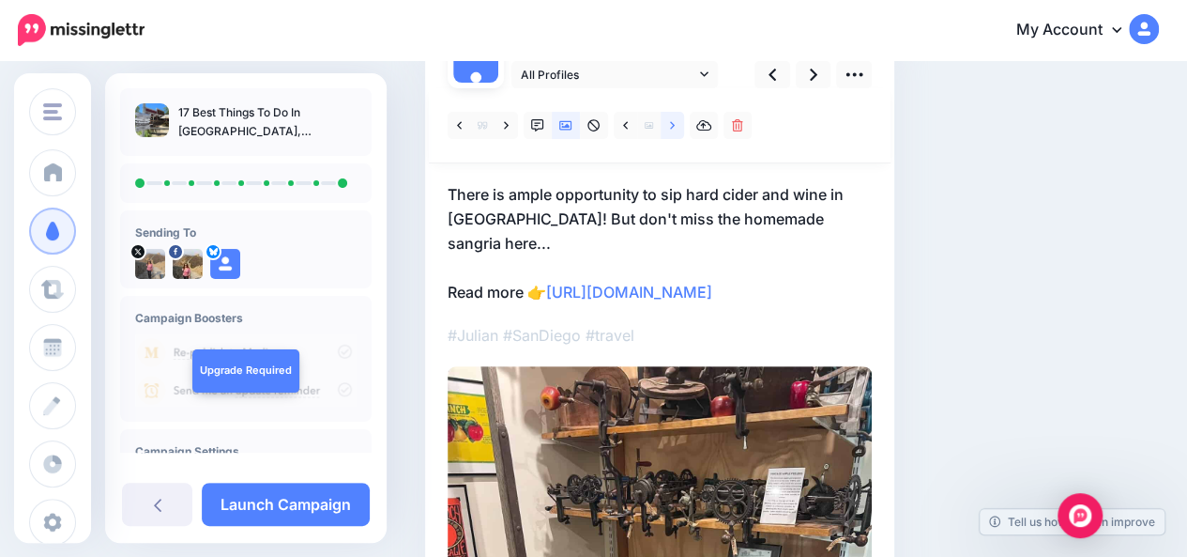
click at [675, 127] on link at bounding box center [672, 125] width 23 height 27
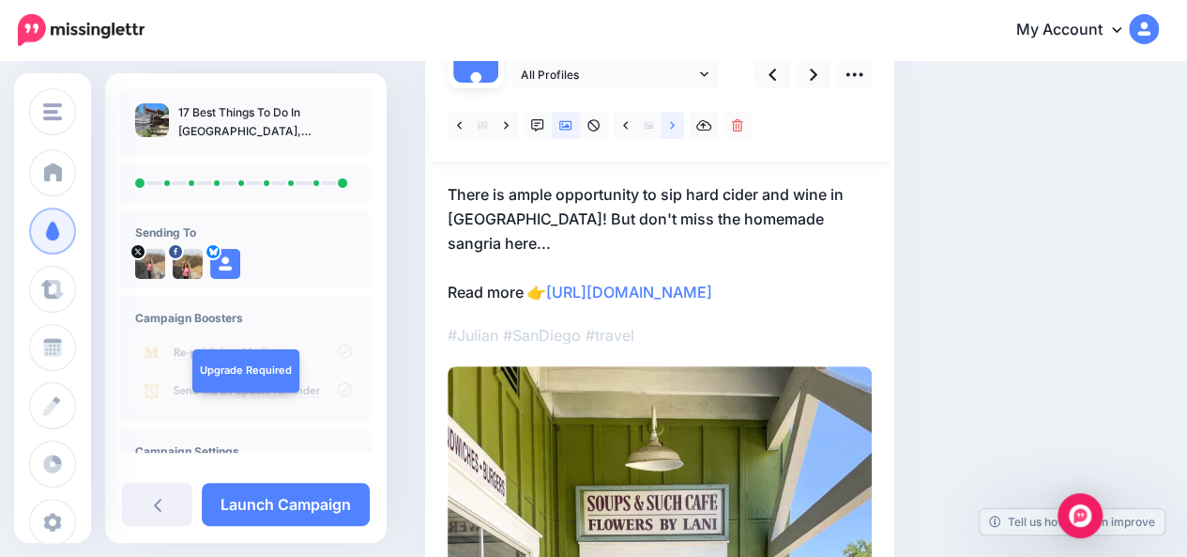
click at [675, 127] on link at bounding box center [672, 125] width 23 height 27
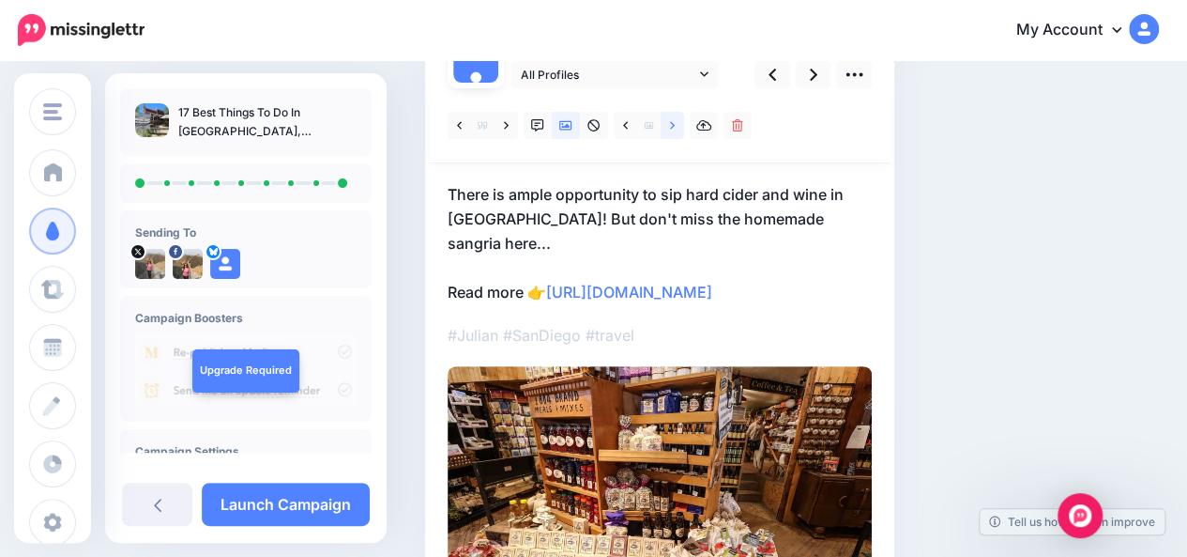
click at [675, 127] on link at bounding box center [672, 125] width 23 height 27
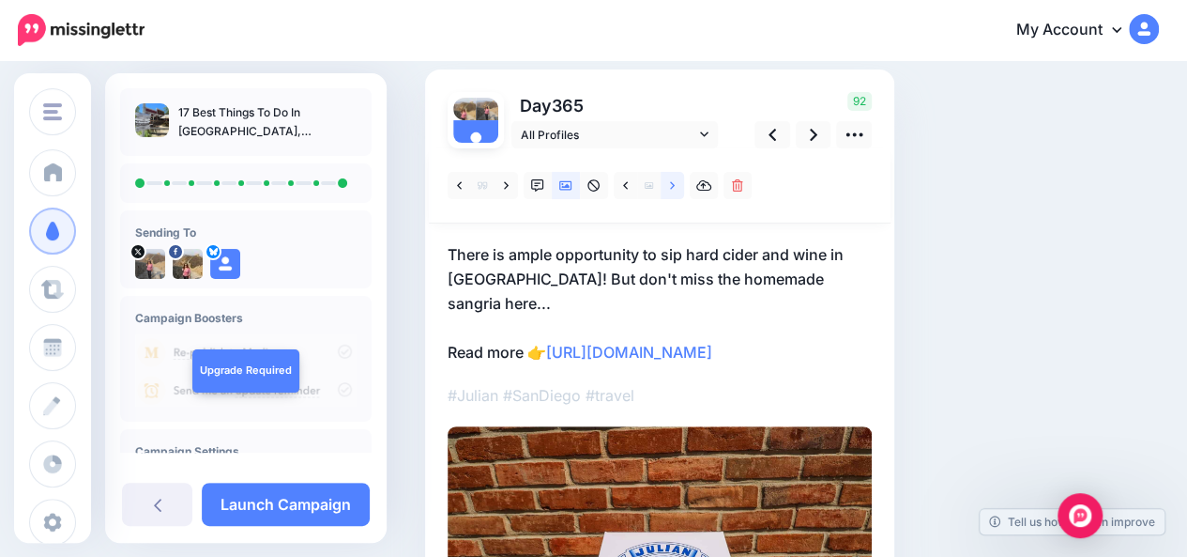
scroll to position [145, 0]
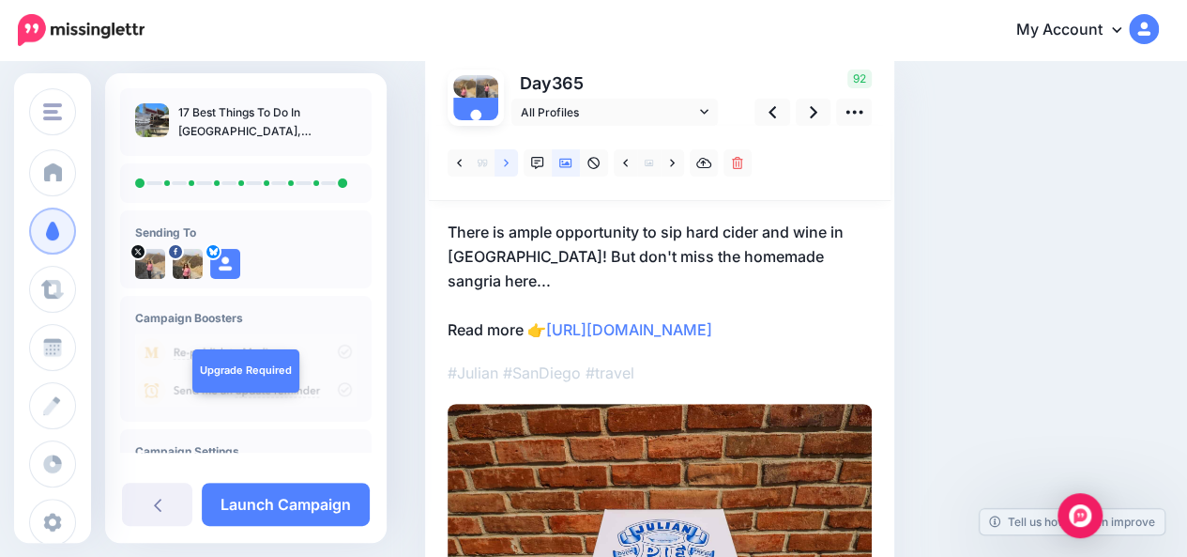
click at [507, 164] on icon at bounding box center [506, 163] width 5 height 13
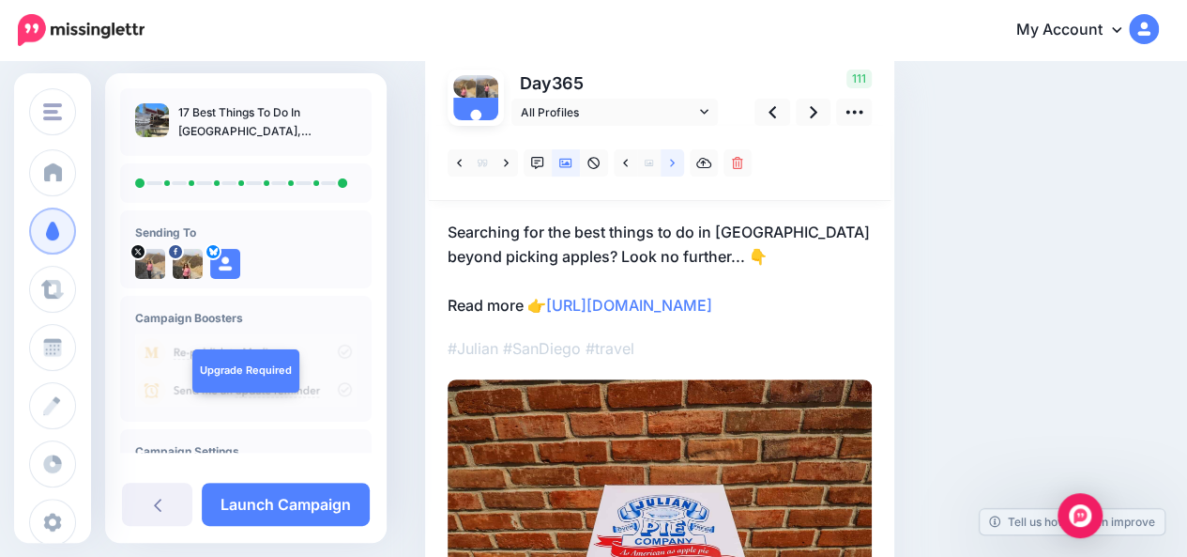
click at [676, 167] on link at bounding box center [672, 162] width 23 height 27
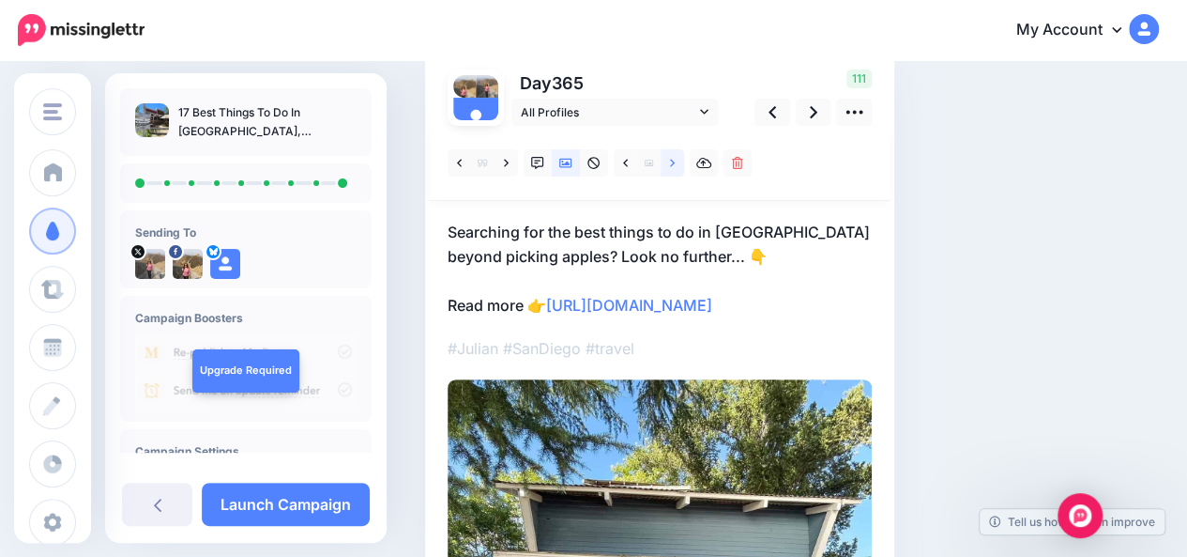
click at [676, 167] on link at bounding box center [672, 162] width 23 height 27
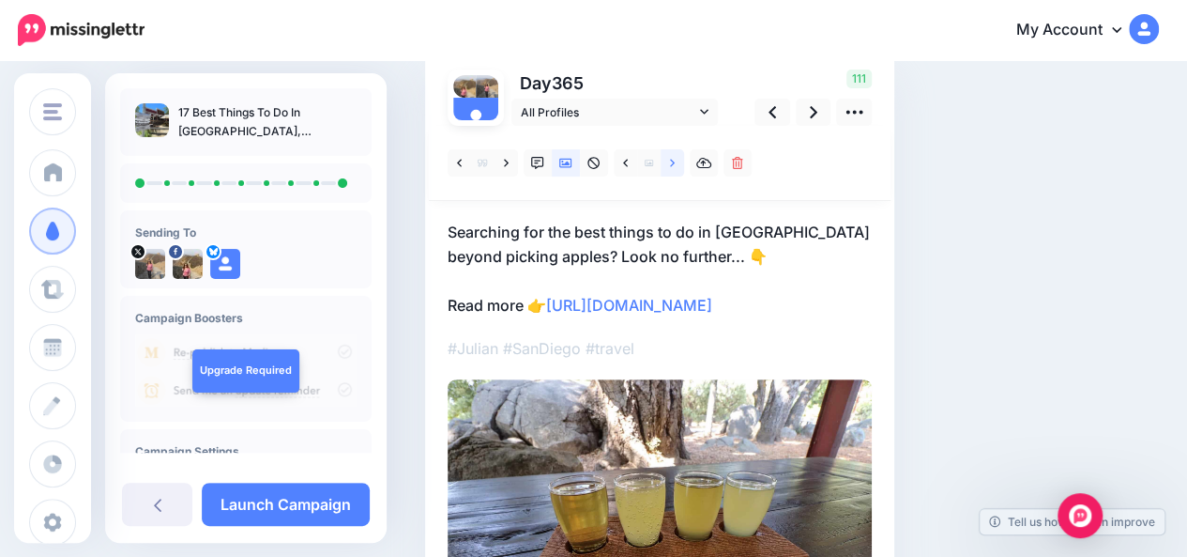
click at [676, 167] on link at bounding box center [672, 162] width 23 height 27
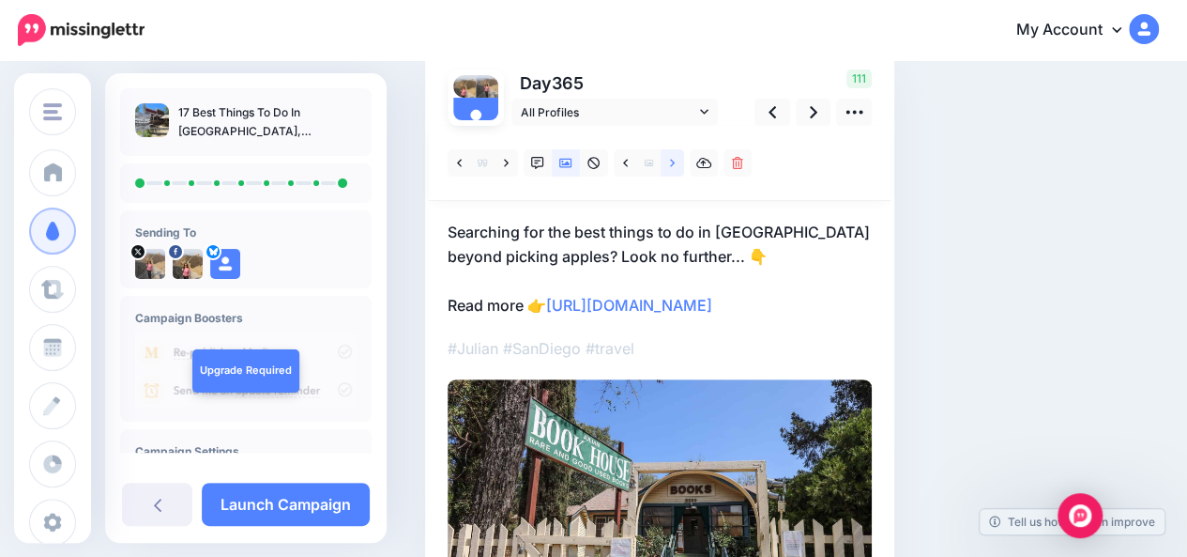
click at [676, 167] on link at bounding box center [672, 162] width 23 height 27
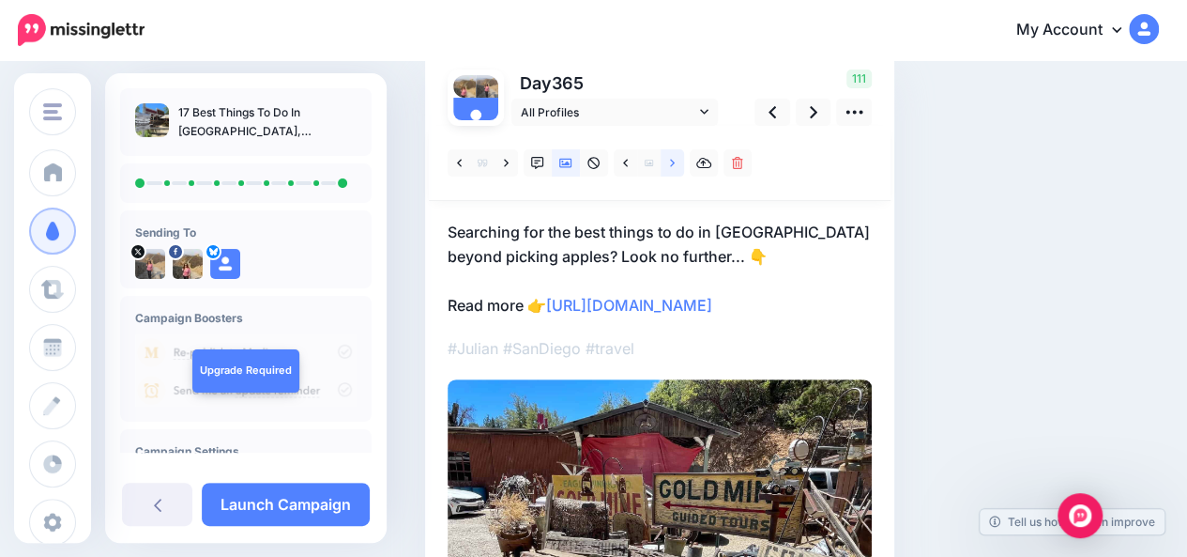
click at [676, 167] on link at bounding box center [672, 162] width 23 height 27
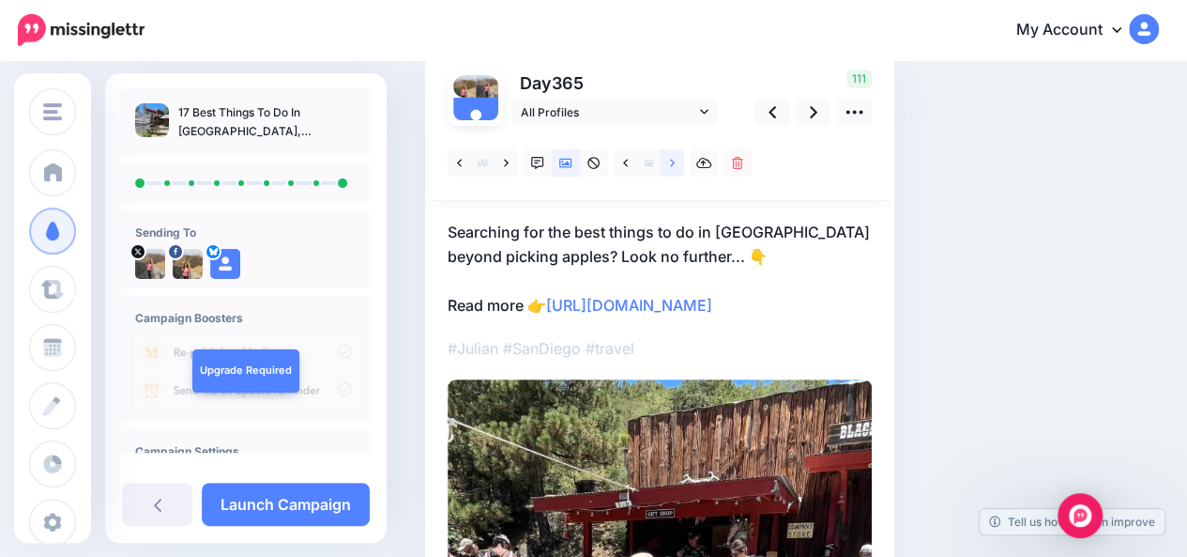
click at [676, 167] on link at bounding box center [672, 162] width 23 height 27
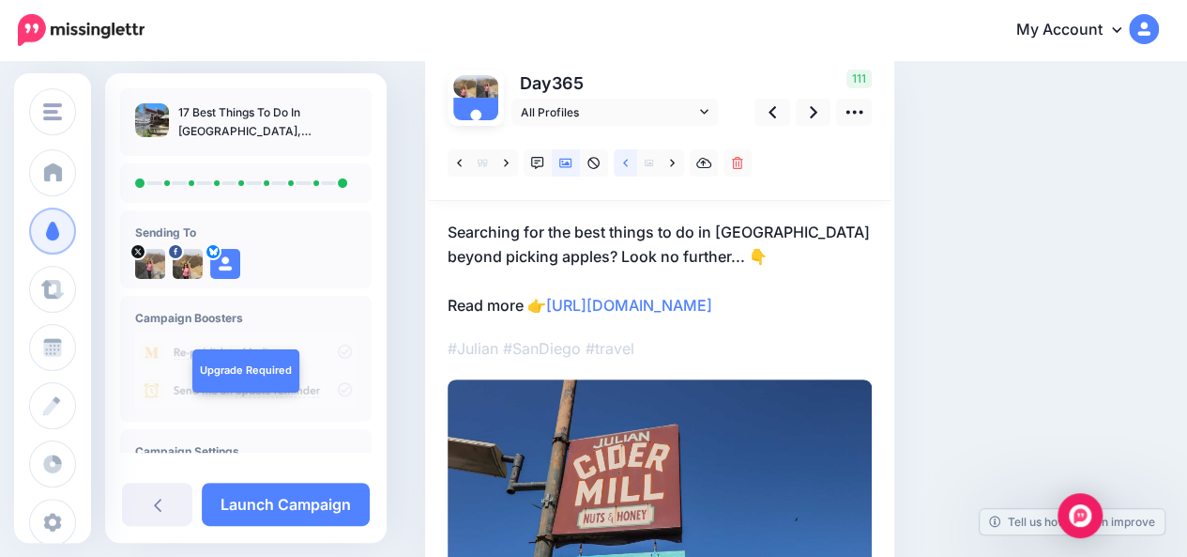
click at [625, 164] on icon at bounding box center [625, 163] width 5 height 13
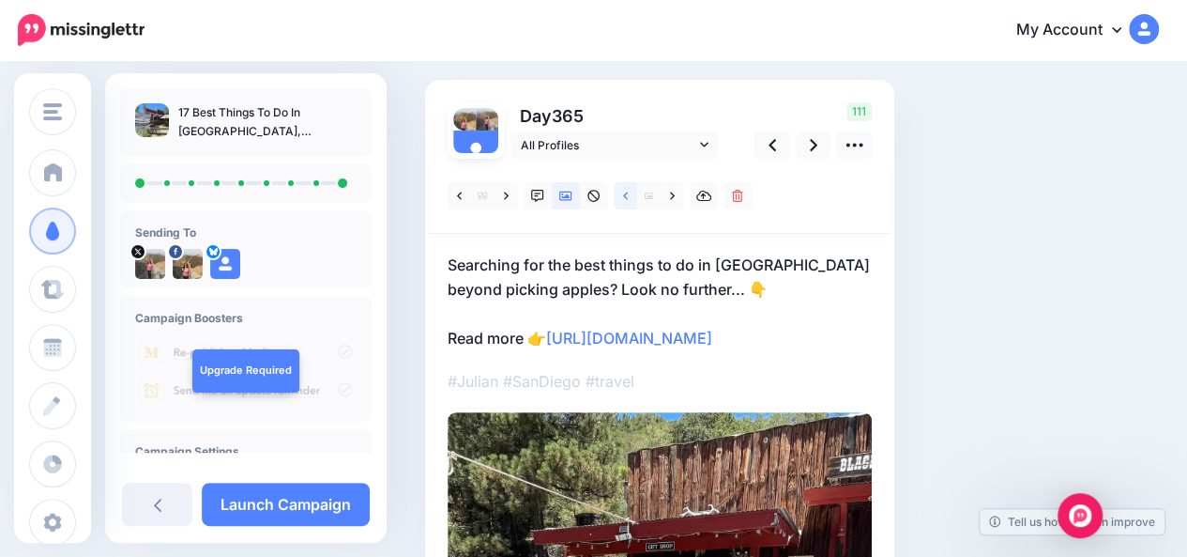
scroll to position [77, 0]
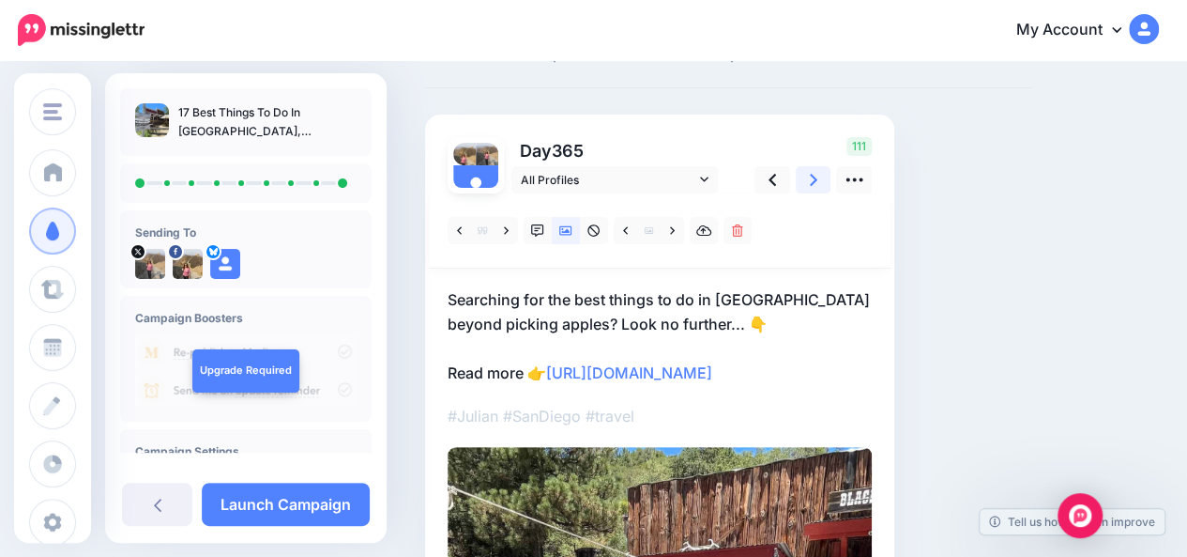
click at [815, 179] on icon at bounding box center [814, 180] width 8 height 12
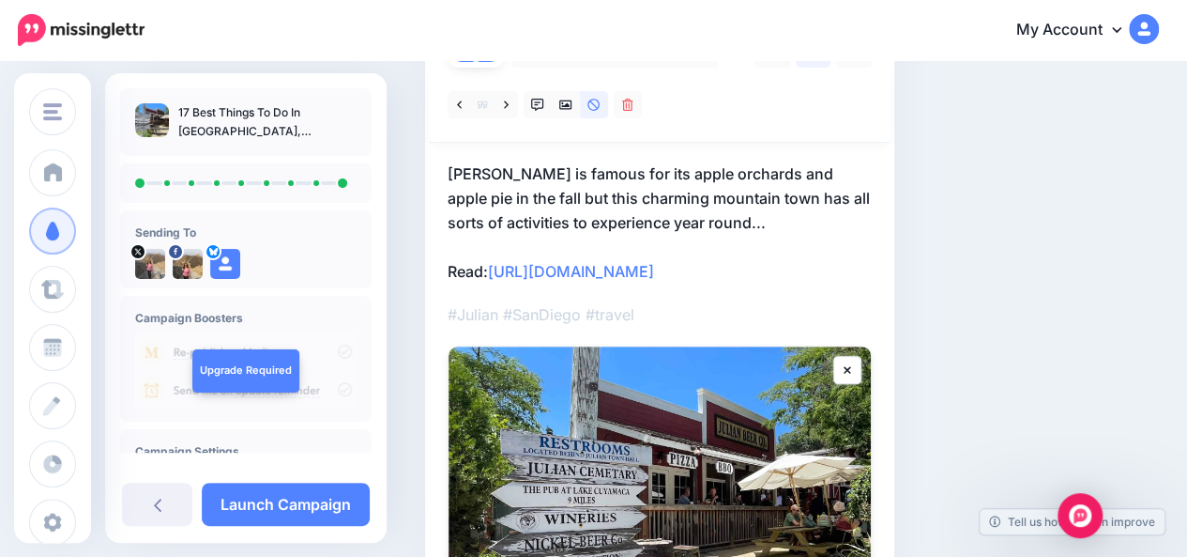
scroll to position [186, 0]
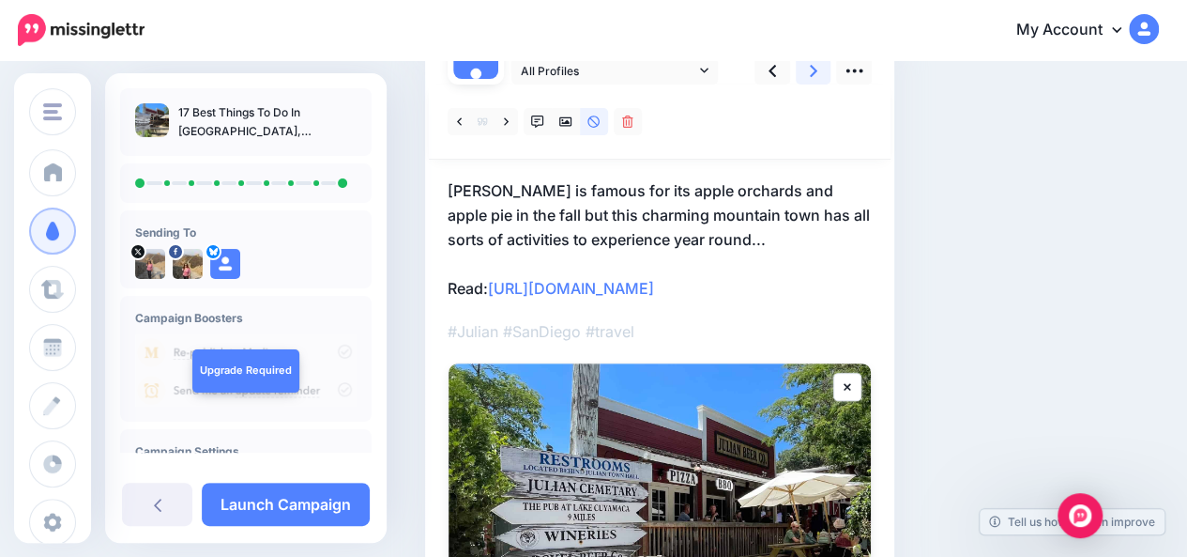
click at [813, 72] on icon at bounding box center [814, 71] width 8 height 12
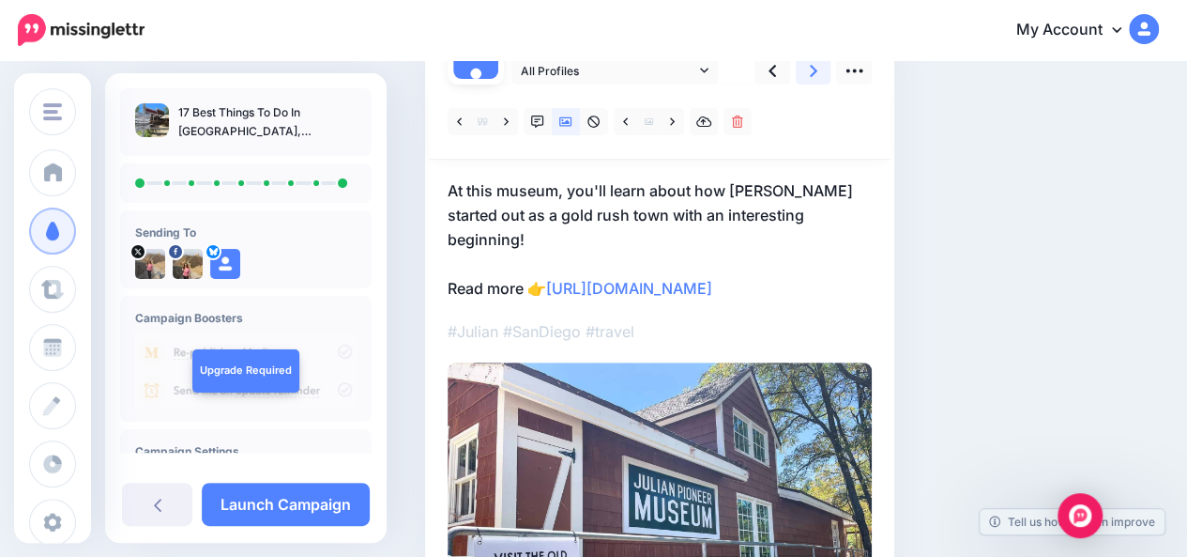
click at [813, 72] on icon at bounding box center [814, 71] width 8 height 12
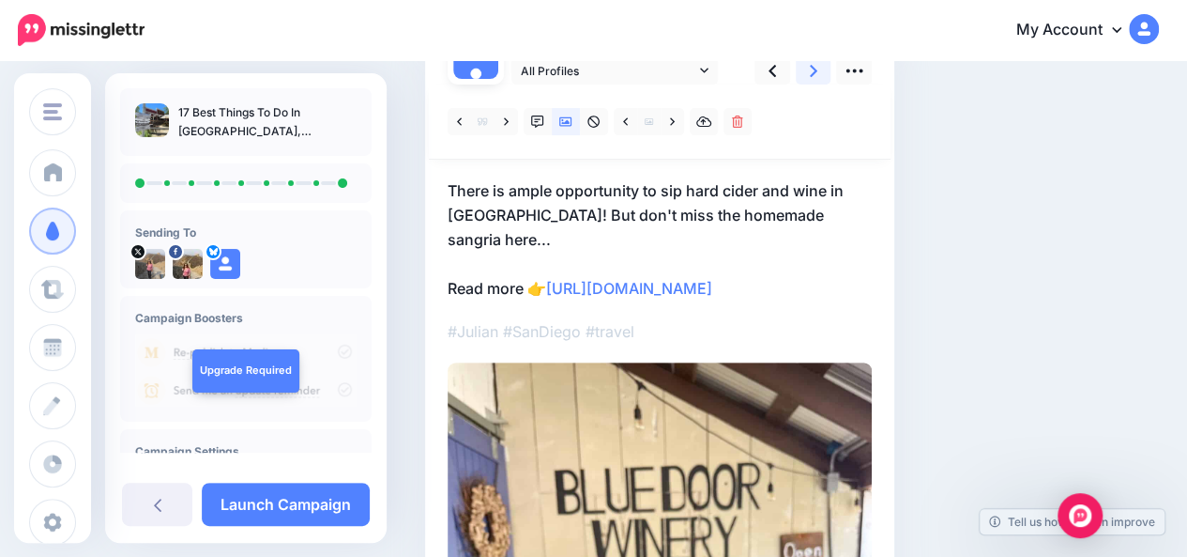
click at [813, 72] on icon at bounding box center [814, 71] width 8 height 12
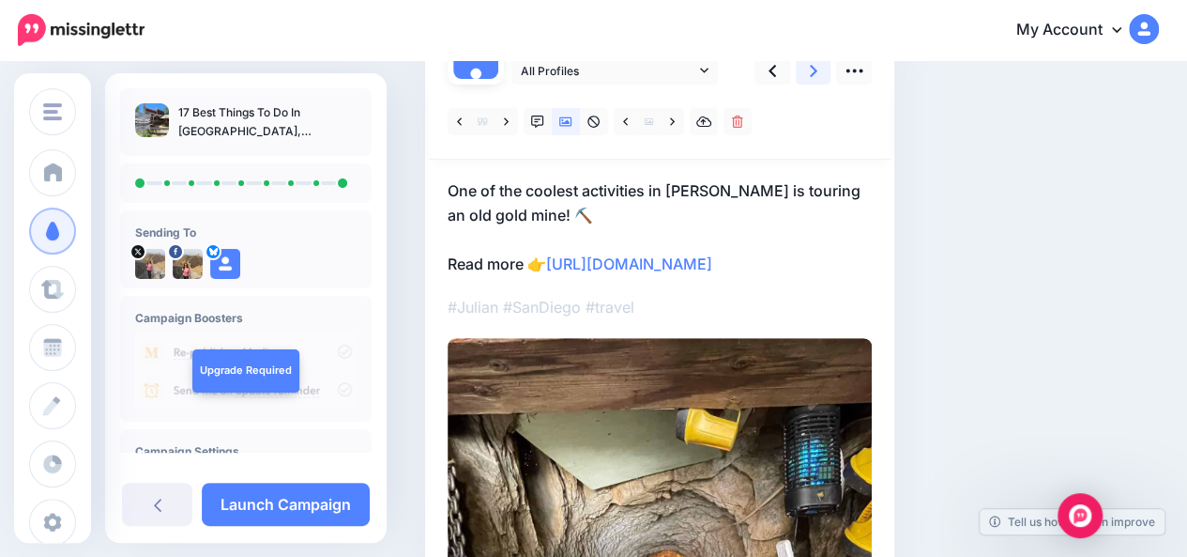
click at [813, 72] on icon at bounding box center [814, 71] width 8 height 12
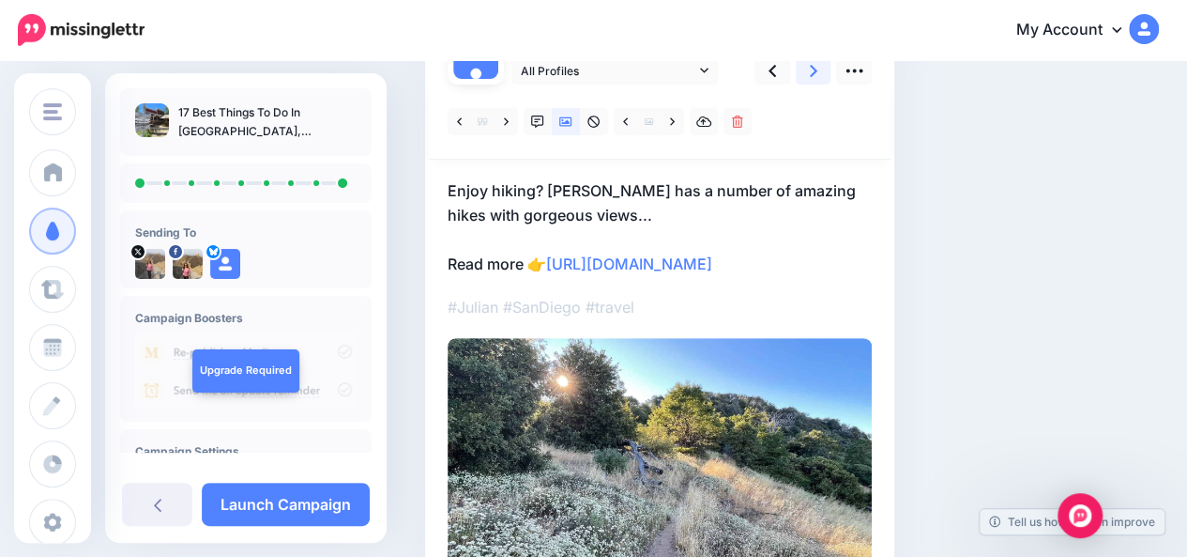
click at [813, 72] on icon at bounding box center [814, 71] width 8 height 12
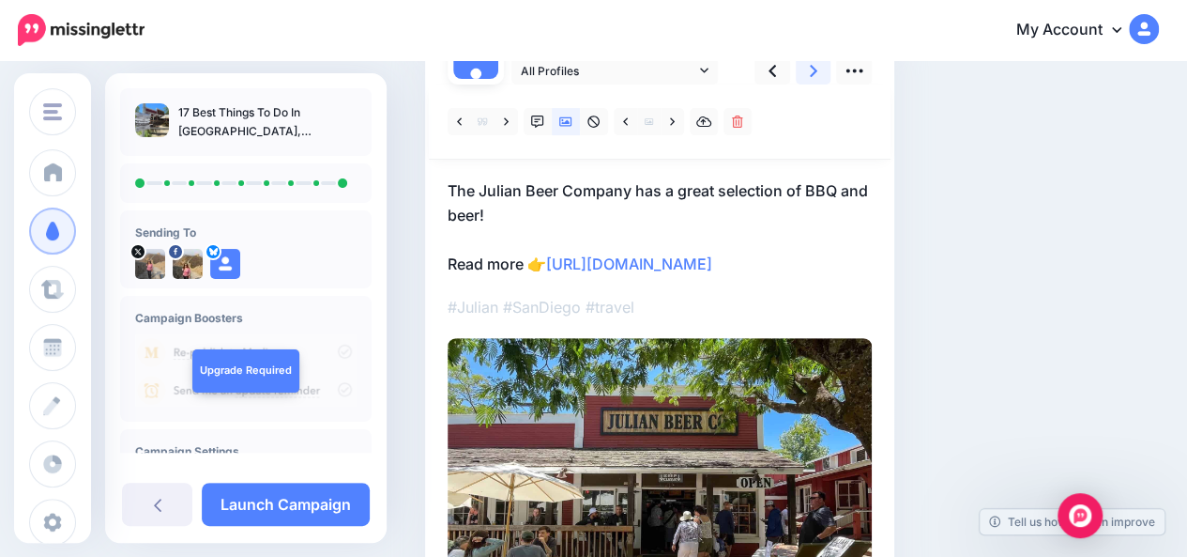
click at [813, 72] on icon at bounding box center [814, 71] width 8 height 12
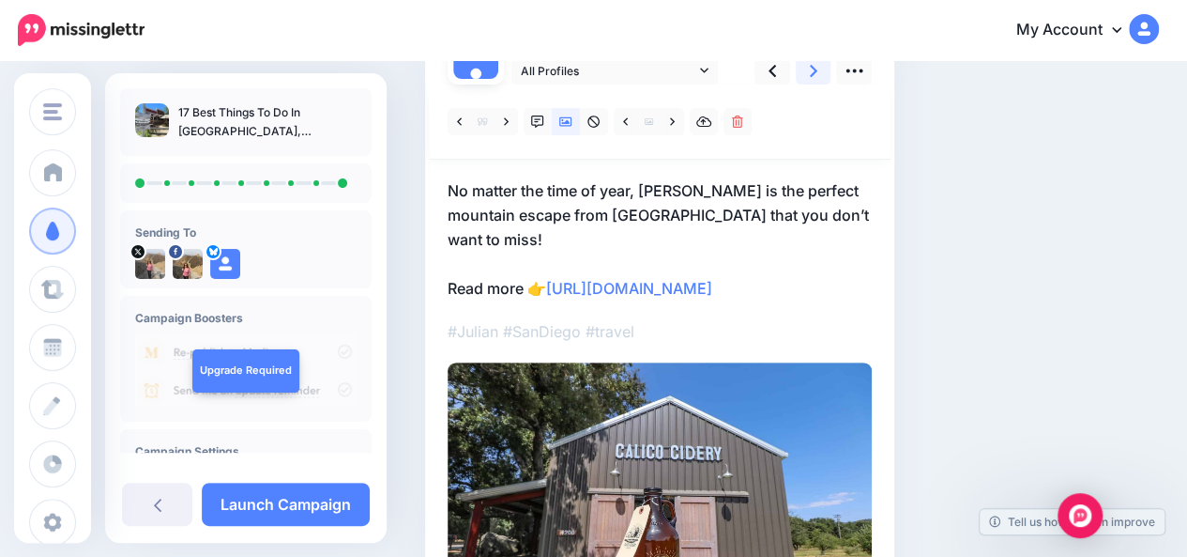
click at [813, 72] on icon at bounding box center [814, 71] width 8 height 12
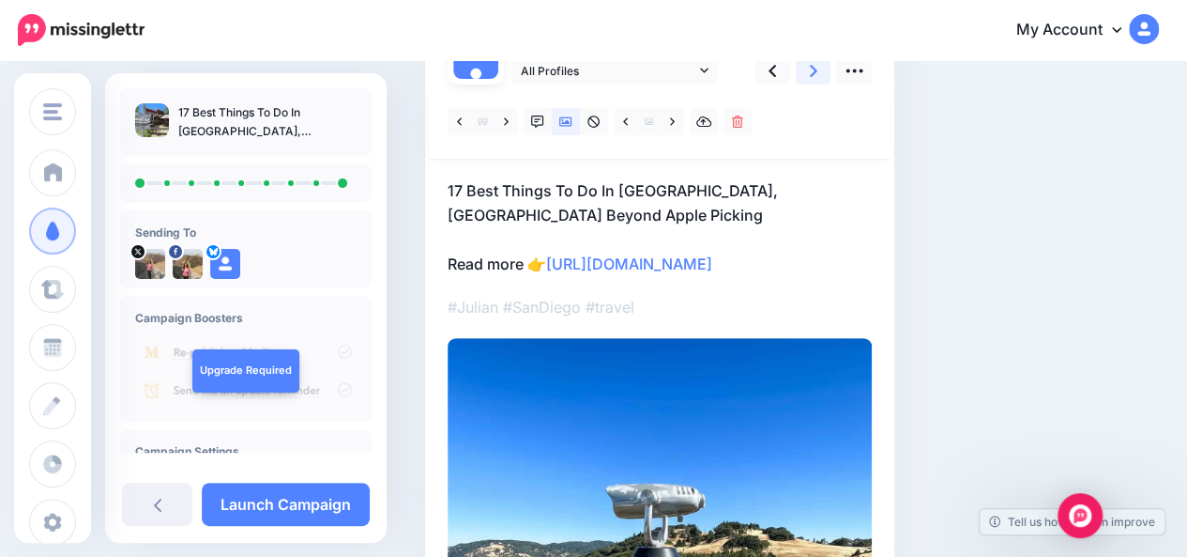
click at [813, 72] on icon at bounding box center [814, 71] width 8 height 12
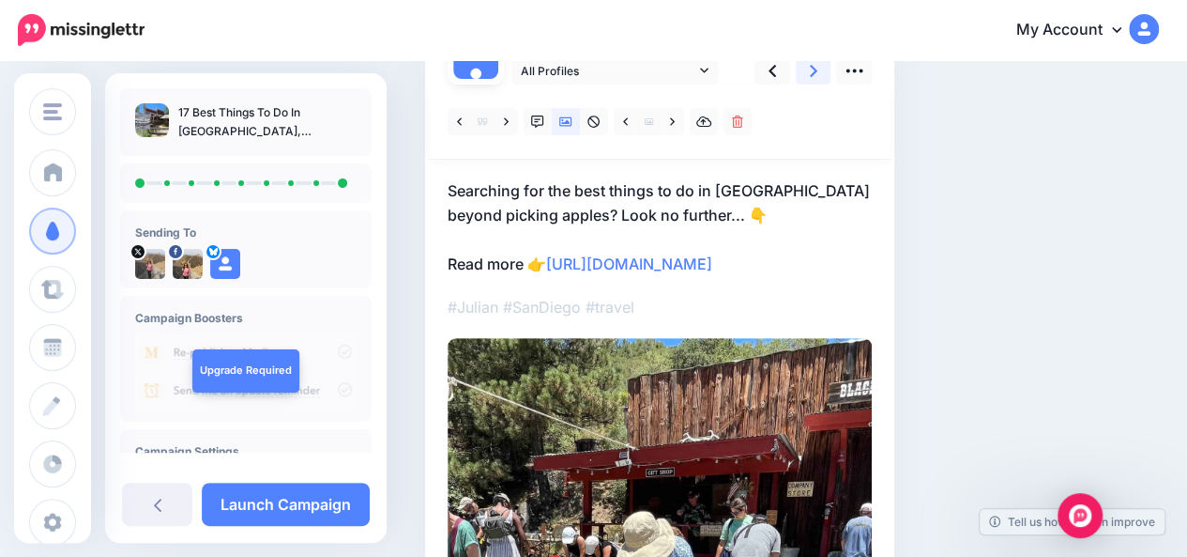
click at [813, 72] on icon at bounding box center [814, 71] width 8 height 12
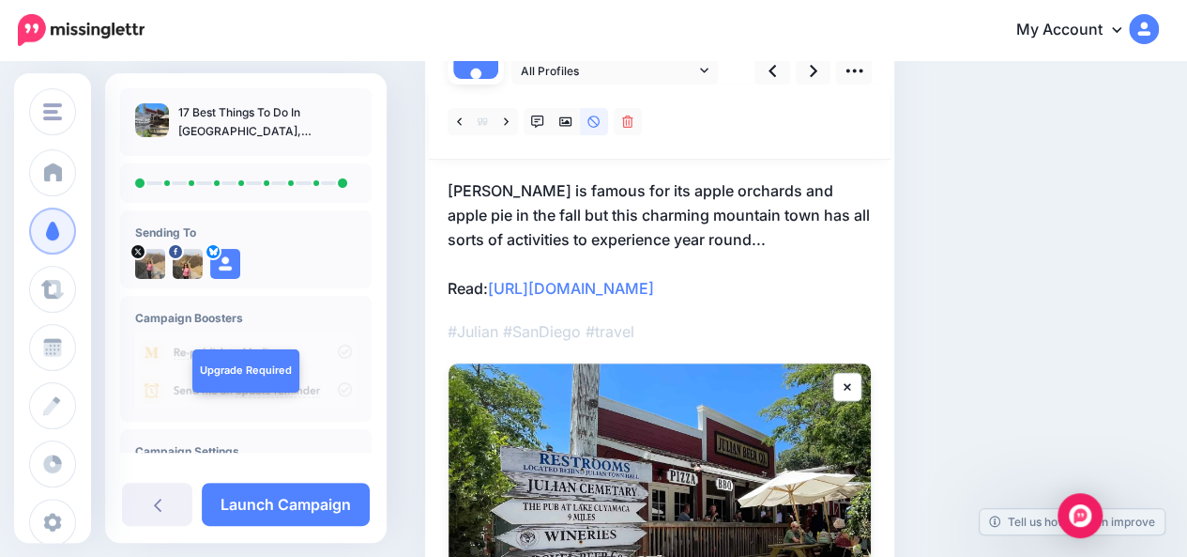
drag, startPoint x: 1191, startPoint y: 251, endPoint x: 1119, endPoint y: 99, distance: 168.3
click at [1119, 99] on div "Social Posts Review the social posts that will be sent to promote this content.…" at bounding box center [792, 367] width 762 height 925
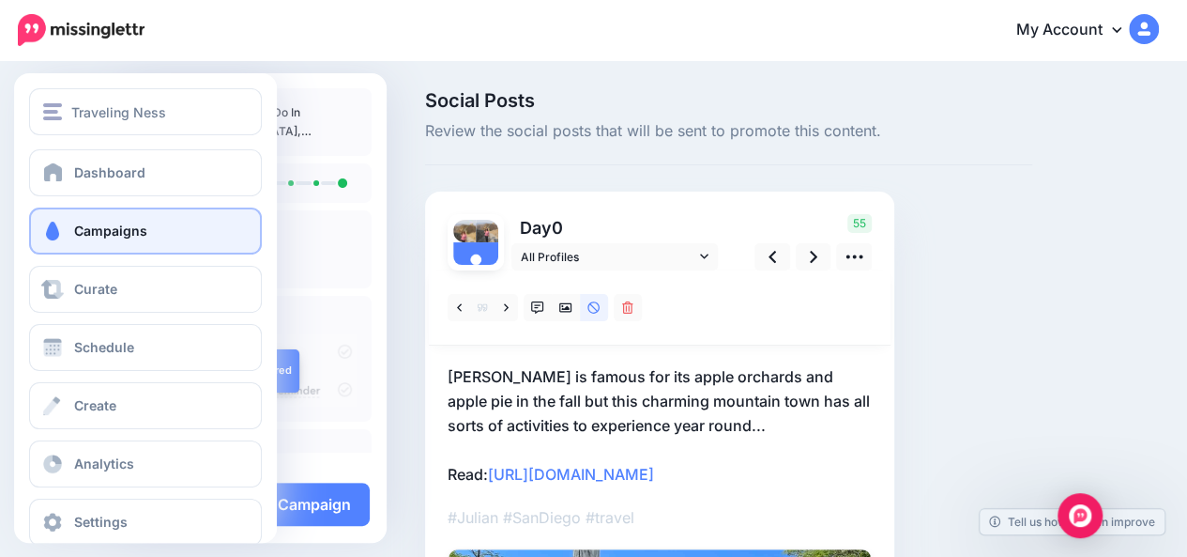
click at [60, 227] on span at bounding box center [52, 230] width 24 height 19
